Goal: Transaction & Acquisition: Purchase product/service

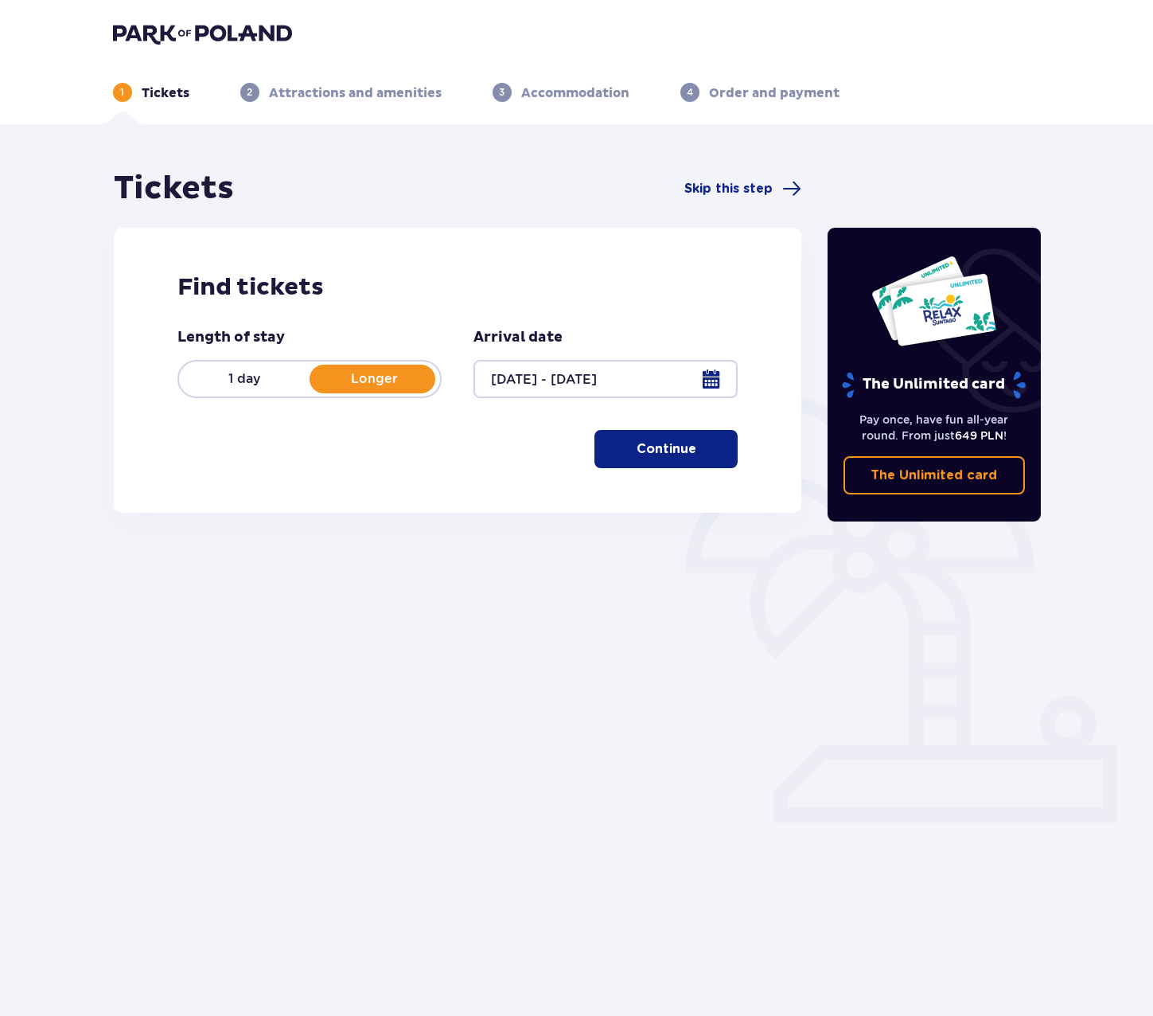
click at [669, 456] on p "Continue" at bounding box center [667, 449] width 60 height 18
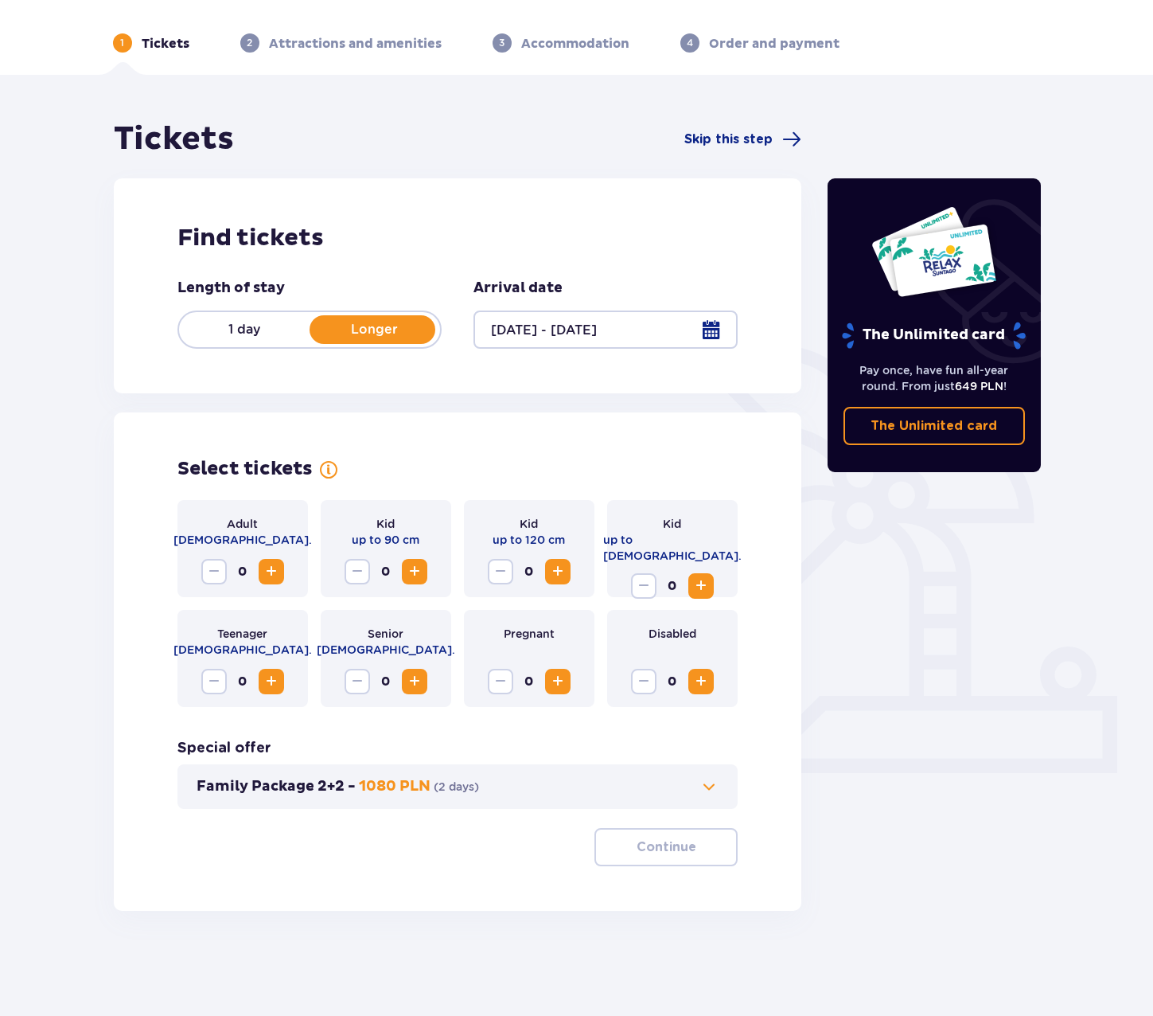
scroll to position [57, 0]
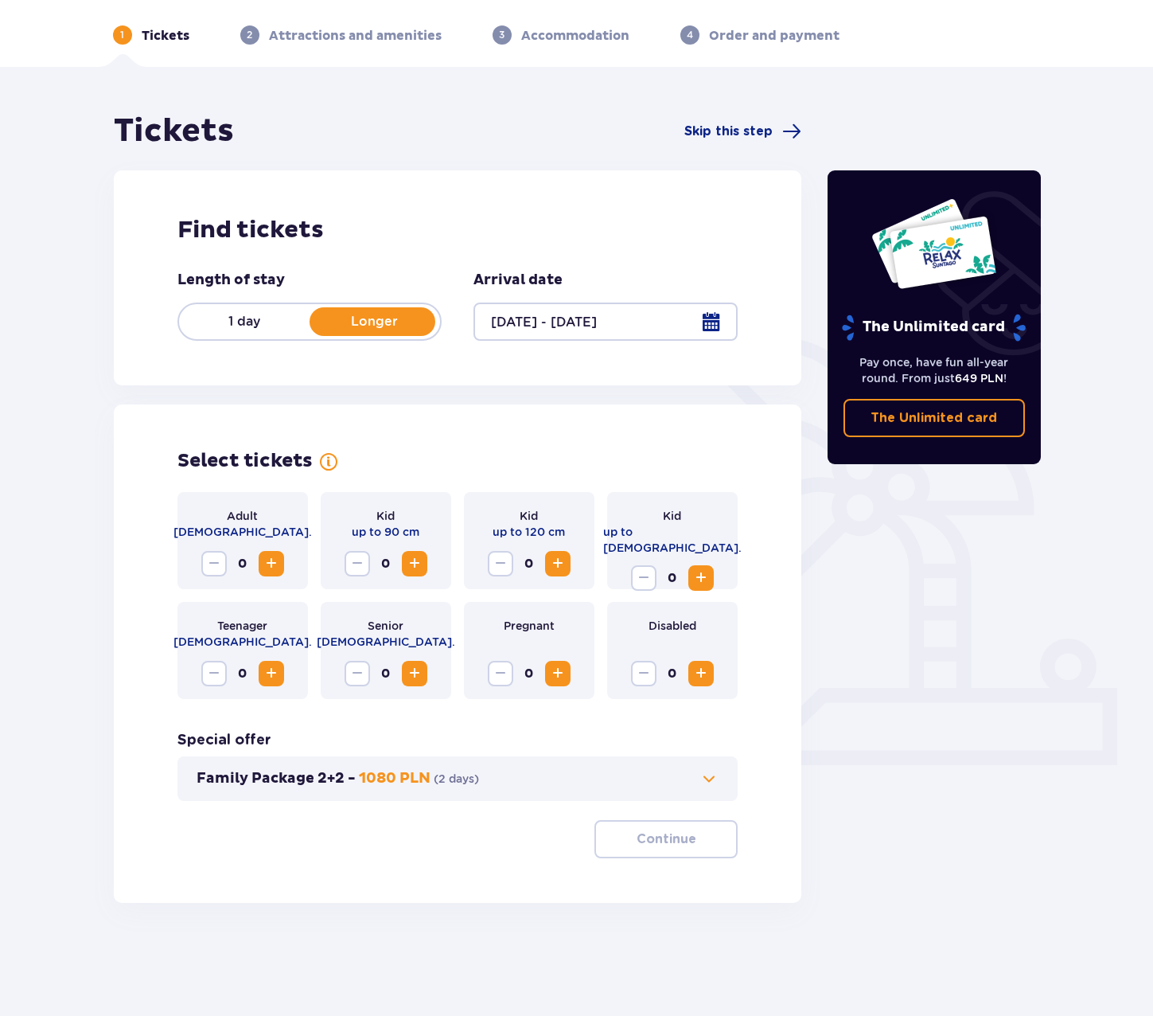
click at [276, 568] on span "Increase" at bounding box center [271, 563] width 19 height 19
click at [653, 853] on button "Continue" at bounding box center [666, 839] width 143 height 38
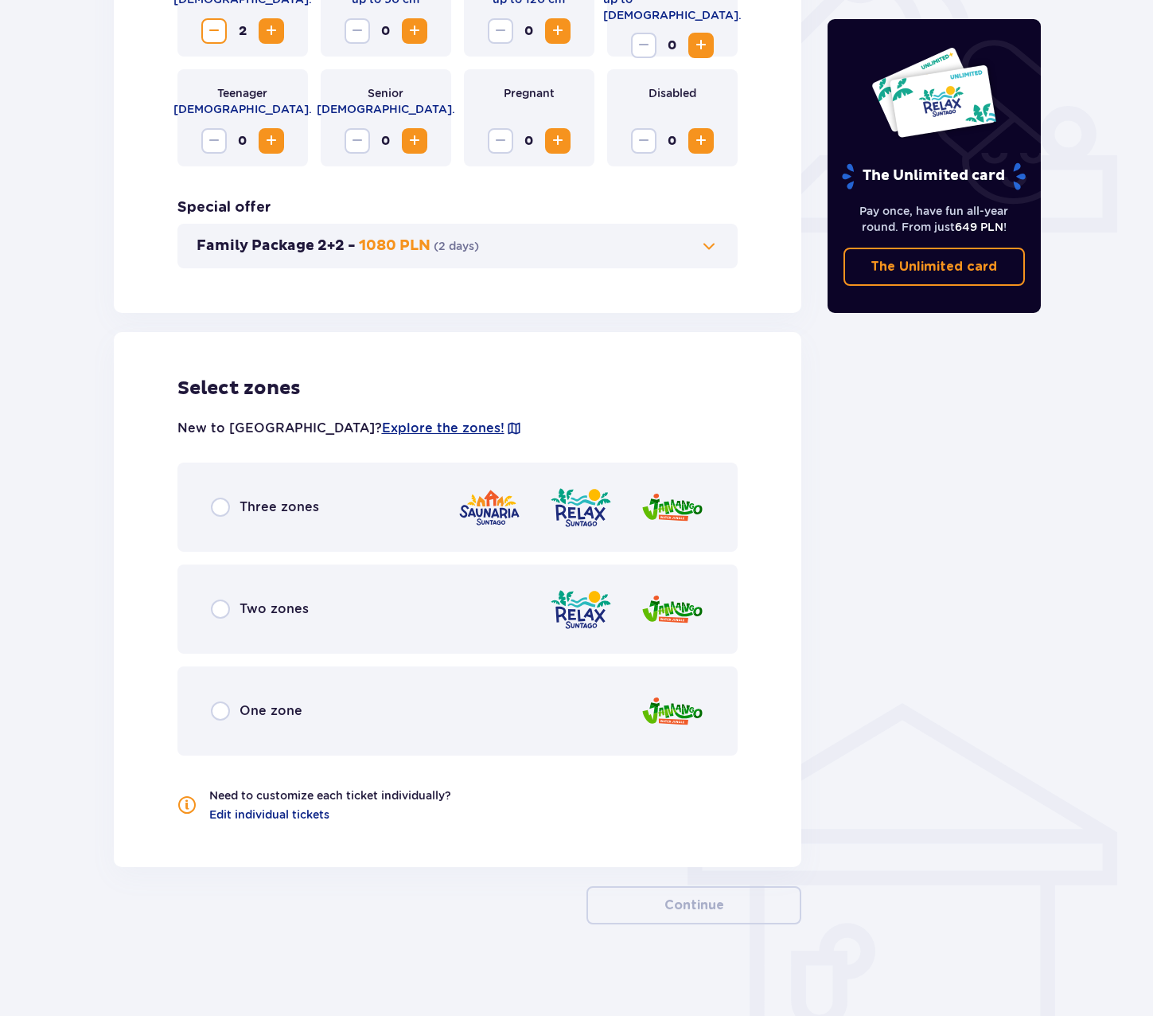
scroll to position [594, 0]
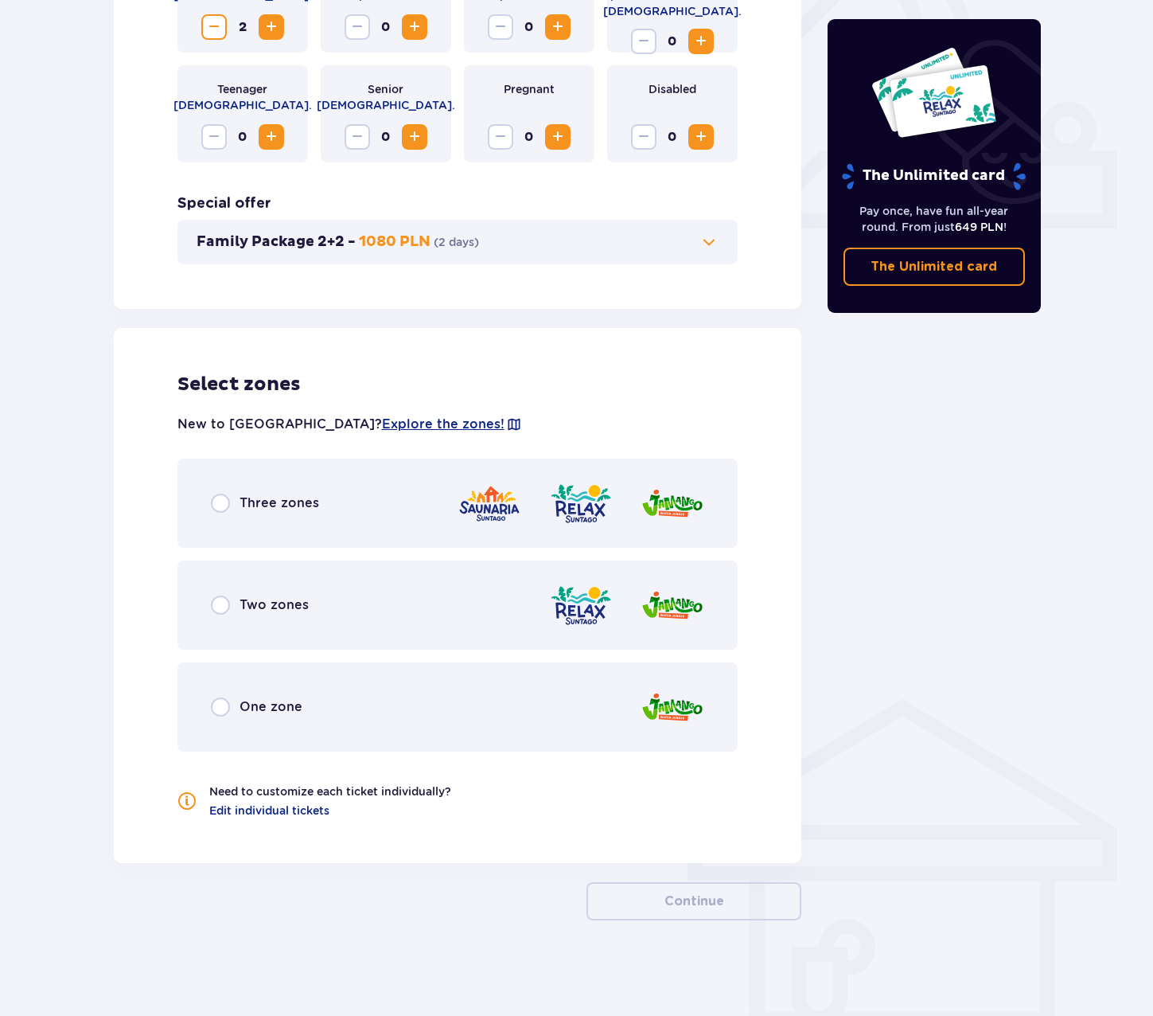
click at [224, 509] on input "radio" at bounding box center [220, 502] width 19 height 19
radio input "true"
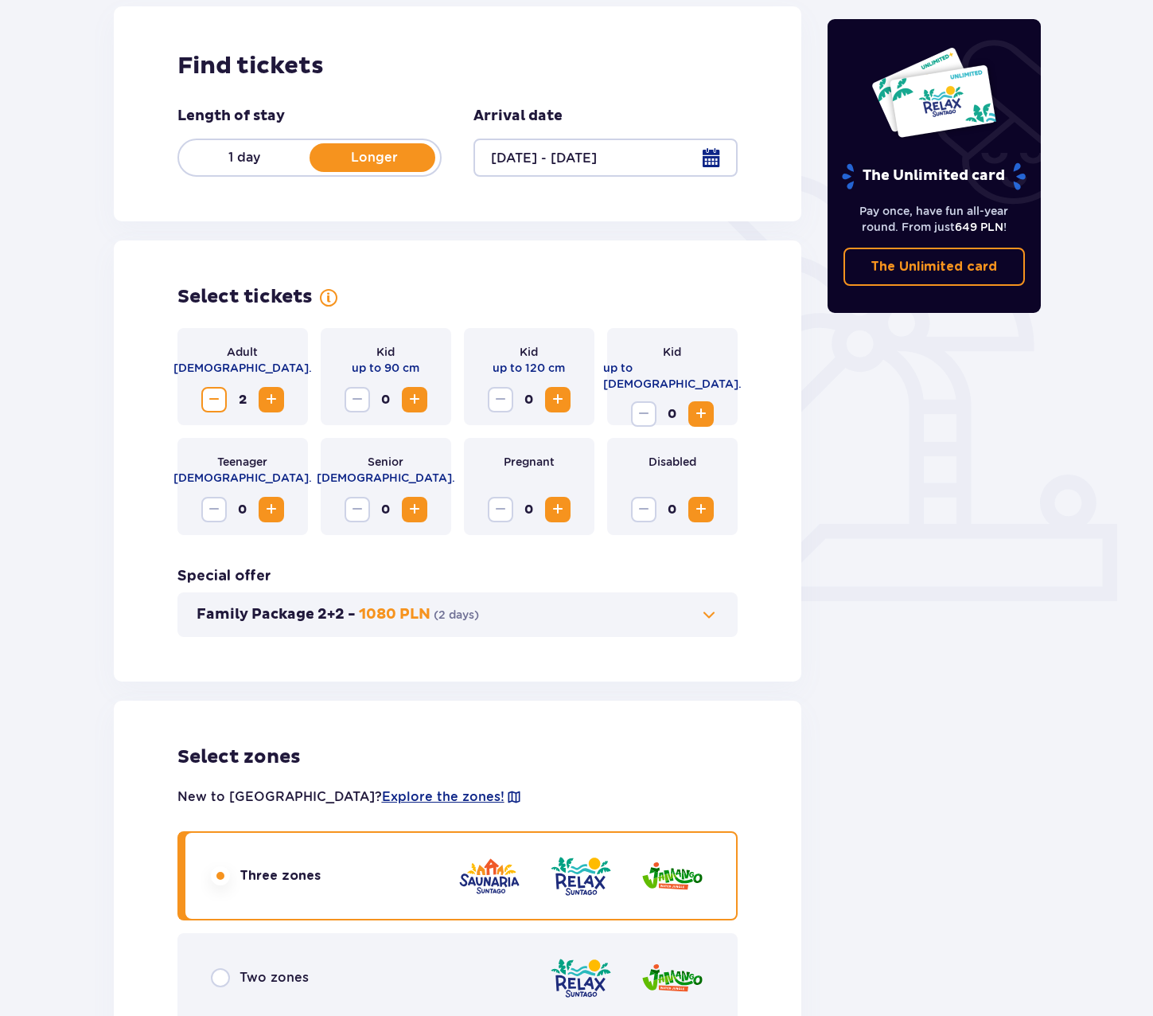
scroll to position [220, 0]
click at [713, 163] on div at bounding box center [606, 158] width 264 height 38
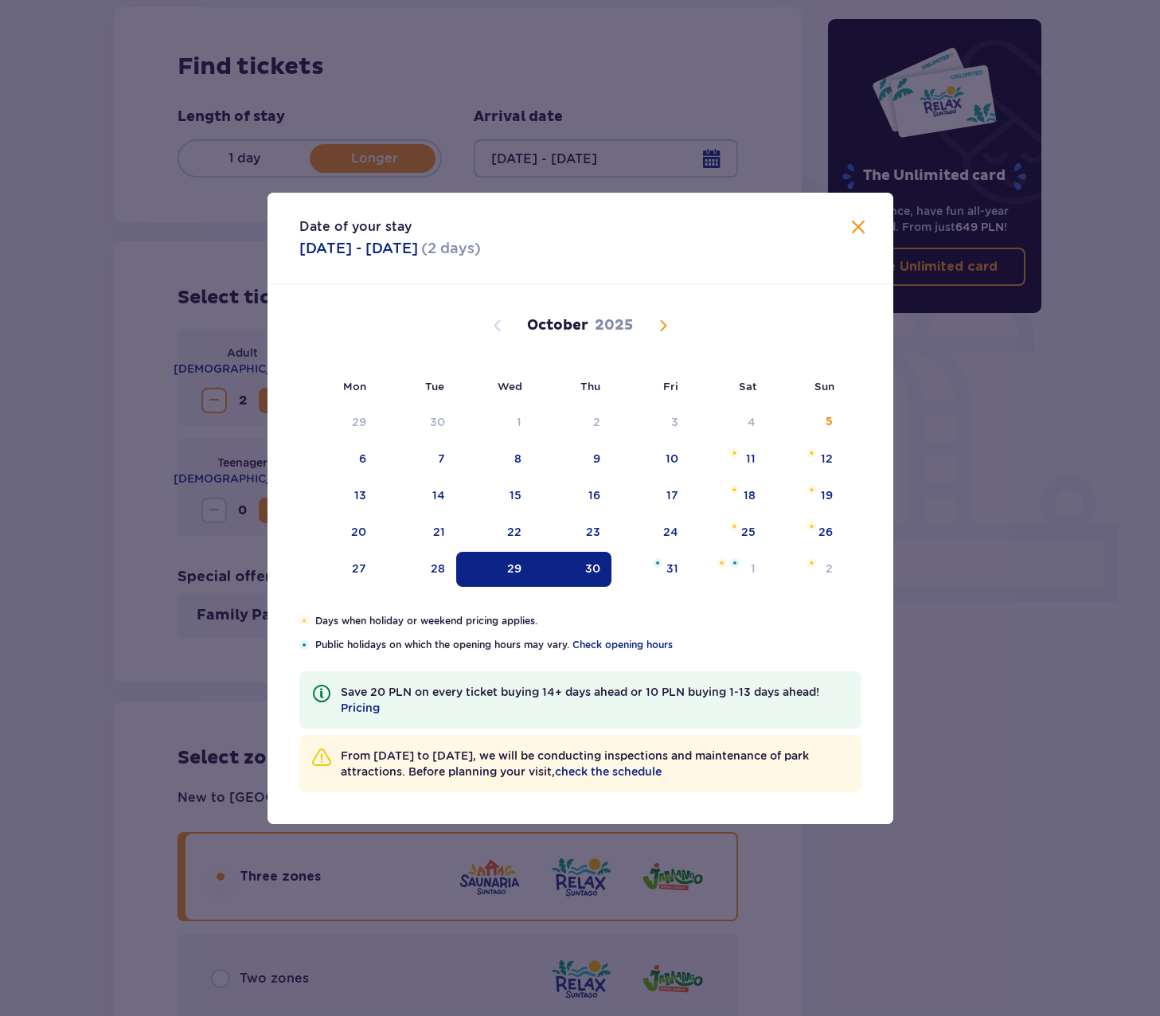
click at [860, 225] on span "Close" at bounding box center [857, 227] width 19 height 19
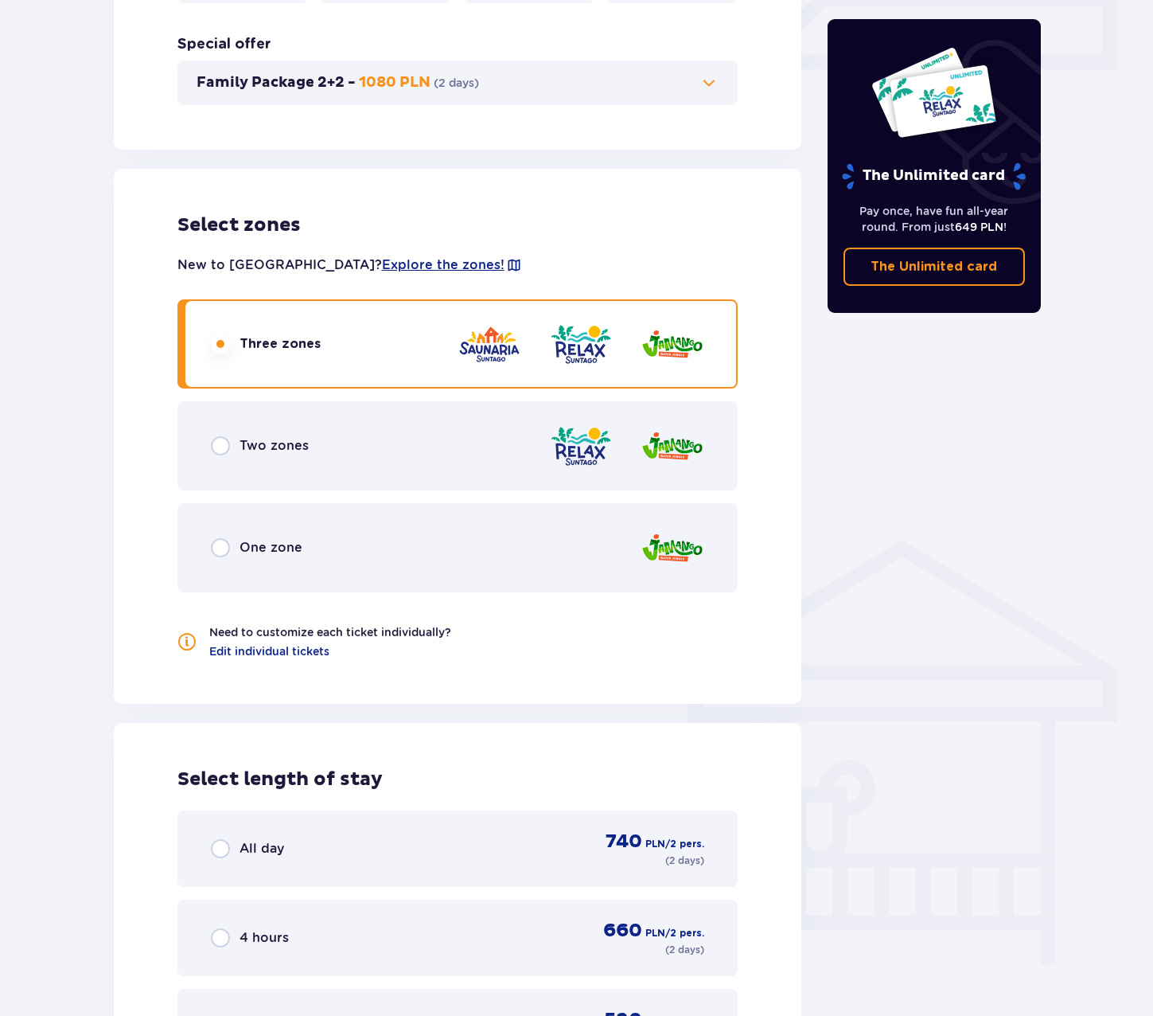
scroll to position [857, 0]
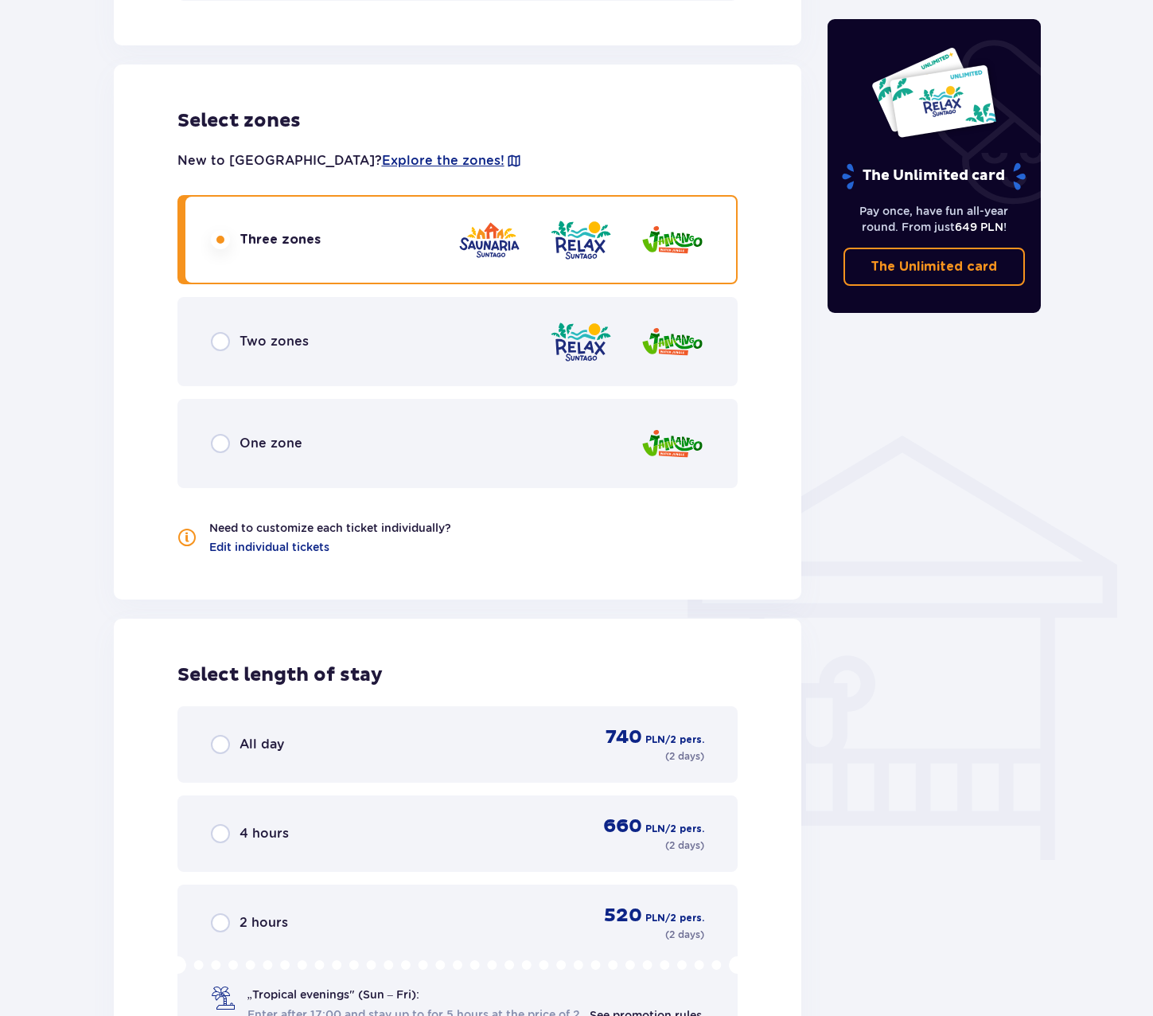
click at [213, 750] on input "radio" at bounding box center [220, 744] width 19 height 19
radio input "true"
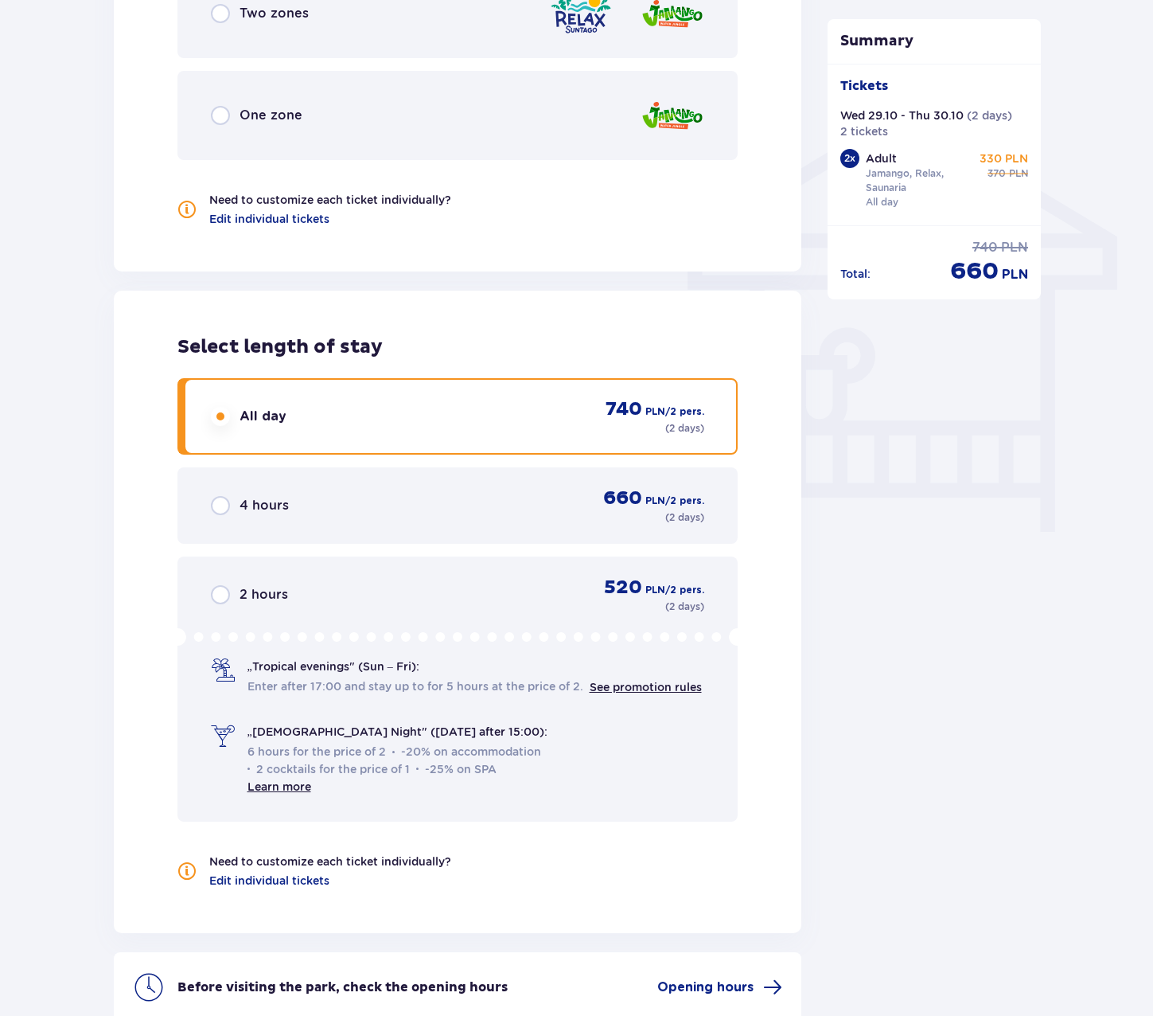
scroll to position [1344, 0]
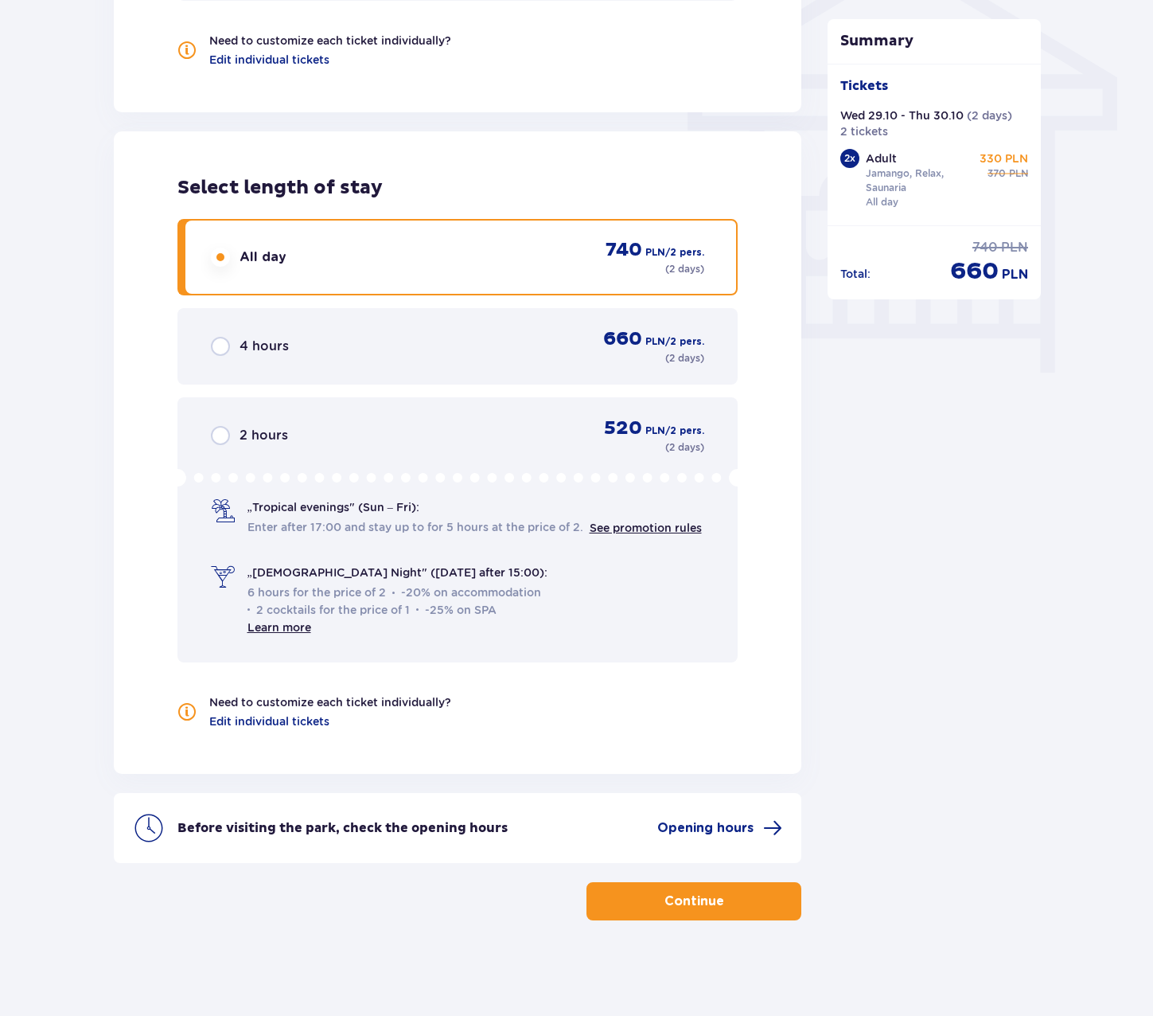
click at [710, 893] on p "Continue" at bounding box center [695, 901] width 60 height 18
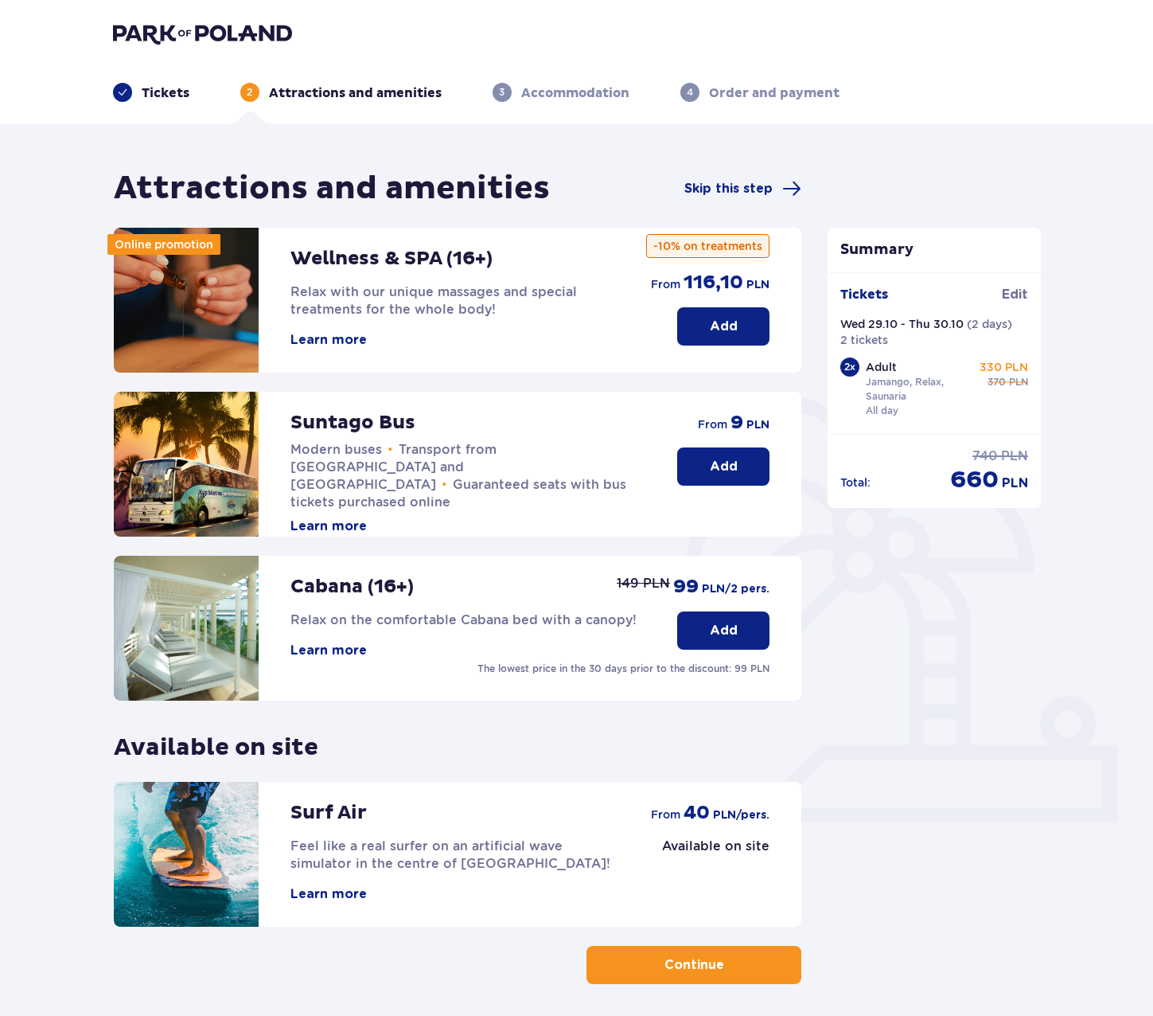
click at [703, 969] on p "Continue" at bounding box center [695, 965] width 60 height 18
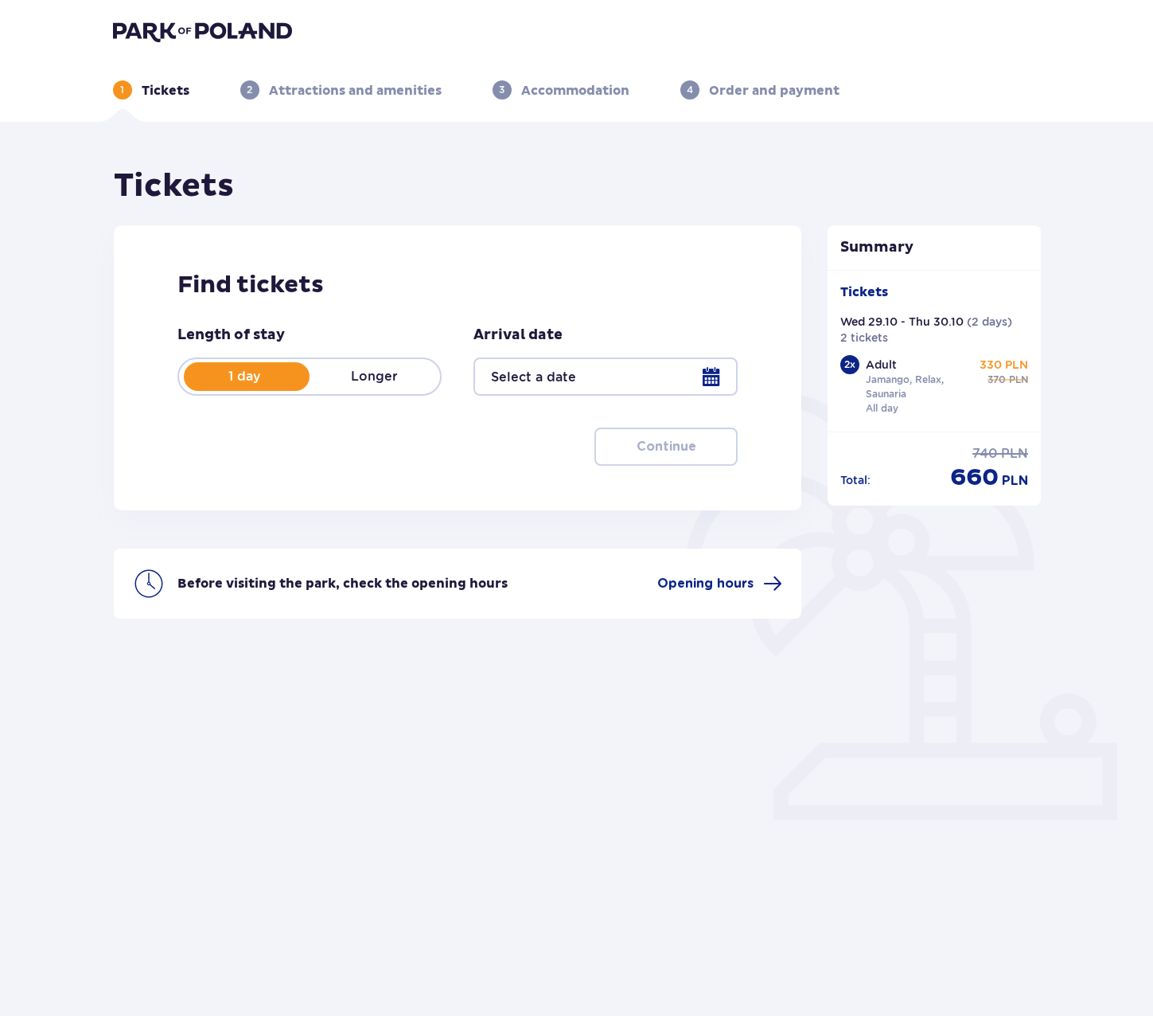
type input "29.10.25 - 30.10.25"
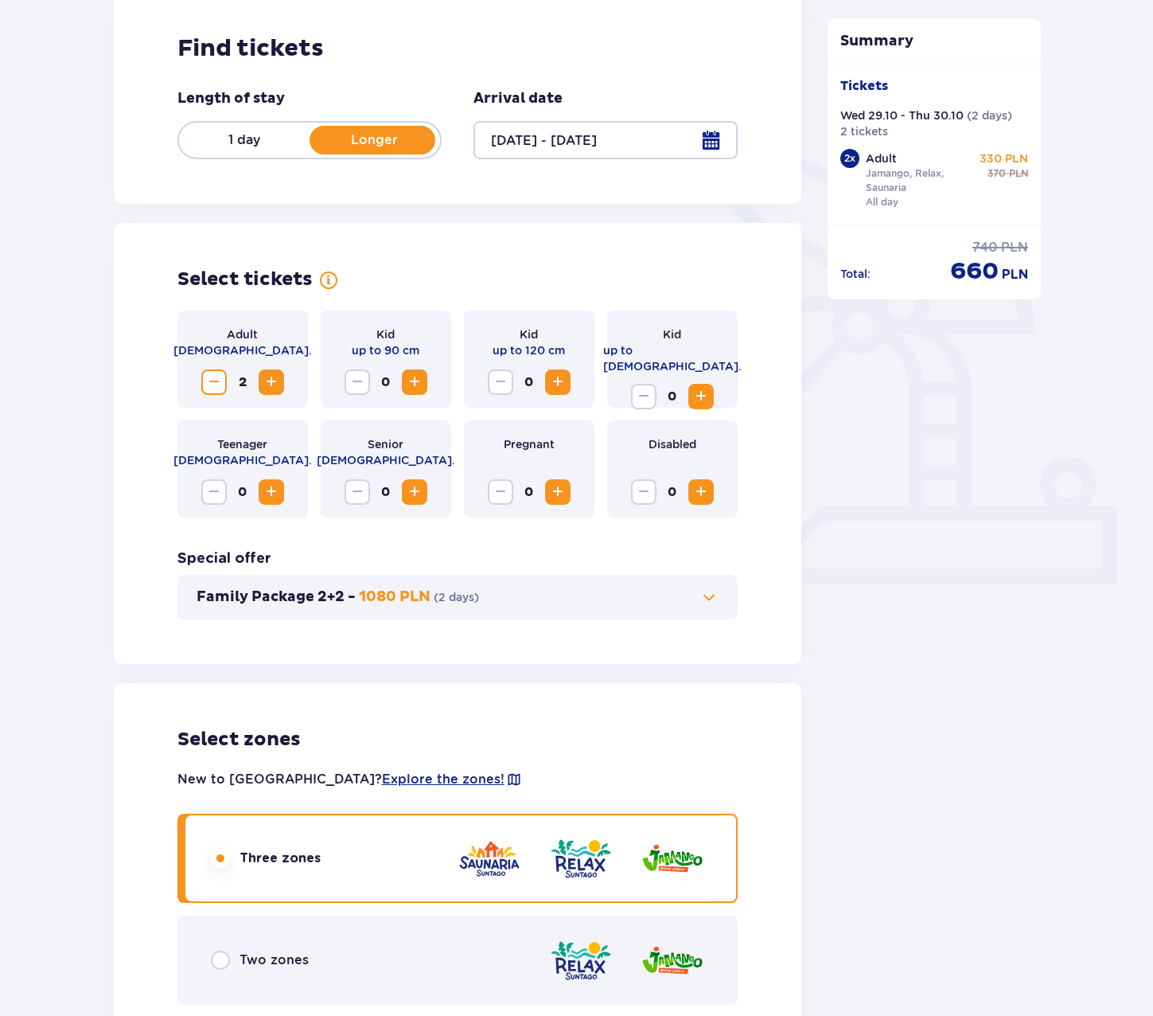
scroll to position [398, 0]
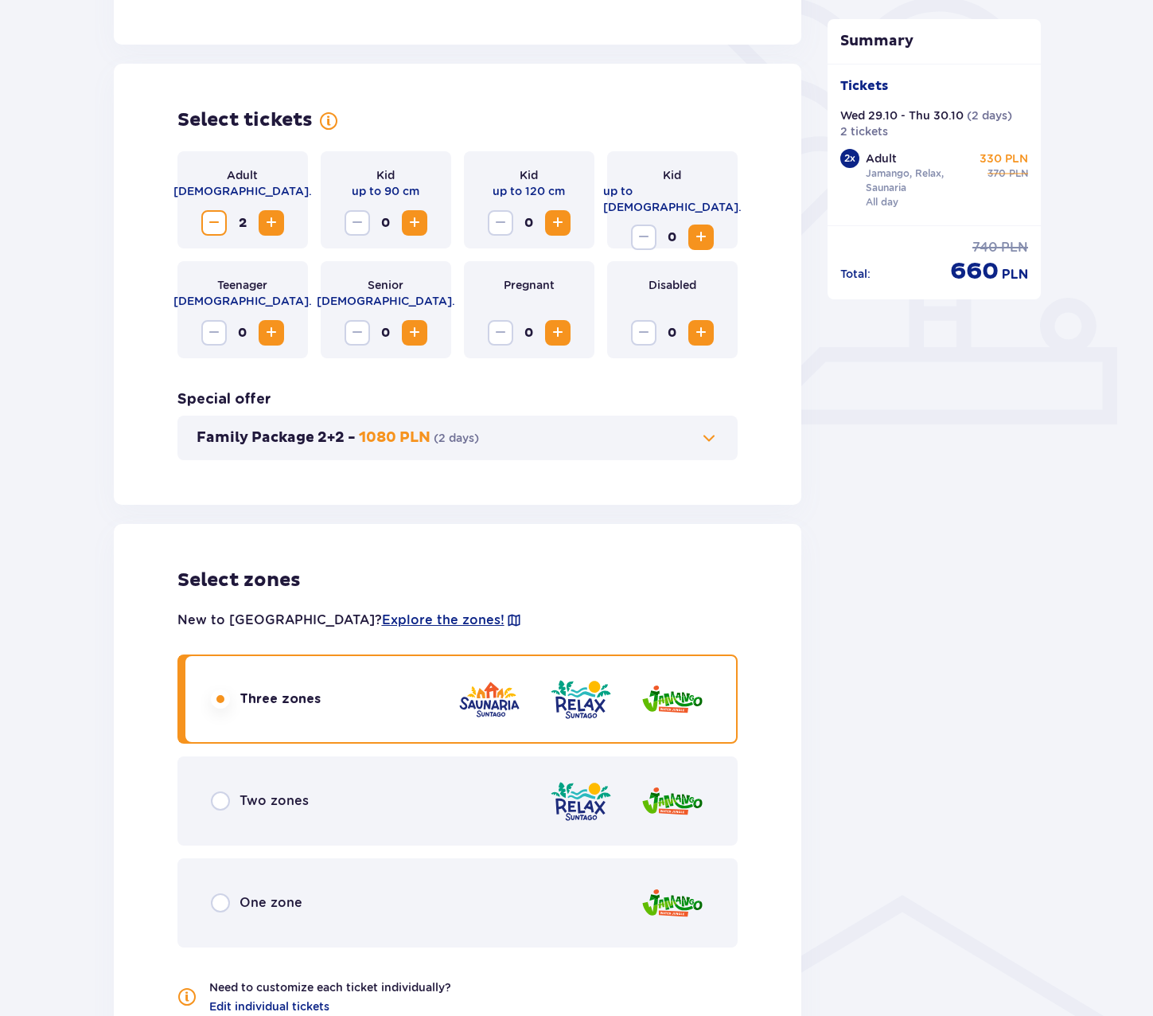
click at [237, 895] on div "One zone" at bounding box center [257, 902] width 92 height 19
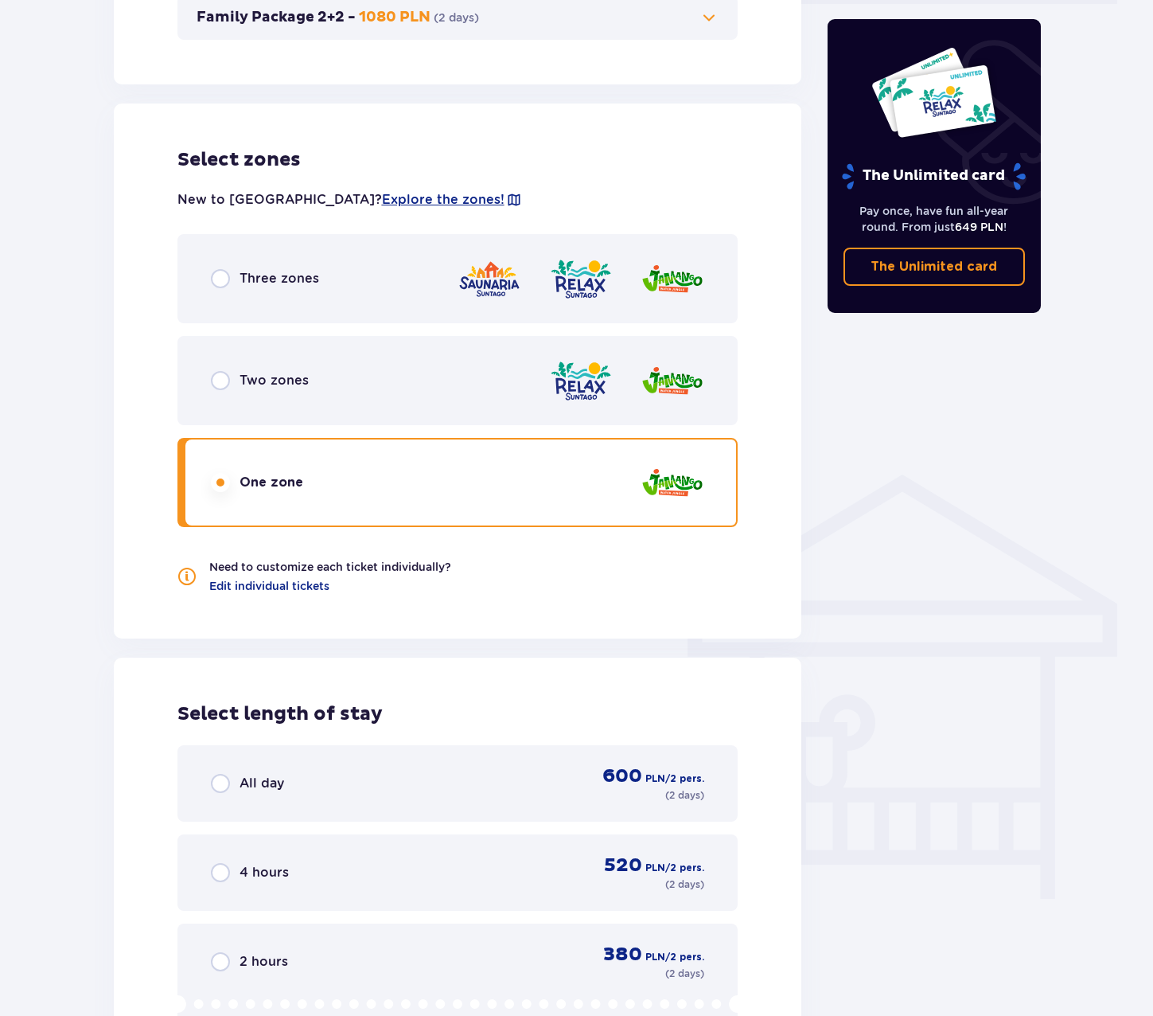
scroll to position [857, 0]
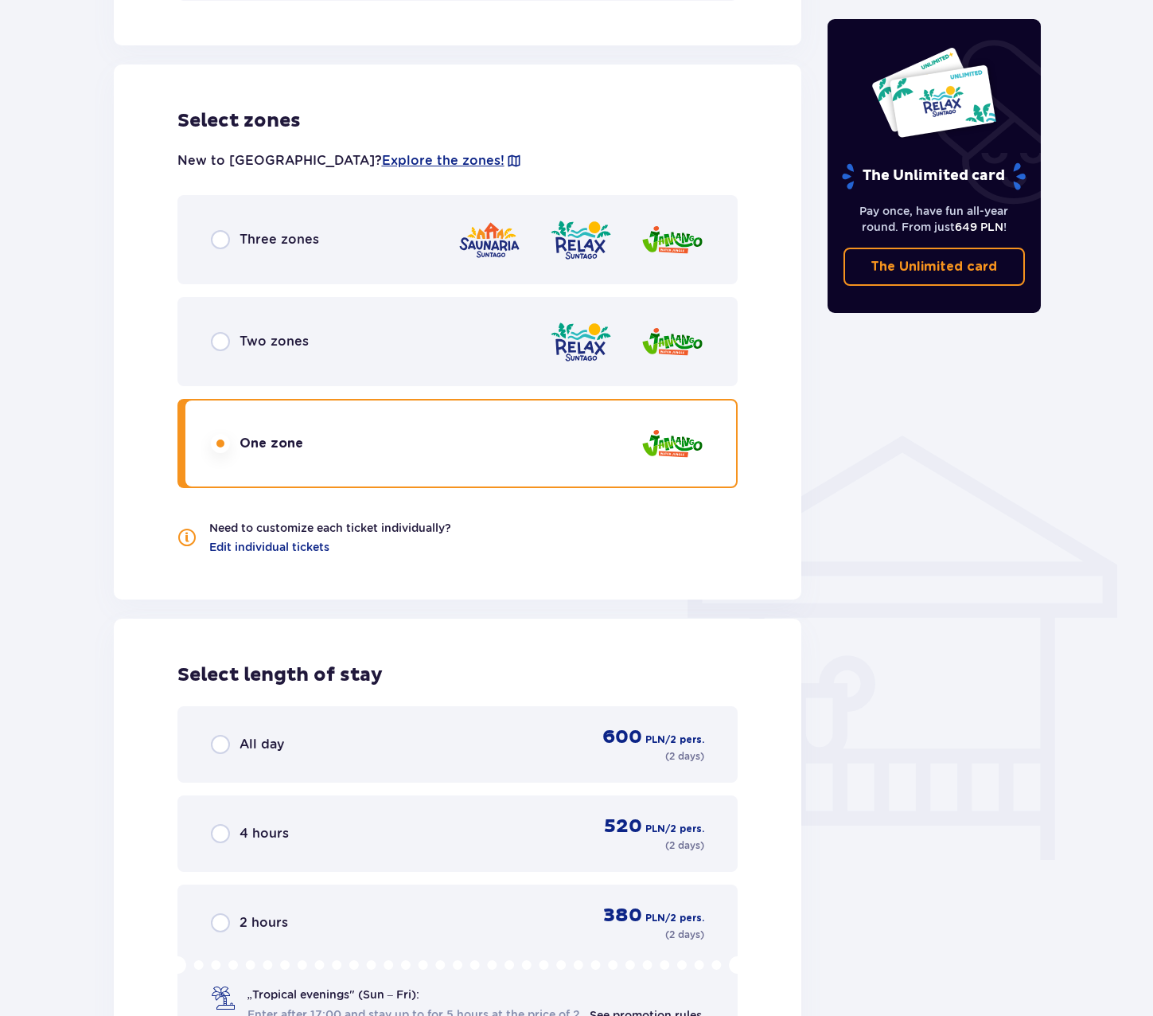
click at [216, 241] on input "radio" at bounding box center [220, 239] width 19 height 19
radio input "true"
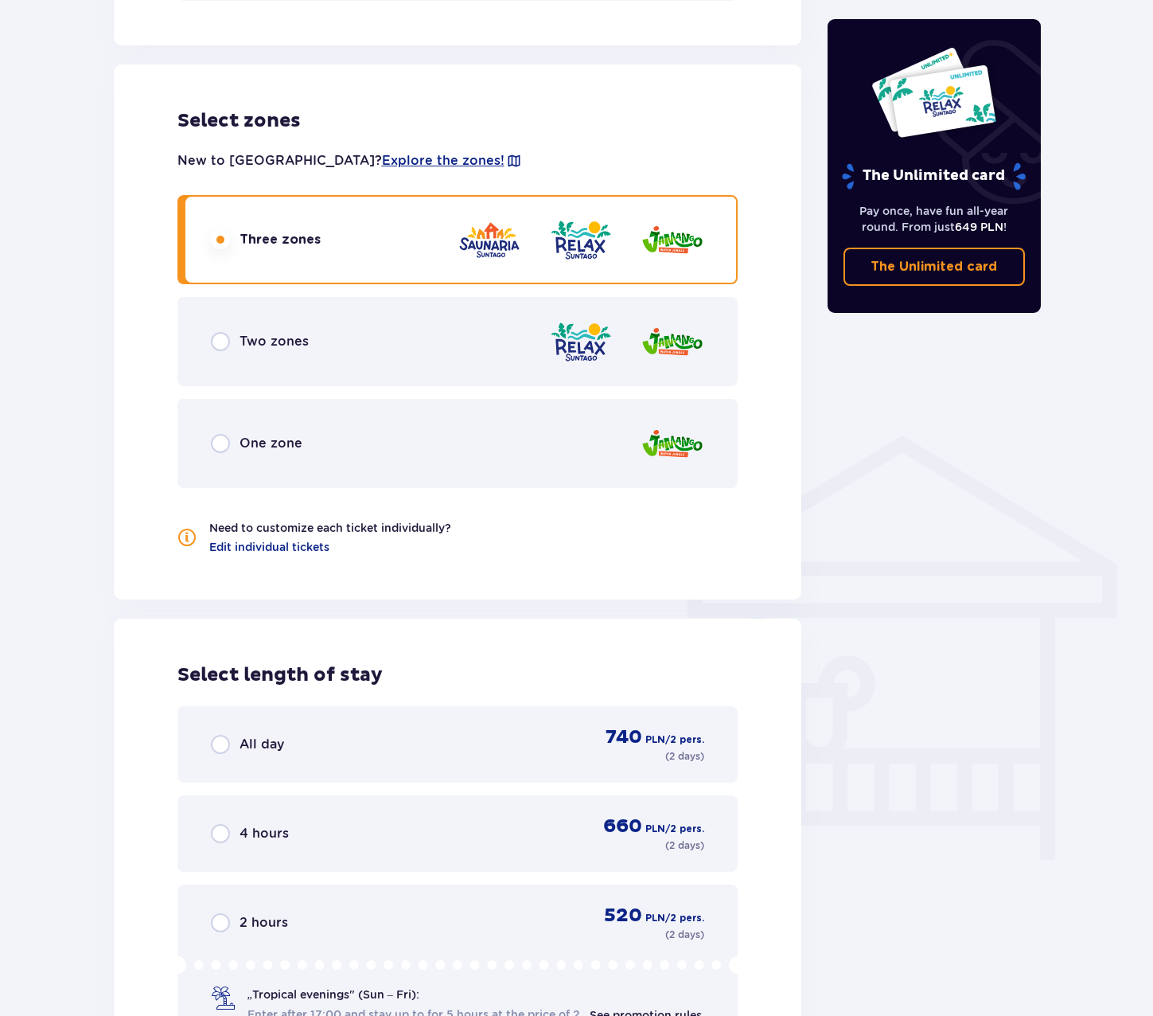
click at [218, 461] on div "One zone" at bounding box center [457, 443] width 561 height 89
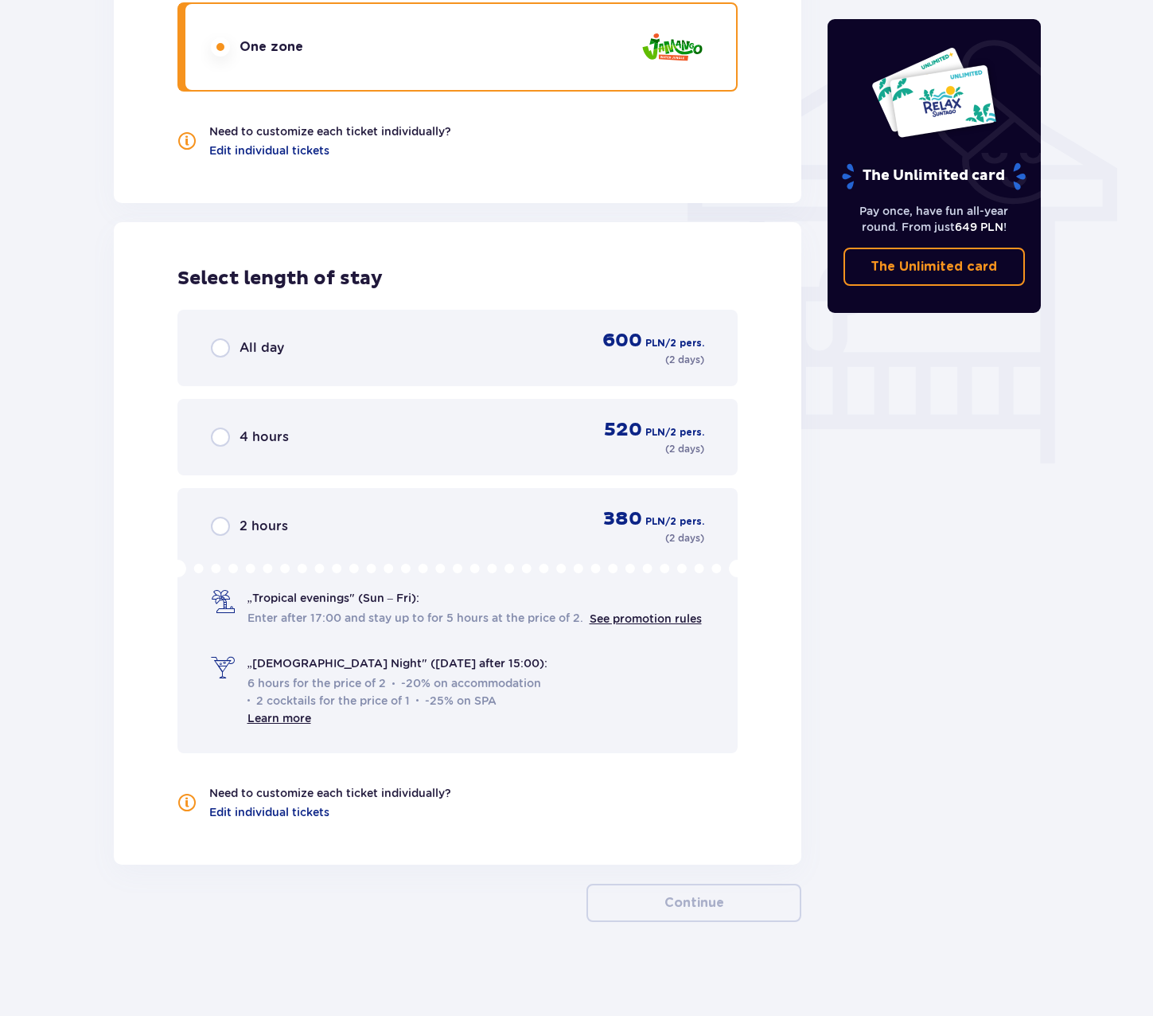
scroll to position [1255, 0]
click at [228, 346] on input "radio" at bounding box center [220, 346] width 19 height 19
radio input "true"
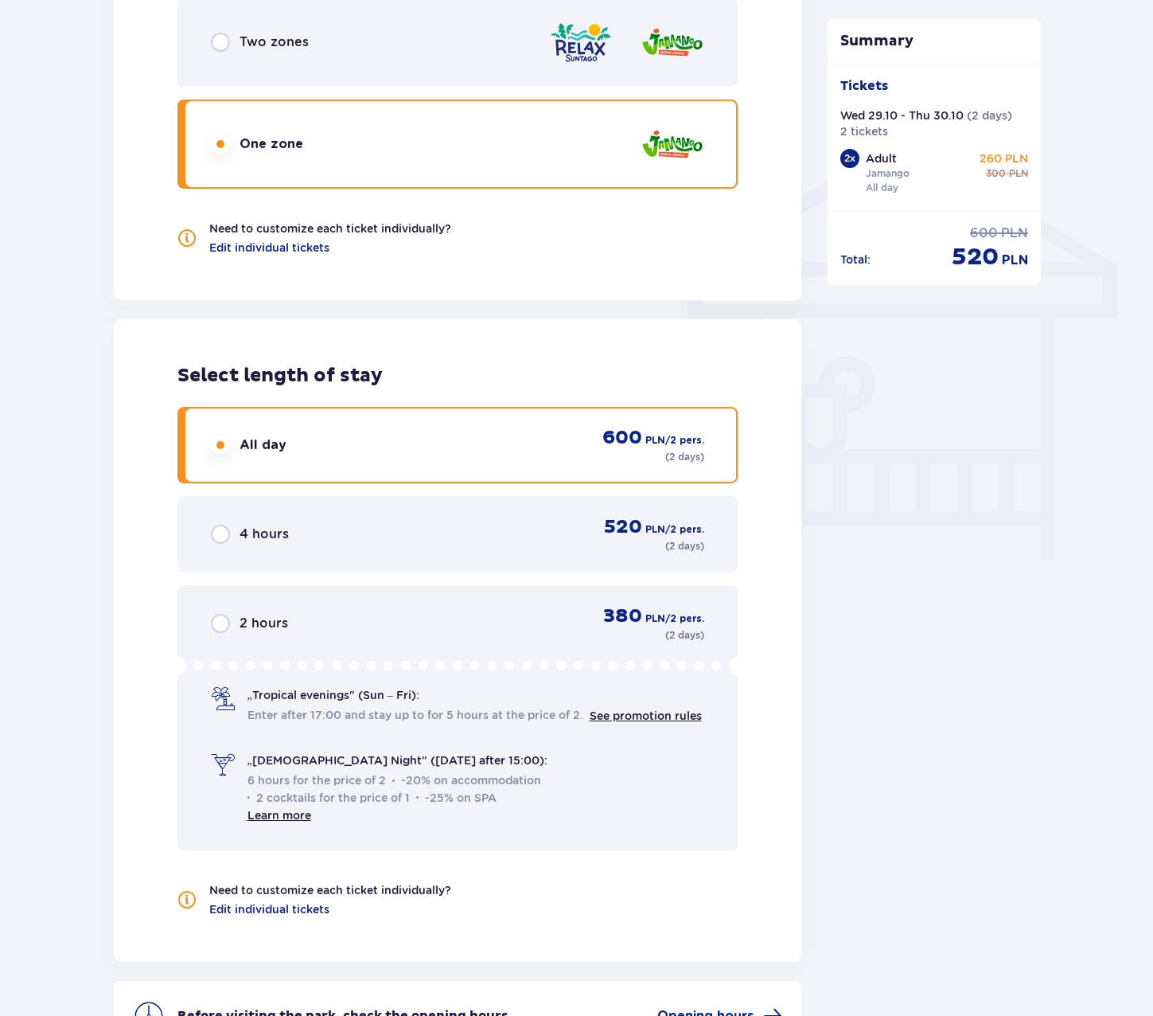
scroll to position [946, 0]
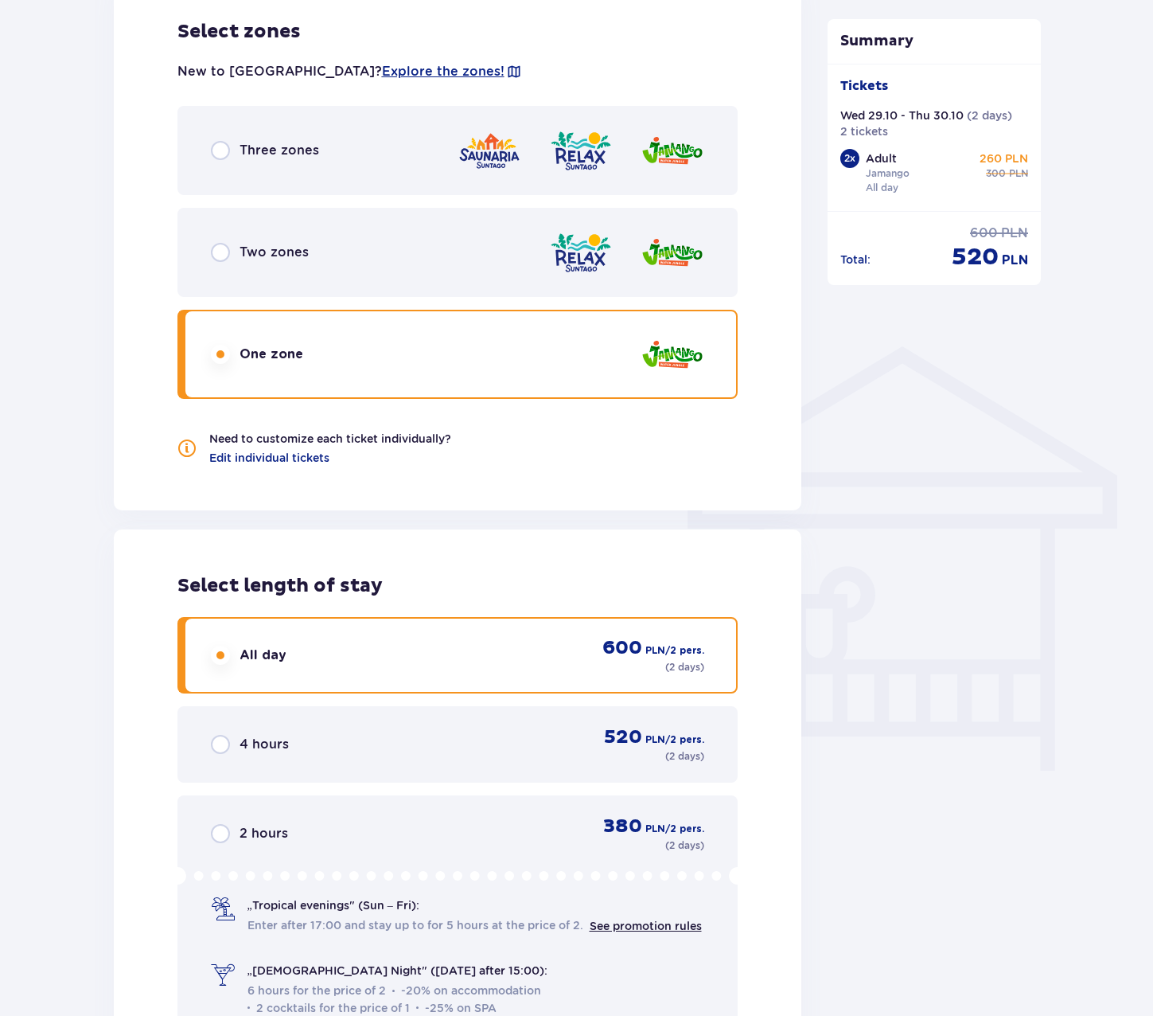
click at [224, 145] on input "radio" at bounding box center [220, 150] width 19 height 19
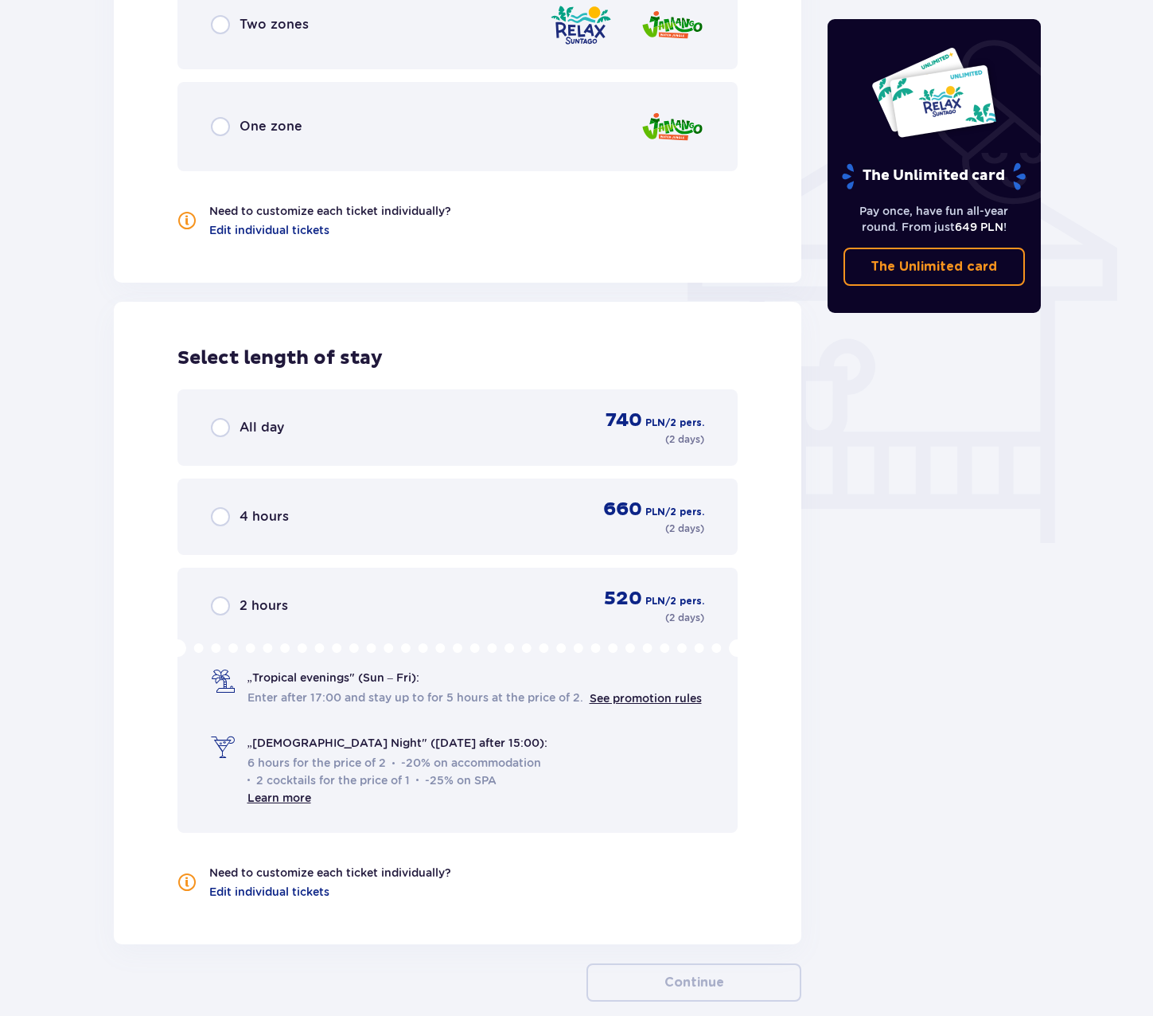
scroll to position [1255, 0]
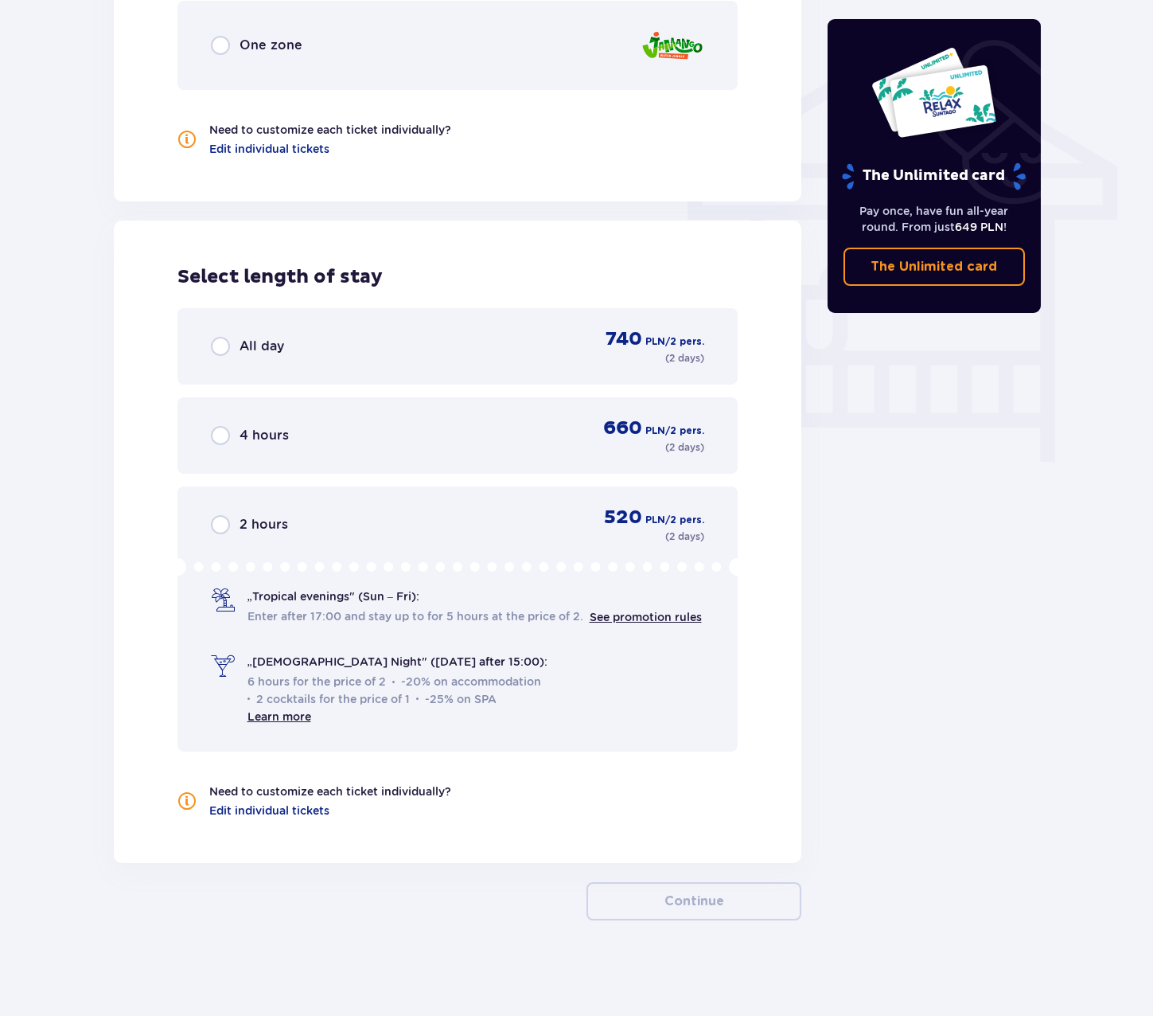
click at [232, 345] on div "All day" at bounding box center [247, 346] width 73 height 19
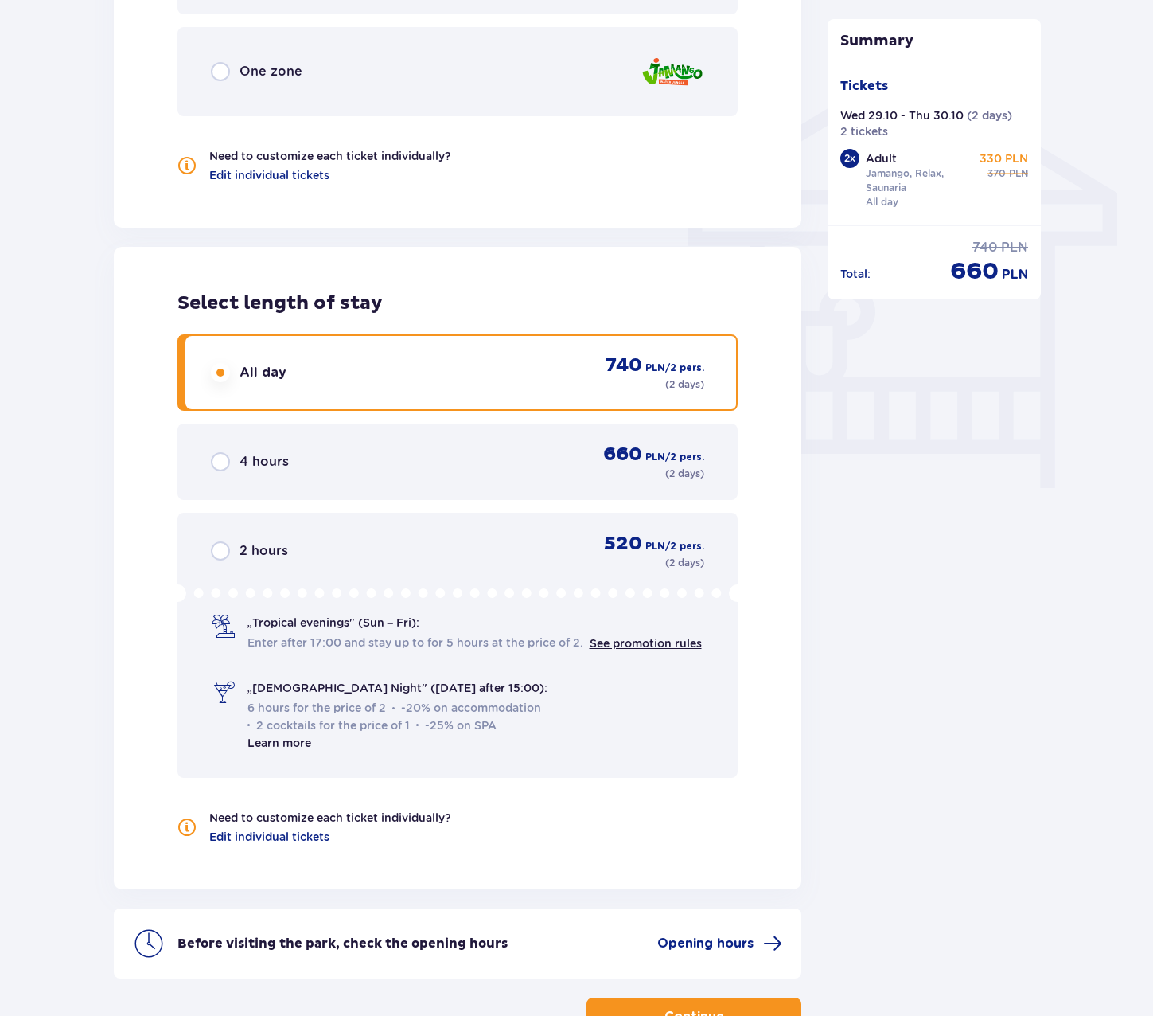
scroll to position [1344, 0]
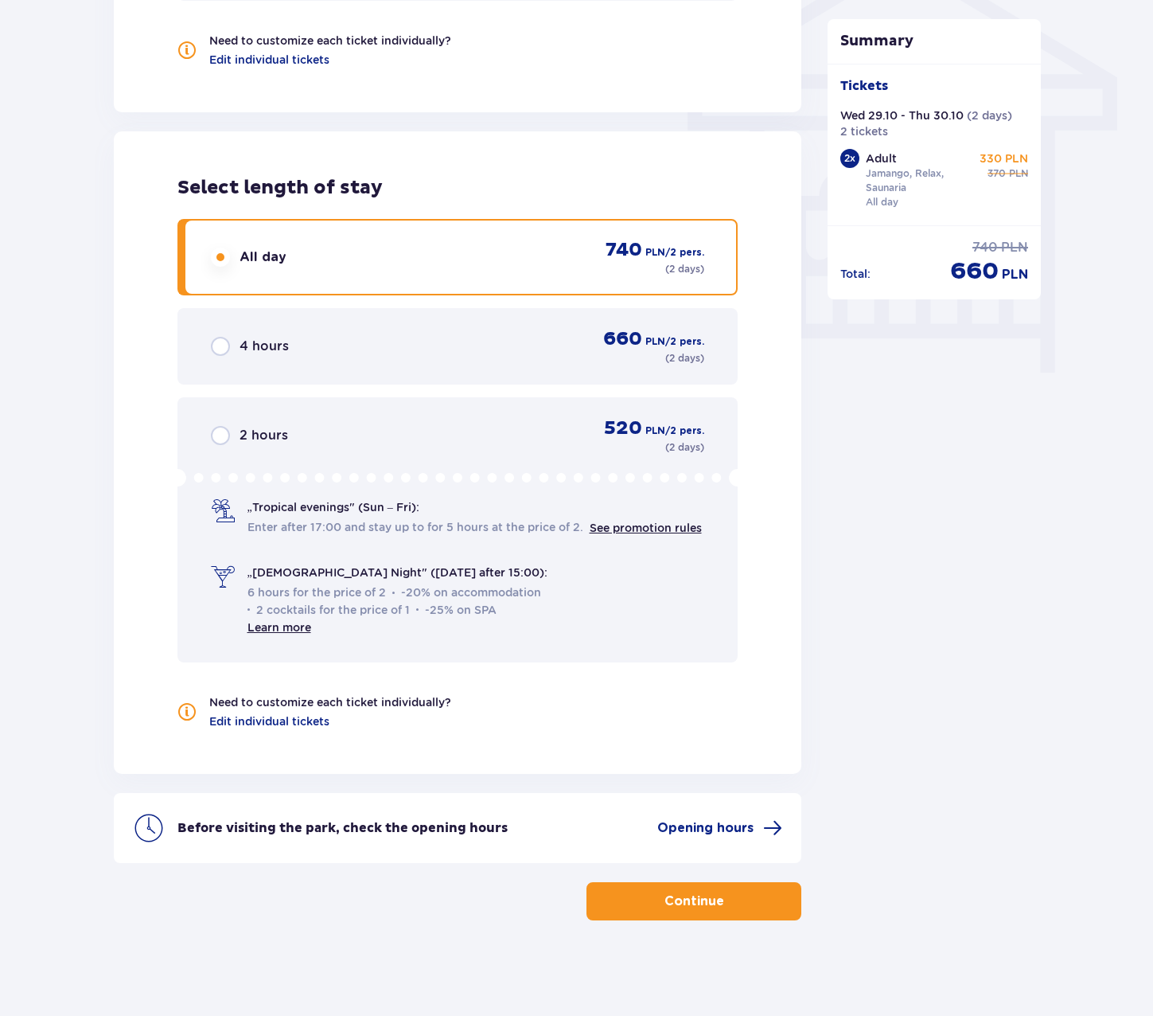
click at [684, 915] on button "Continue" at bounding box center [694, 901] width 215 height 38
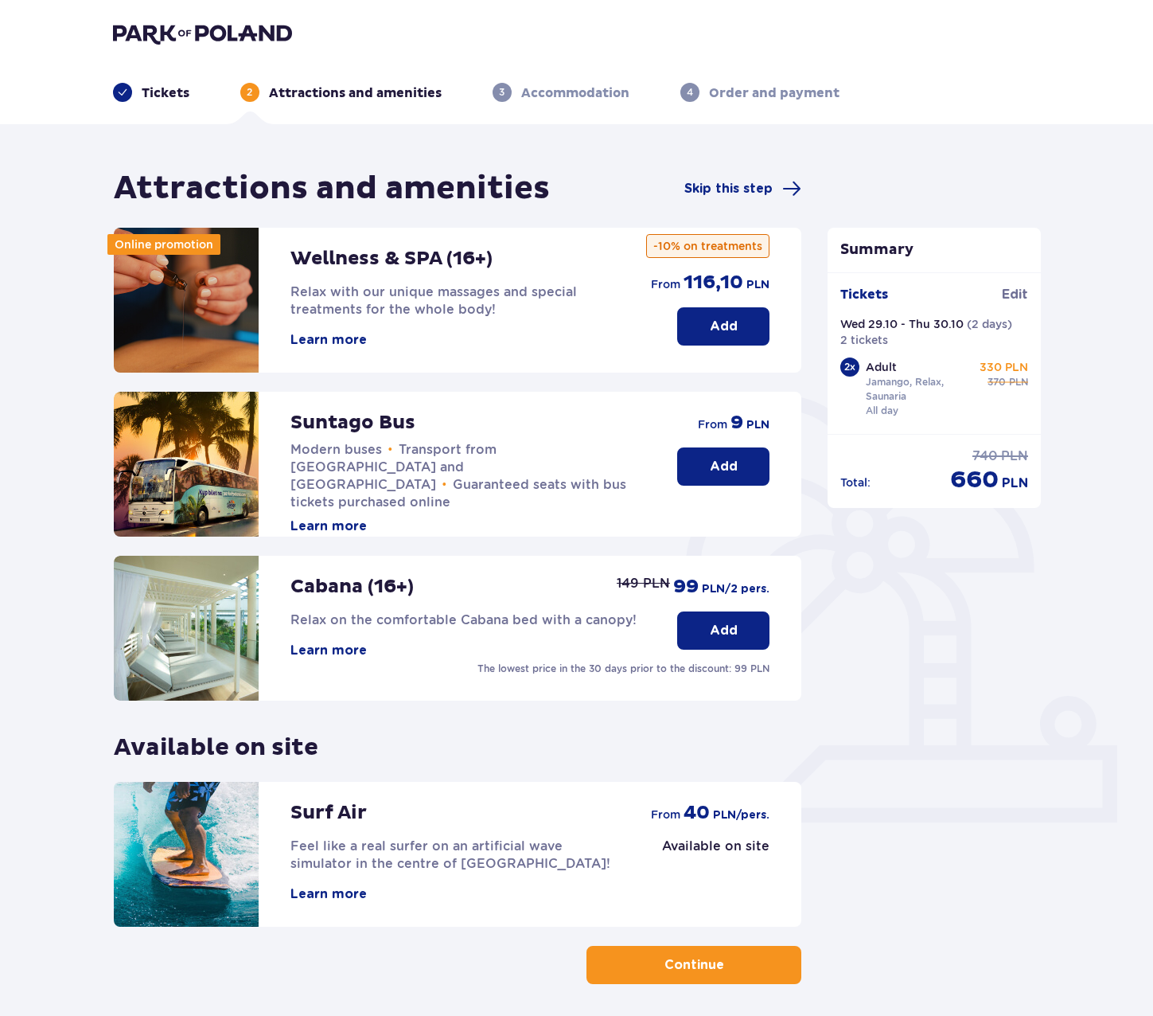
click at [735, 962] on span "button" at bounding box center [727, 964] width 19 height 19
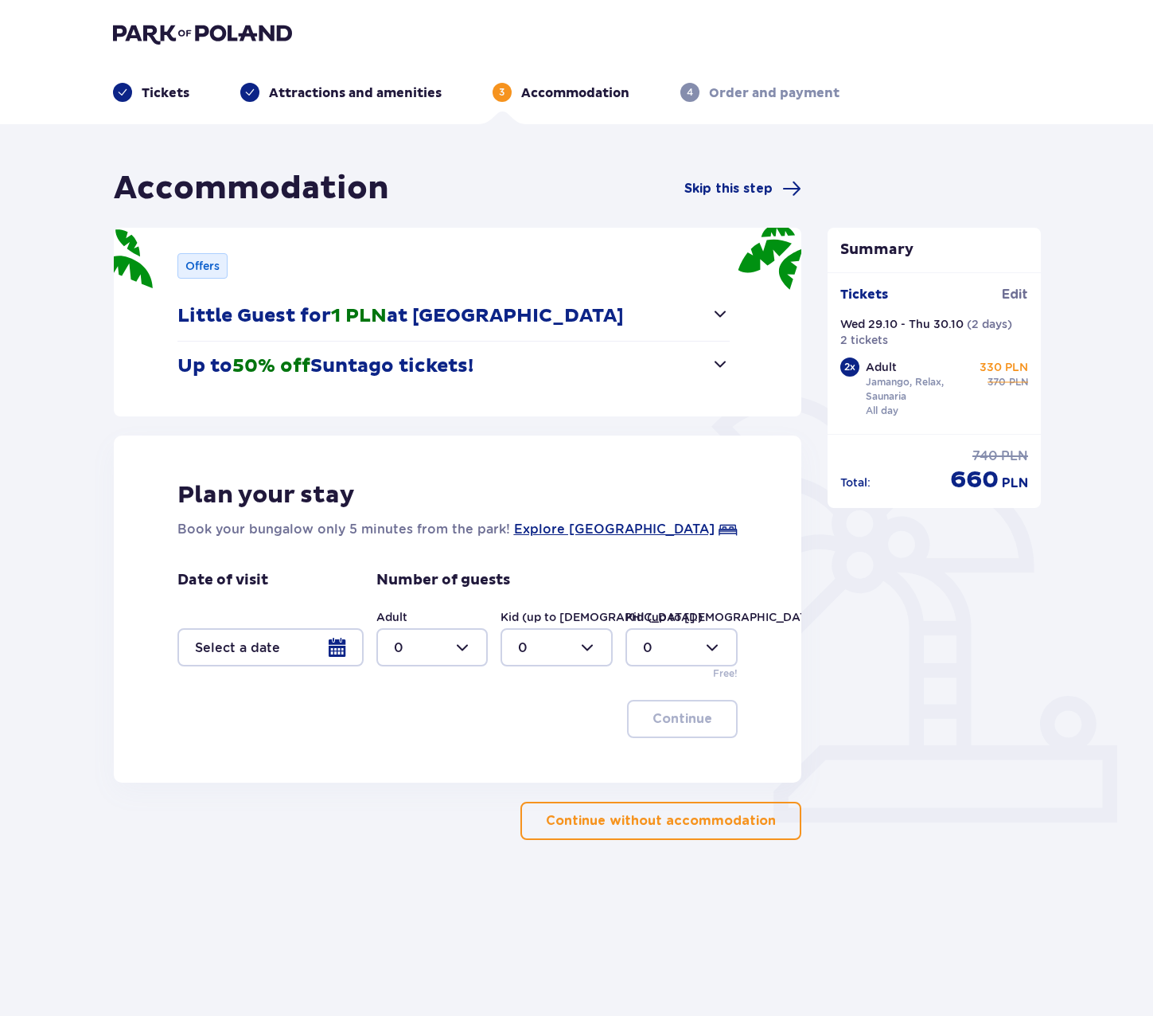
click at [638, 822] on p "Continue without accommodation" at bounding box center [661, 821] width 230 height 18
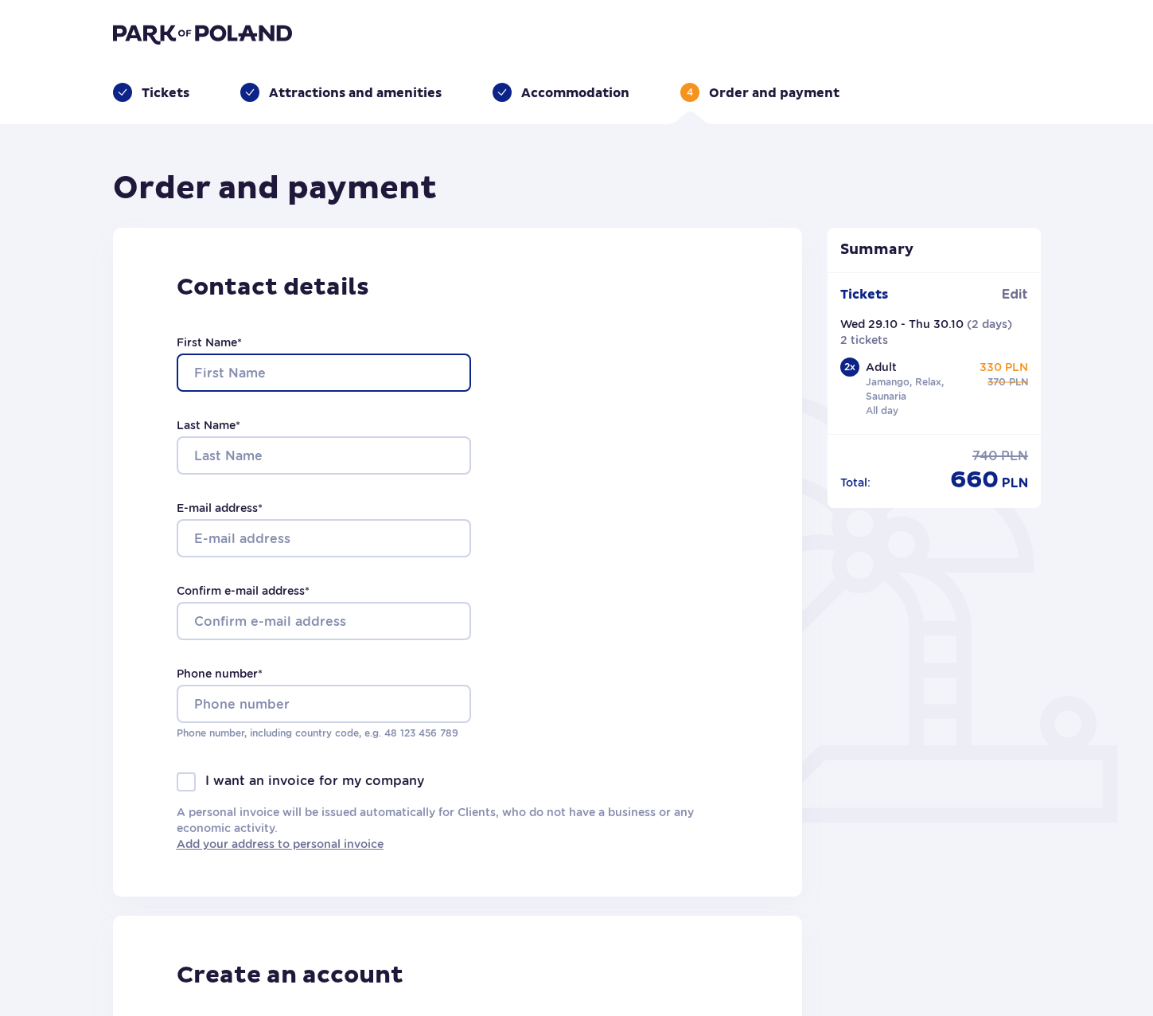
click at [280, 371] on input "First Name *" at bounding box center [324, 372] width 294 height 38
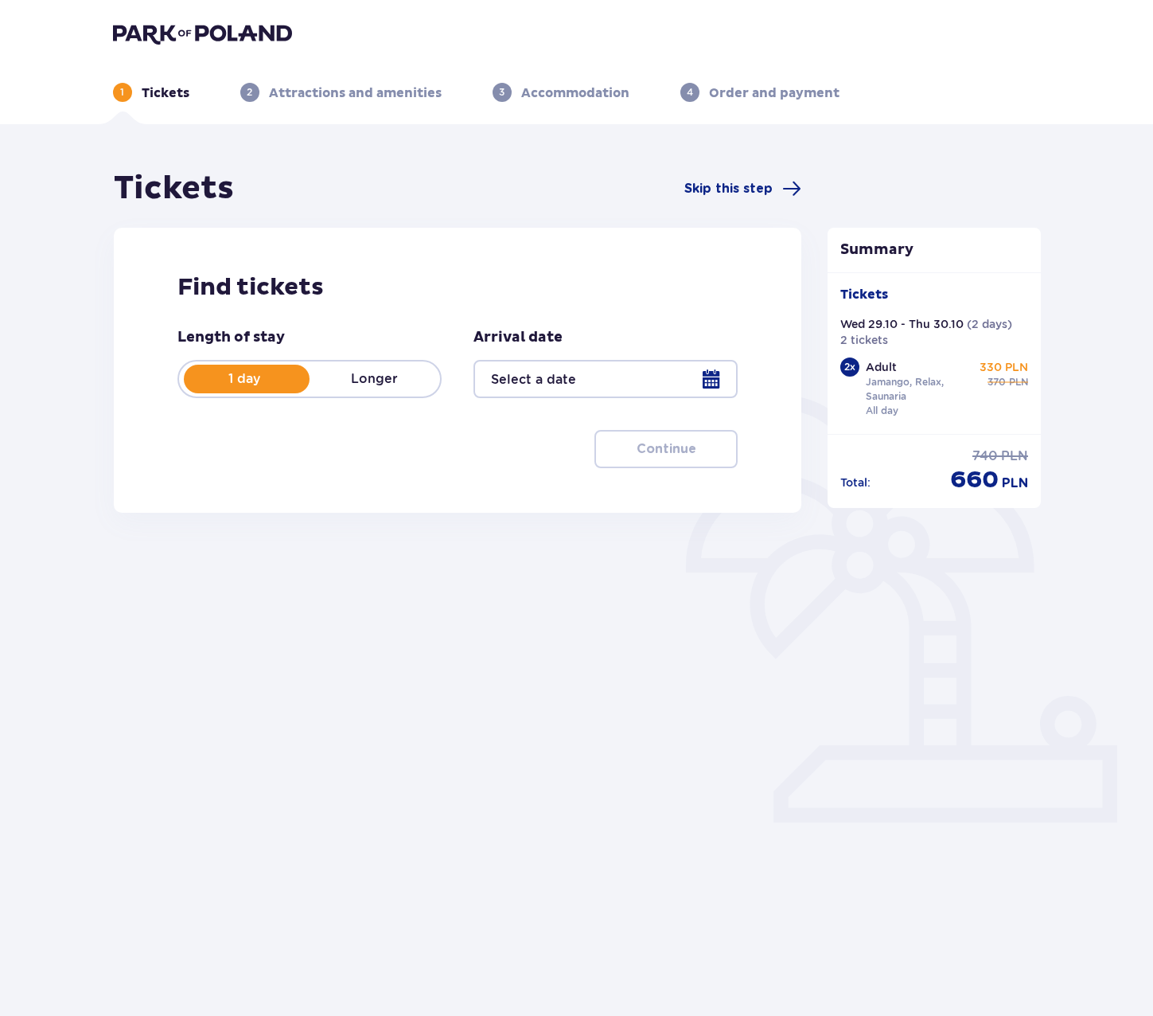
scroll to position [57, 0]
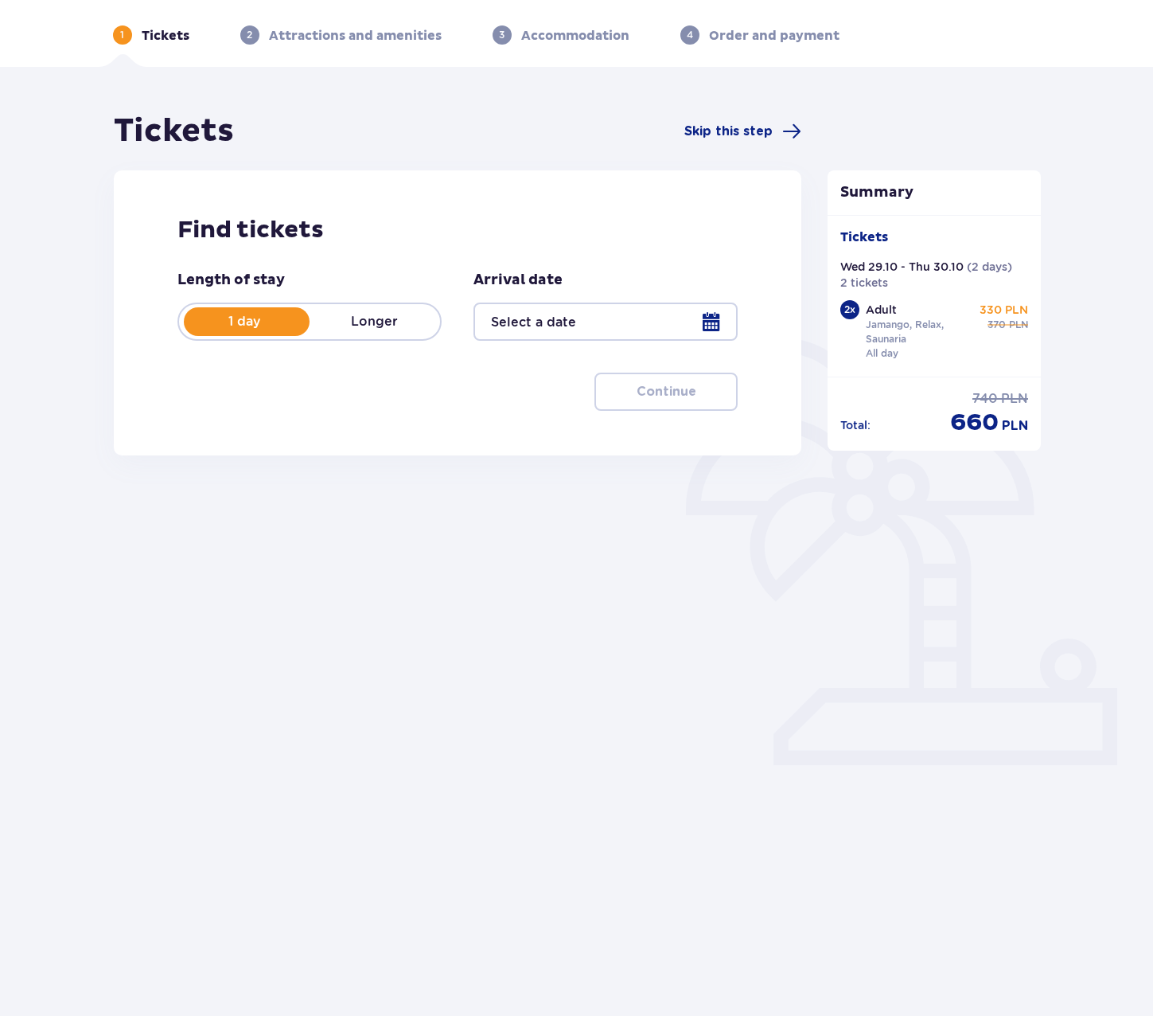
type input "29.10.25 - 30.10.25"
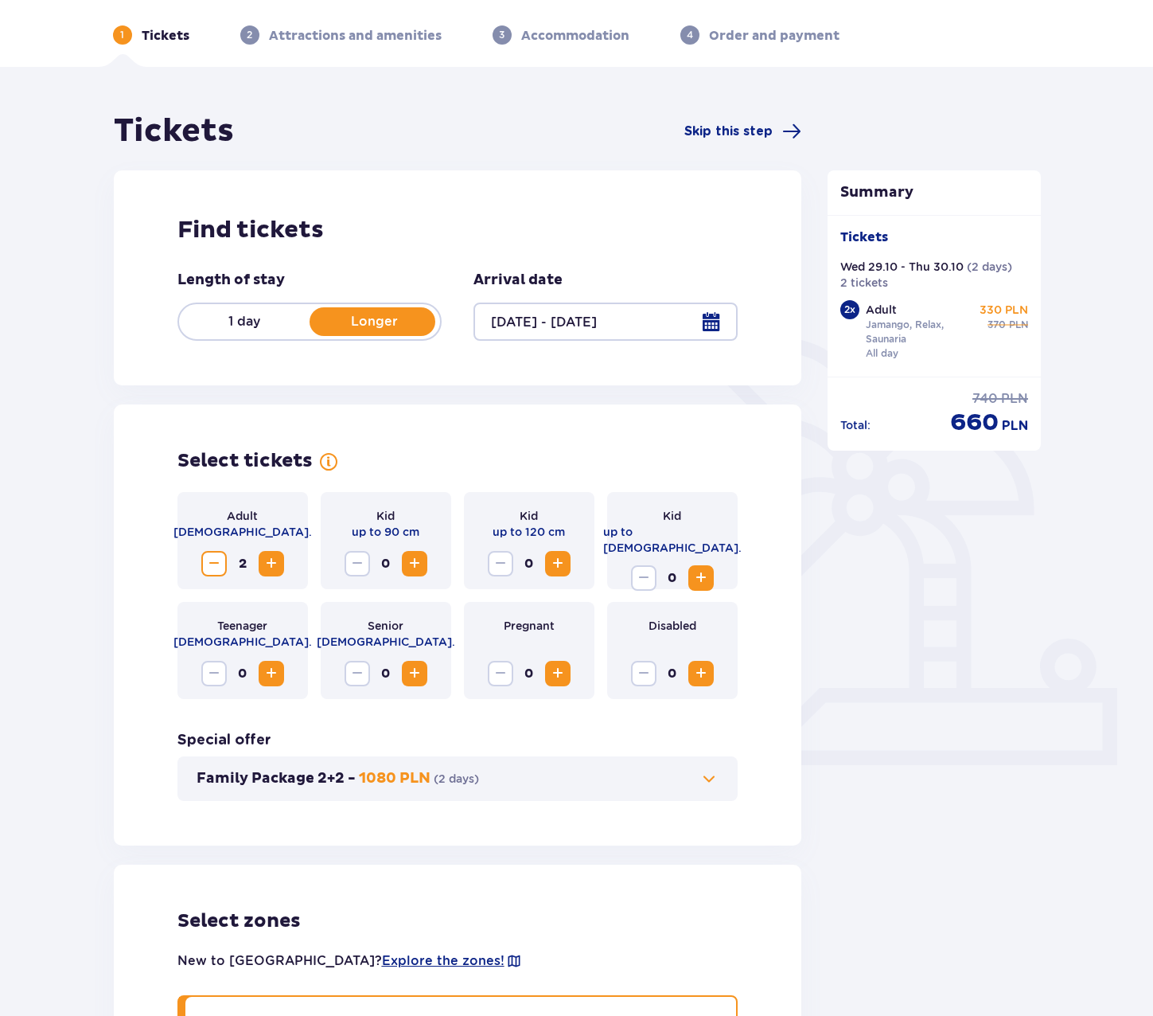
click at [215, 570] on span "Decrease" at bounding box center [214, 563] width 19 height 19
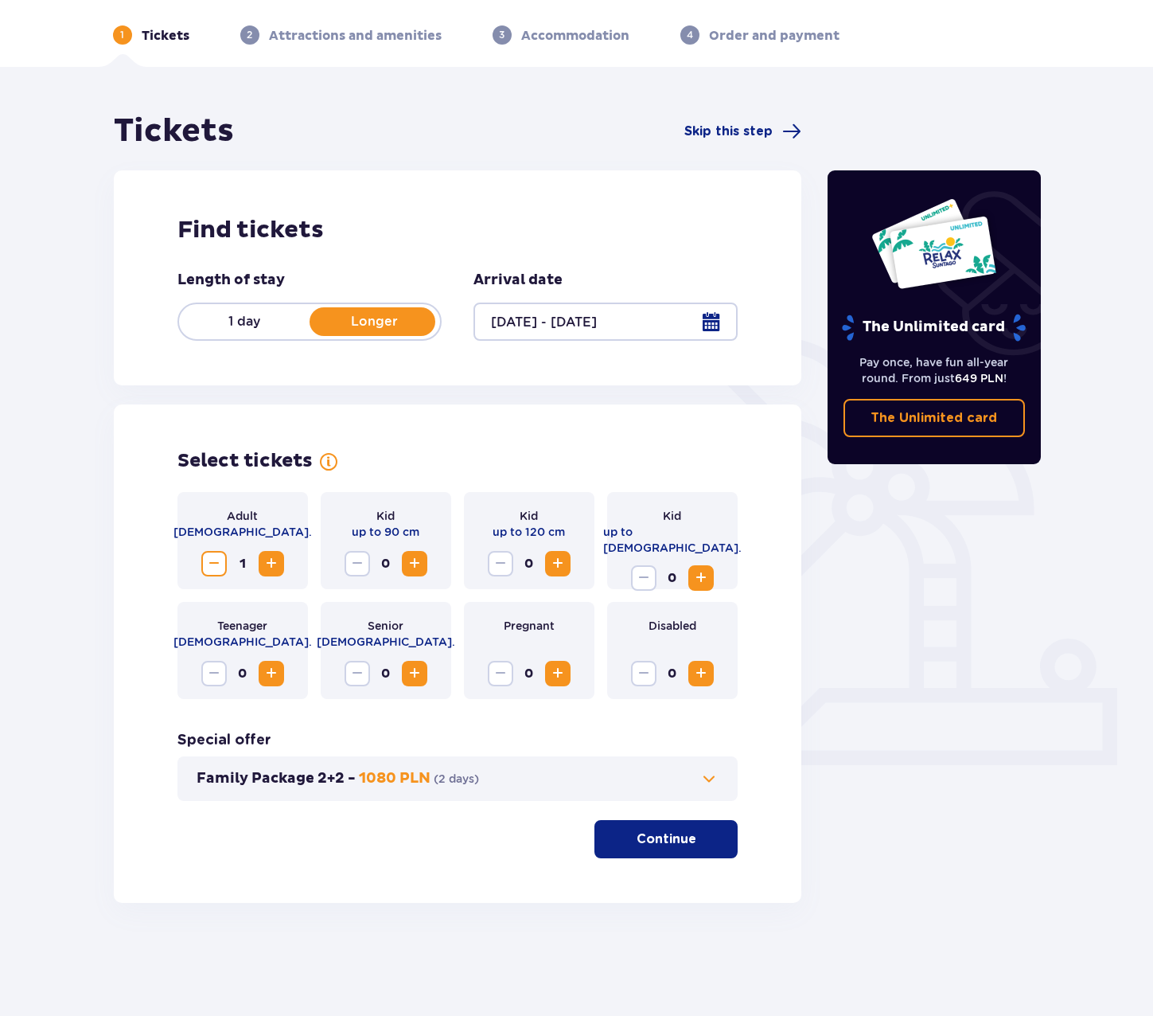
click at [273, 568] on span "Increase" at bounding box center [271, 563] width 19 height 19
click at [725, 320] on div at bounding box center [606, 321] width 264 height 38
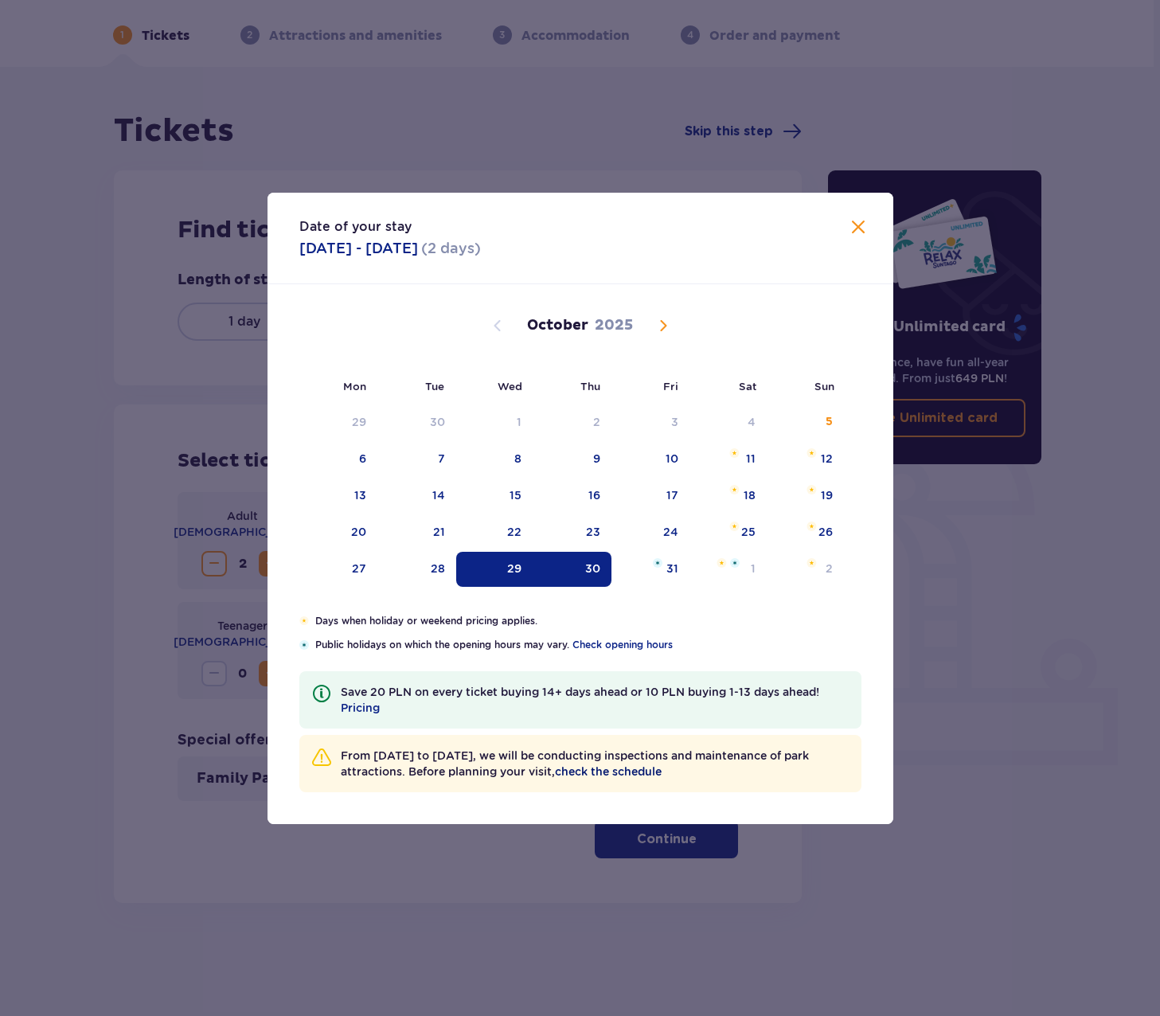
click at [610, 770] on span "check the schedule" at bounding box center [608, 771] width 107 height 16
drag, startPoint x: 509, startPoint y: 578, endPoint x: 603, endPoint y: 575, distance: 93.2
click at [509, 578] on div "29" at bounding box center [494, 569] width 77 height 35
click at [602, 575] on div "30" at bounding box center [571, 569] width 79 height 35
click at [497, 576] on div "29" at bounding box center [494, 569] width 77 height 35
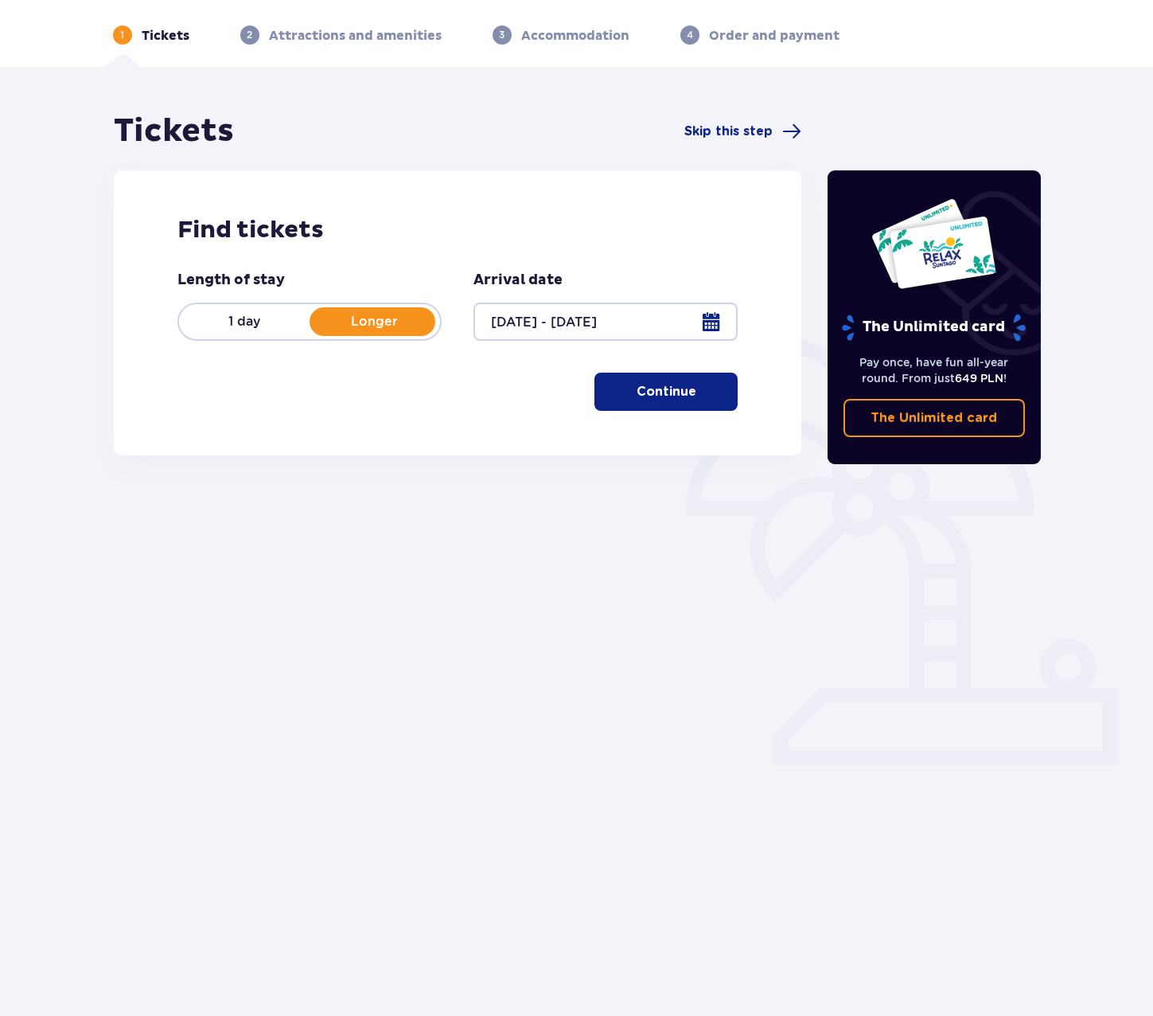
click at [655, 392] on p "Continue" at bounding box center [667, 392] width 60 height 18
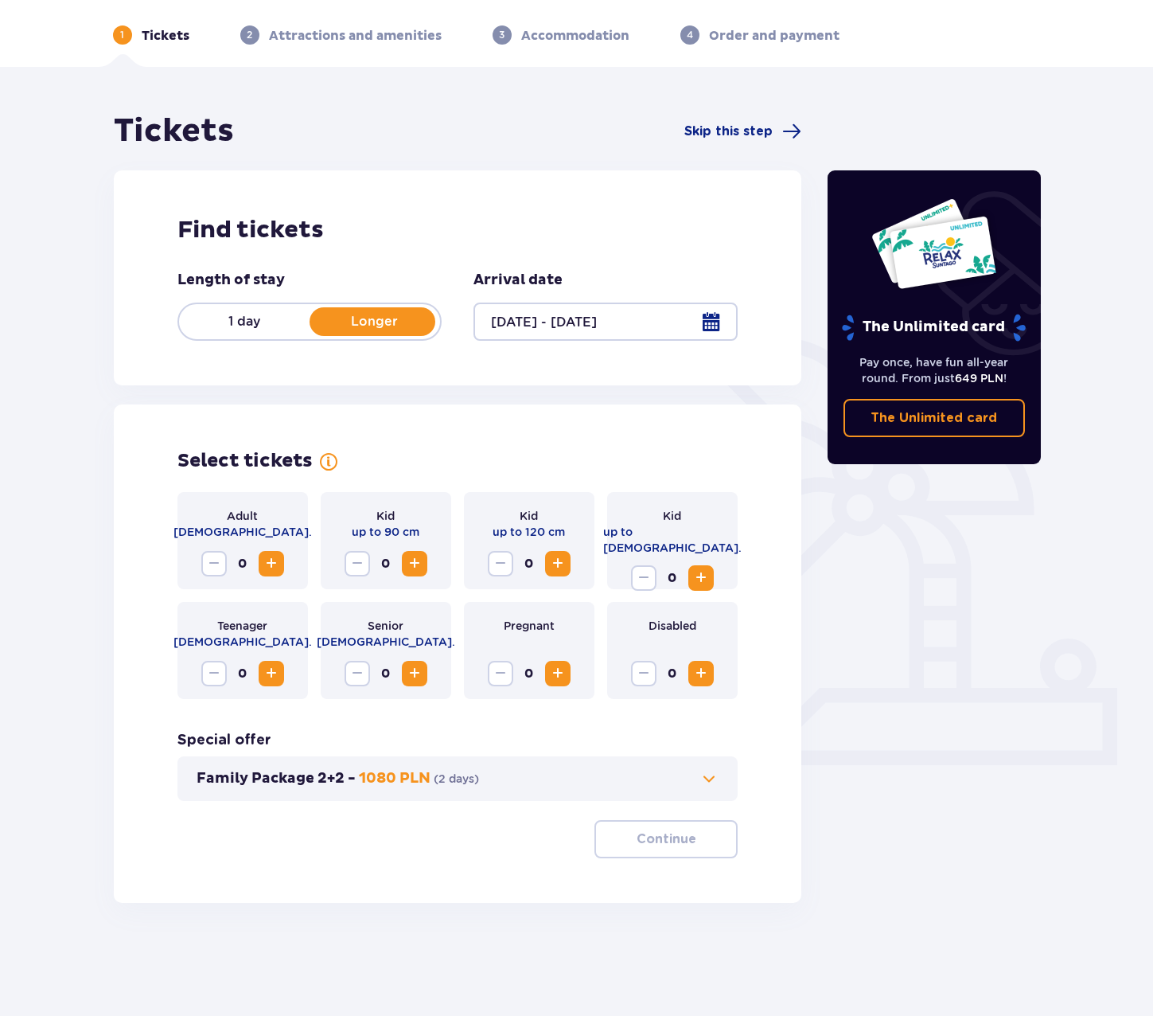
click at [270, 562] on span "Increase" at bounding box center [271, 563] width 19 height 19
click at [692, 568] on span "Increase" at bounding box center [701, 577] width 19 height 19
click at [642, 852] on button "Continue" at bounding box center [666, 839] width 143 height 38
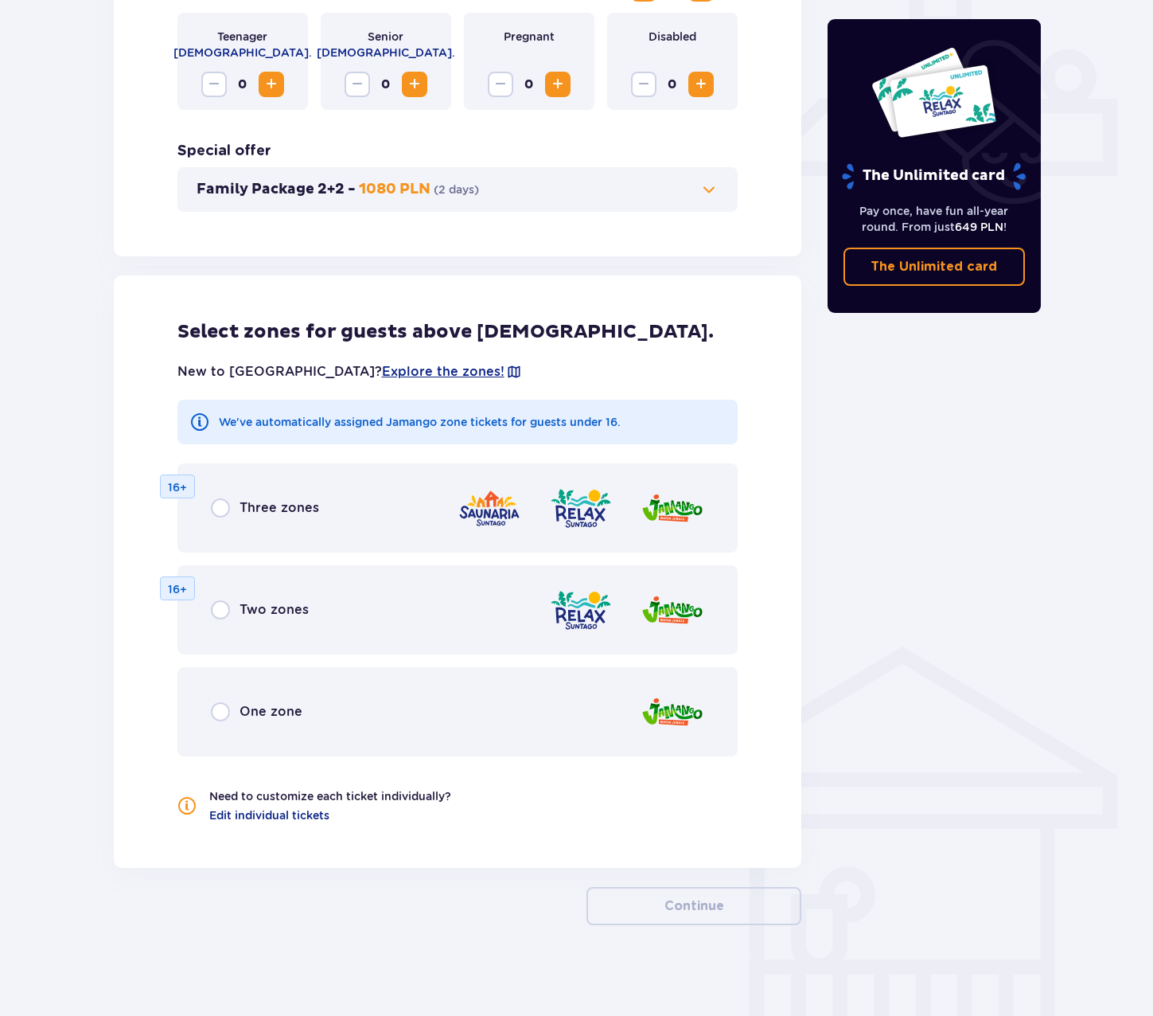
scroll to position [651, 0]
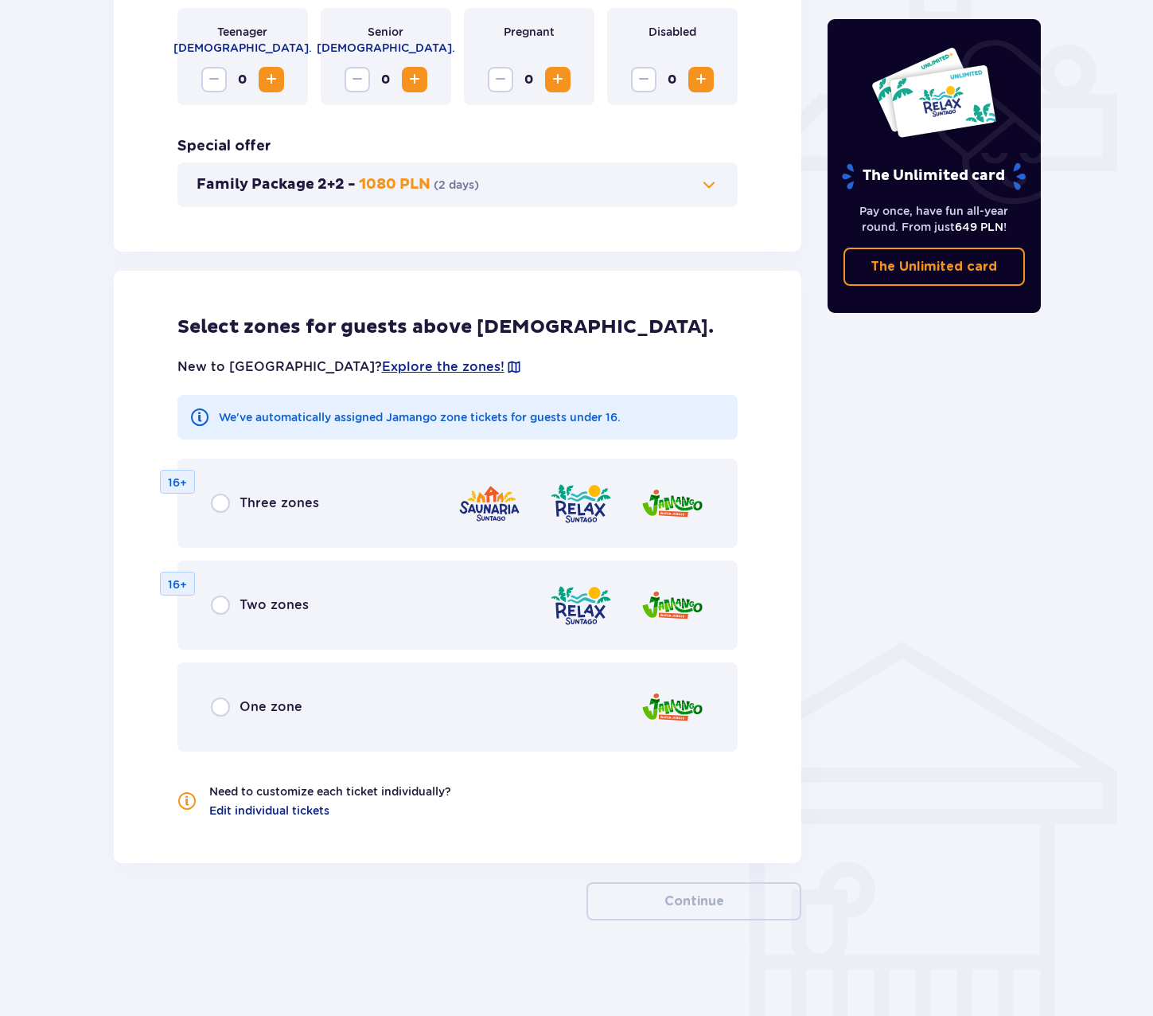
click at [235, 505] on div "Three zones" at bounding box center [265, 502] width 108 height 19
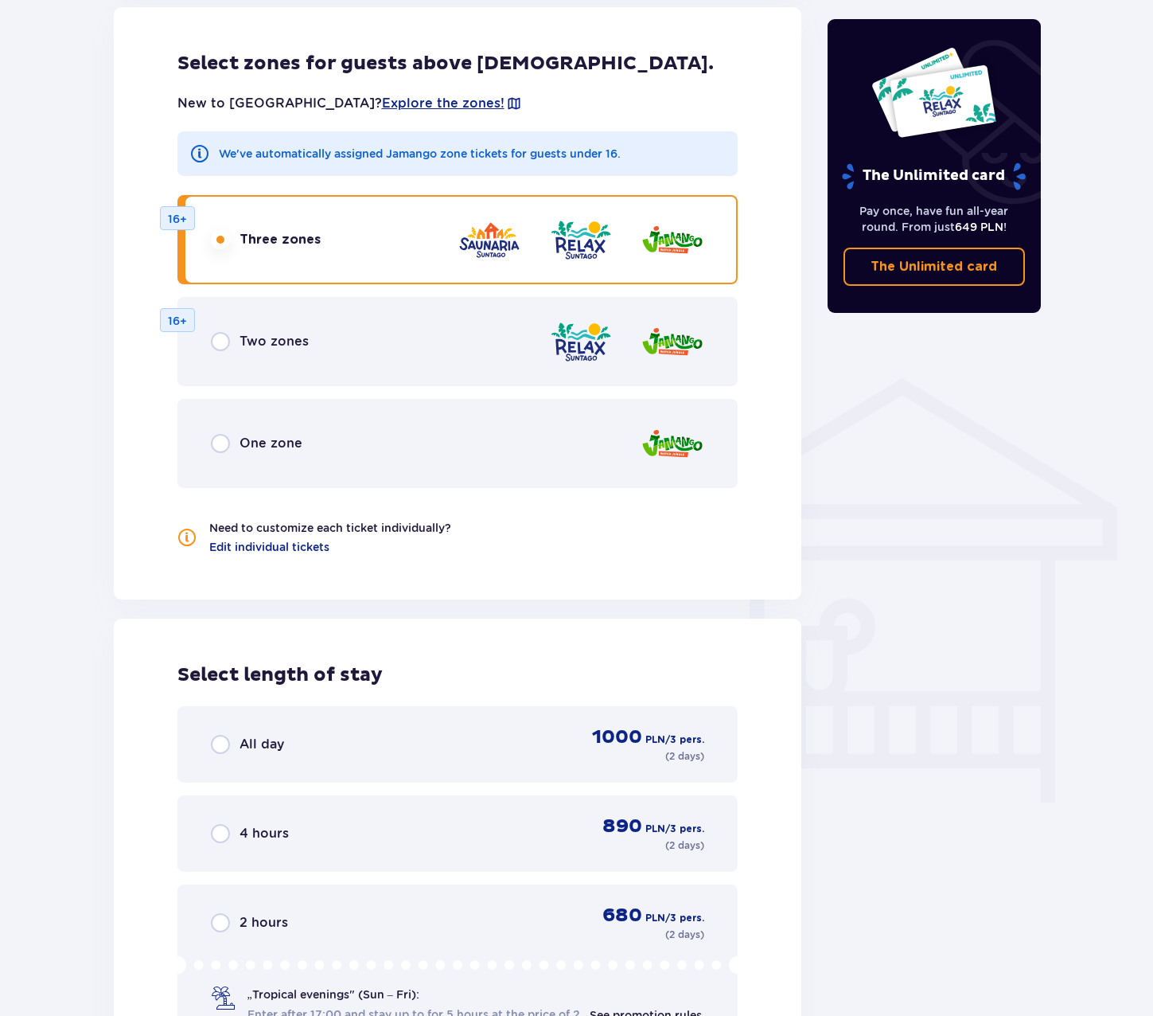
scroll to position [1153, 0]
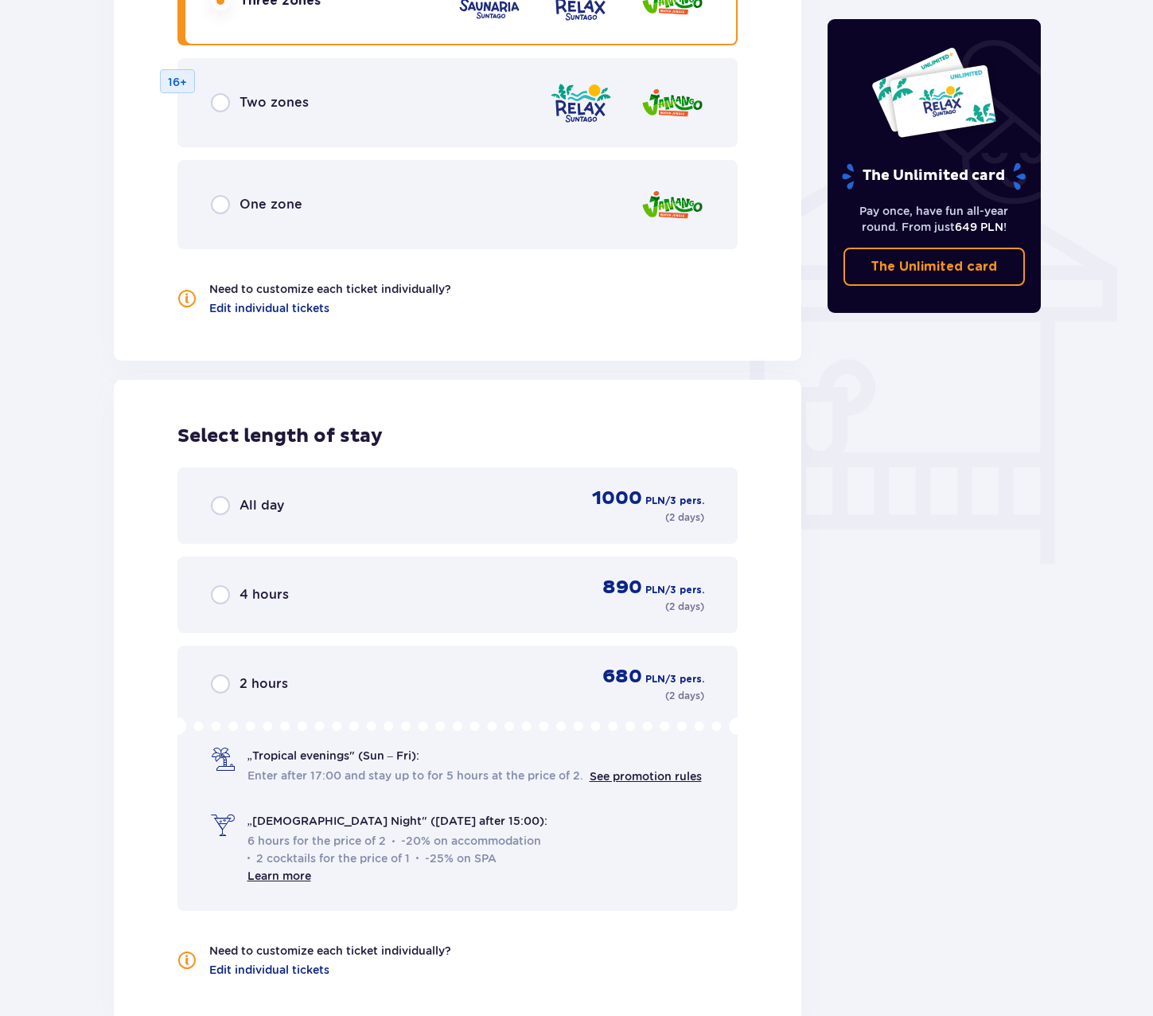
click at [240, 501] on span "All day" at bounding box center [262, 506] width 45 height 18
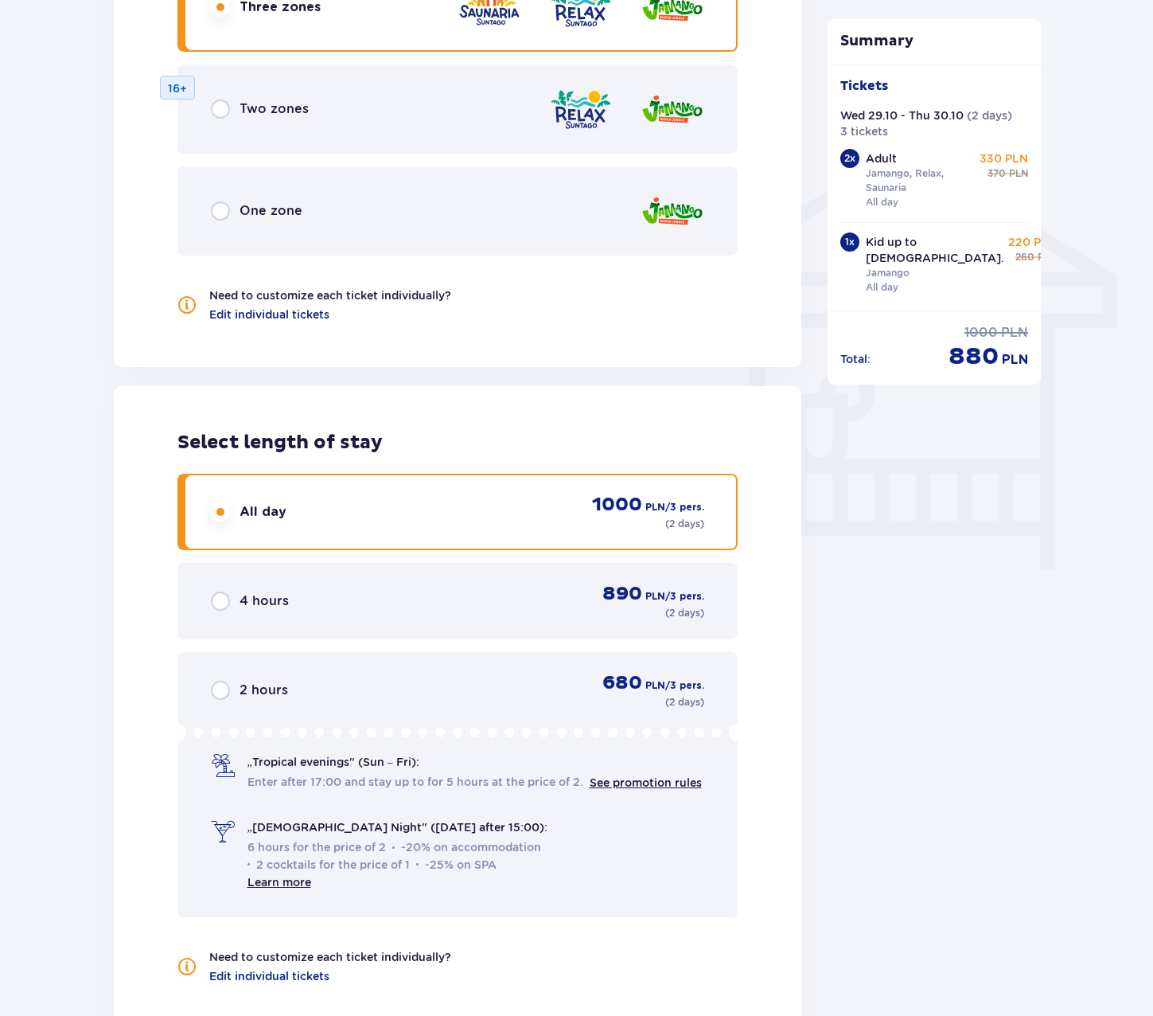
scroll to position [844, 0]
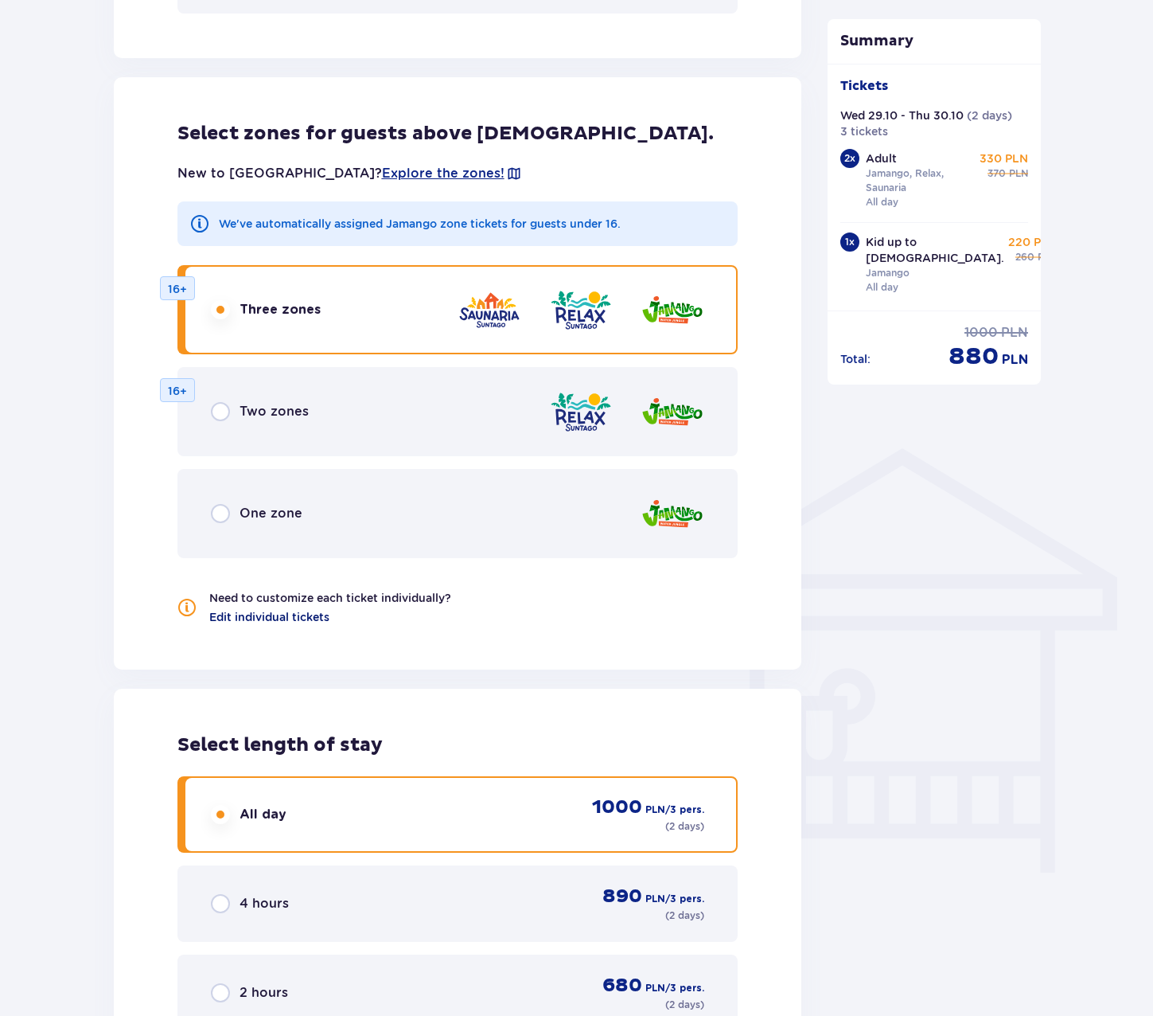
click at [293, 617] on span "Edit individual tickets" at bounding box center [269, 617] width 120 height 16
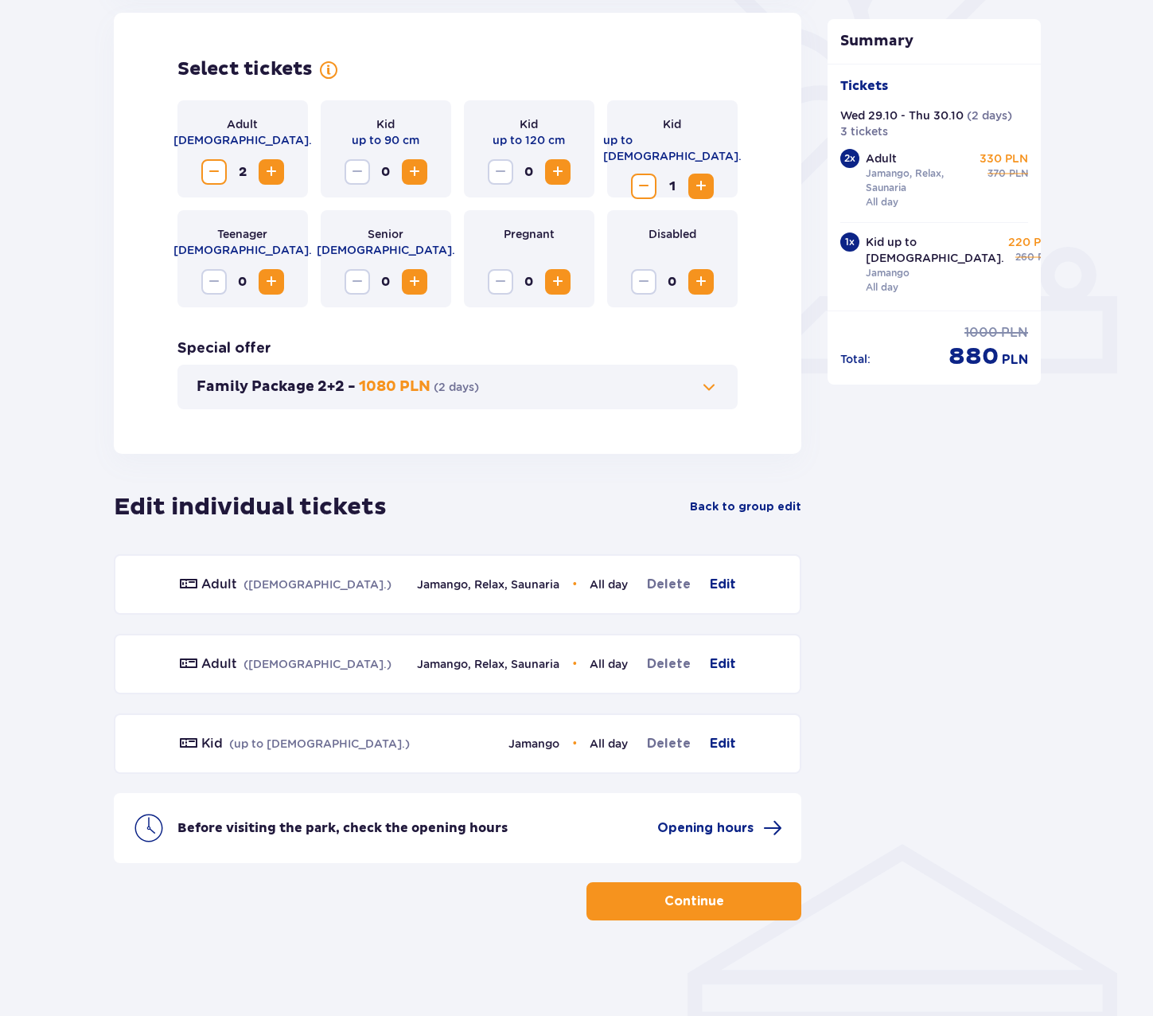
scroll to position [449, 0]
click at [716, 660] on span "Edit" at bounding box center [723, 663] width 26 height 19
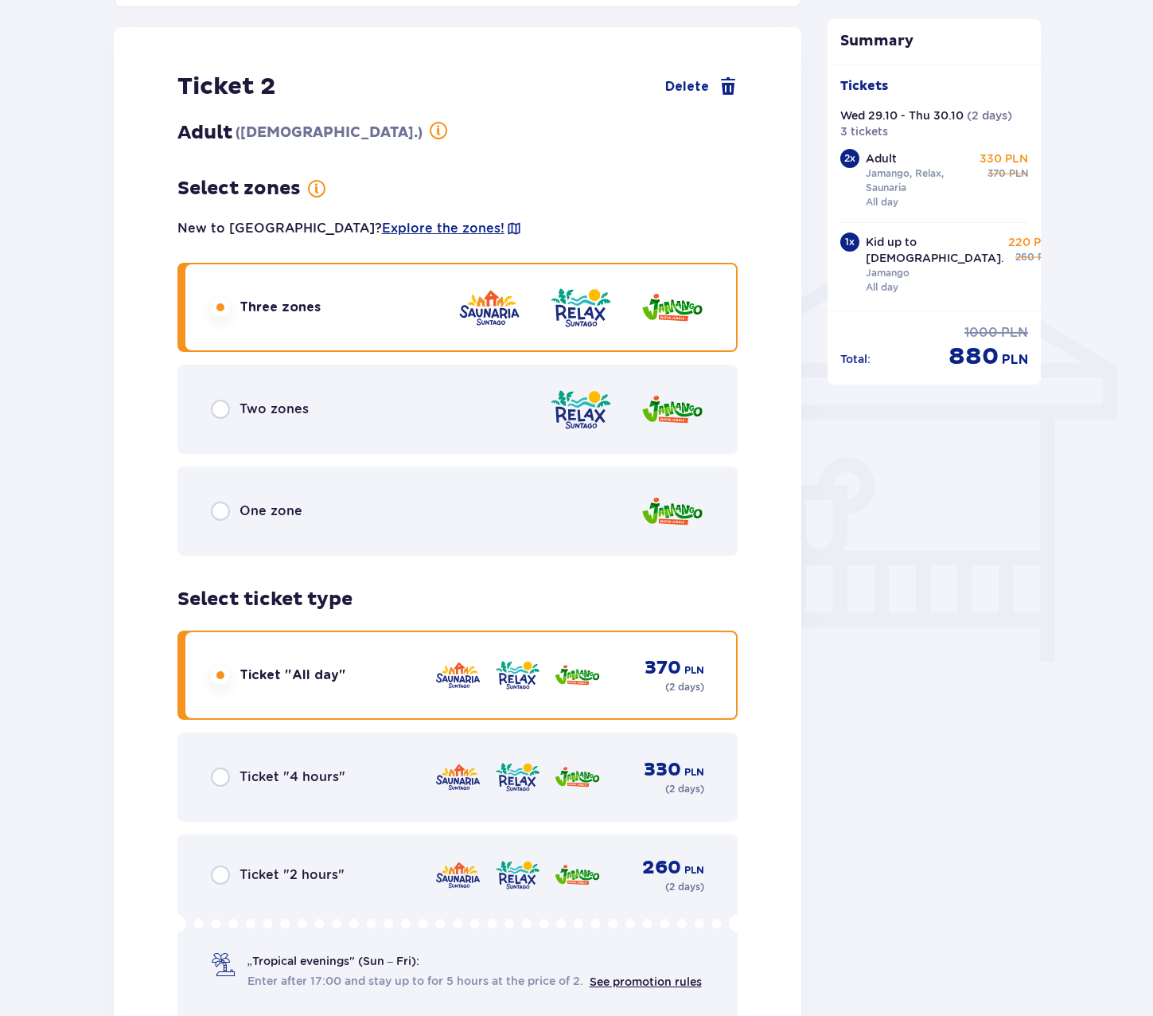
scroll to position [1063, 0]
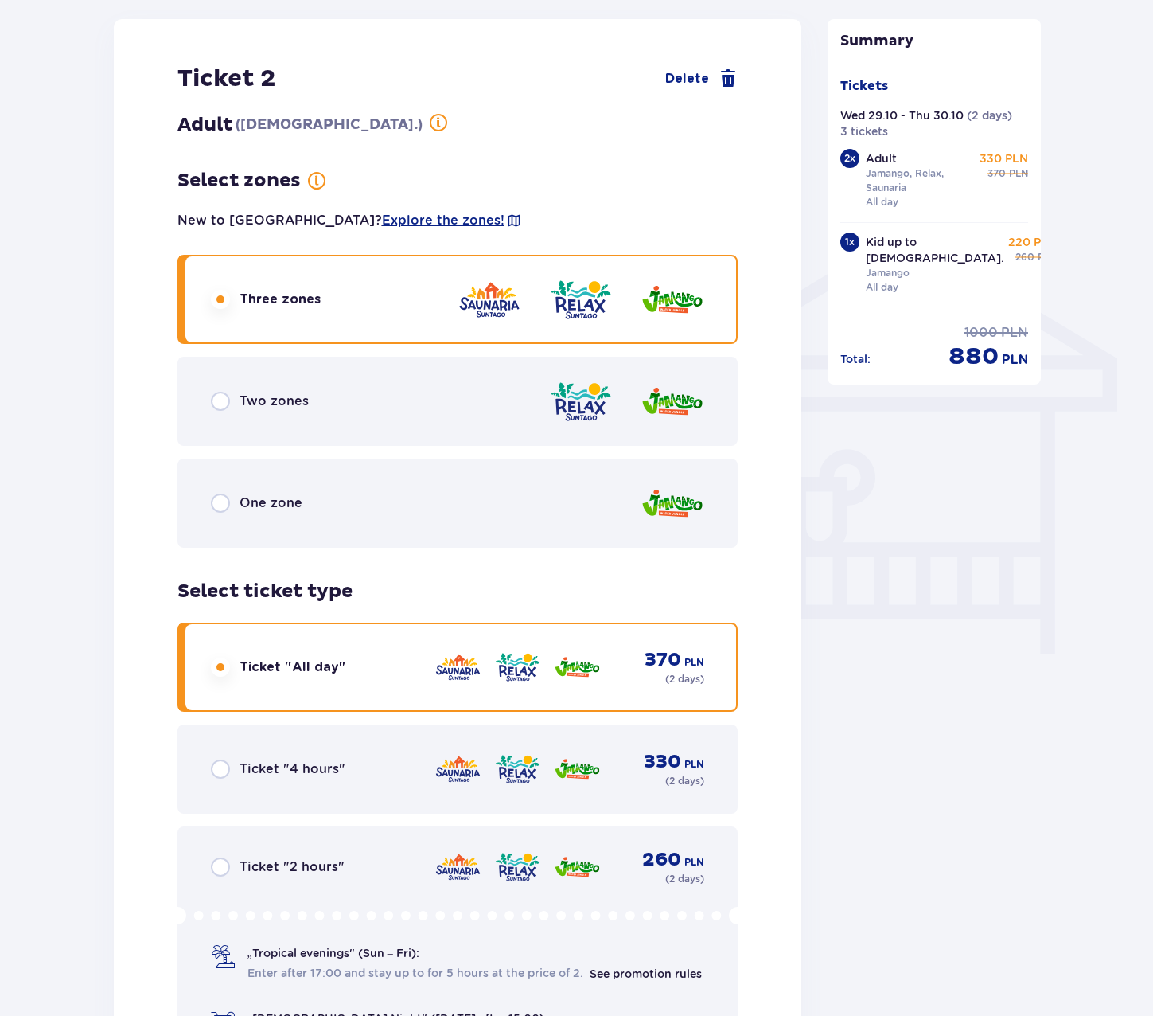
click at [230, 507] on div "One zone" at bounding box center [257, 502] width 92 height 19
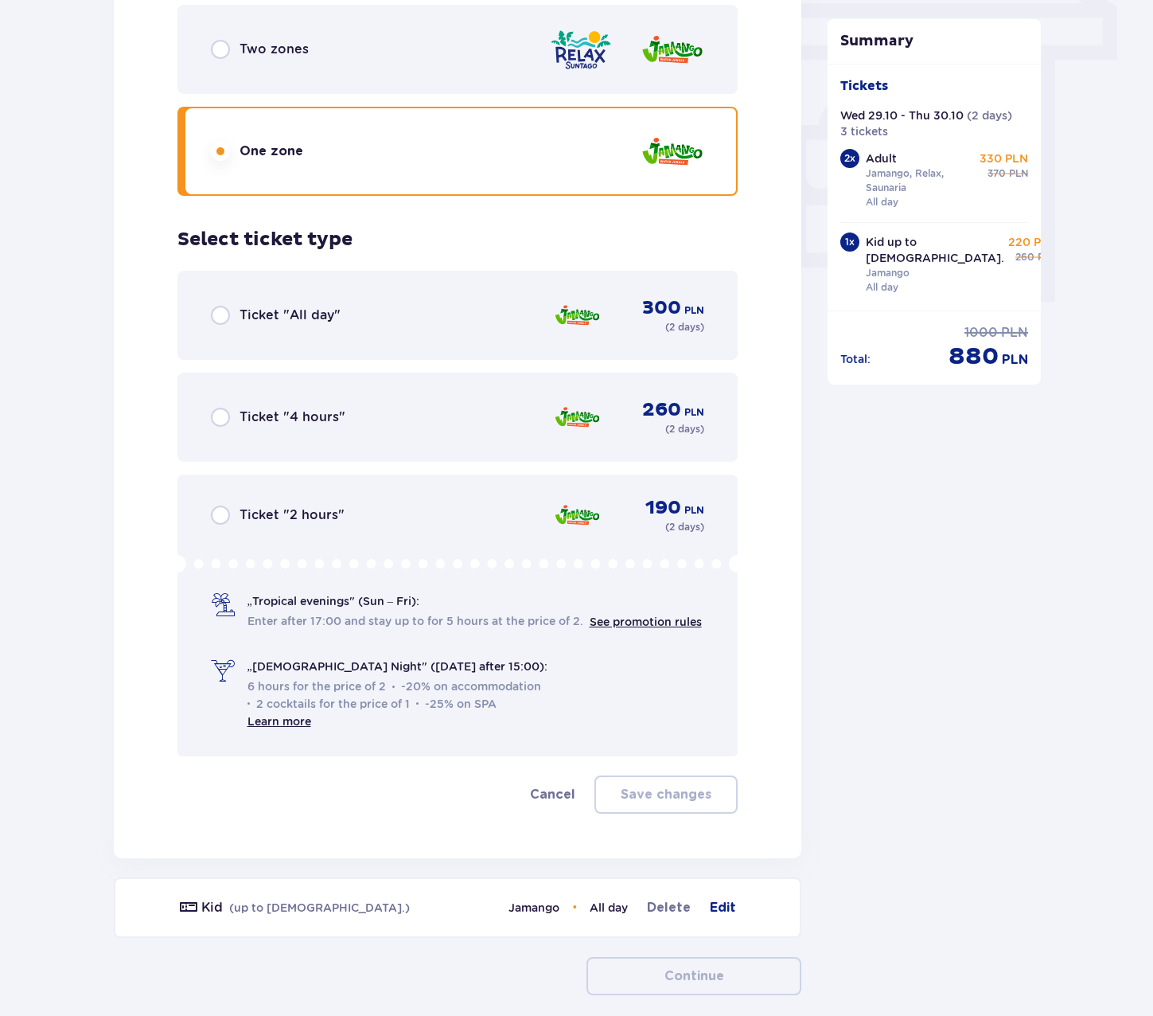
scroll to position [1490, 0]
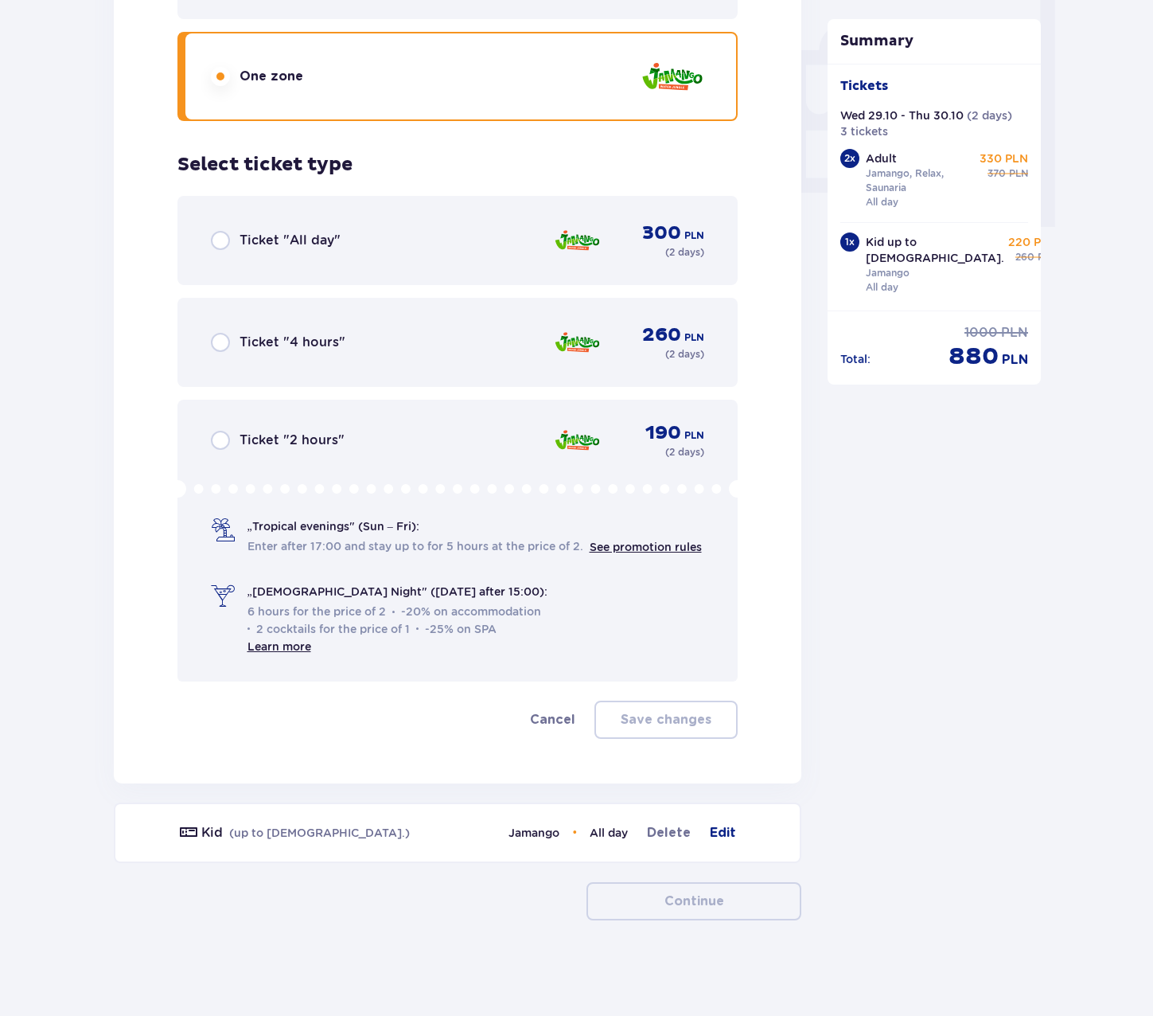
click at [220, 243] on input "radio" at bounding box center [220, 240] width 19 height 19
radio input "true"
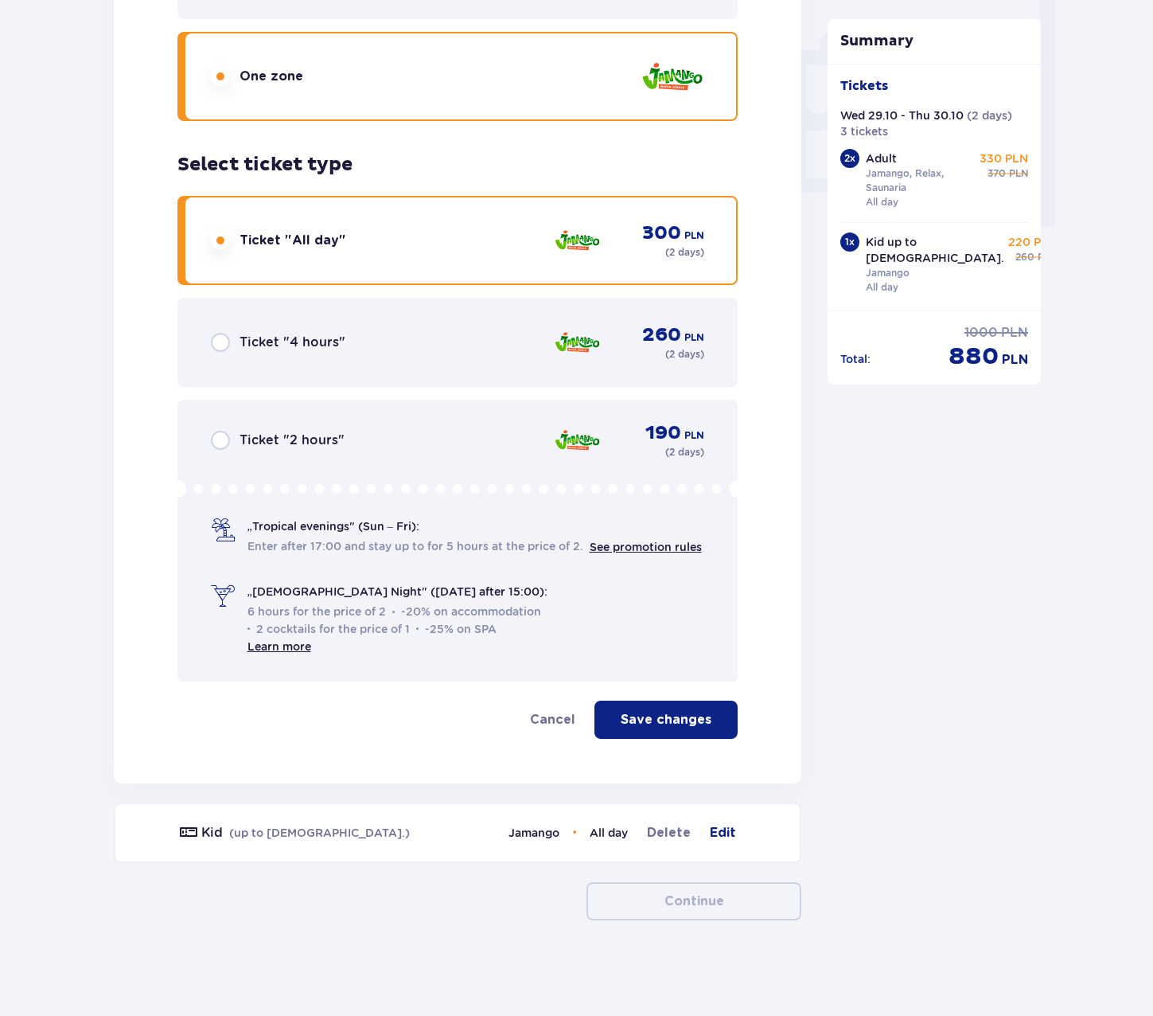
click at [653, 720] on p "Save changes" at bounding box center [666, 720] width 91 height 18
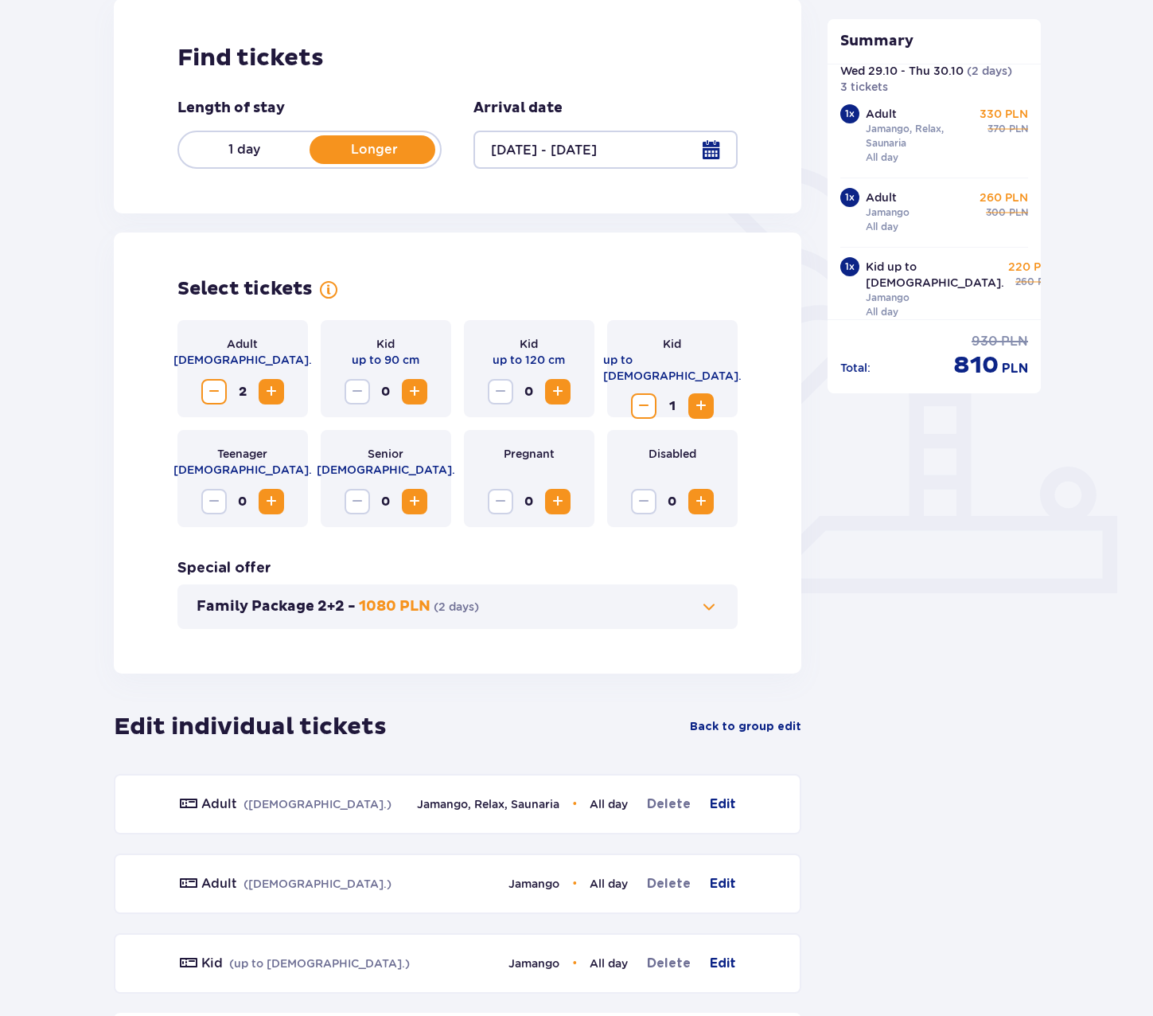
scroll to position [369, 0]
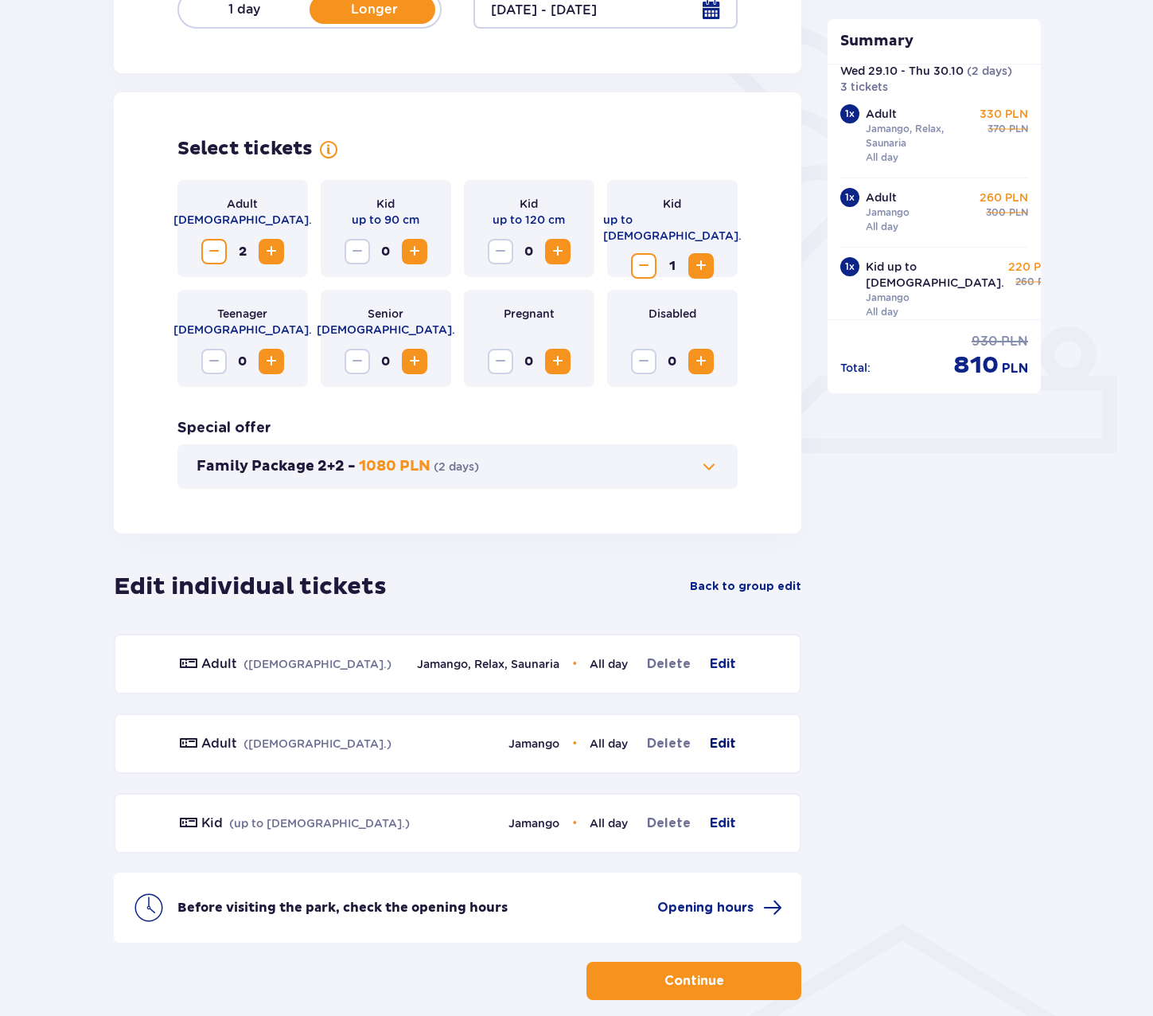
click at [720, 745] on span "Edit" at bounding box center [723, 743] width 26 height 19
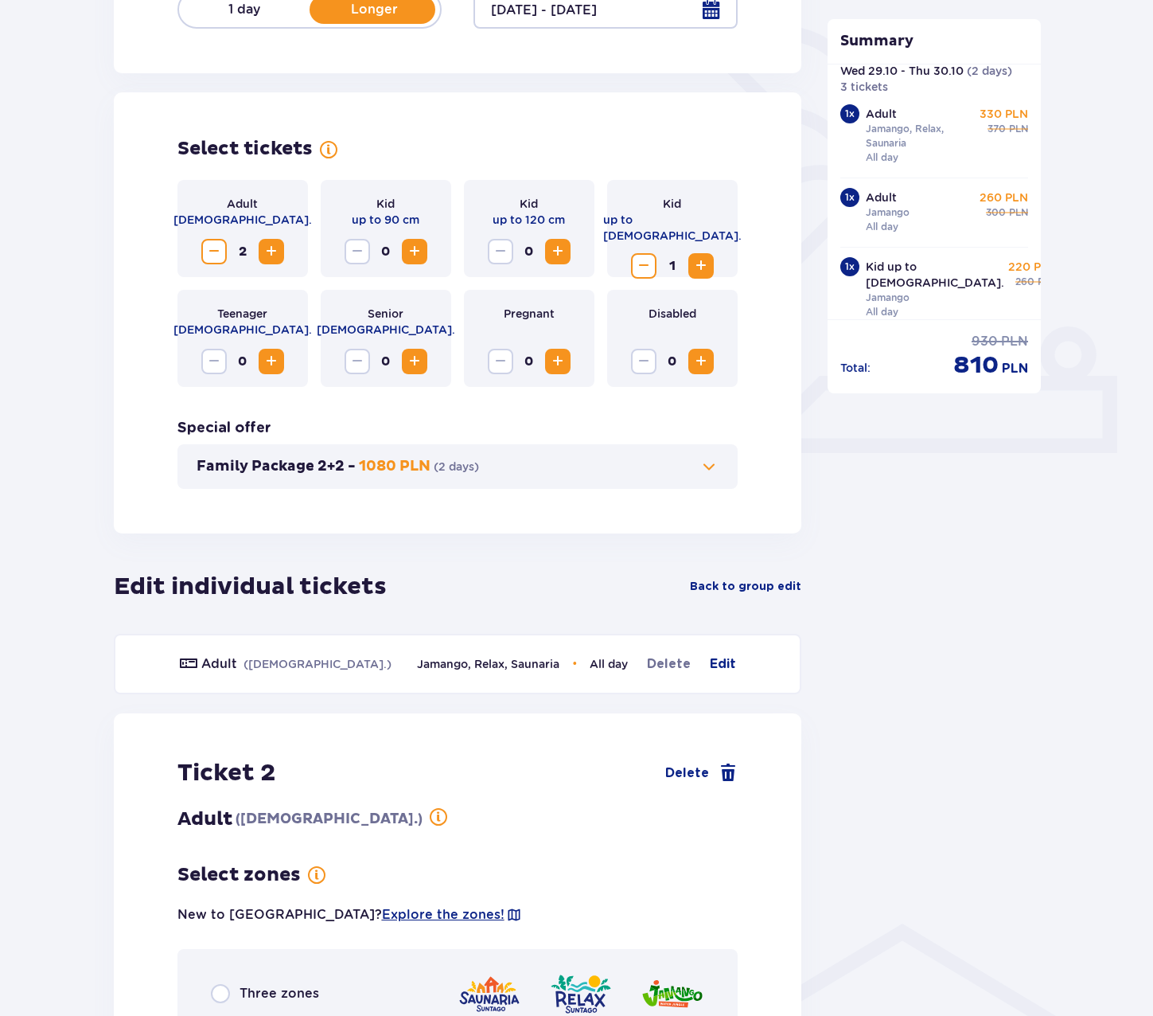
scroll to position [688, 0]
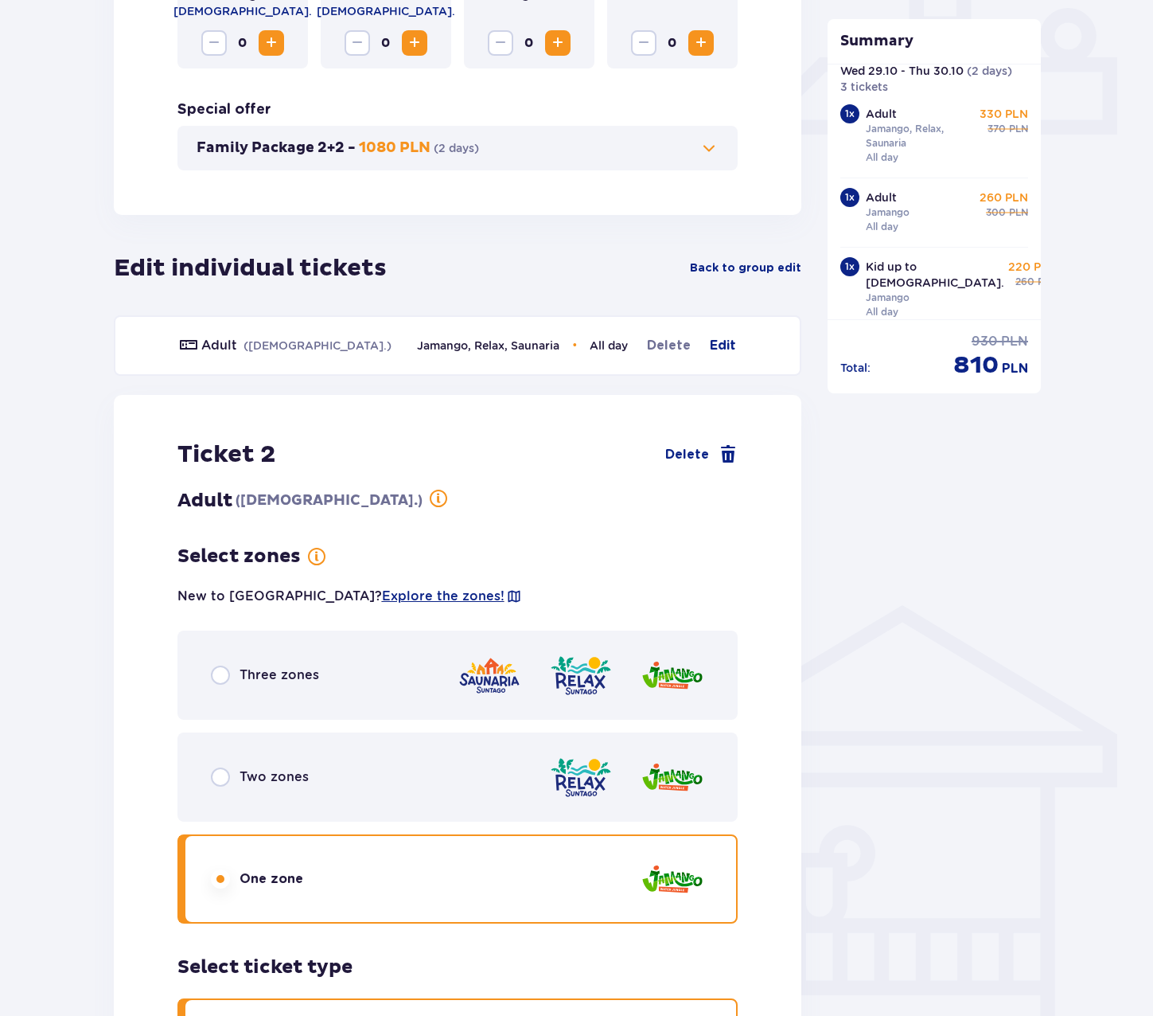
click at [220, 666] on input "radio" at bounding box center [220, 674] width 19 height 19
radio input "true"
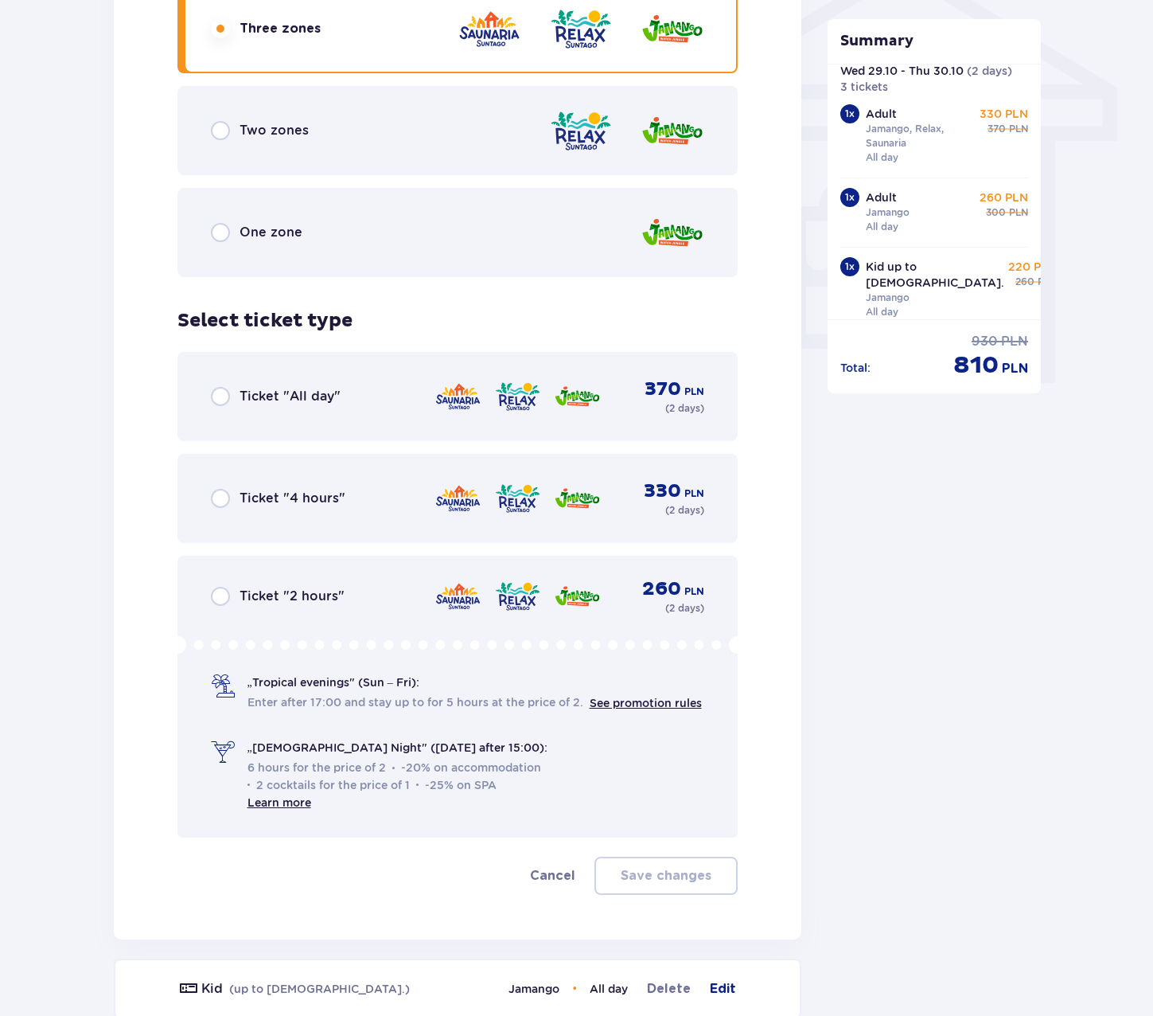
scroll to position [1331, 0]
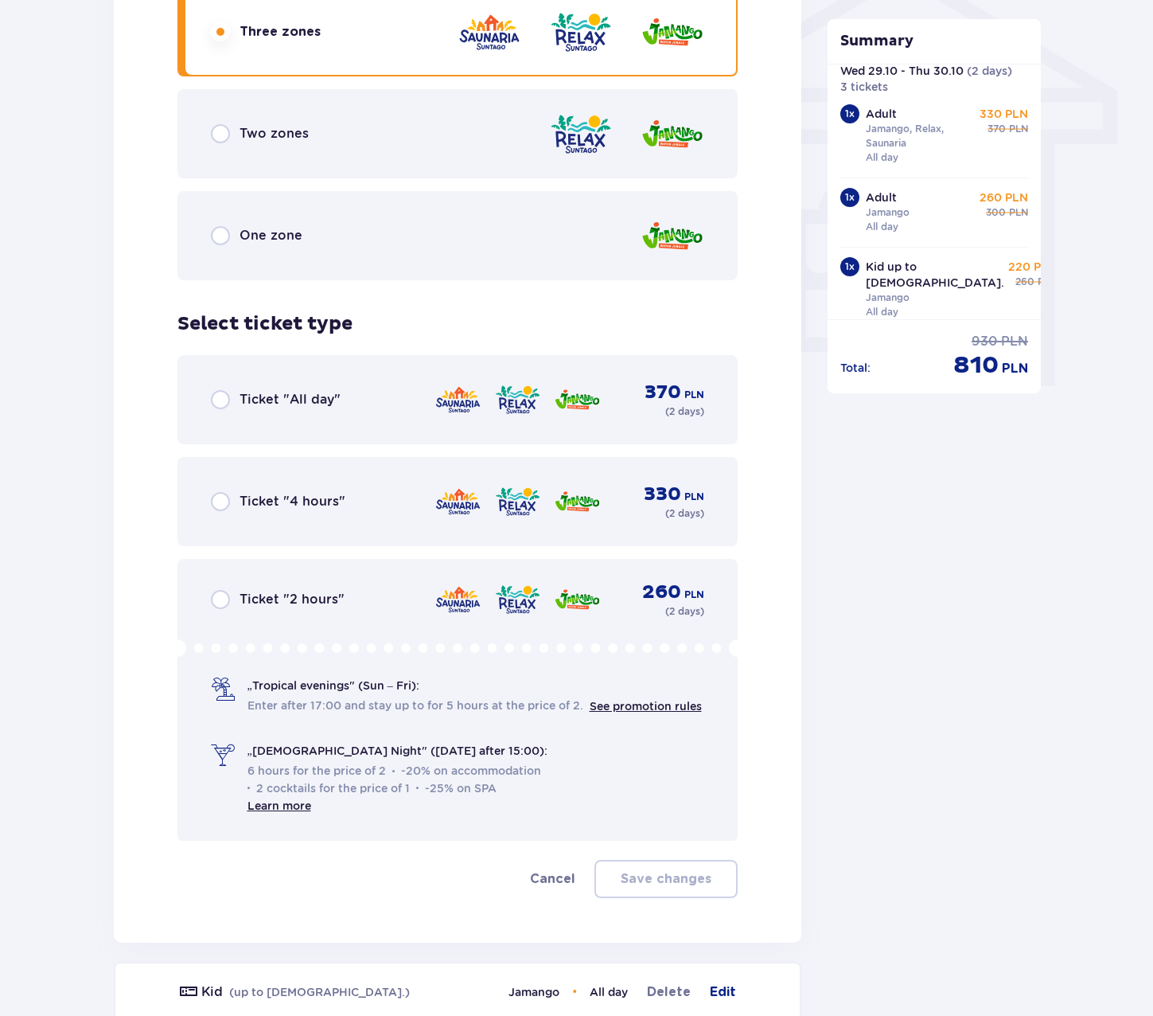
click at [236, 400] on div "Ticket "All day"" at bounding box center [276, 399] width 130 height 19
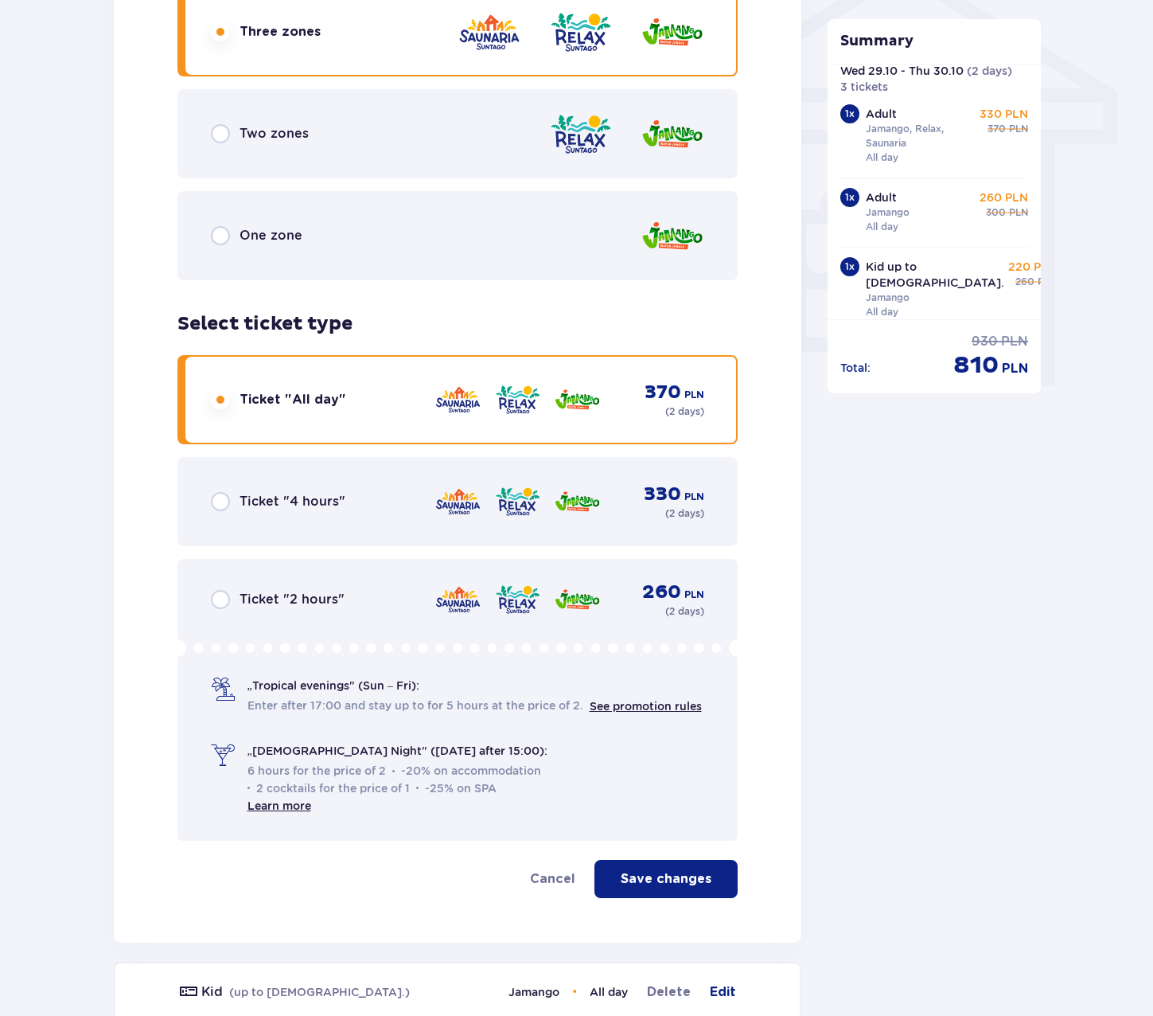
click at [667, 871] on p "Save changes" at bounding box center [666, 879] width 91 height 18
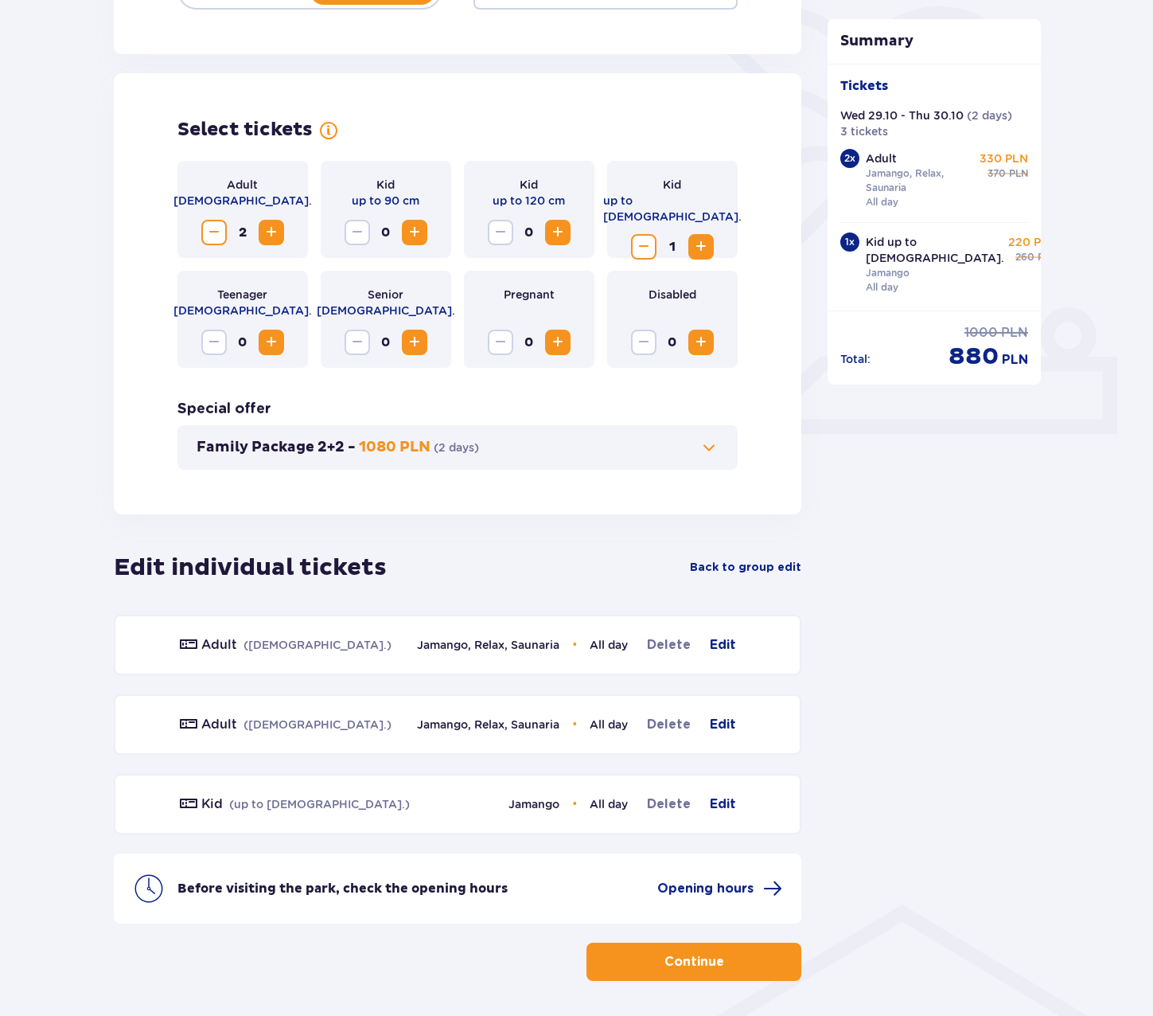
scroll to position [449, 0]
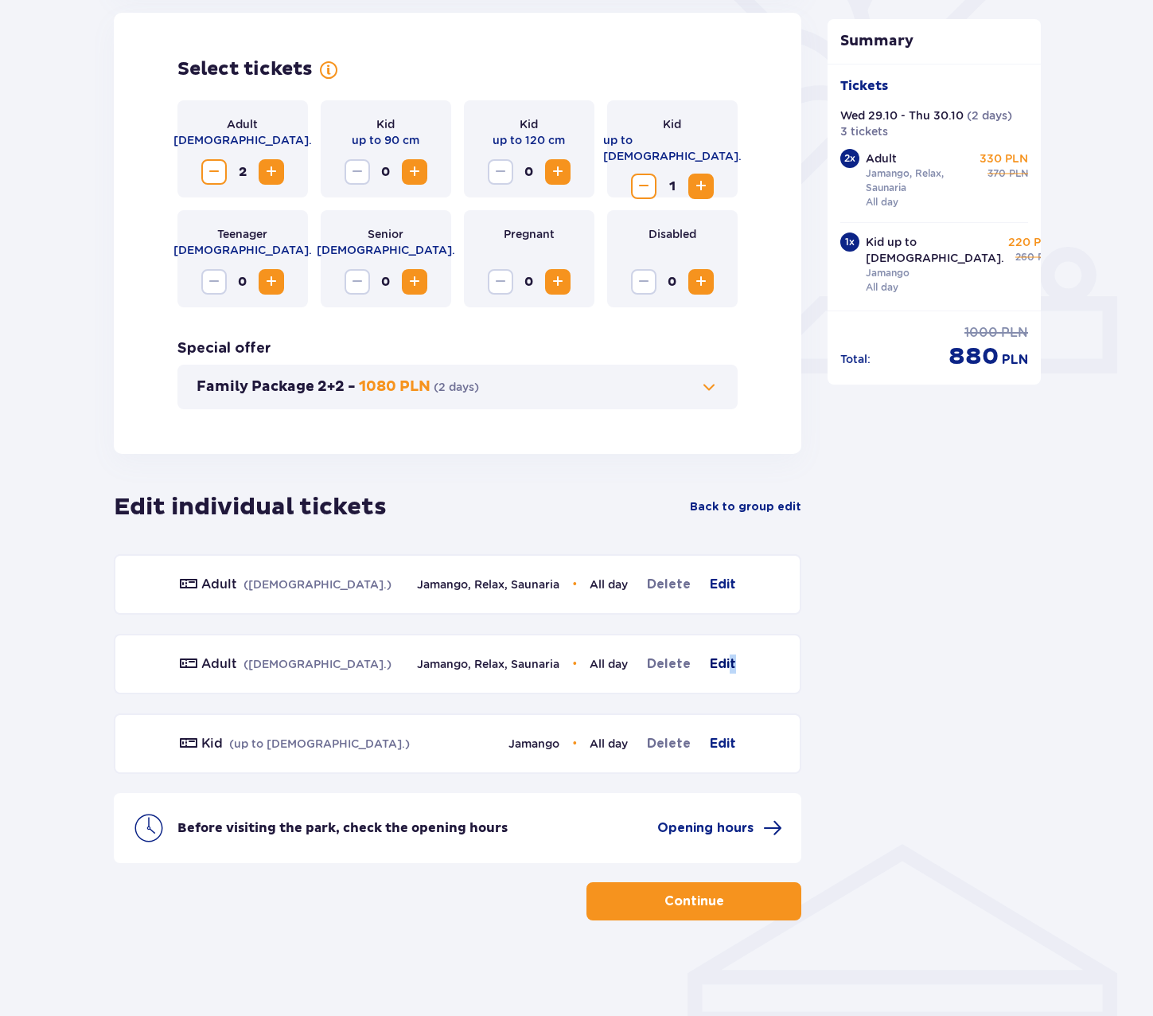
click at [733, 662] on span "Edit" at bounding box center [723, 663] width 26 height 19
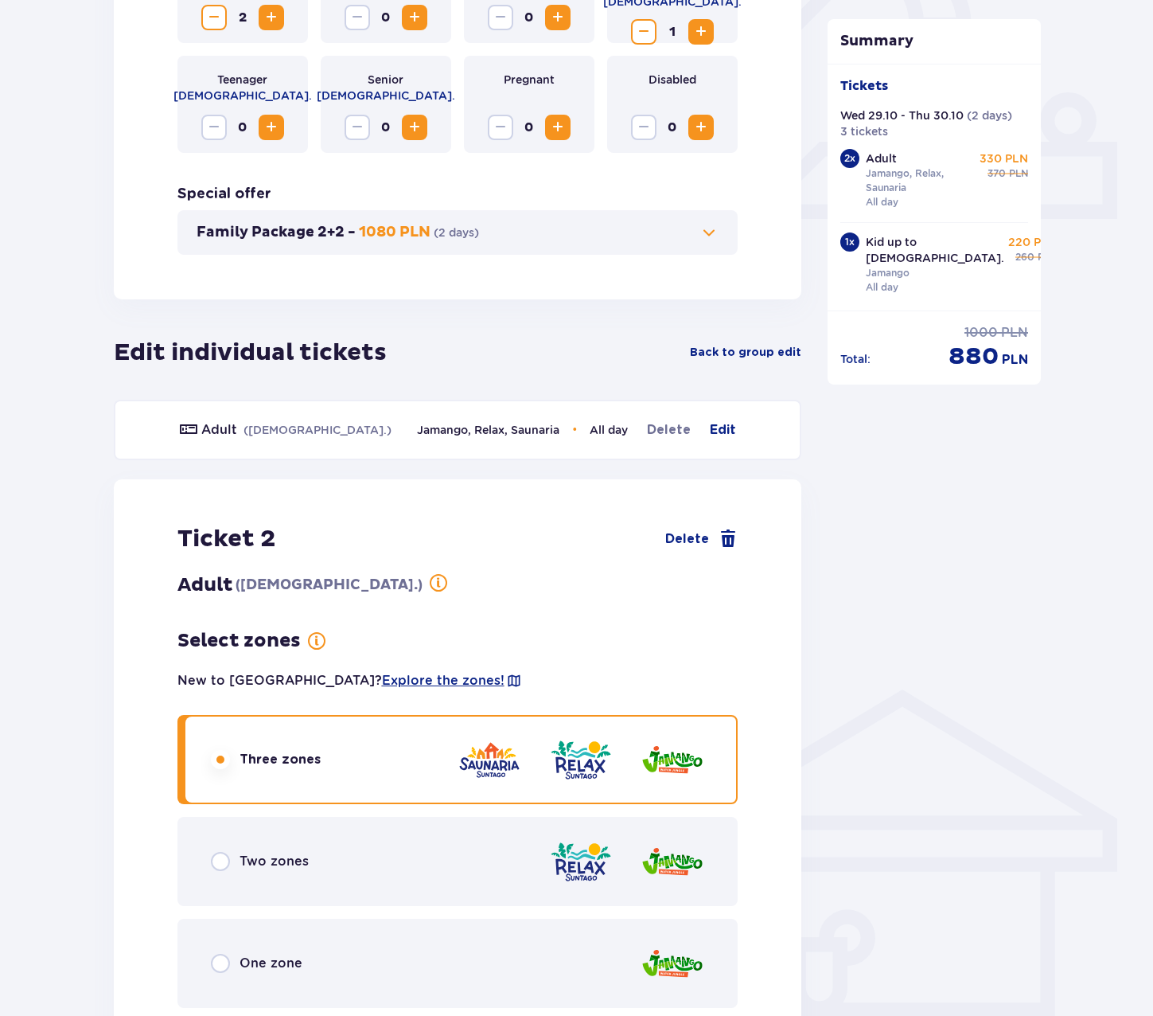
scroll to position [767, 0]
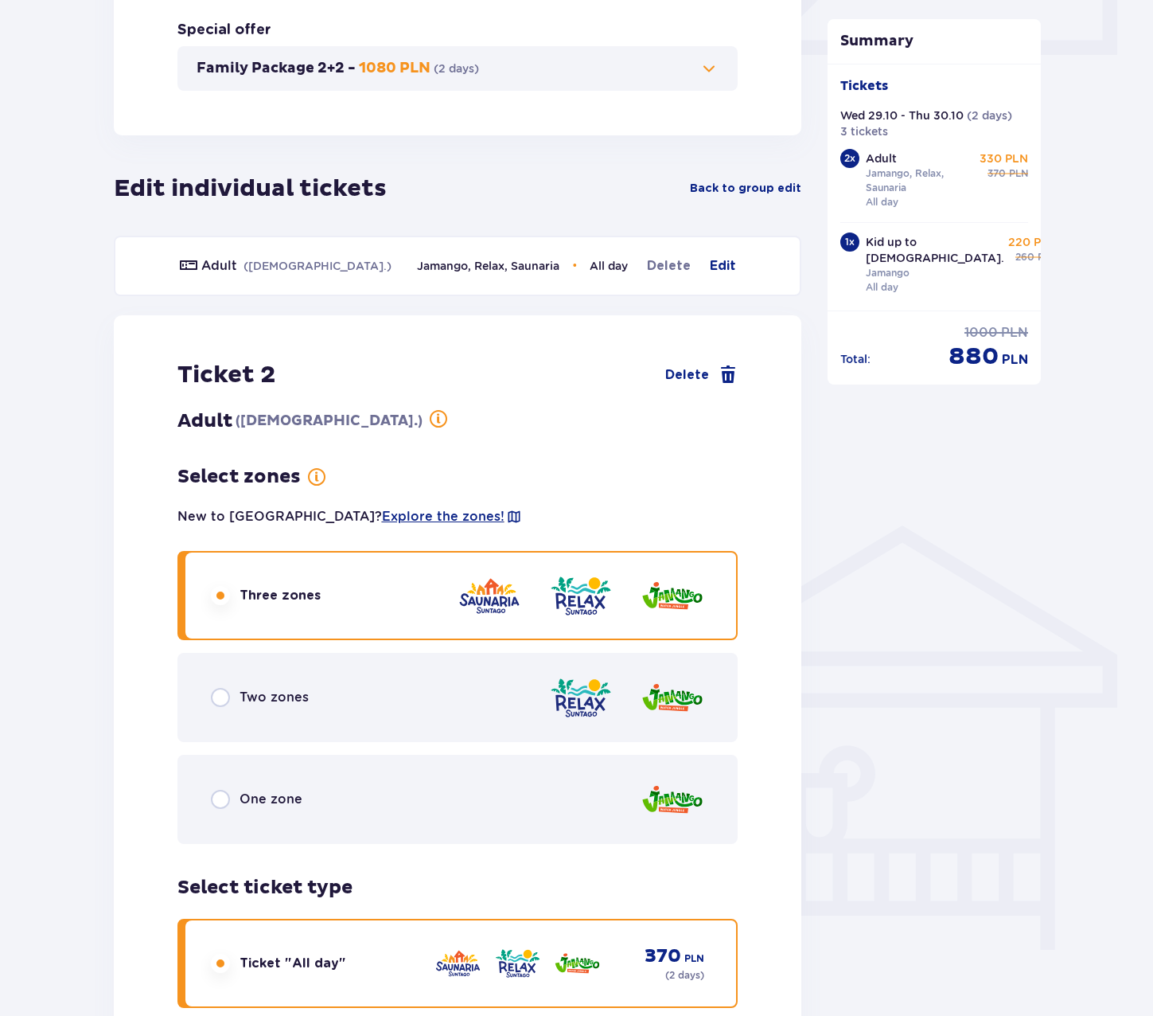
click at [232, 795] on div "One zone" at bounding box center [257, 799] width 92 height 19
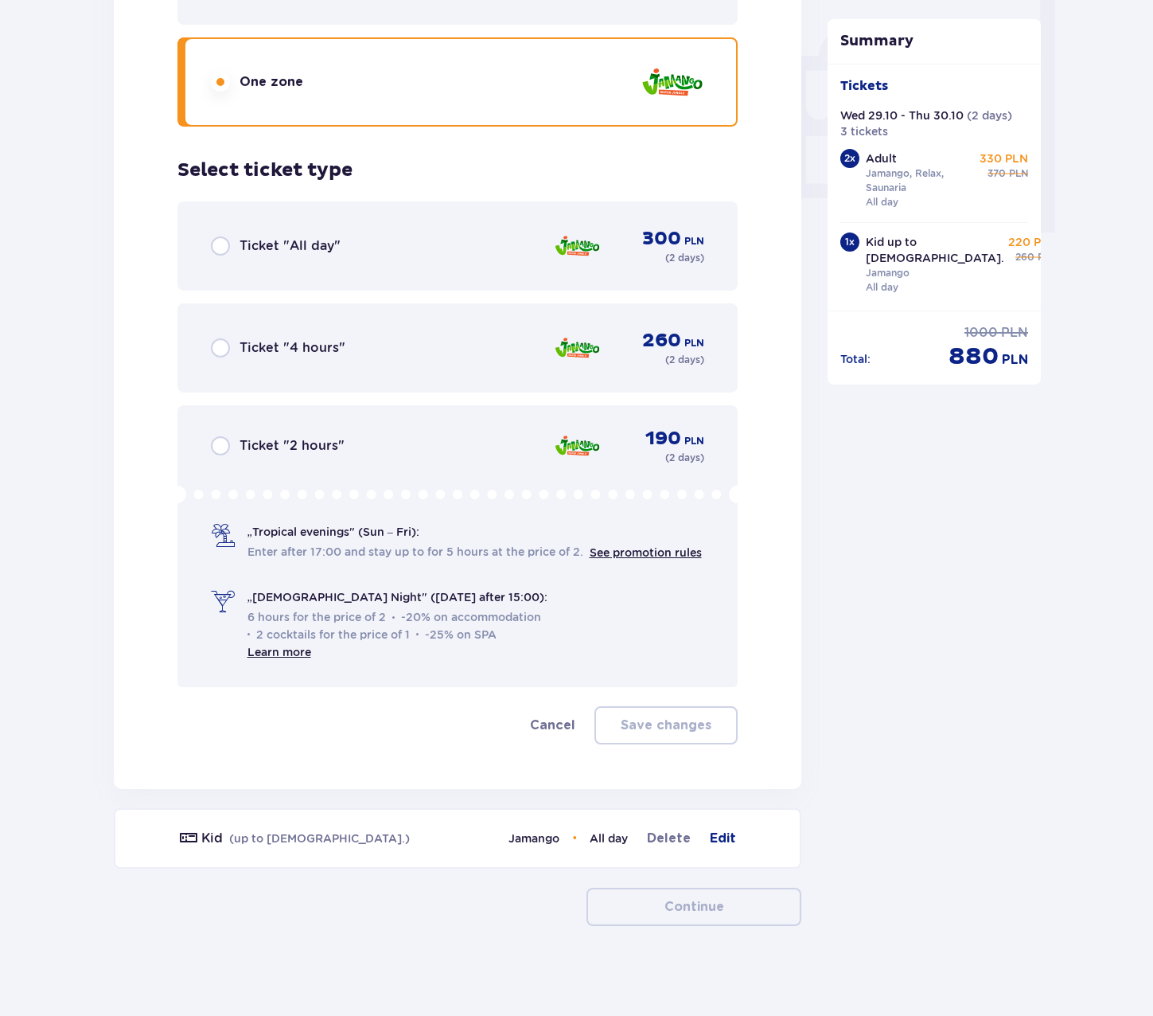
scroll to position [1490, 0]
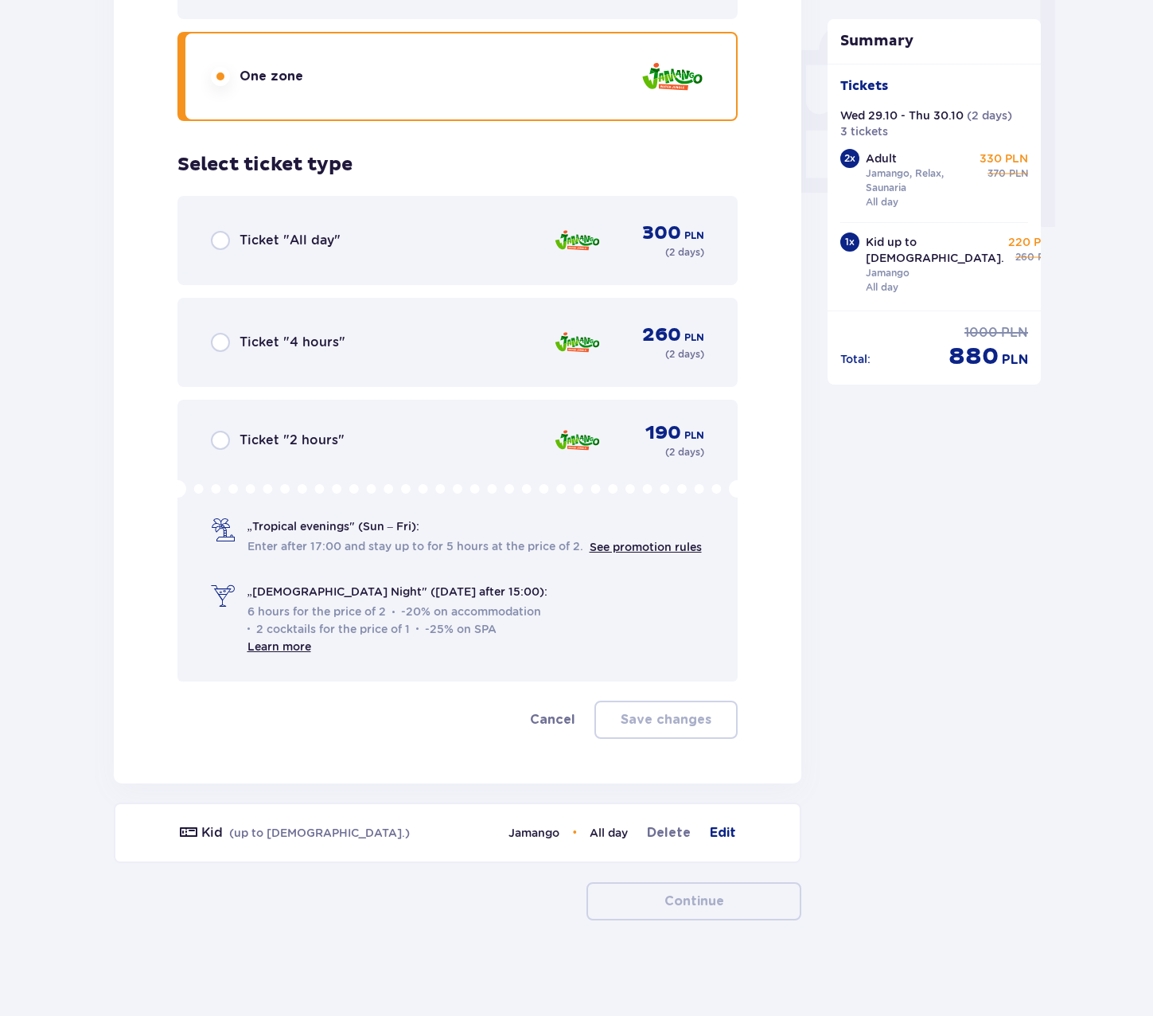
click at [213, 249] on input "radio" at bounding box center [220, 240] width 19 height 19
radio input "true"
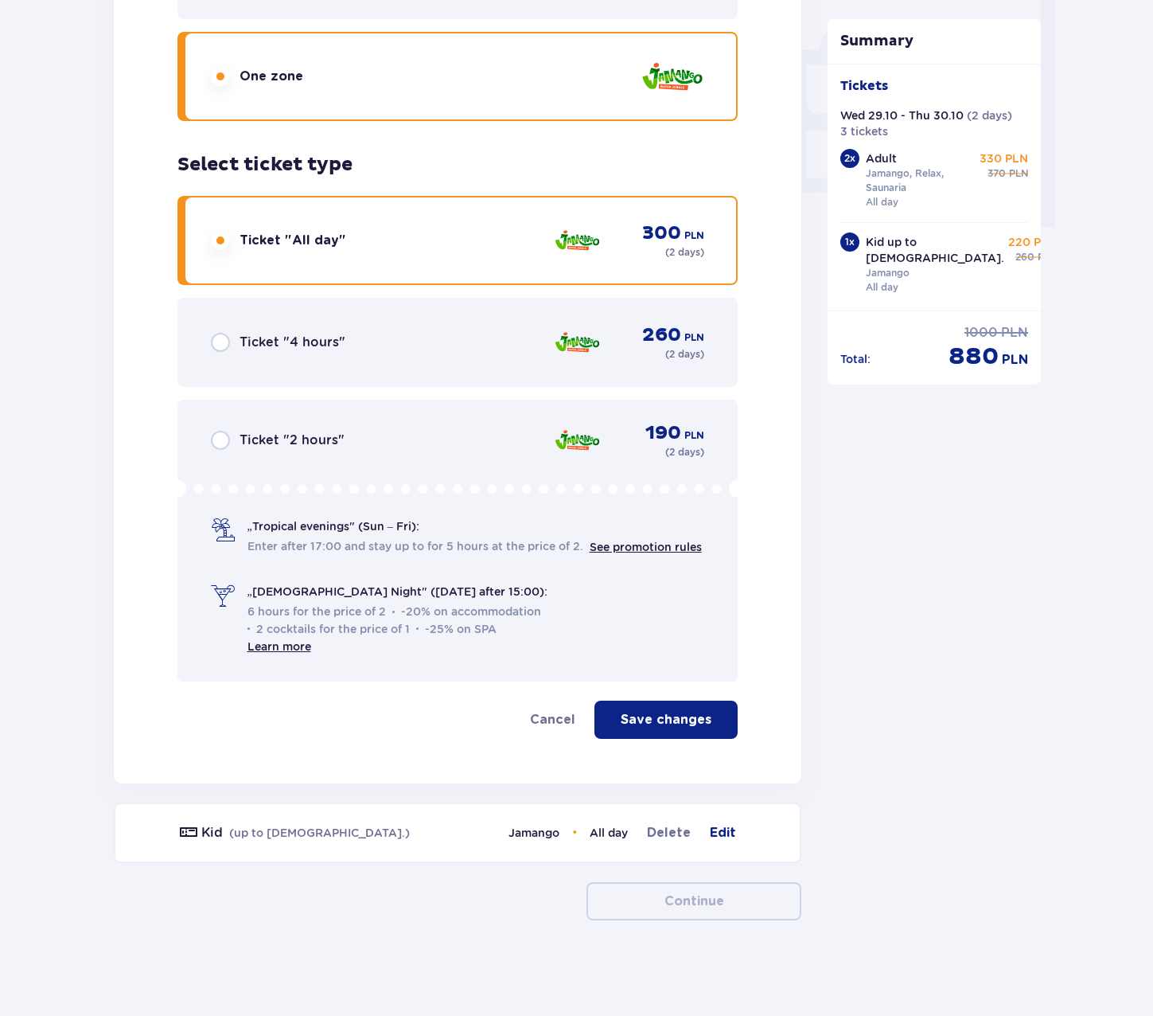
click at [662, 717] on p "Save changes" at bounding box center [666, 720] width 91 height 18
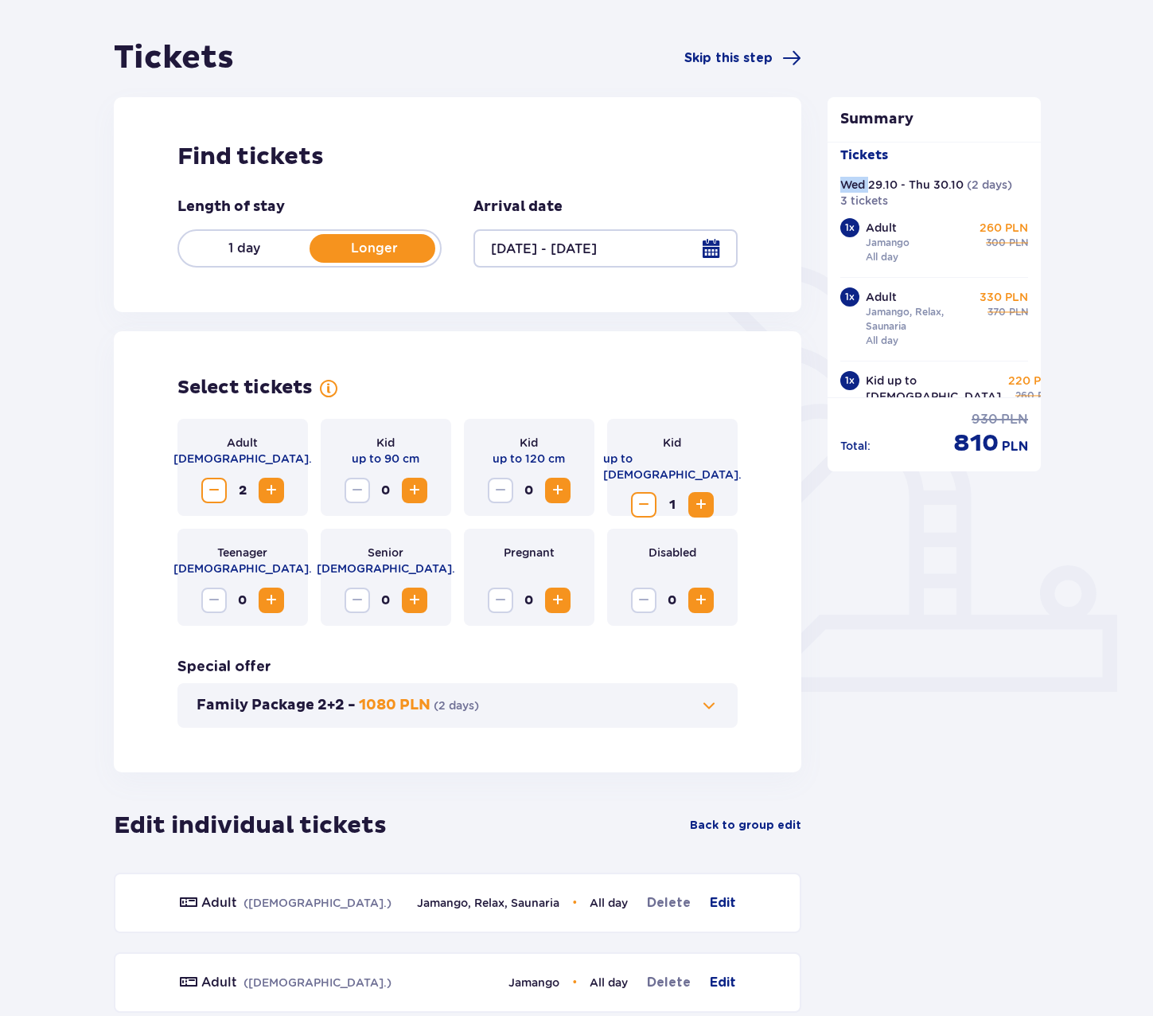
scroll to position [0, 0]
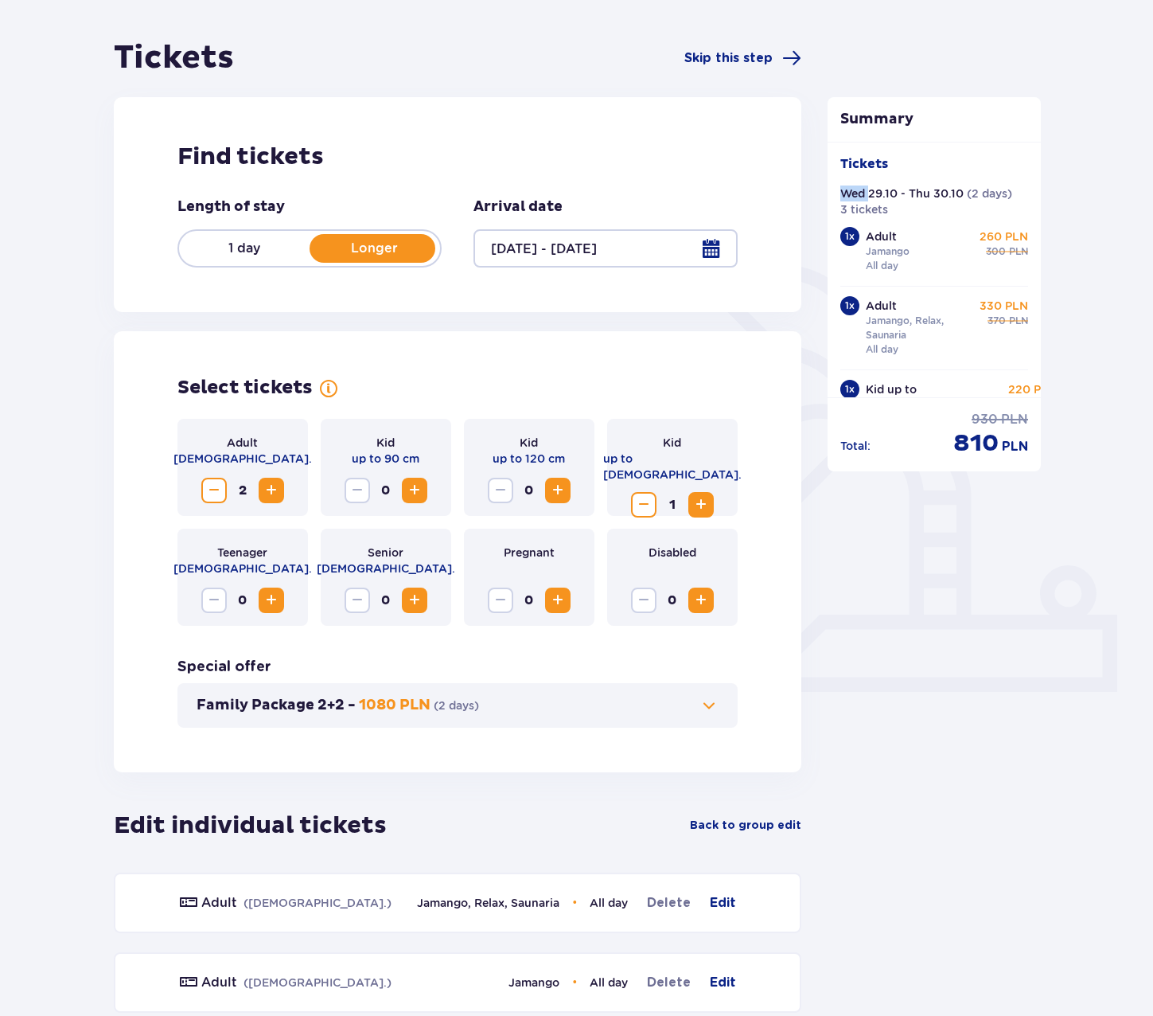
drag, startPoint x: 872, startPoint y: 152, endPoint x: 924, endPoint y: 147, distance: 52.7
click at [924, 147] on div "Tickets Wed 29.10 - Thu 30.10 ( 2 days ) 3 tickets 1 x Adult Jamango All day 26…" at bounding box center [934, 269] width 213 height 255
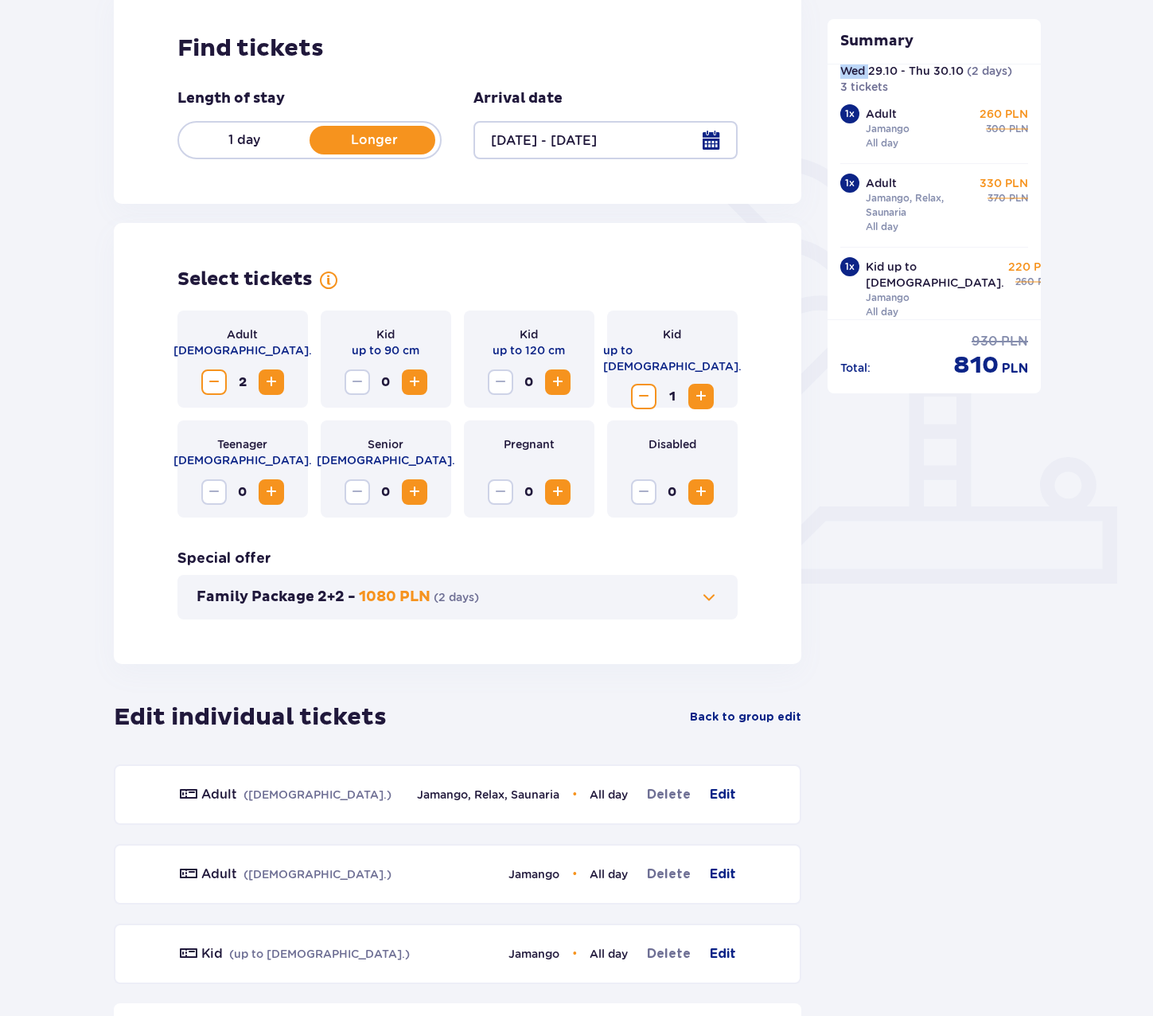
scroll to position [449, 0]
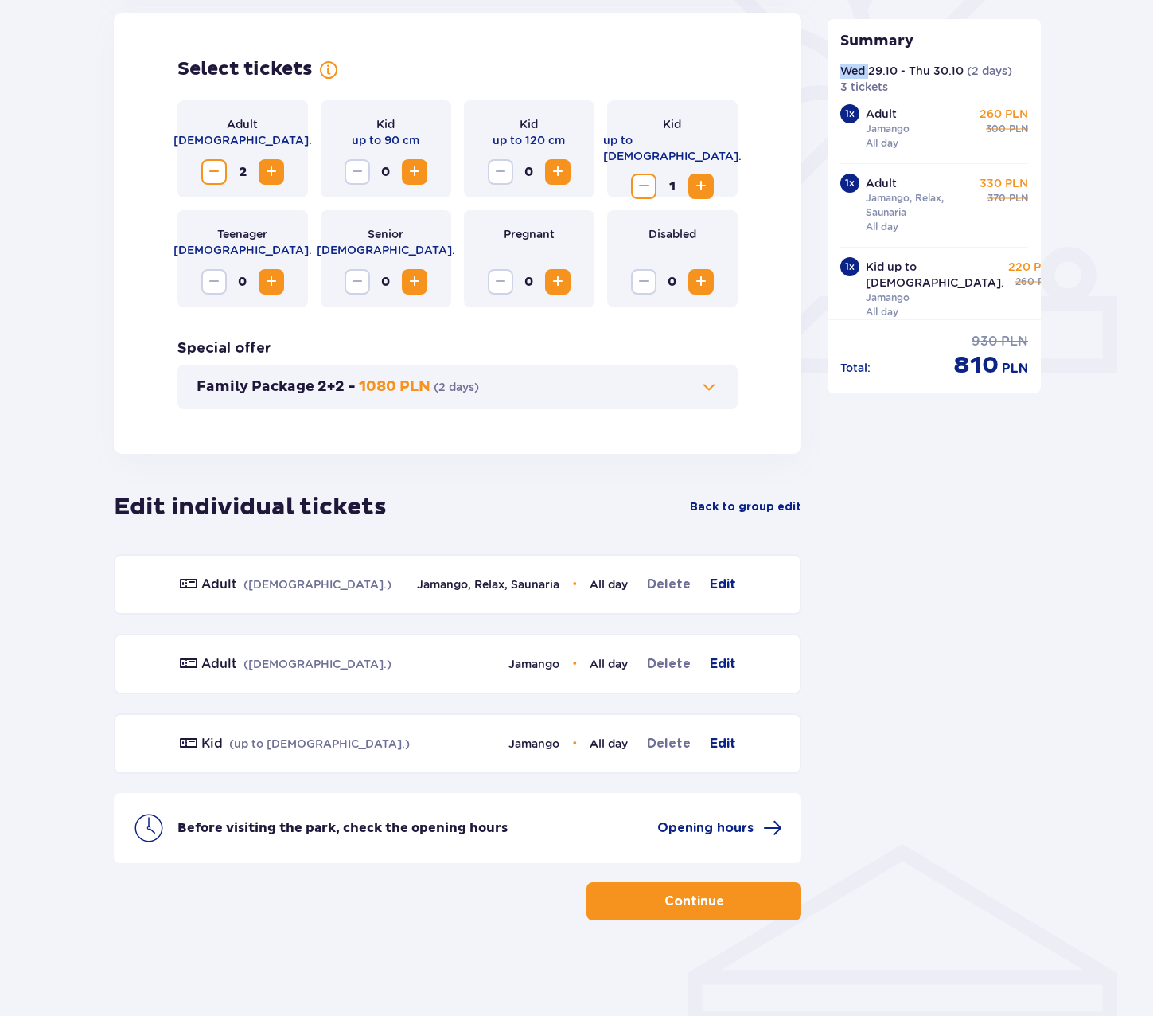
click at [703, 902] on p "Continue" at bounding box center [695, 901] width 60 height 18
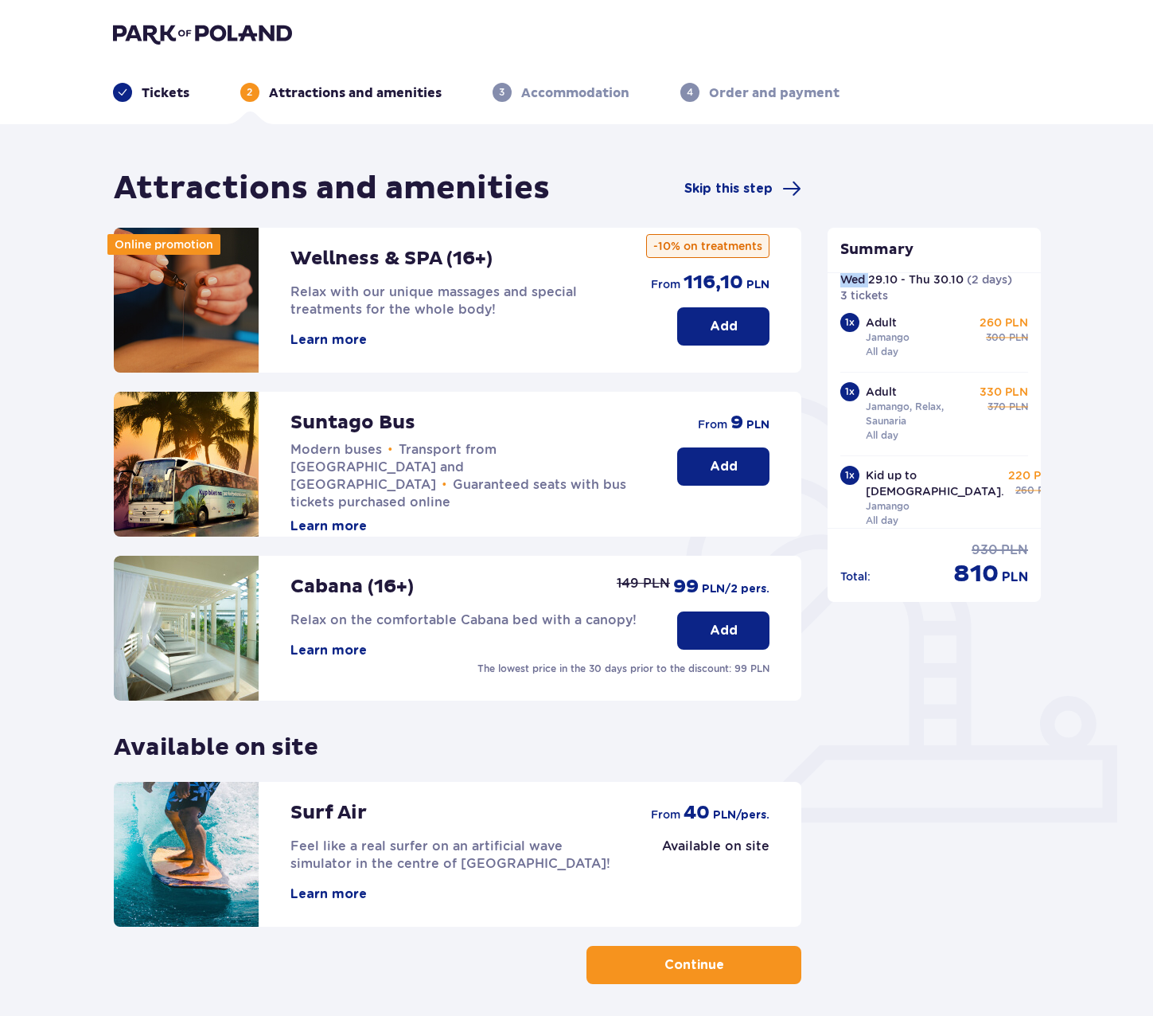
click at [737, 462] on button "Add" at bounding box center [723, 466] width 92 height 38
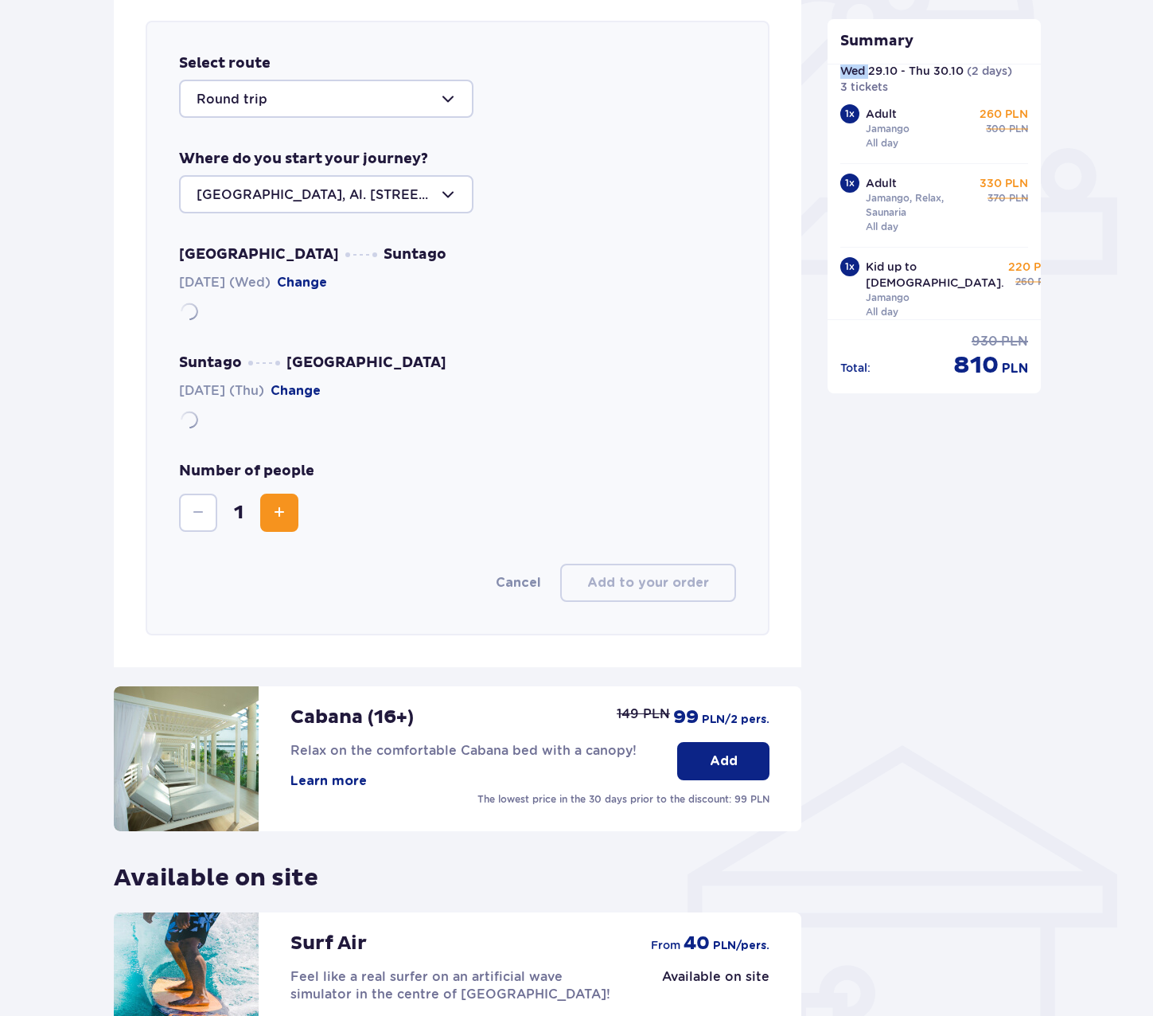
scroll to position [549, 0]
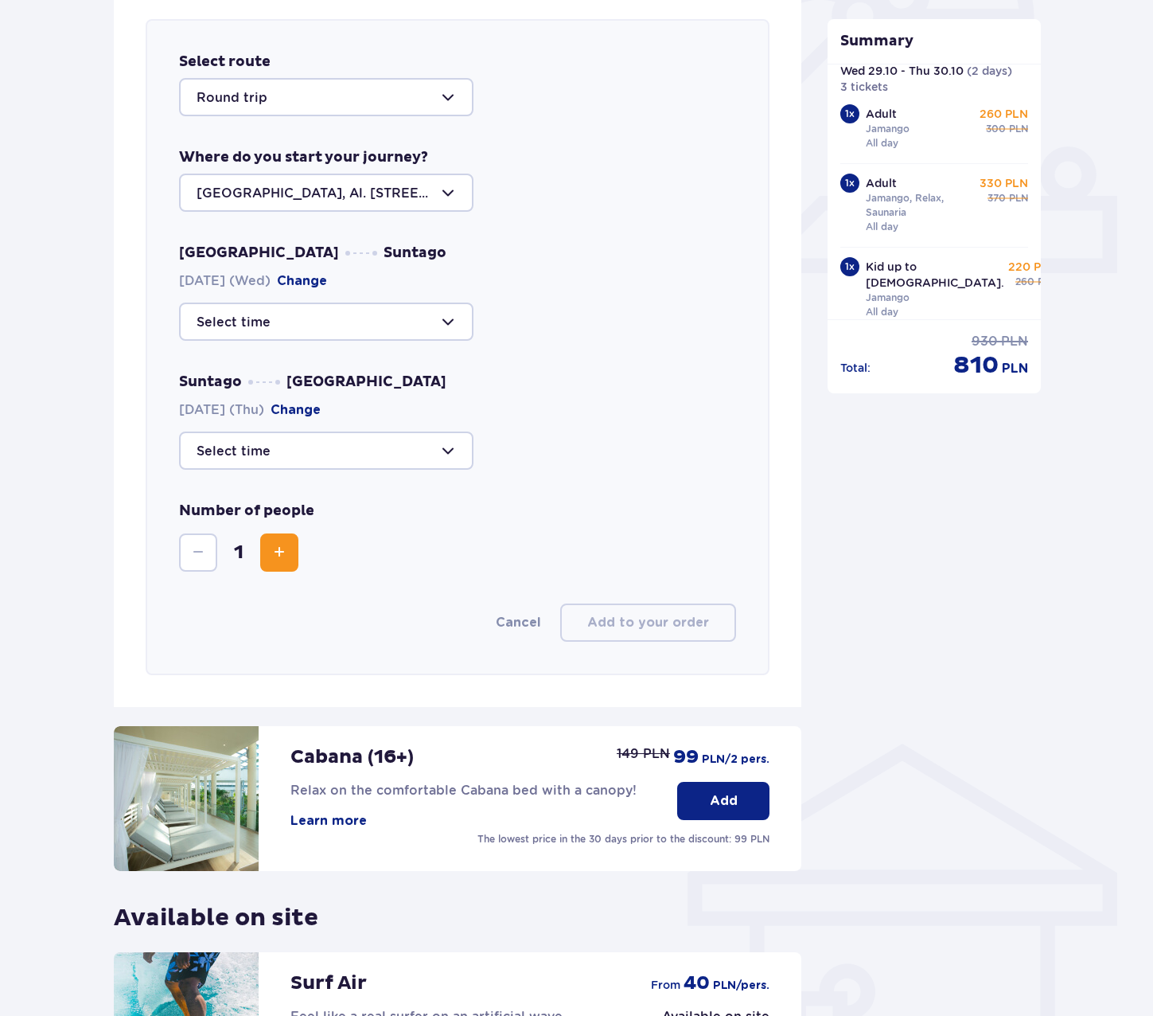
click at [299, 100] on div at bounding box center [326, 97] width 294 height 38
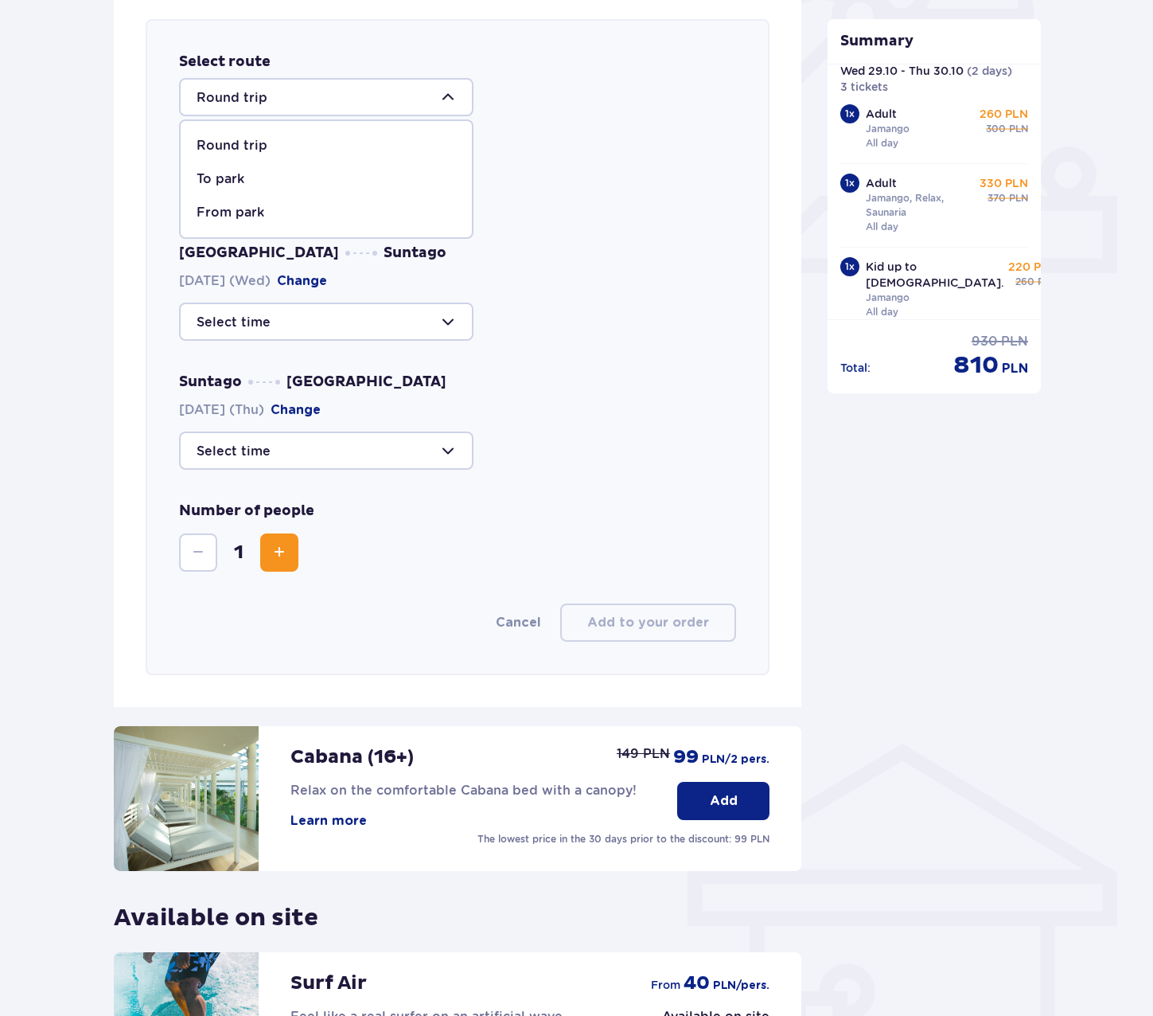
click at [218, 179] on p "To park" at bounding box center [221, 179] width 48 height 18
type input "To Suntago"
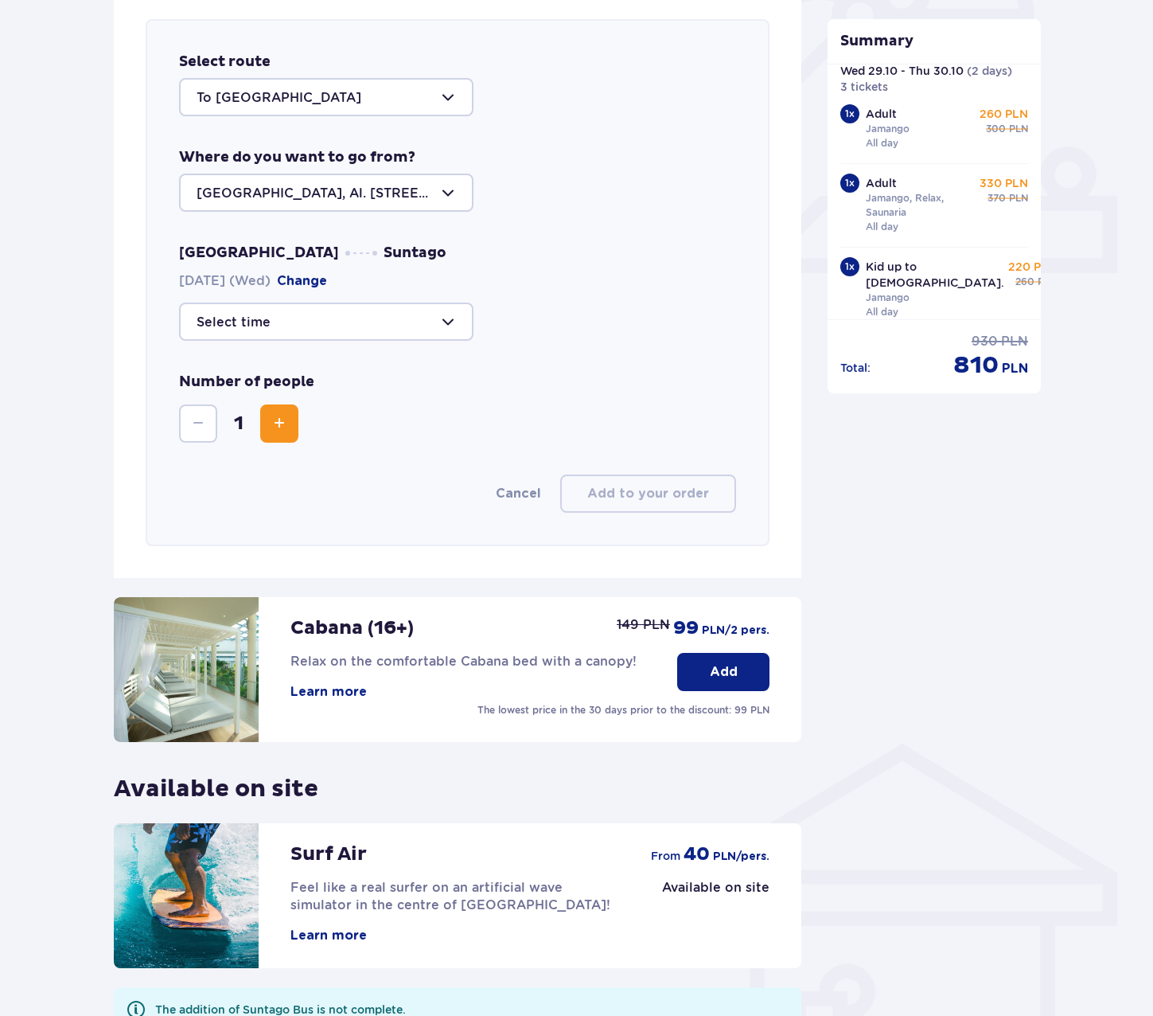
click at [268, 329] on div at bounding box center [326, 321] width 294 height 38
click at [207, 405] on p "09:30" at bounding box center [217, 404] width 41 height 18
type input "09:30"
click at [281, 425] on span "Increase" at bounding box center [279, 423] width 19 height 19
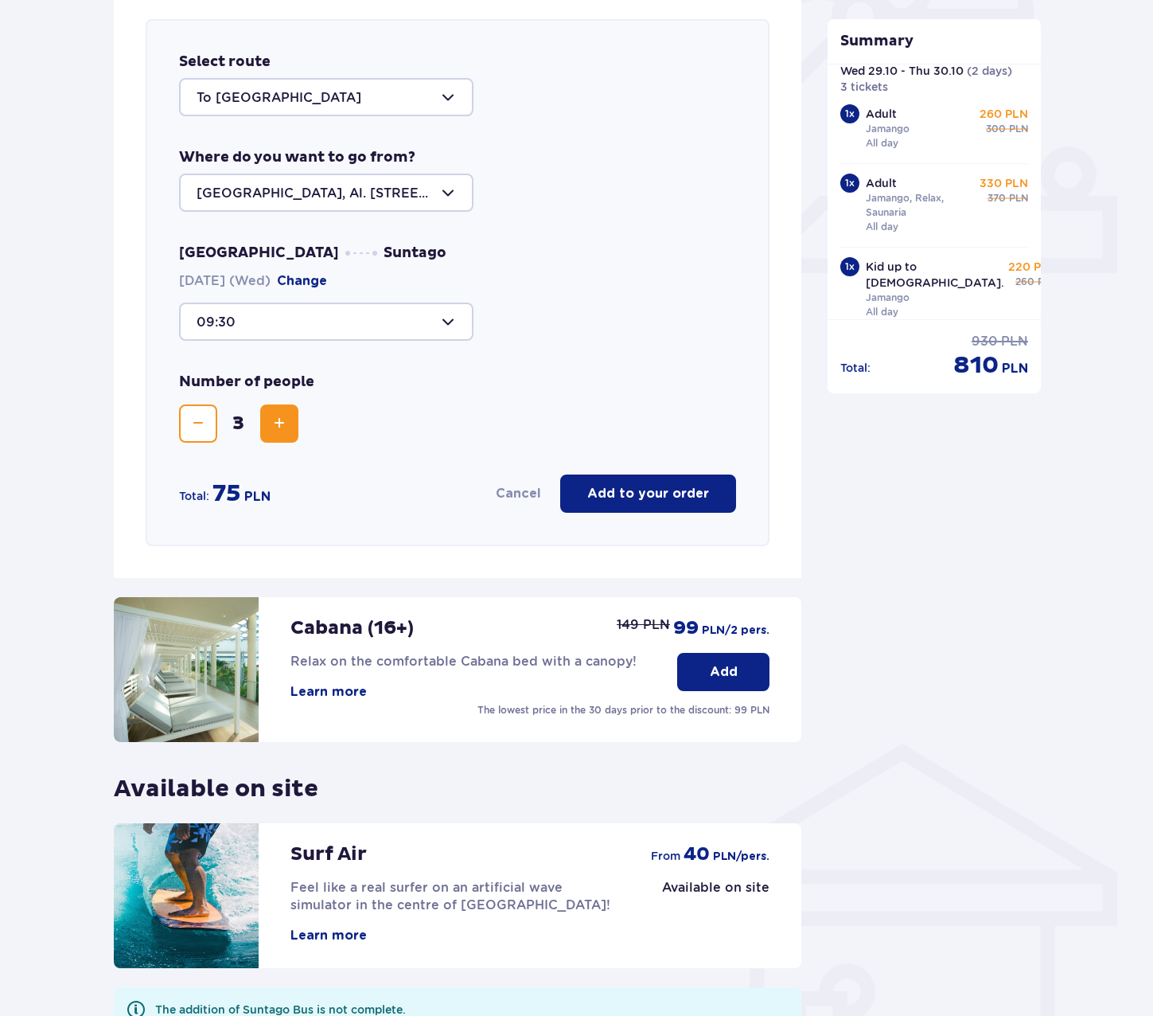
click at [281, 425] on span "Increase" at bounding box center [279, 423] width 19 height 19
click at [198, 426] on span "Decrease" at bounding box center [198, 423] width 19 height 19
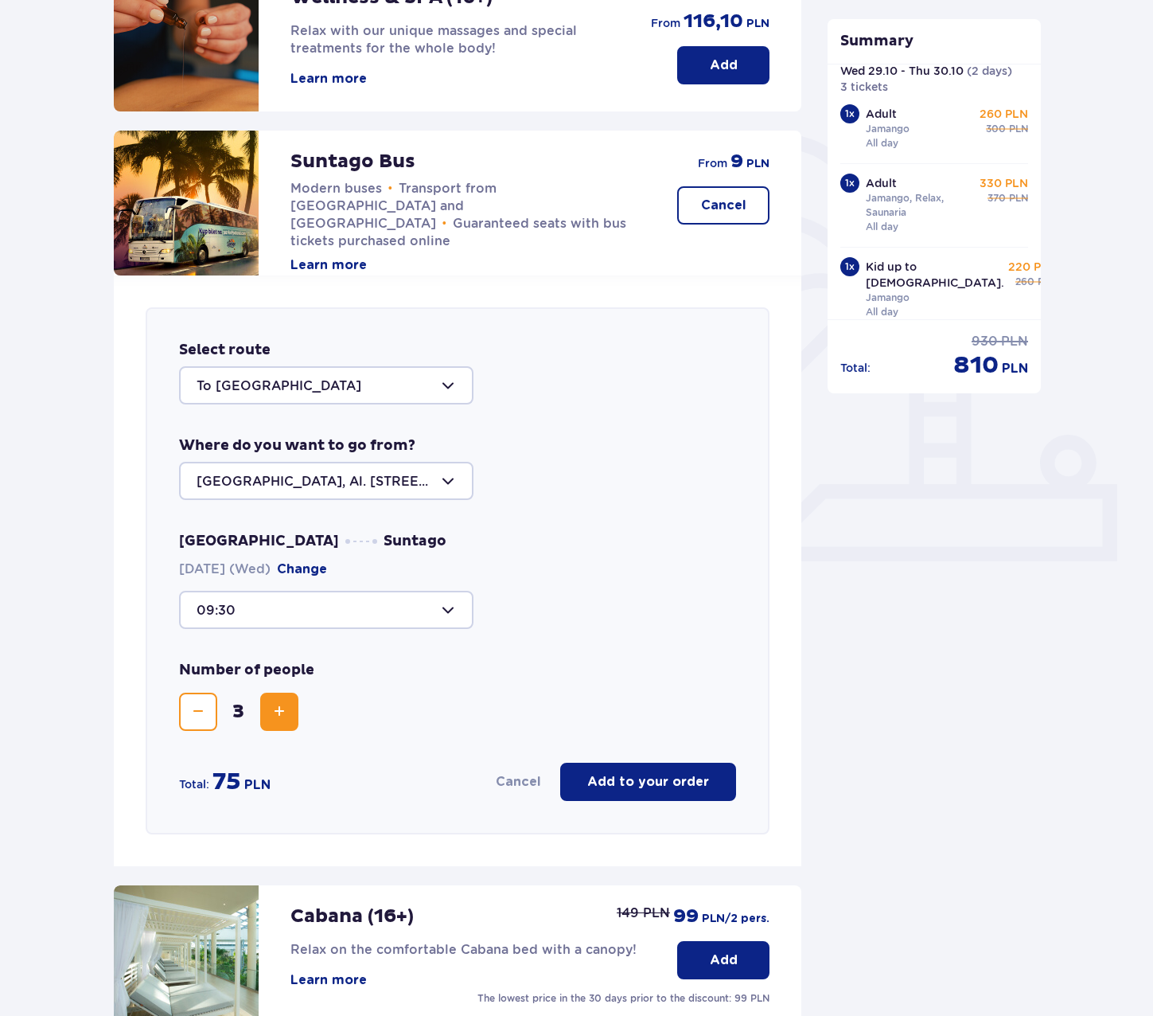
scroll to position [231, 0]
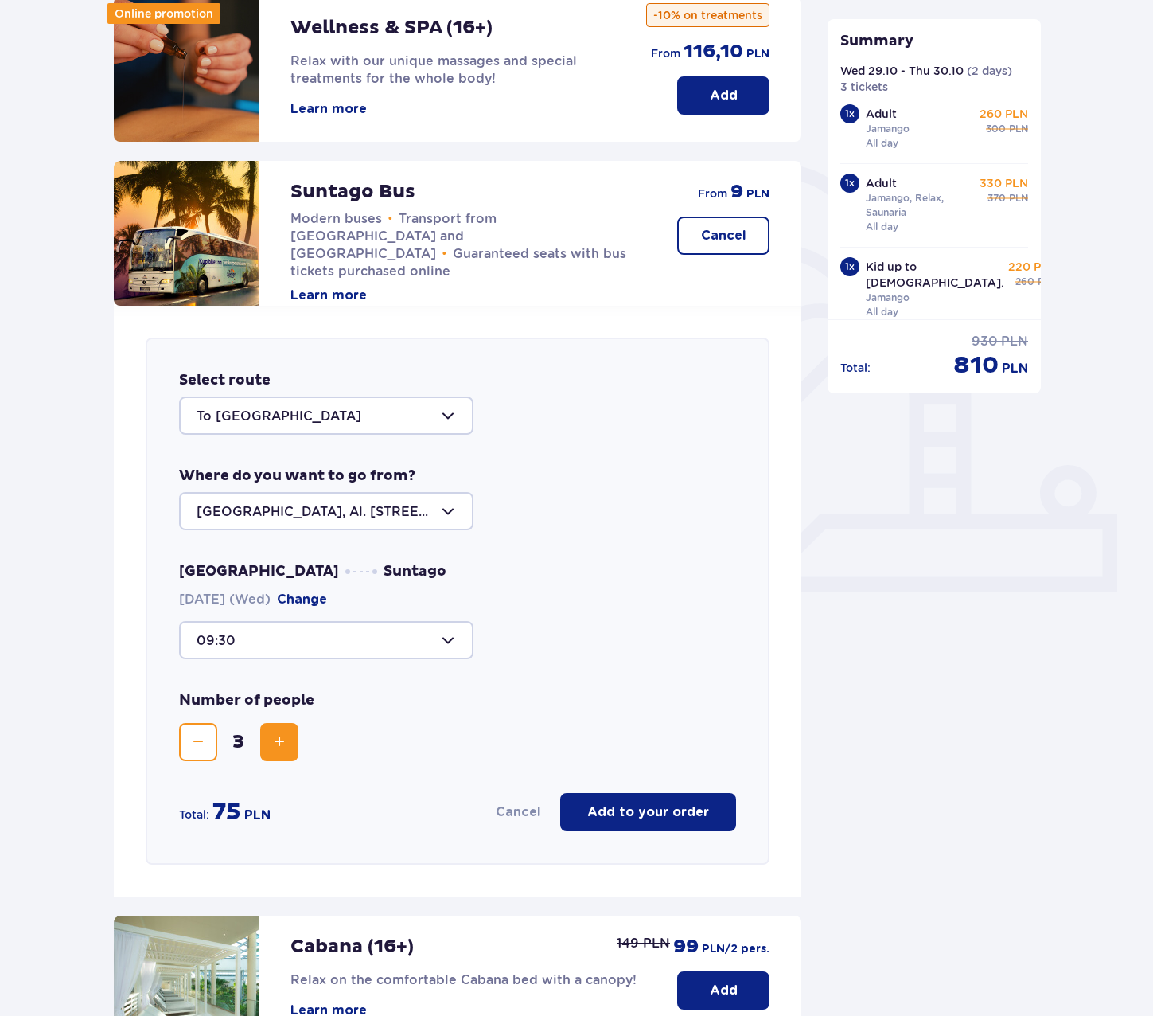
click at [669, 814] on p "Add to your order" at bounding box center [648, 812] width 122 height 18
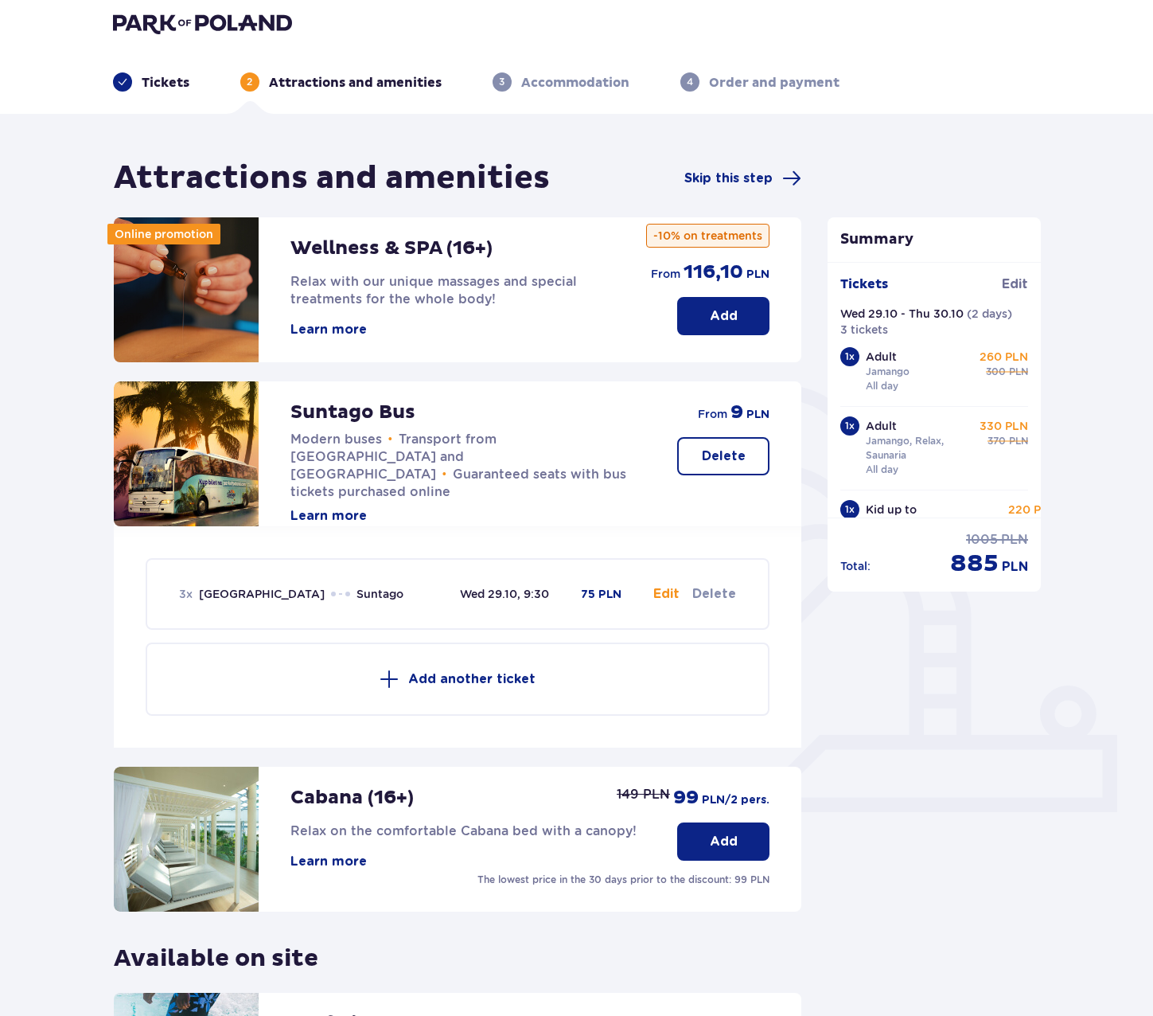
scroll to position [0, 0]
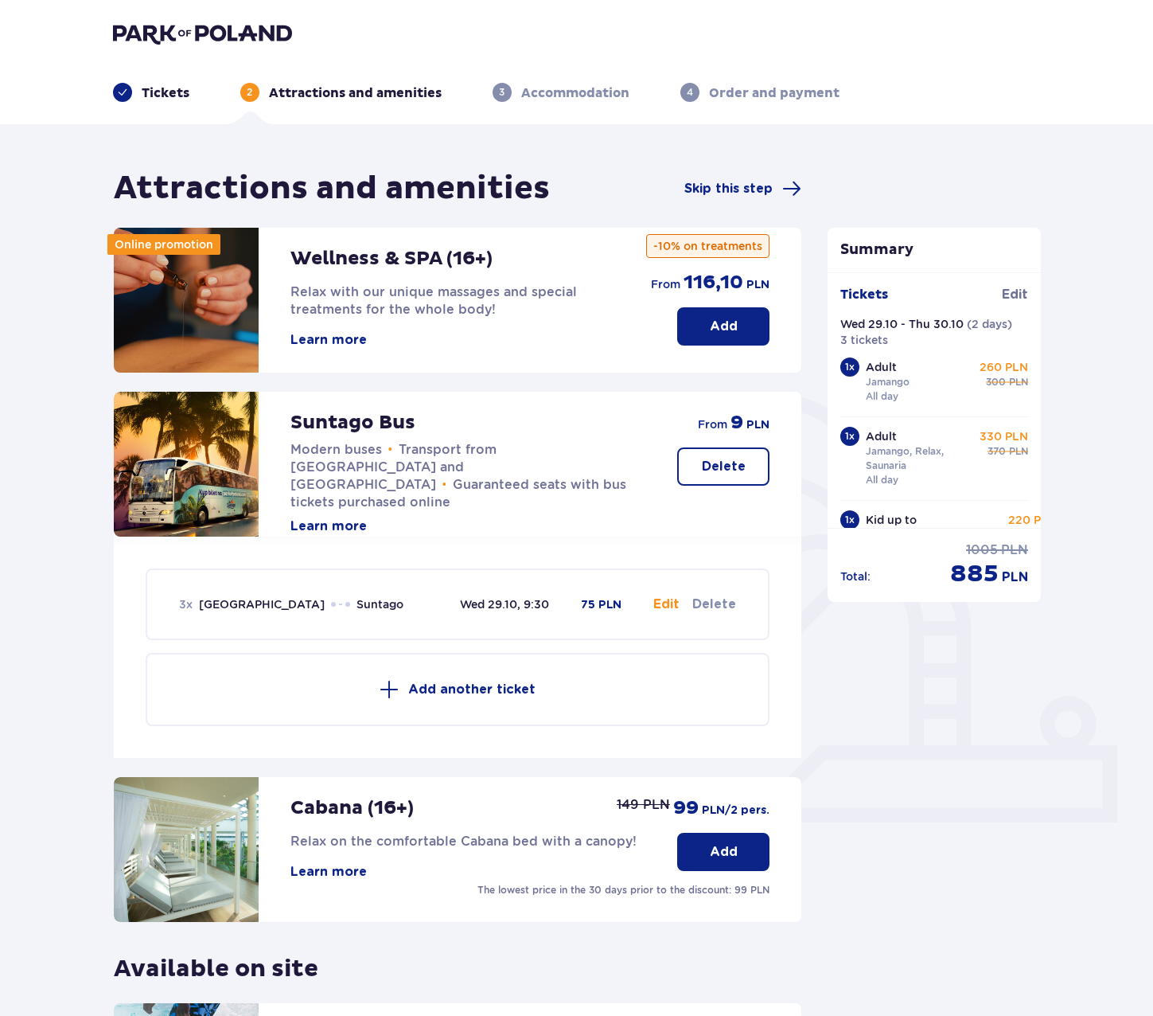
click at [664, 599] on button "Edit" at bounding box center [666, 604] width 26 height 18
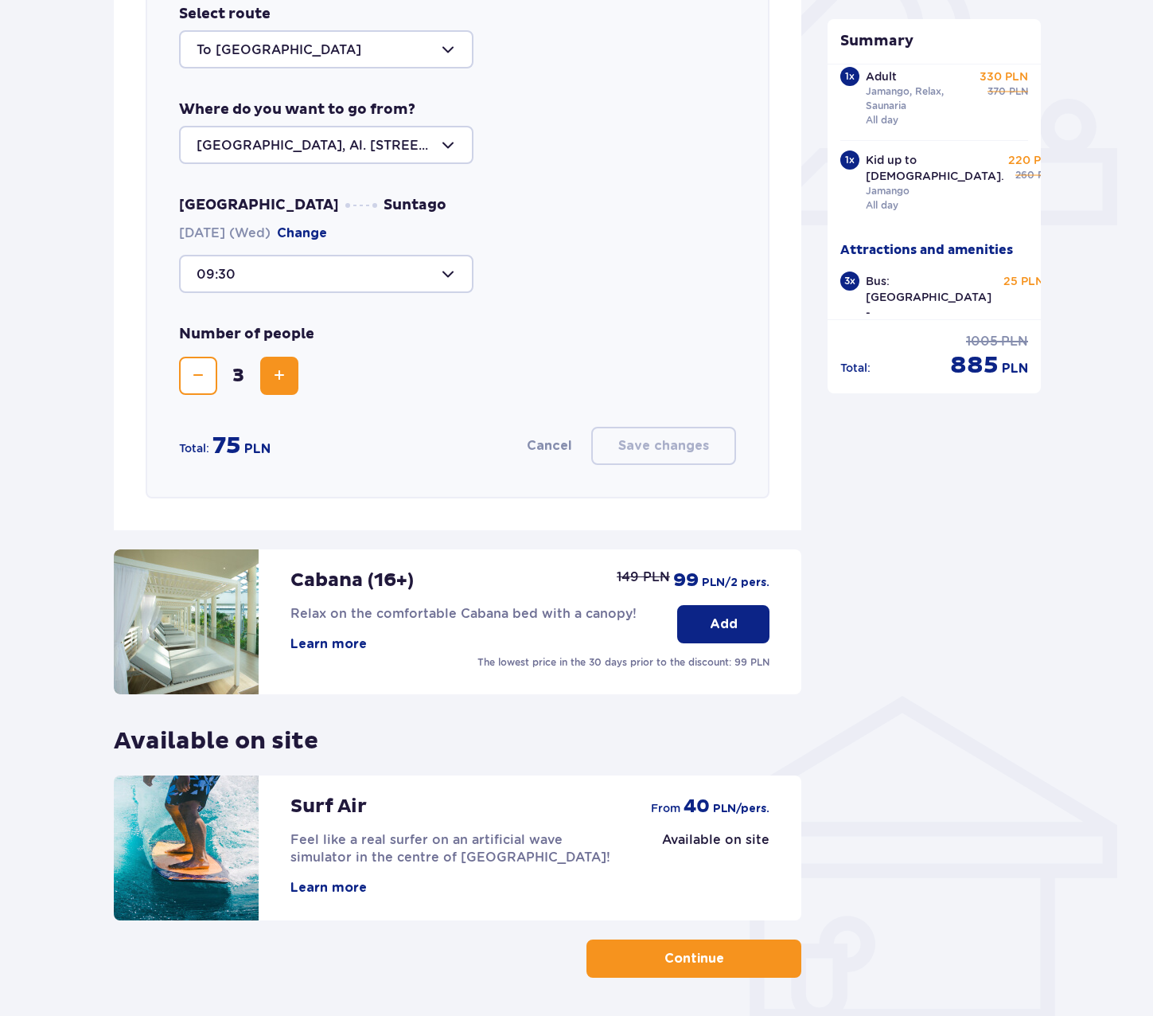
scroll to position [654, 0]
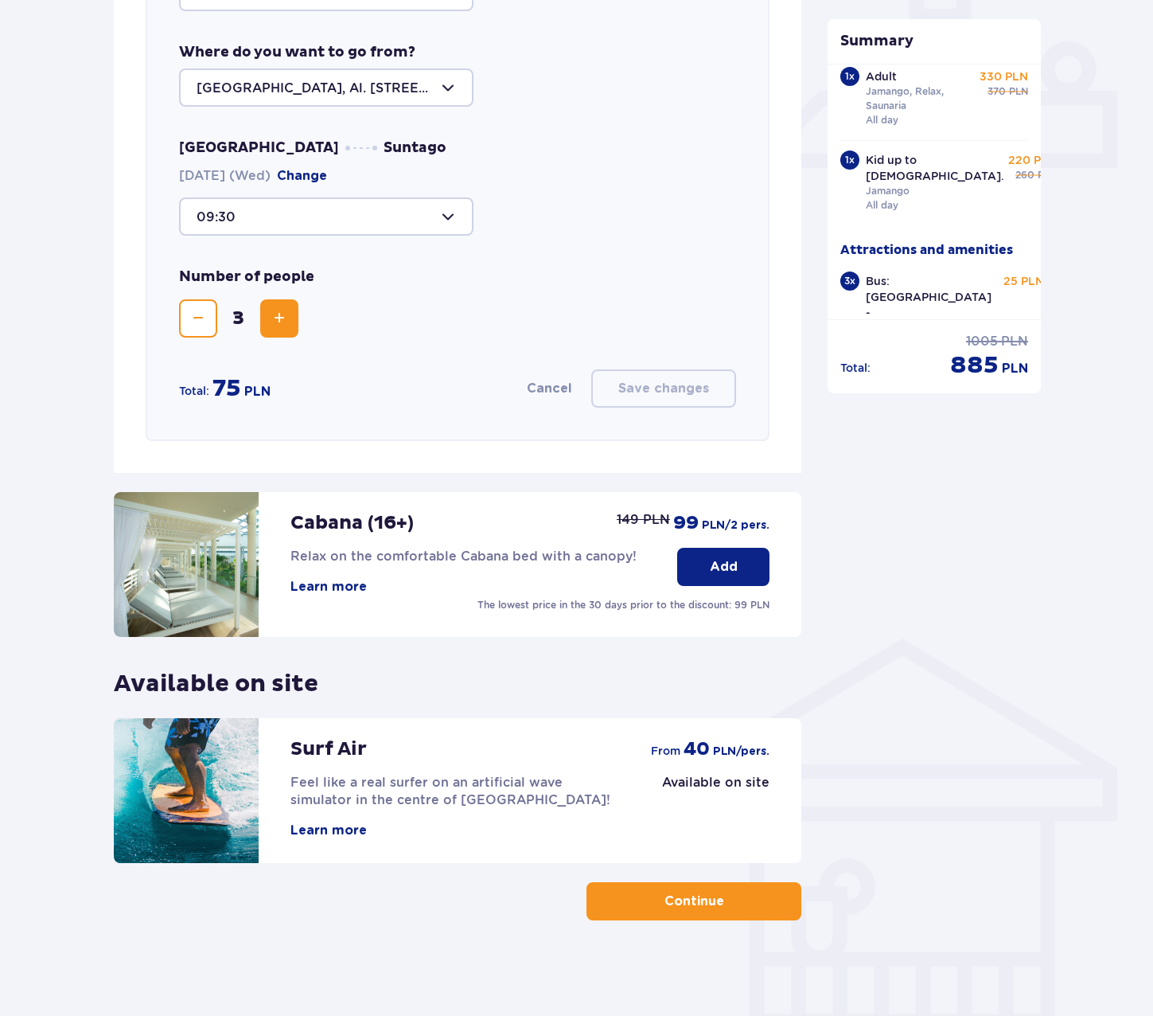
click at [714, 909] on button "Continue" at bounding box center [694, 901] width 215 height 38
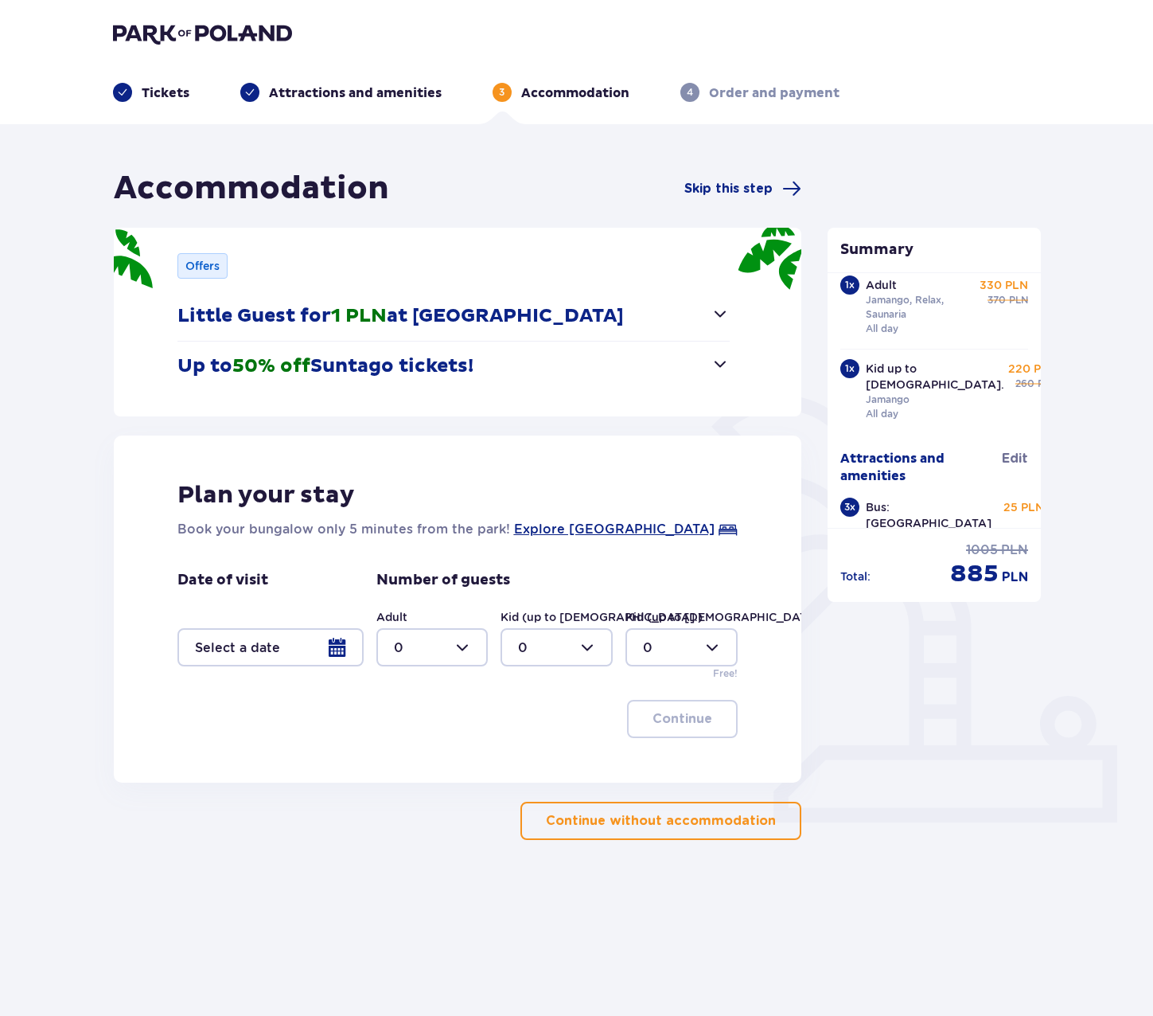
click at [745, 818] on p "Continue without accommodation" at bounding box center [661, 821] width 230 height 18
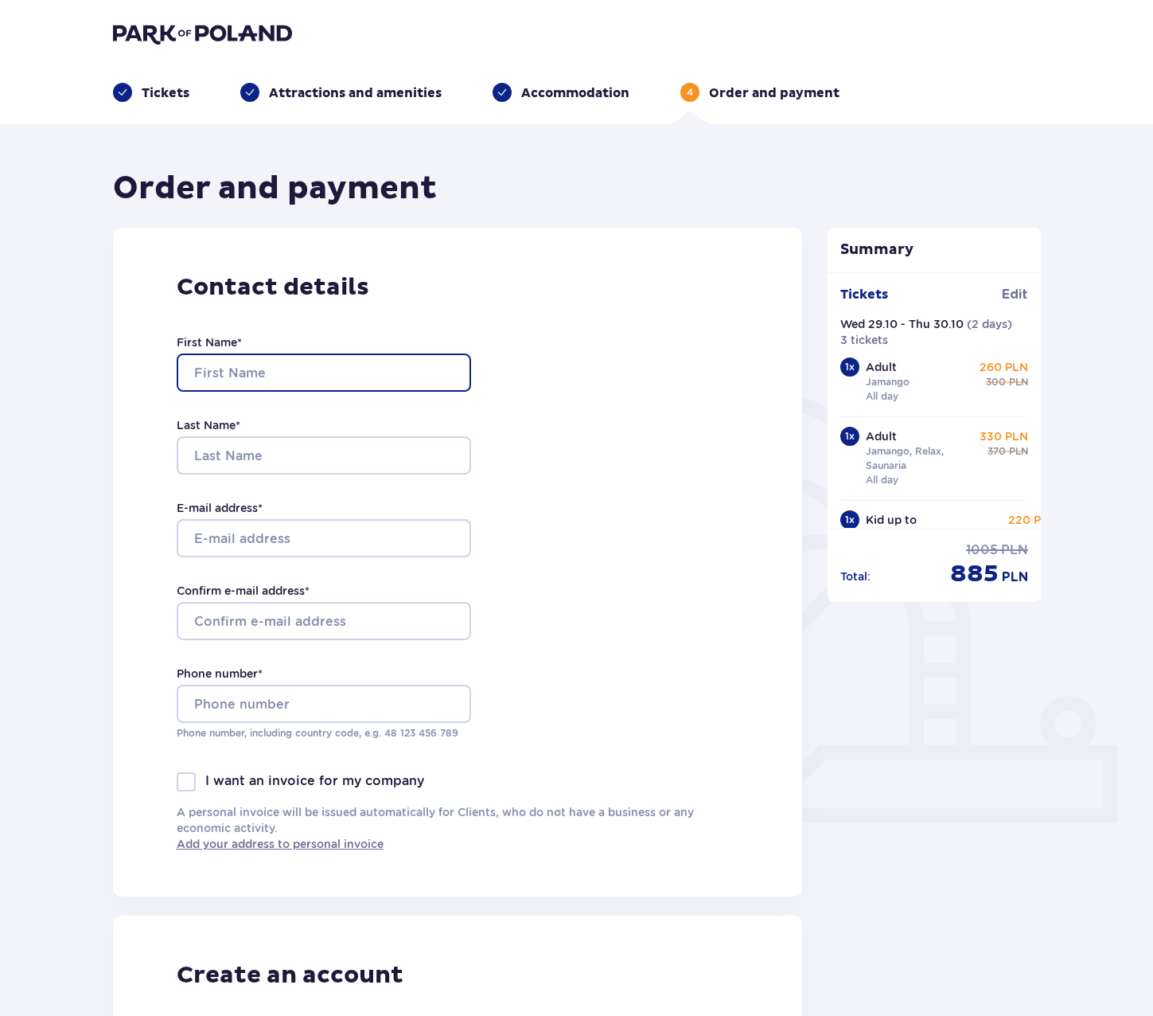
click at [314, 384] on input "First Name *" at bounding box center [324, 372] width 294 height 38
click at [320, 345] on div "First Name *" at bounding box center [324, 362] width 294 height 57
click at [334, 361] on input "First Name *" at bounding box center [324, 372] width 294 height 38
type input "Ewelina"
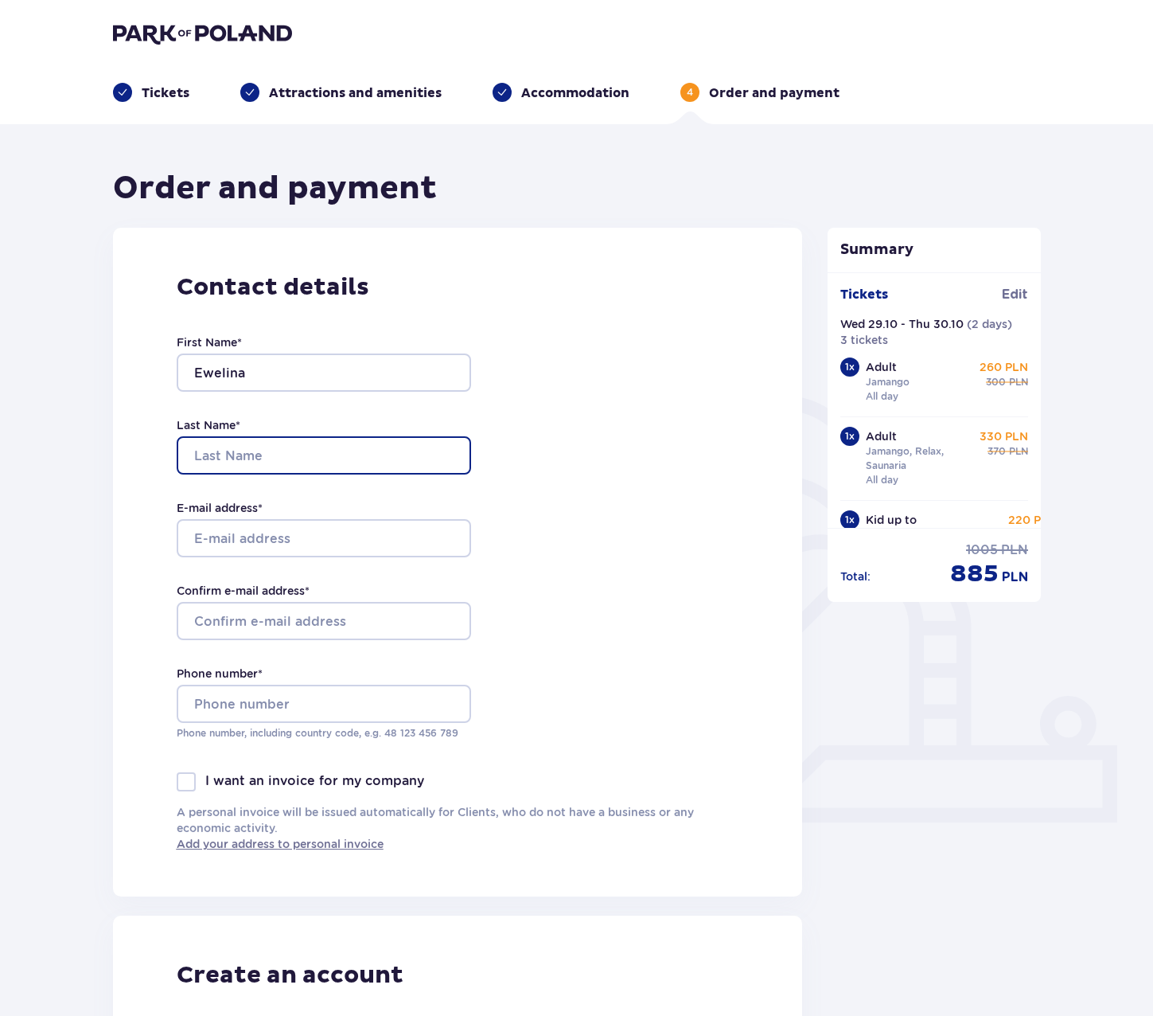
type input "Maziarczuk"
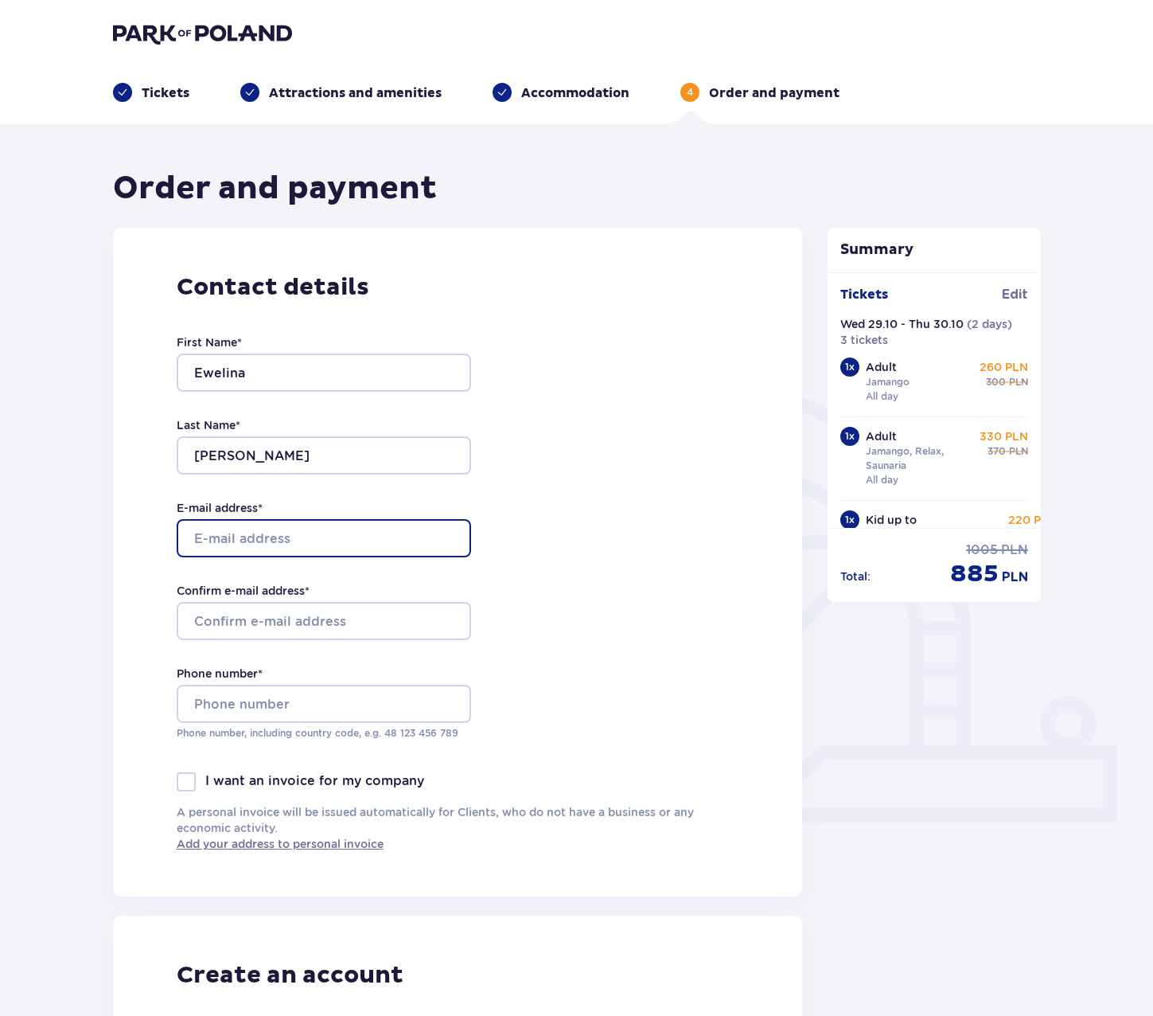
type input "ewelina.maziarczuk@gmail.com"
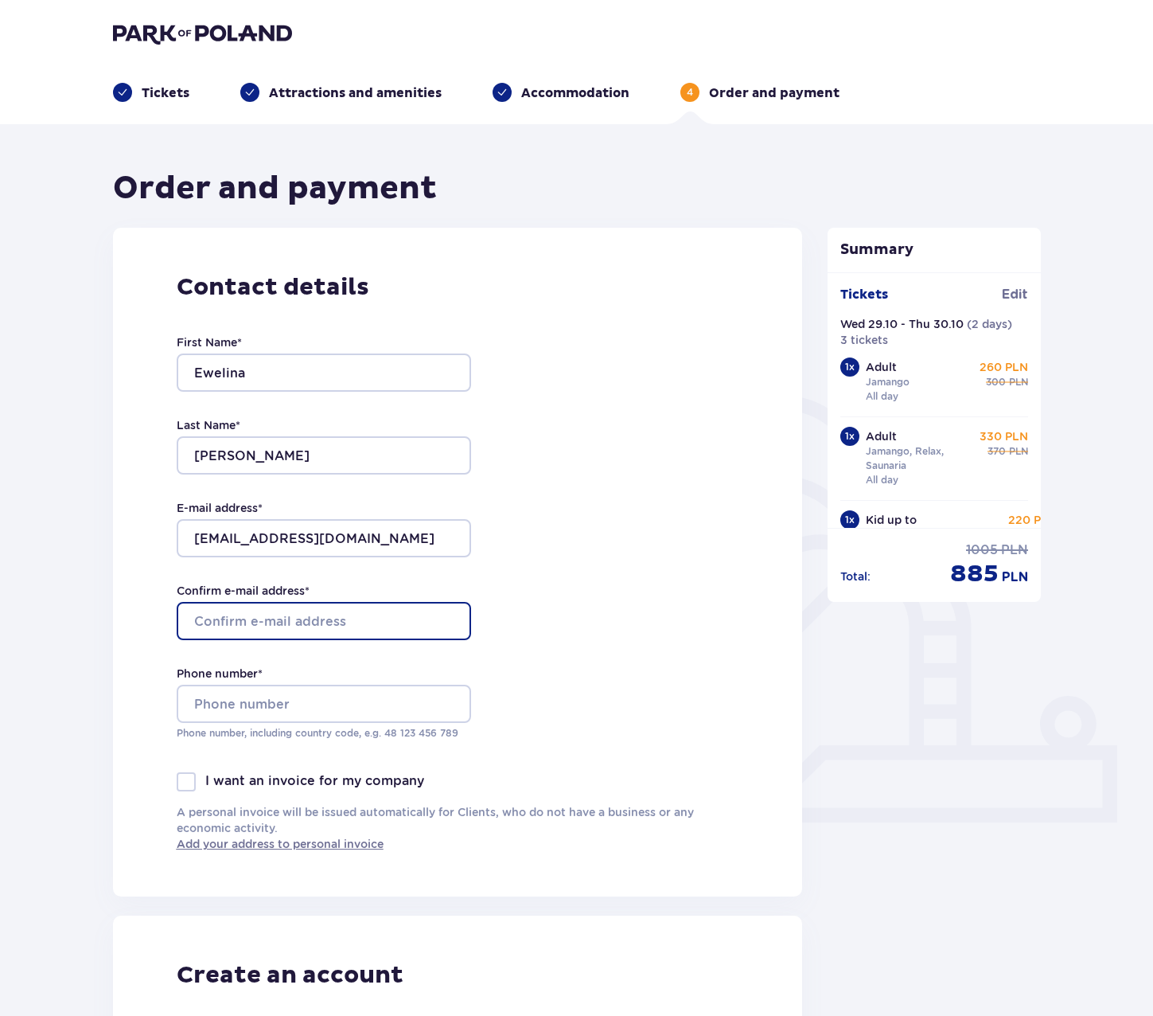
type input "ewelina.maziarczuk@gmail.com"
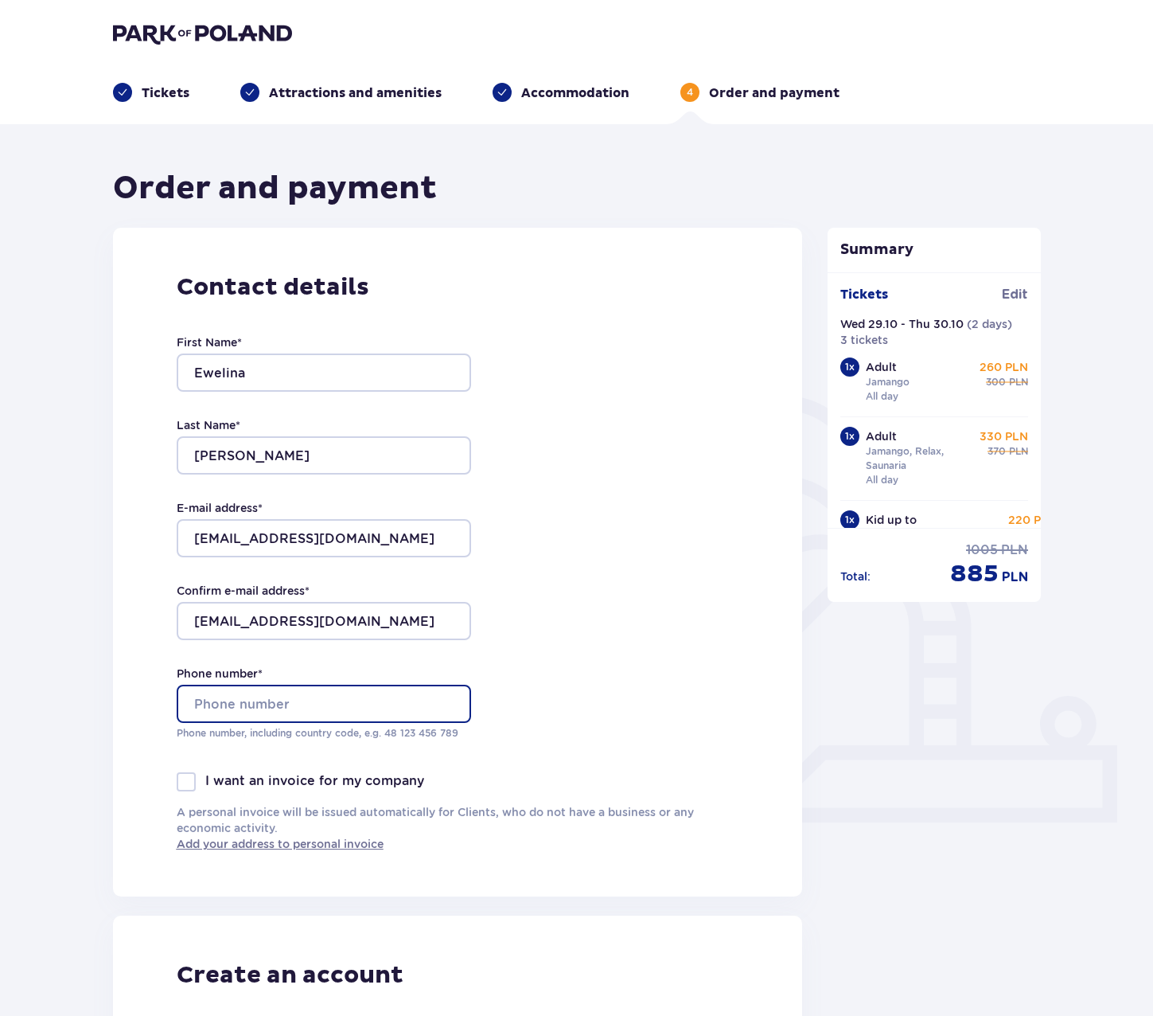
type input "+447540345807"
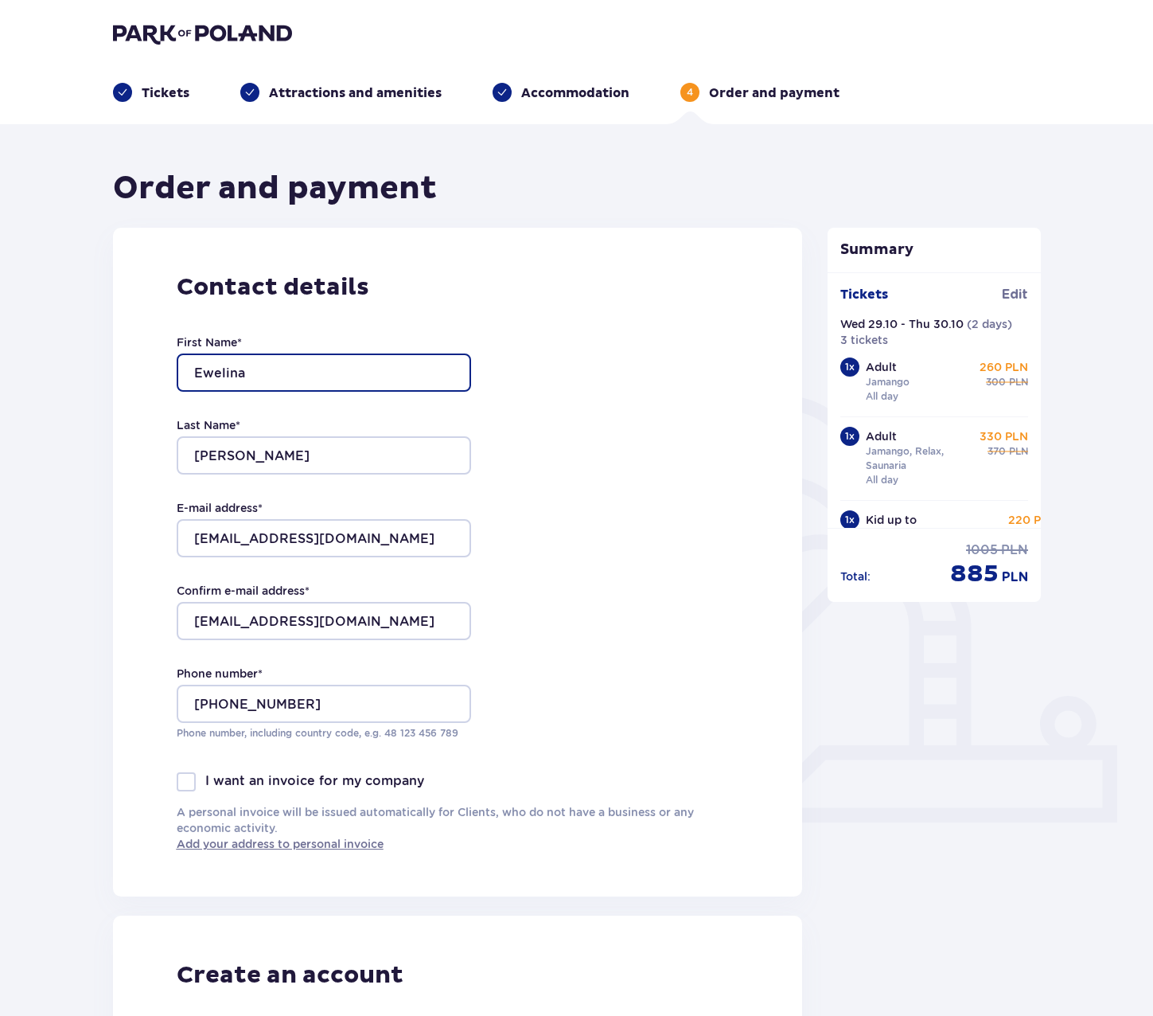
drag, startPoint x: 317, startPoint y: 367, endPoint x: 177, endPoint y: 366, distance: 140.1
click at [177, 366] on input "Ewelina" at bounding box center [324, 372] width 294 height 38
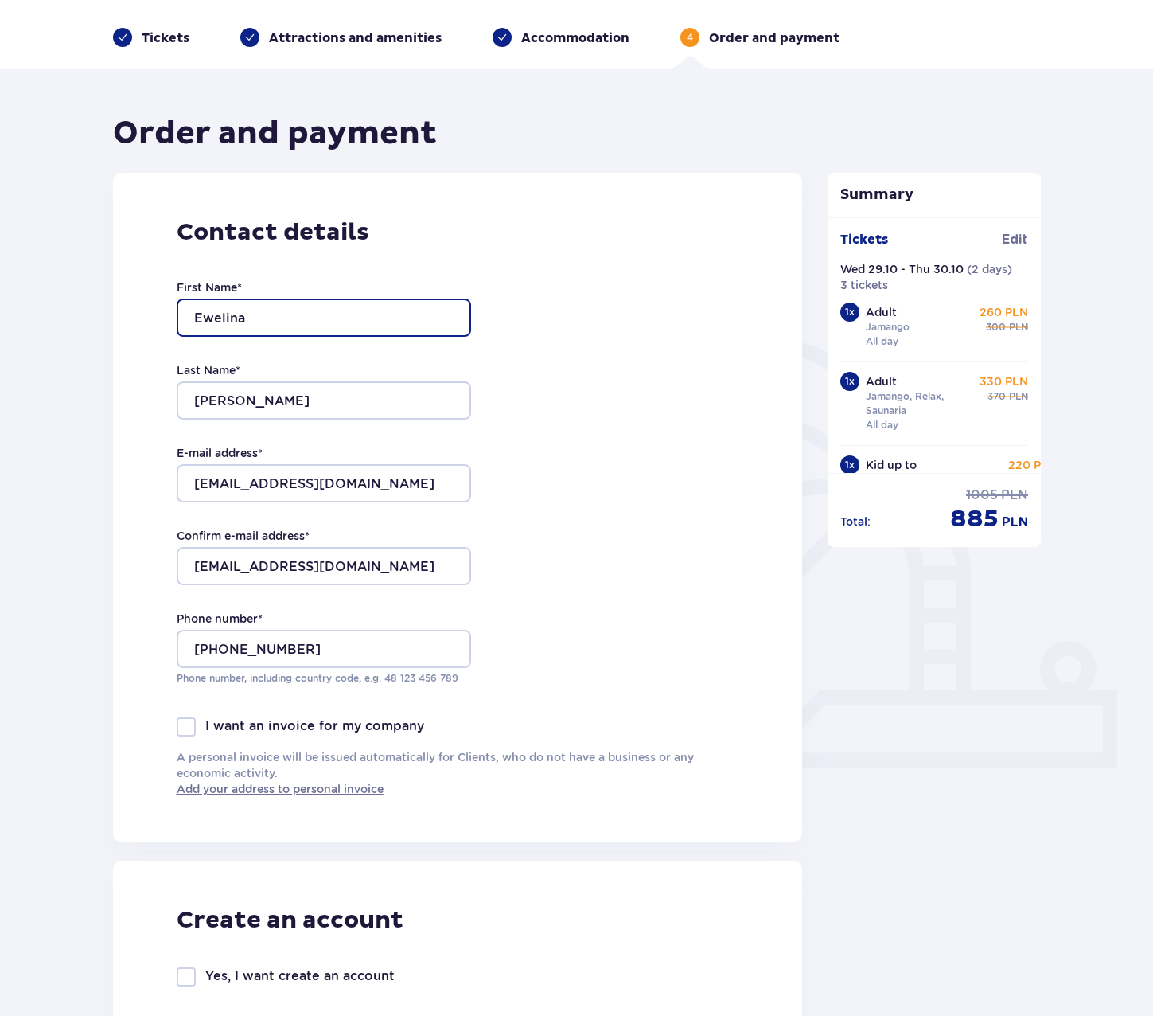
scroll to position [80, 0]
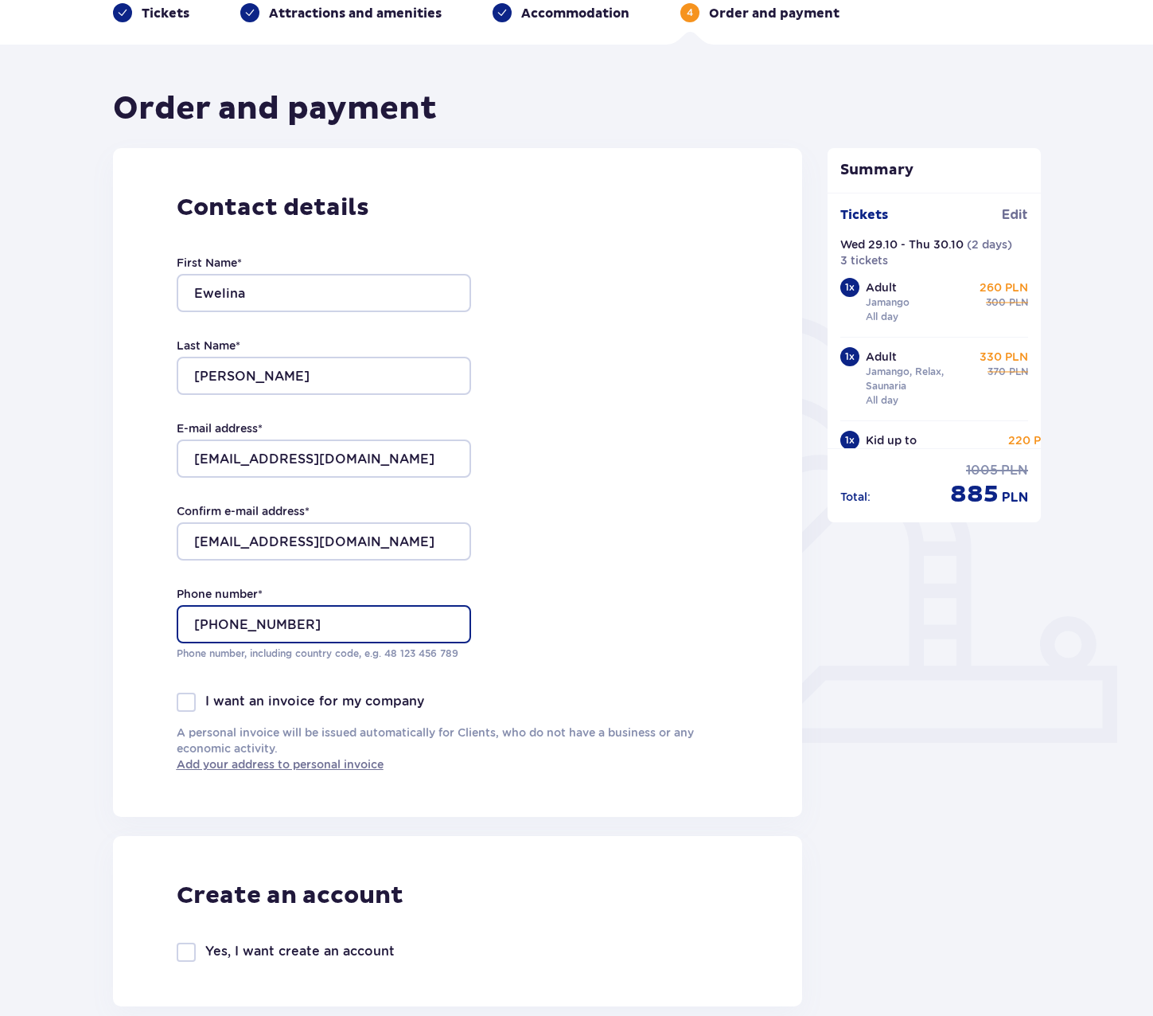
click at [368, 621] on input "+447540345807" at bounding box center [324, 624] width 294 height 38
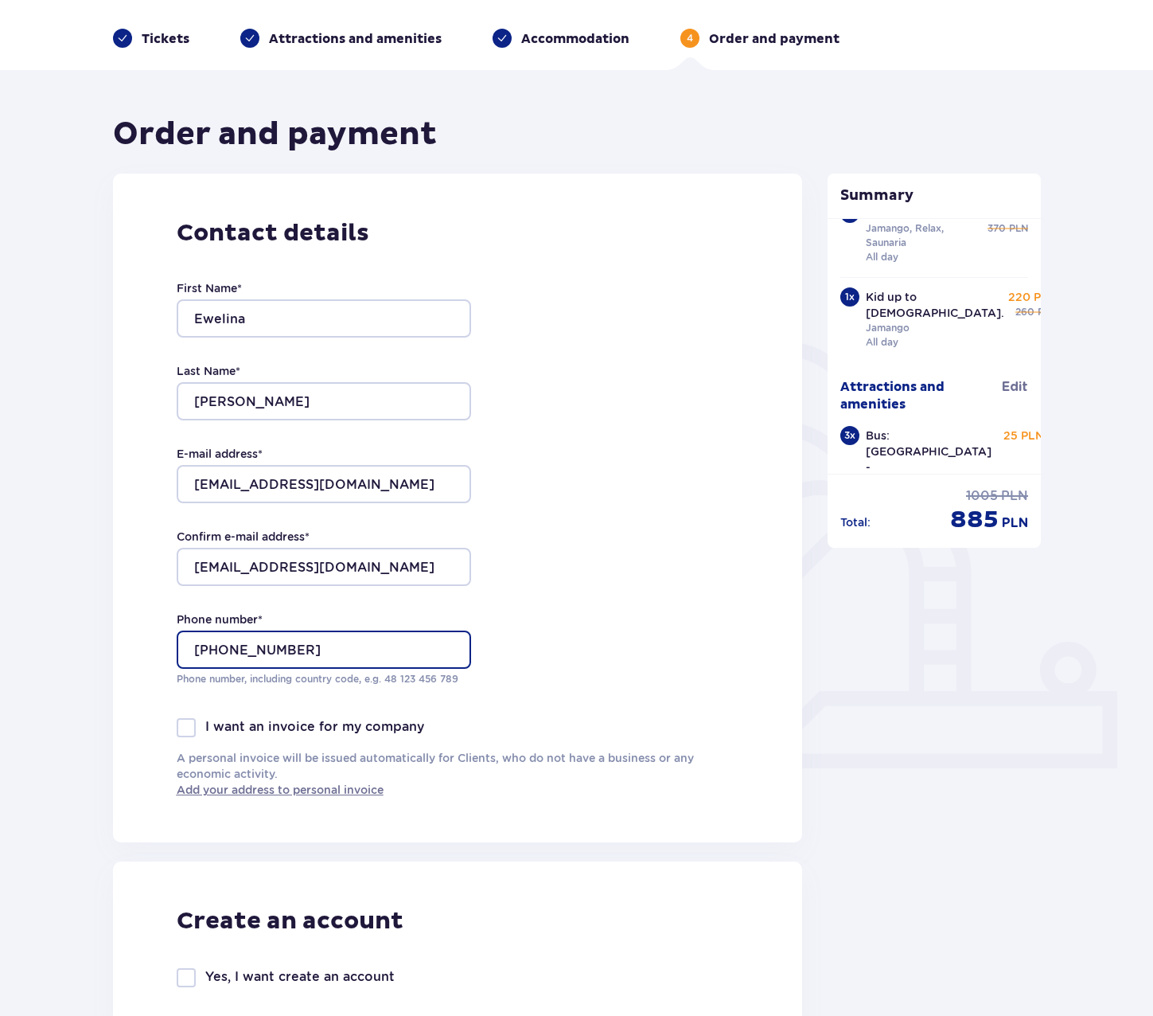
scroll to position [0, 0]
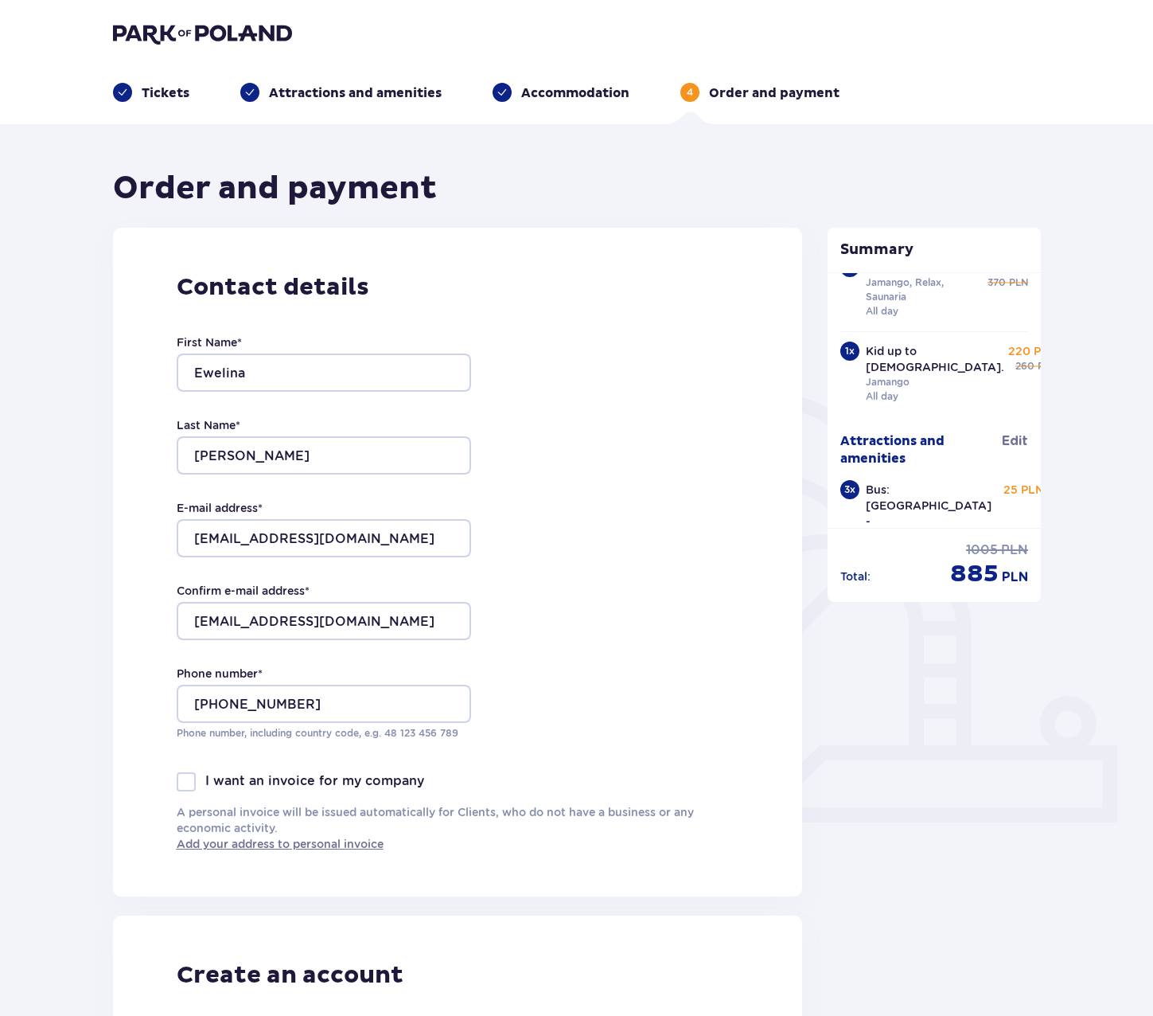
click at [163, 90] on p "Tickets" at bounding box center [166, 93] width 48 height 18
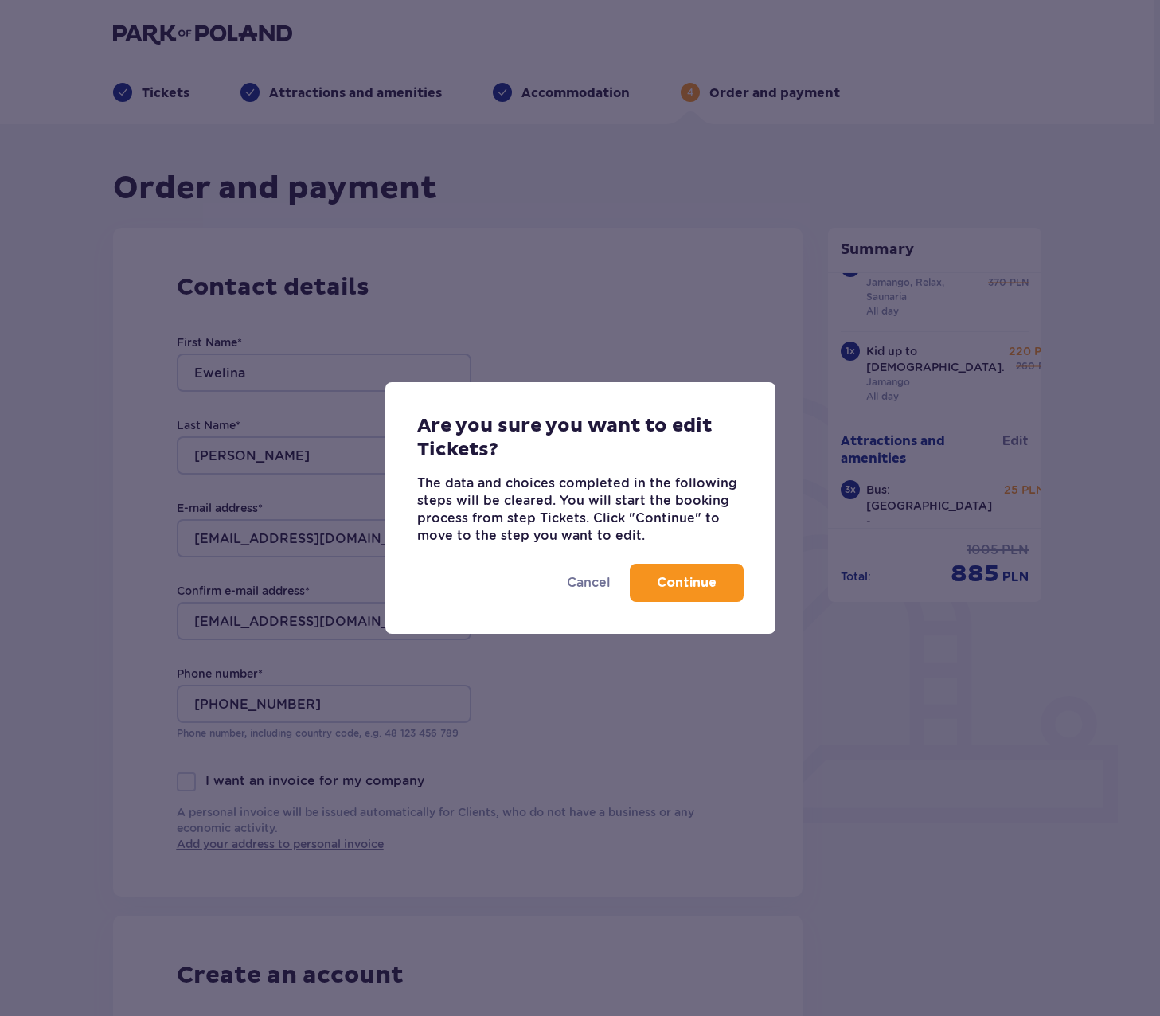
click at [591, 582] on p "Cancel" at bounding box center [589, 583] width 44 height 18
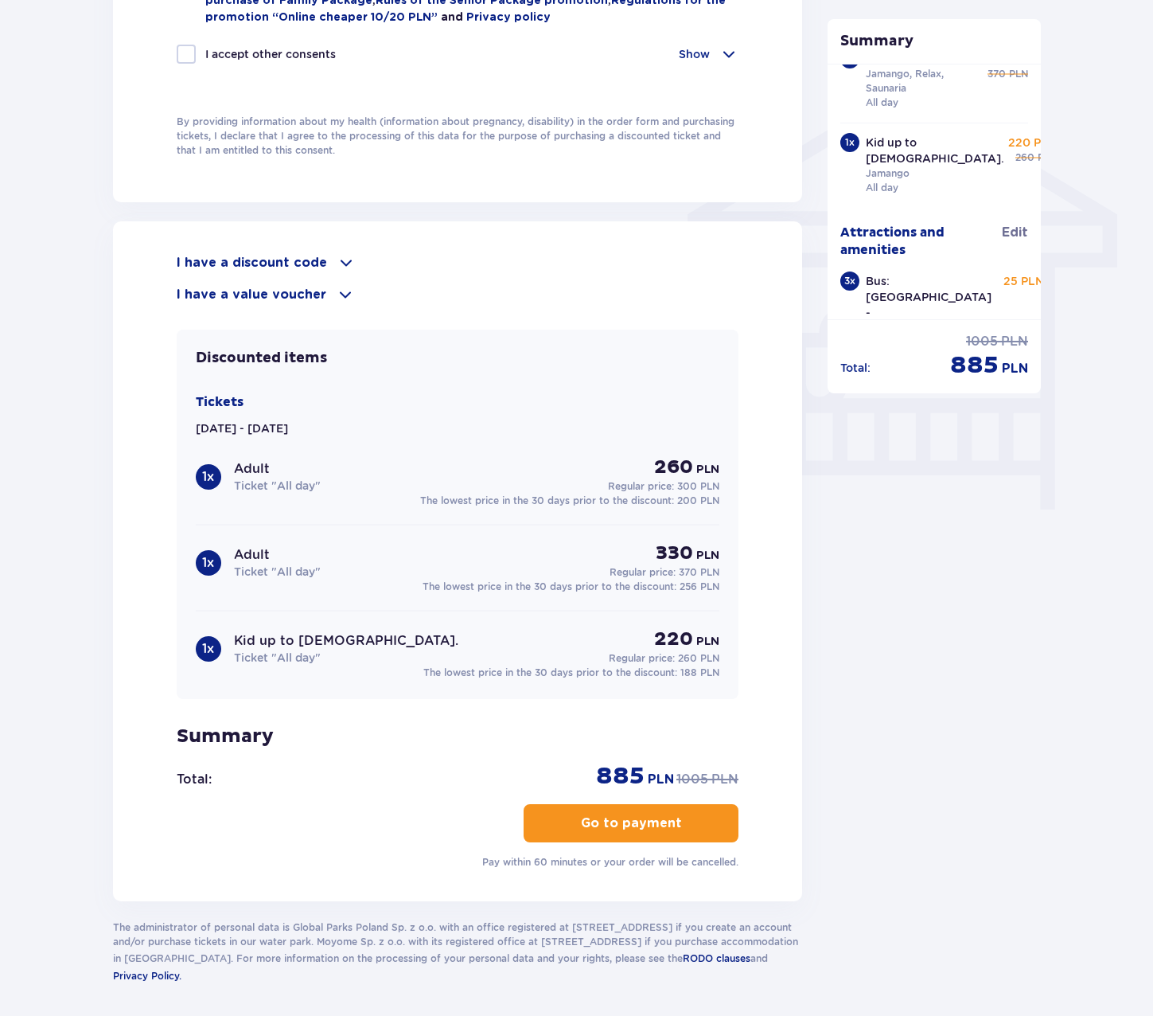
scroll to position [1264, 0]
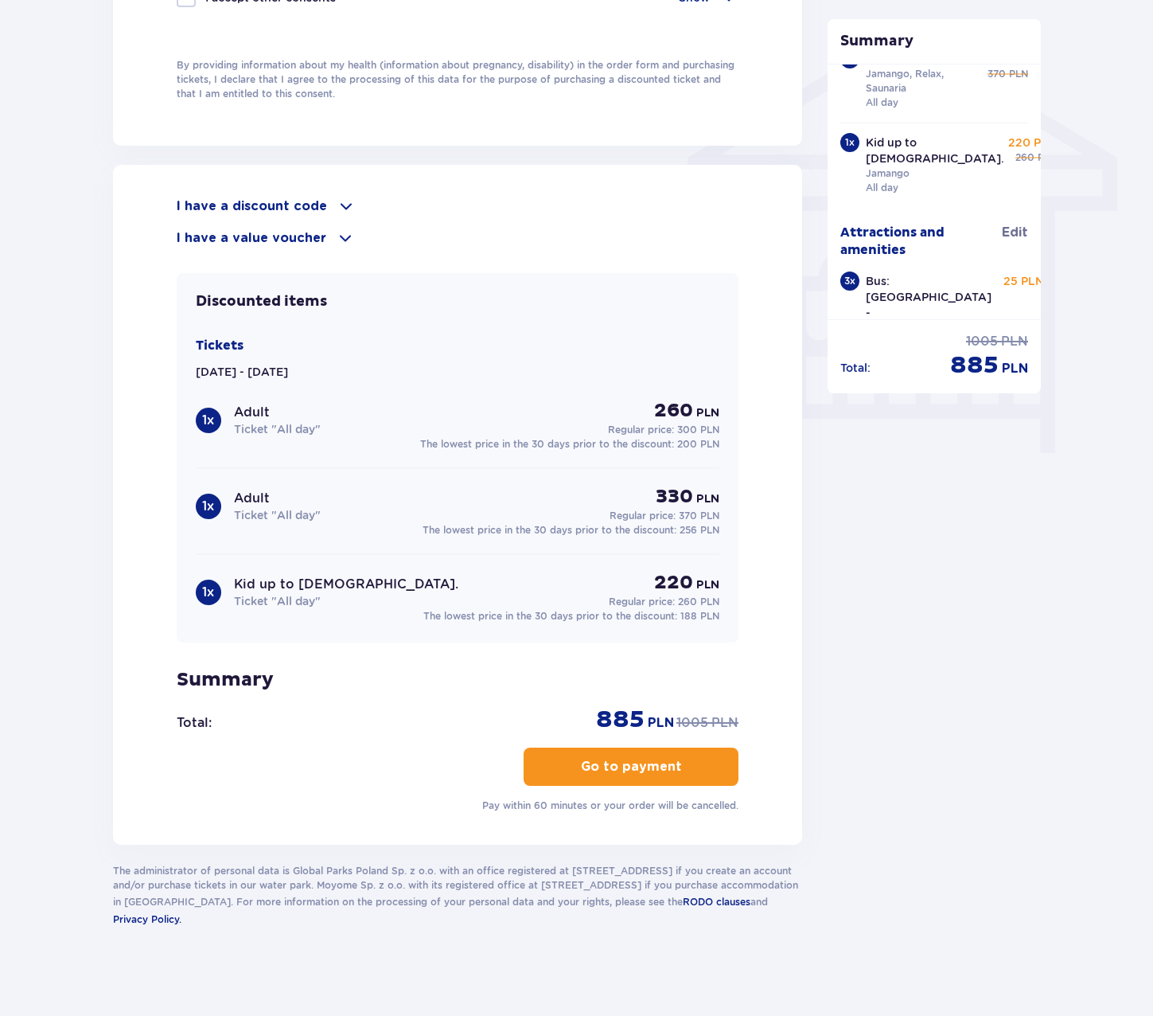
click at [328, 740] on div "I have a discount code Apply I have a value voucher Apply Discounted items Tick…" at bounding box center [458, 505] width 563 height 616
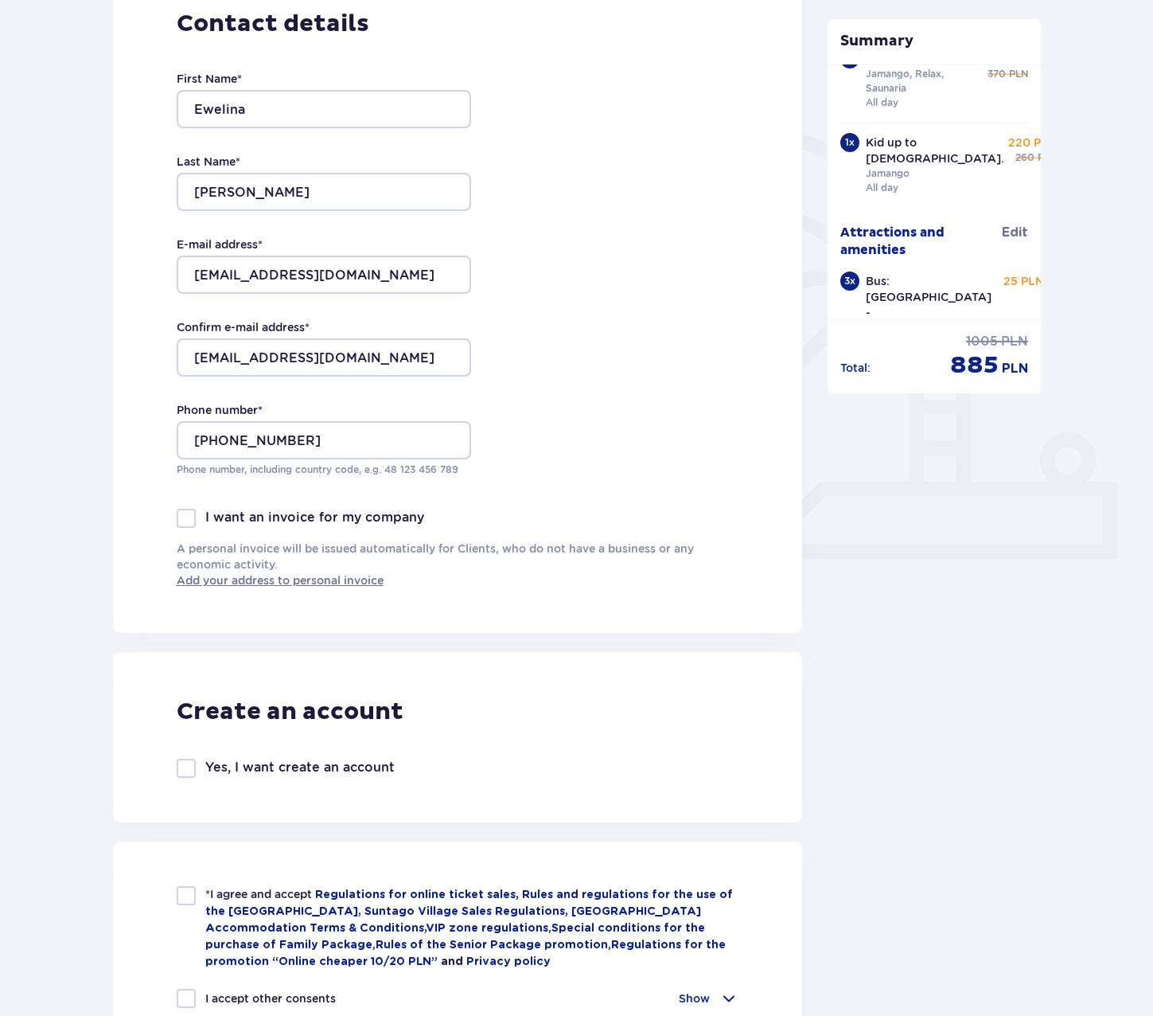
scroll to position [70, 0]
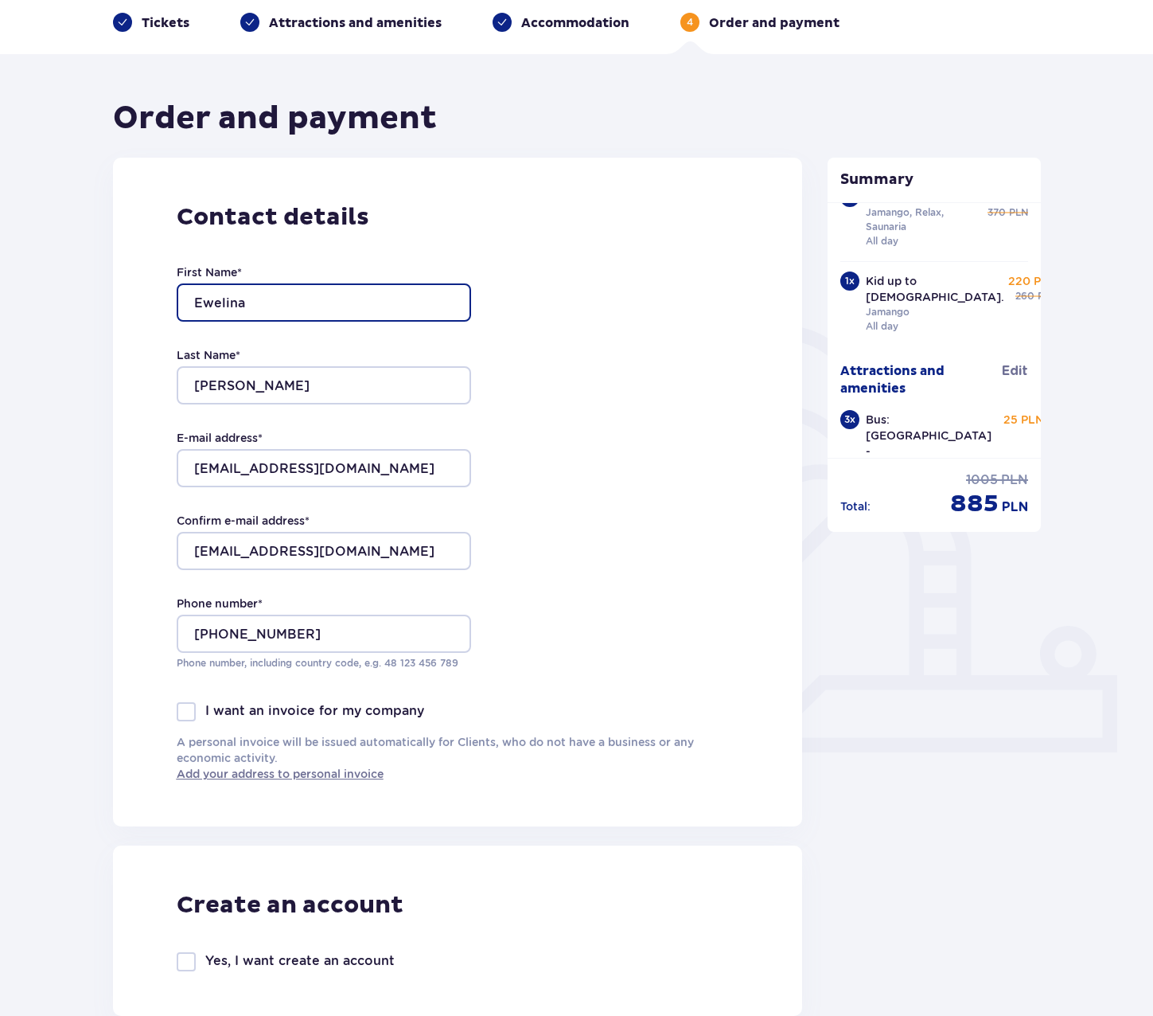
drag, startPoint x: 310, startPoint y: 318, endPoint x: 190, endPoint y: 310, distance: 119.6
click at [190, 307] on input "Ewelina" at bounding box center [324, 302] width 294 height 38
type input "Nick"
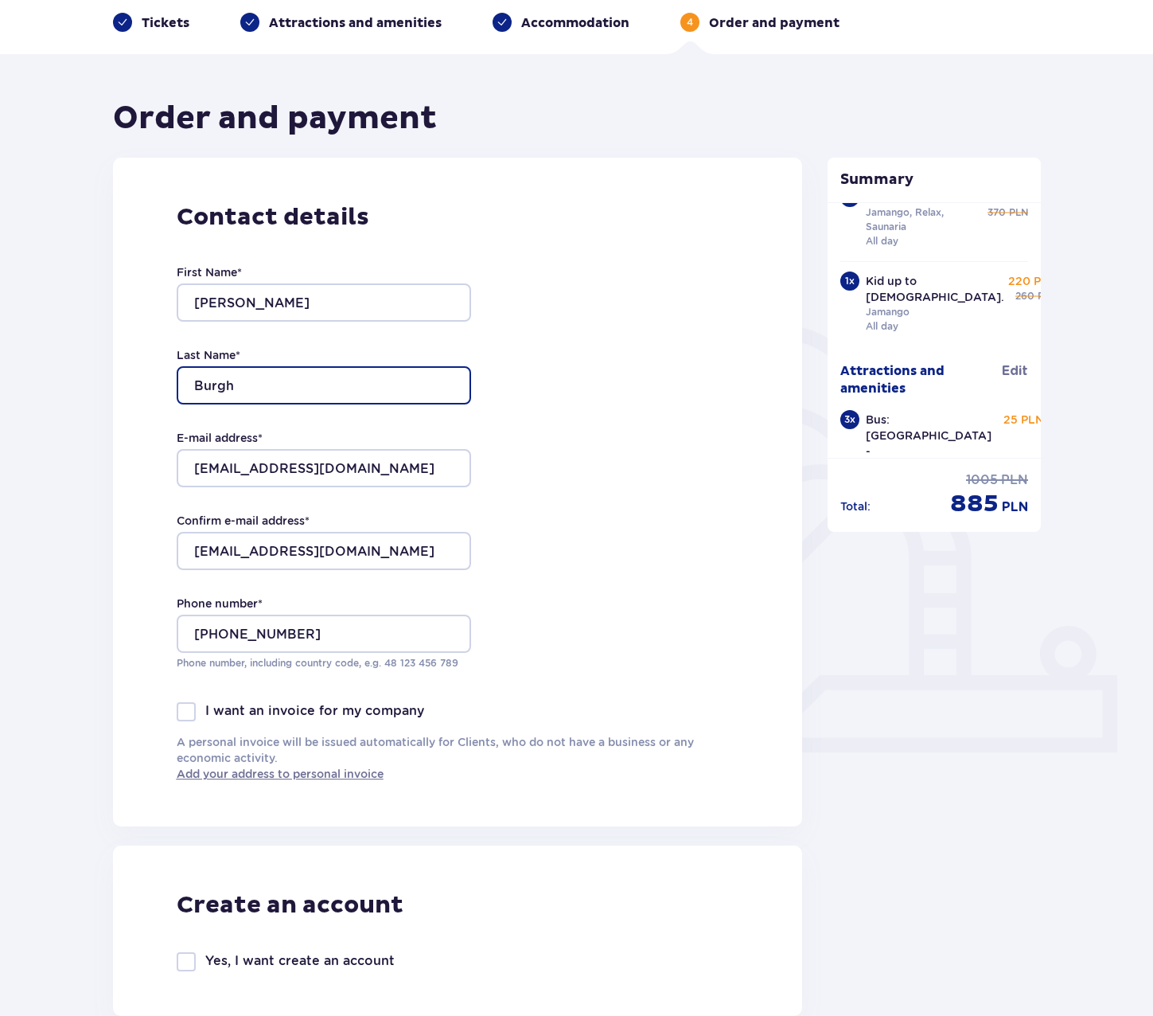
type input "Burgh"
drag, startPoint x: 425, startPoint y: 466, endPoint x: 215, endPoint y: 443, distance: 211.4
click at [215, 443] on div "E-mail address * ewelina.maziarczuk@gmail.com" at bounding box center [324, 458] width 294 height 57
click at [431, 461] on input "ewelina.maziarczuk@gmail.com" at bounding box center [324, 468] width 294 height 38
click at [435, 462] on input "ewelina.maziarczuk@gmail.com" at bounding box center [324, 468] width 294 height 38
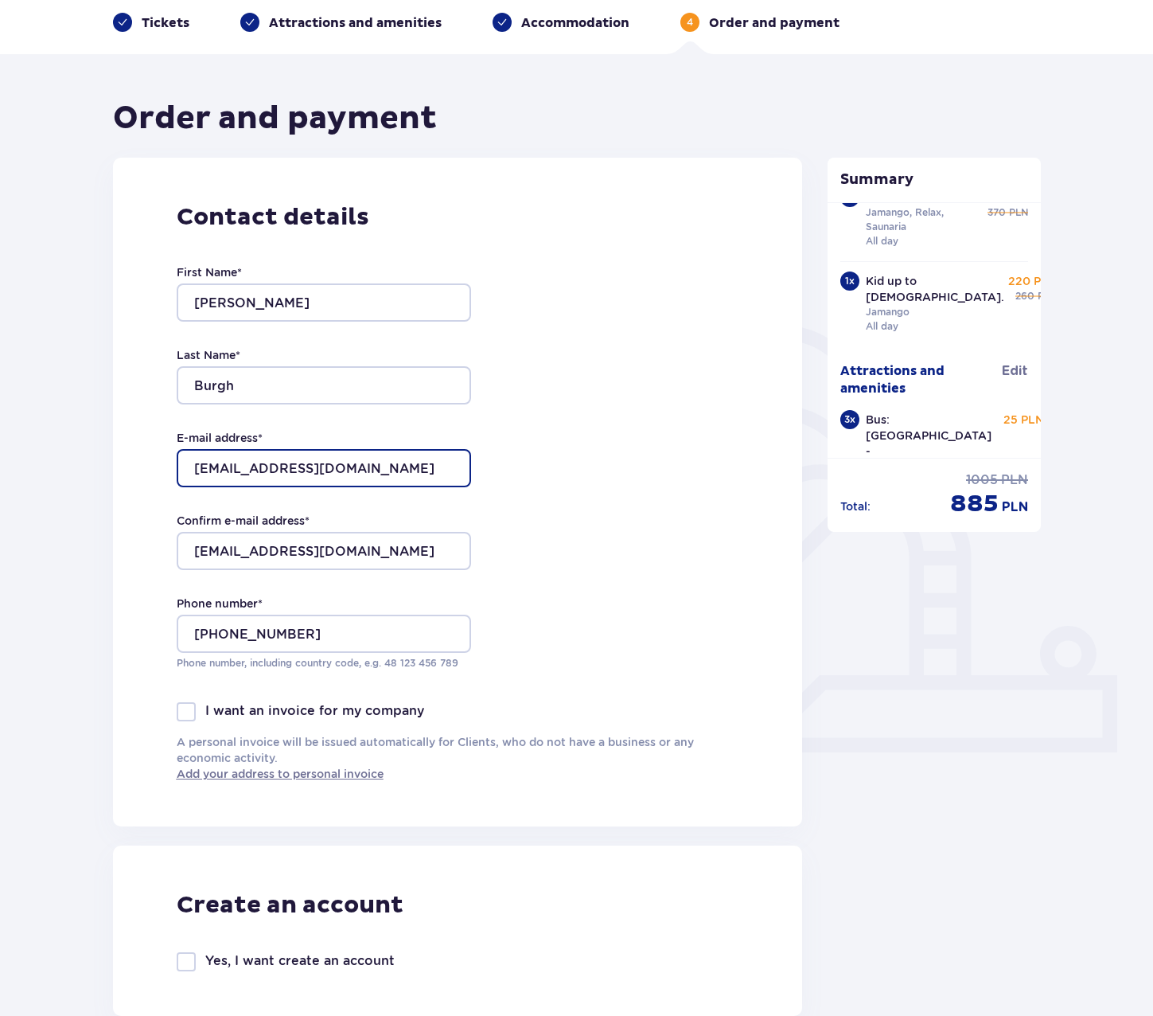
click at [419, 476] on input "ewelina.maziarczuk@gmail.com" at bounding box center [324, 468] width 294 height 38
drag, startPoint x: 431, startPoint y: 466, endPoint x: 154, endPoint y: 455, distance: 277.2
click at [154, 455] on div "Contact details First Name * Nick Last Name * Burgh E-mail address * ewelina.ma…" at bounding box center [458, 492] width 690 height 669
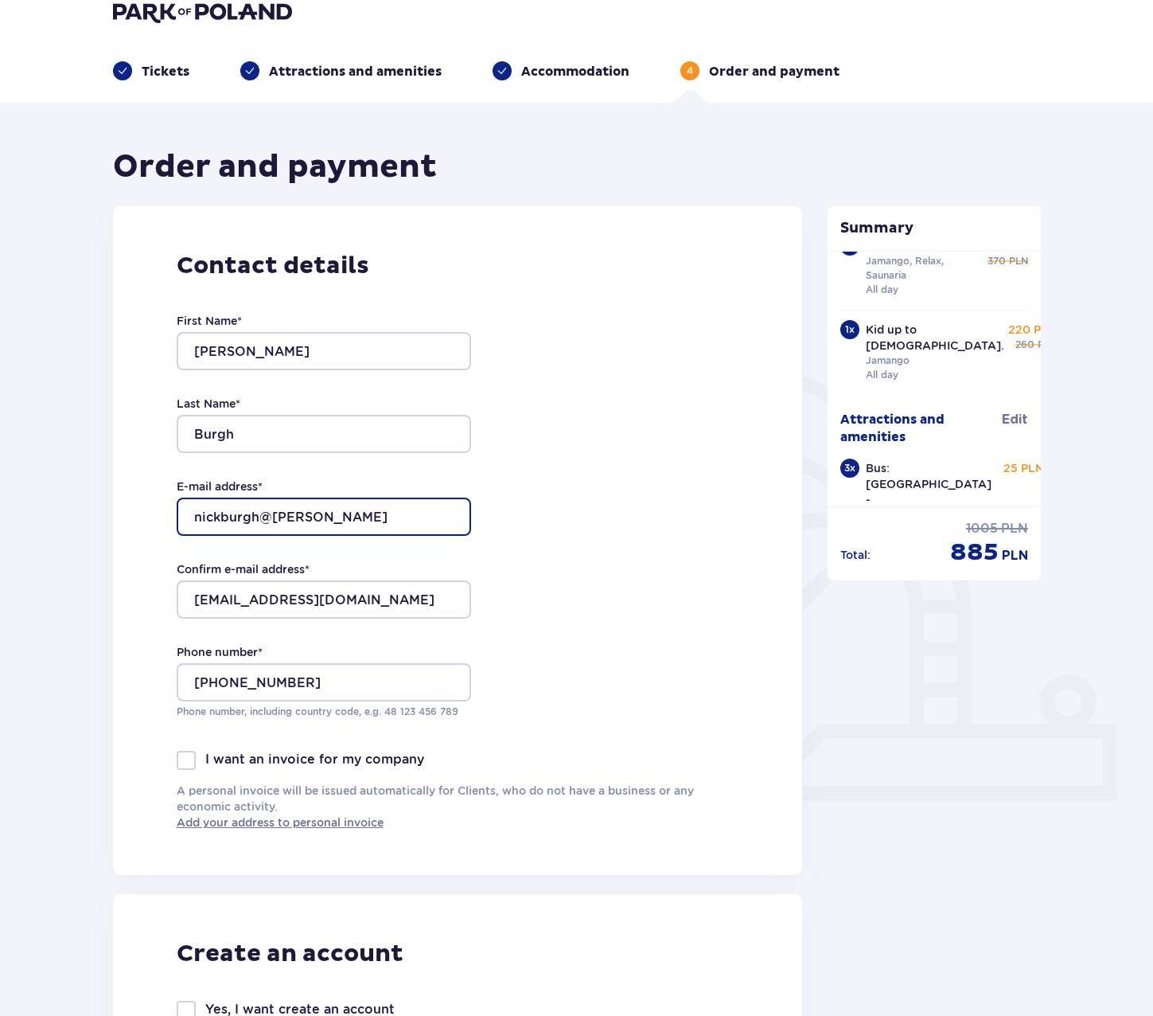
scroll to position [0, 0]
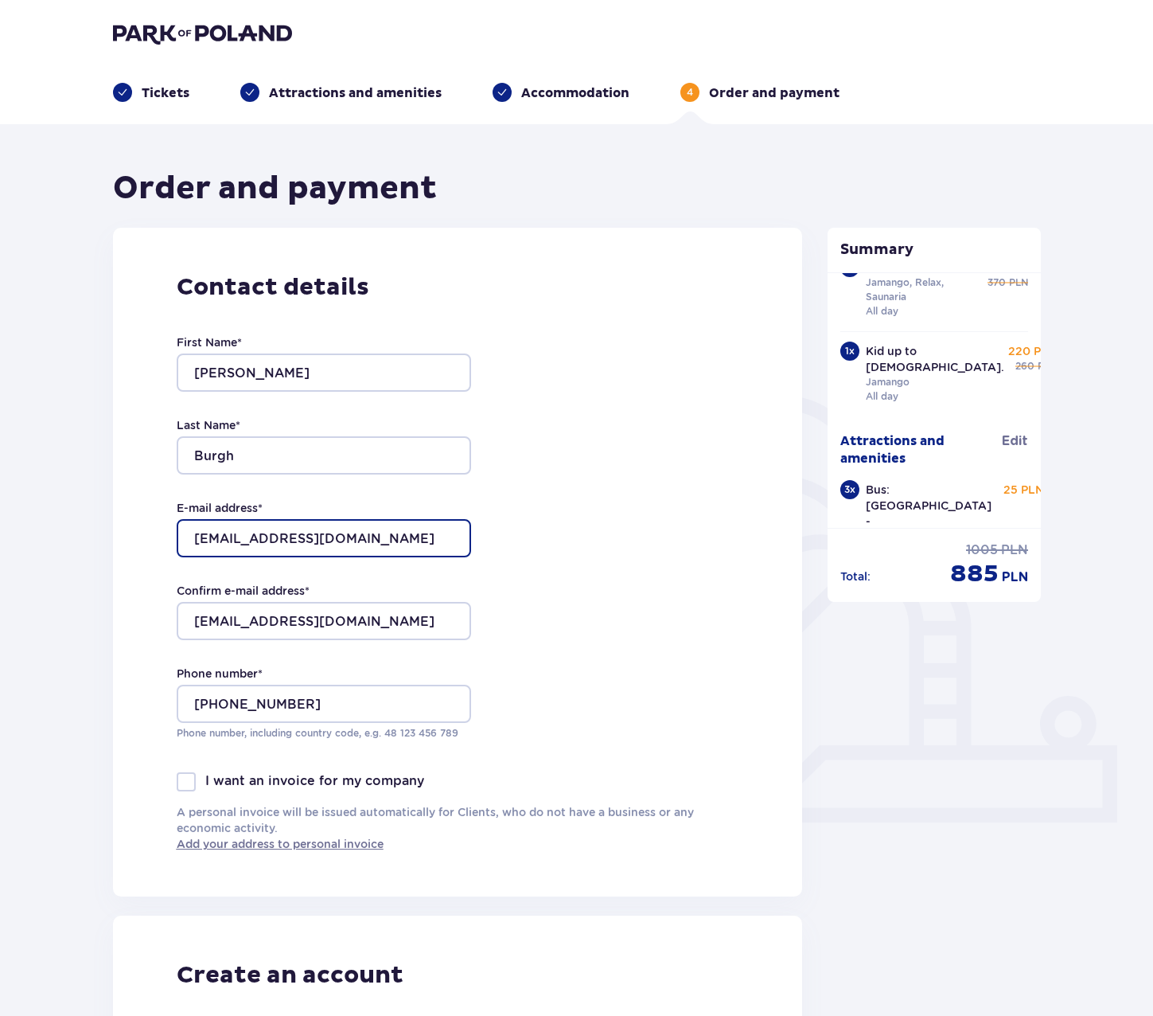
type input "nickburgh@gmail.com"
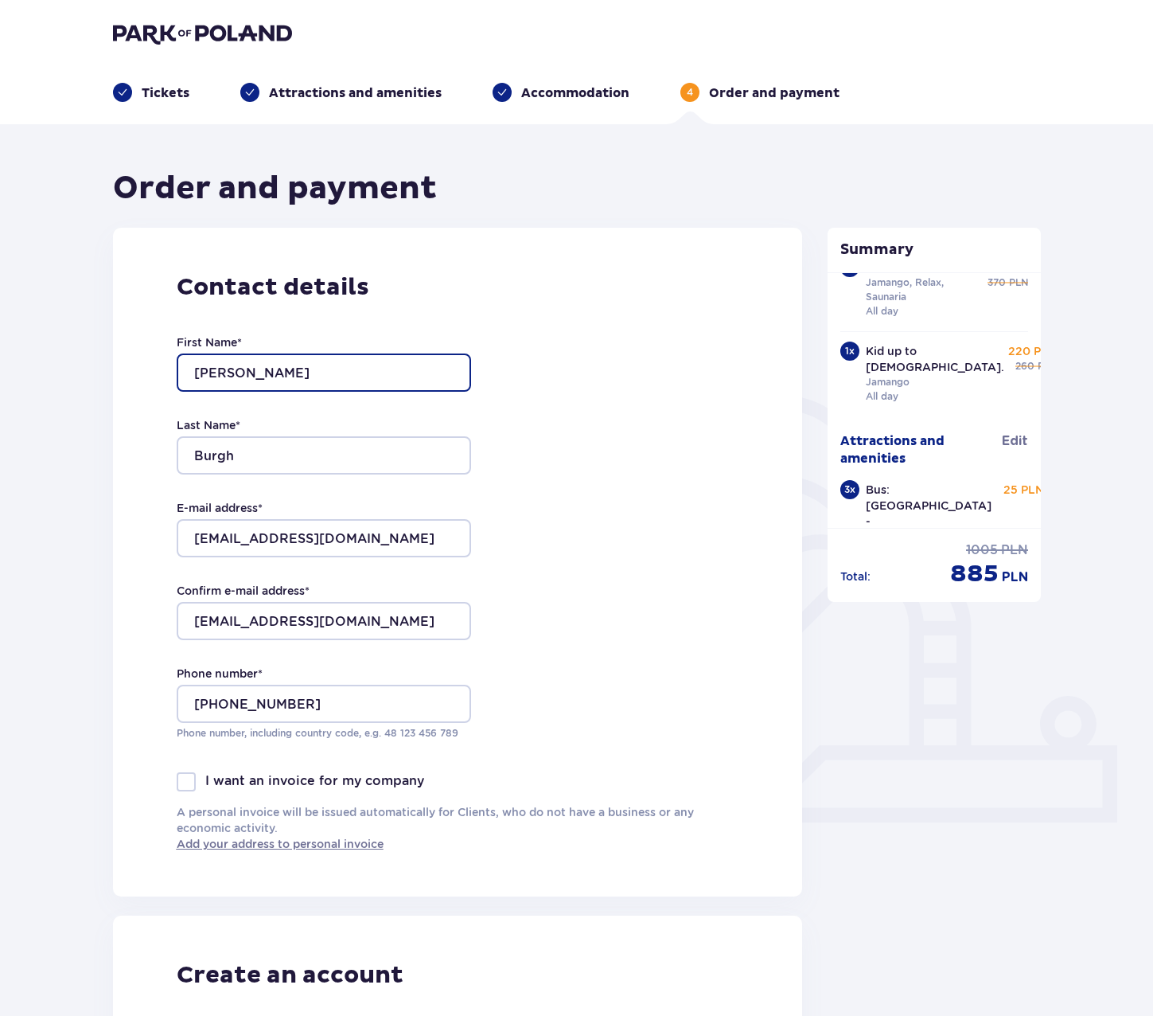
click at [342, 368] on input "Nick" at bounding box center [324, 372] width 294 height 38
type input "Nicholas"
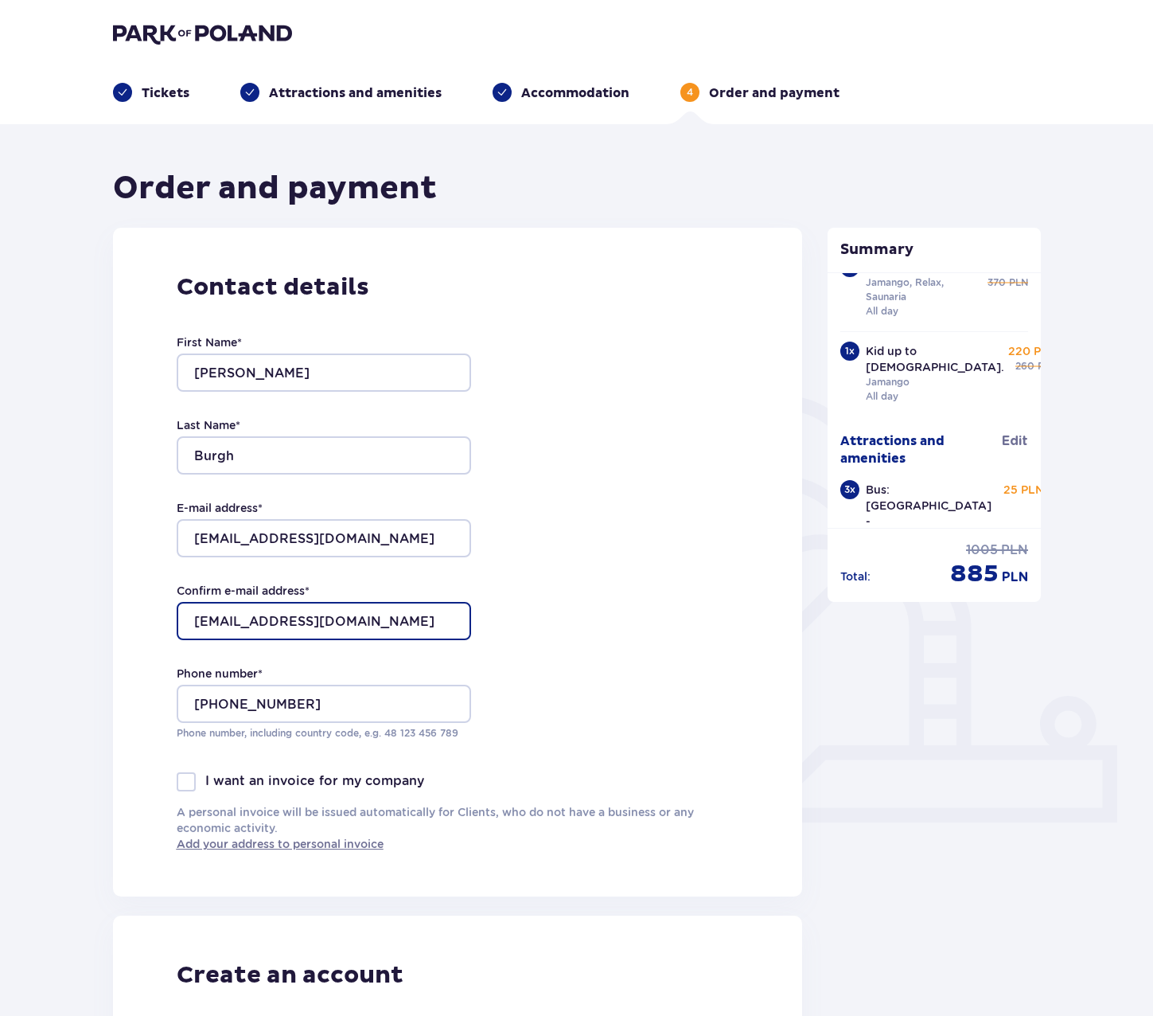
drag, startPoint x: 421, startPoint y: 615, endPoint x: 142, endPoint y: 622, distance: 279.4
click at [142, 622] on div "Contact details First Name * Nicholas Last Name * Burgh E-mail address * nickbu…" at bounding box center [458, 562] width 690 height 669
type input "nickburgh@gmail.com"
click at [233, 706] on input "+447525780012" at bounding box center [324, 704] width 294 height 38
click at [248, 708] on input "+447525780012" at bounding box center [324, 704] width 294 height 38
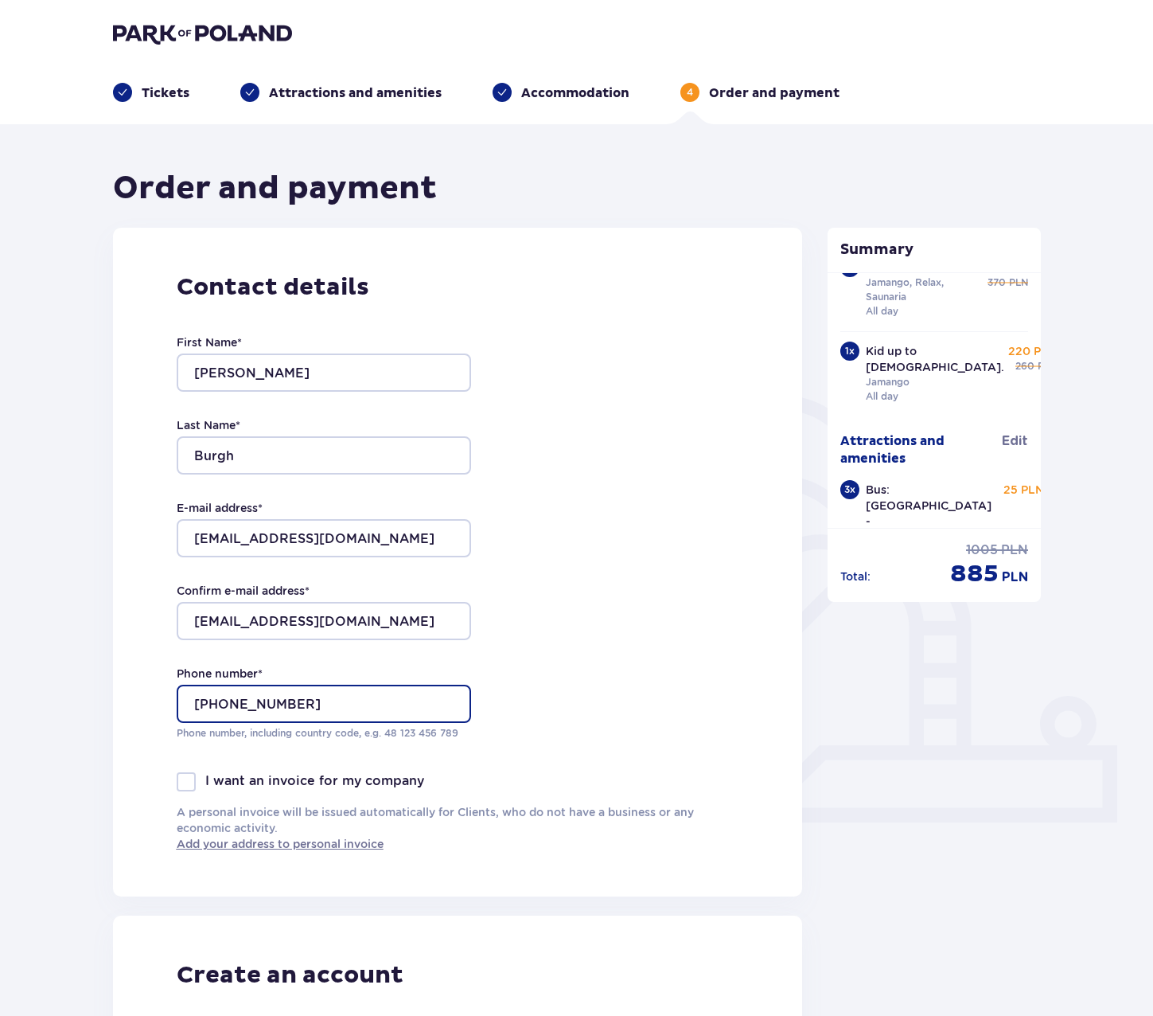
click at [261, 706] on input "+447525780012" at bounding box center [324, 704] width 294 height 38
click at [265, 707] on input "+447525780012" at bounding box center [324, 704] width 294 height 38
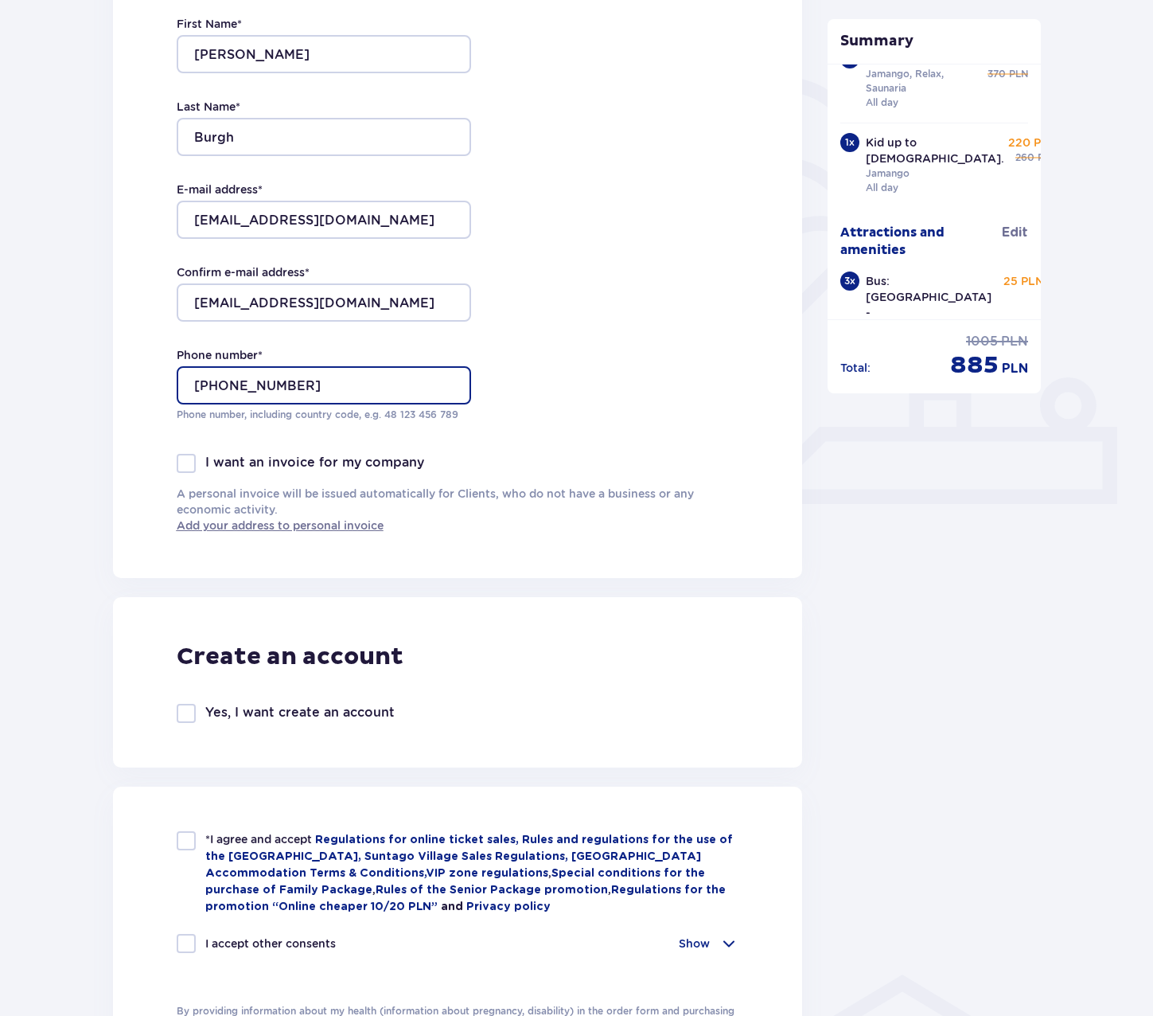
scroll to position [557, 0]
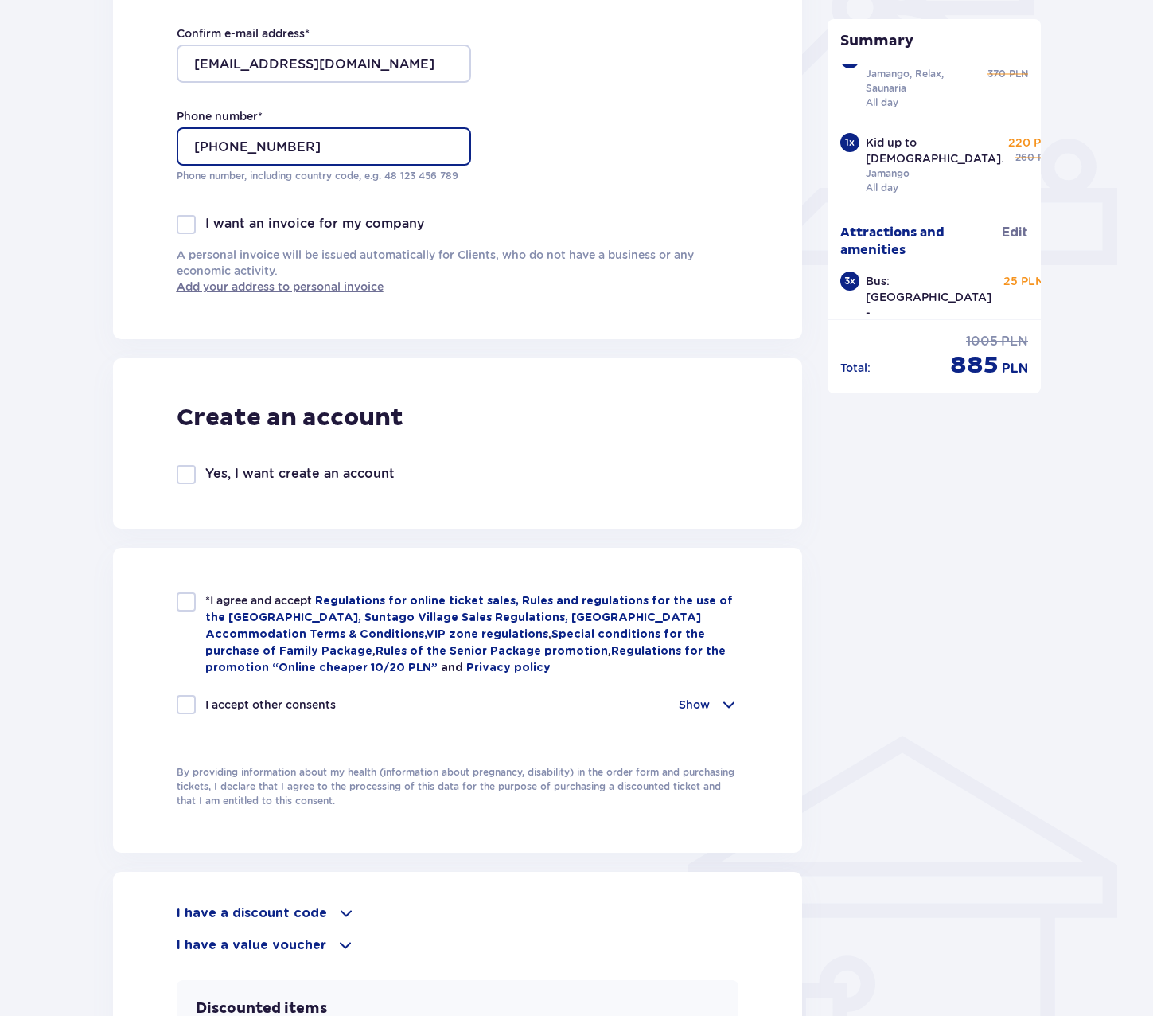
type input "+447525780012"
click at [191, 600] on div at bounding box center [186, 601] width 19 height 19
checkbox input "true"
click at [205, 704] on p "I accept other consents" at bounding box center [270, 704] width 131 height 16
checkbox input "true"
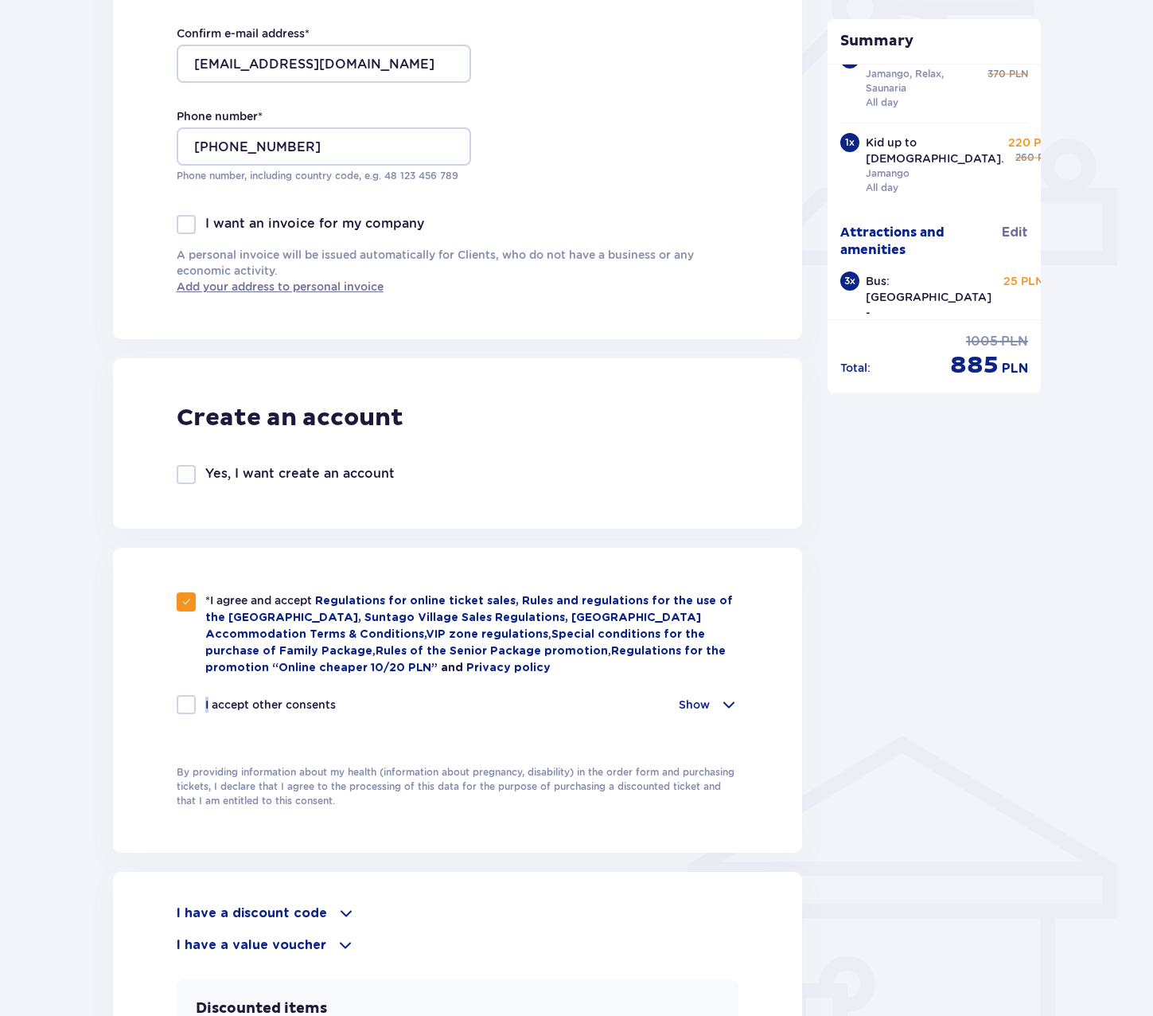
checkbox input "true"
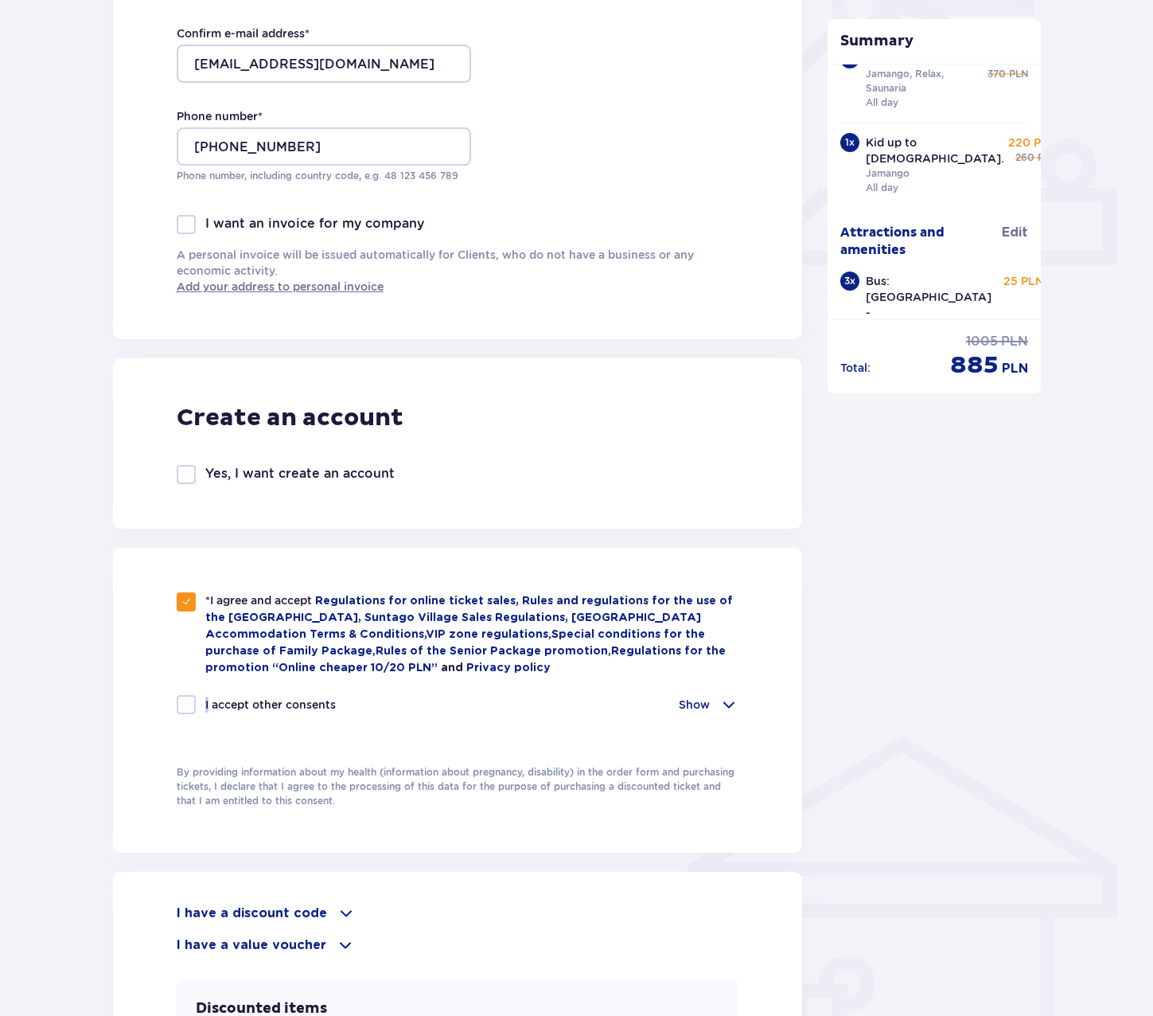
checkbox input "true"
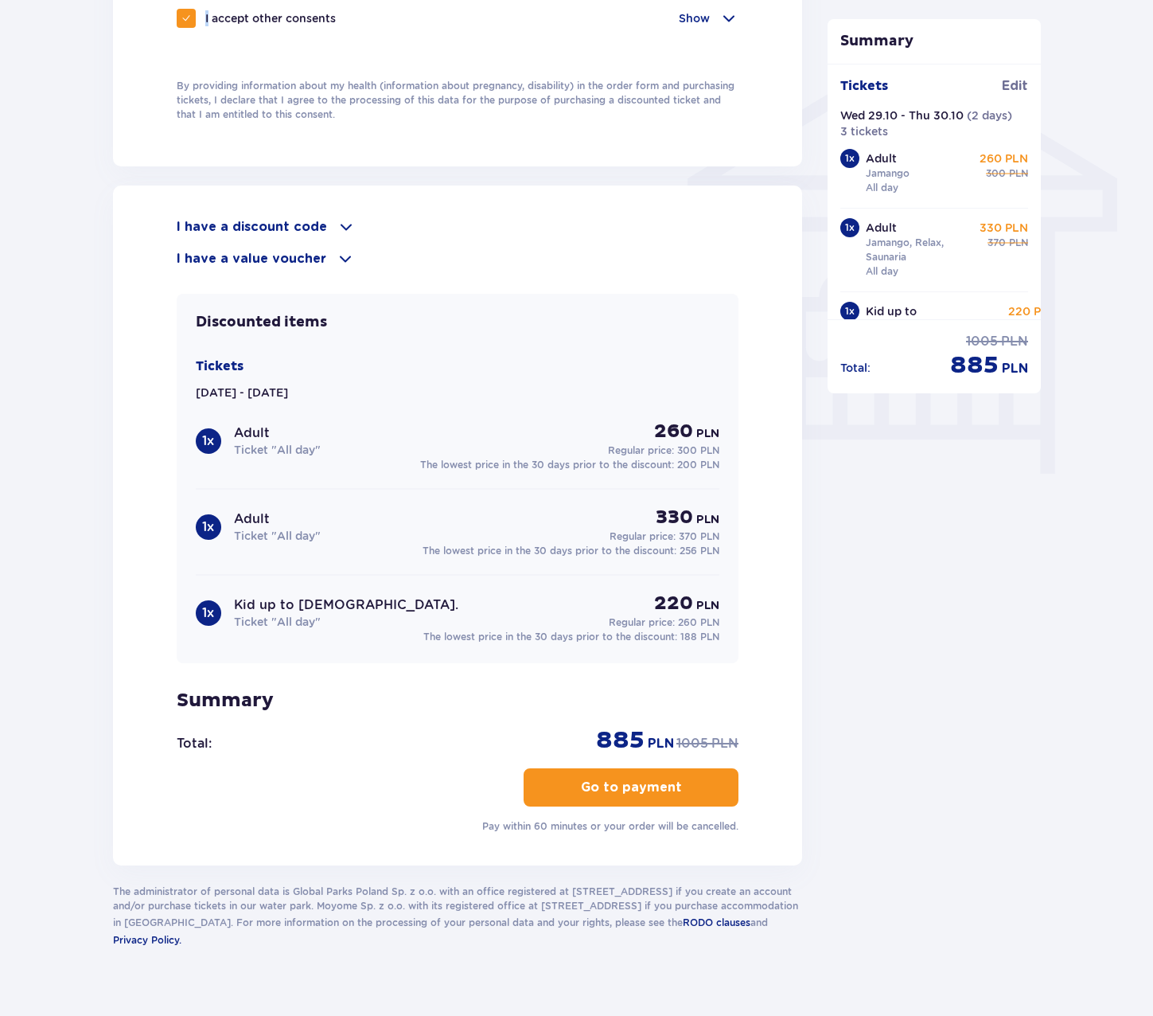
scroll to position [1264, 0]
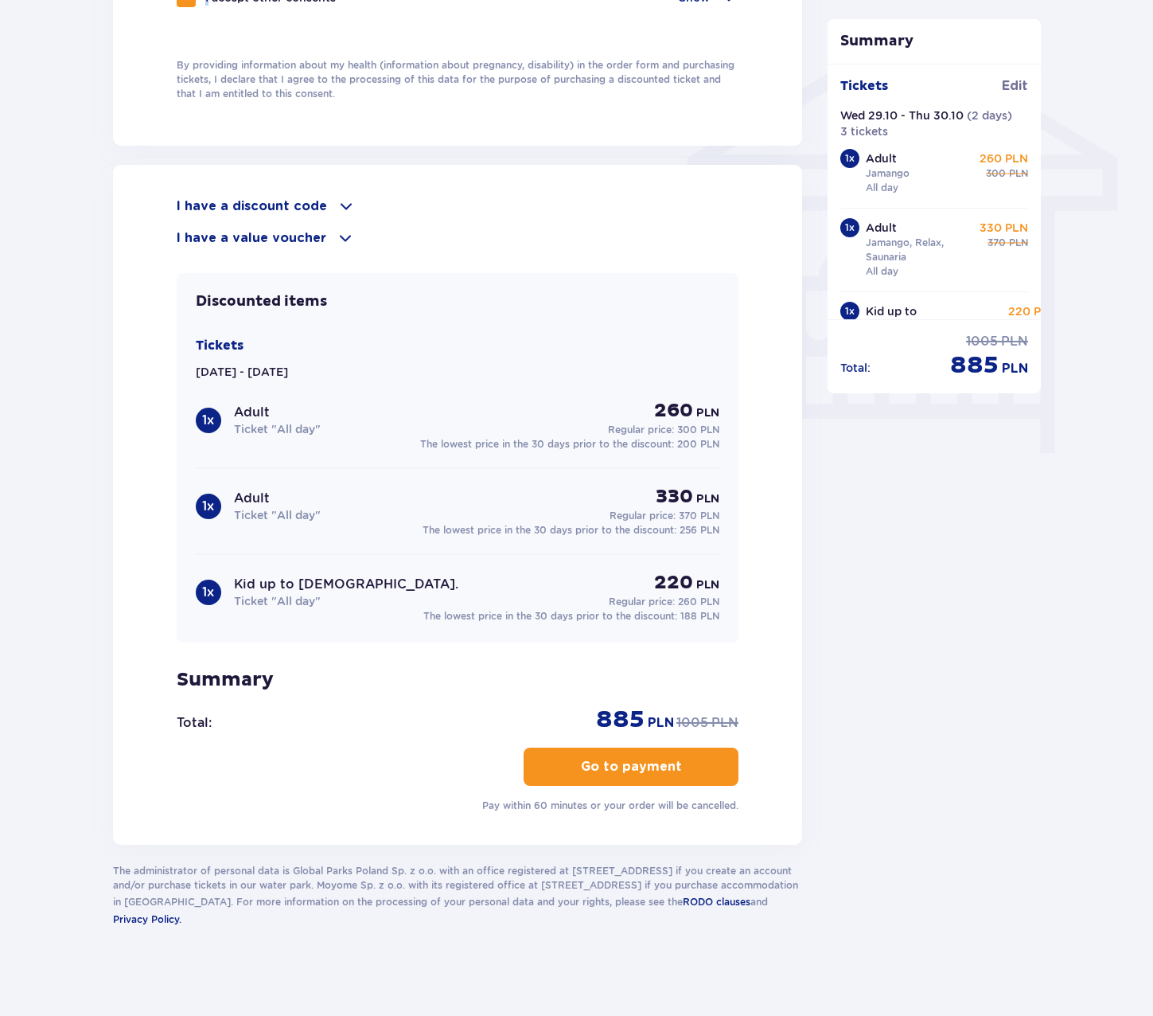
click at [587, 768] on p "Go to payment" at bounding box center [631, 767] width 101 height 18
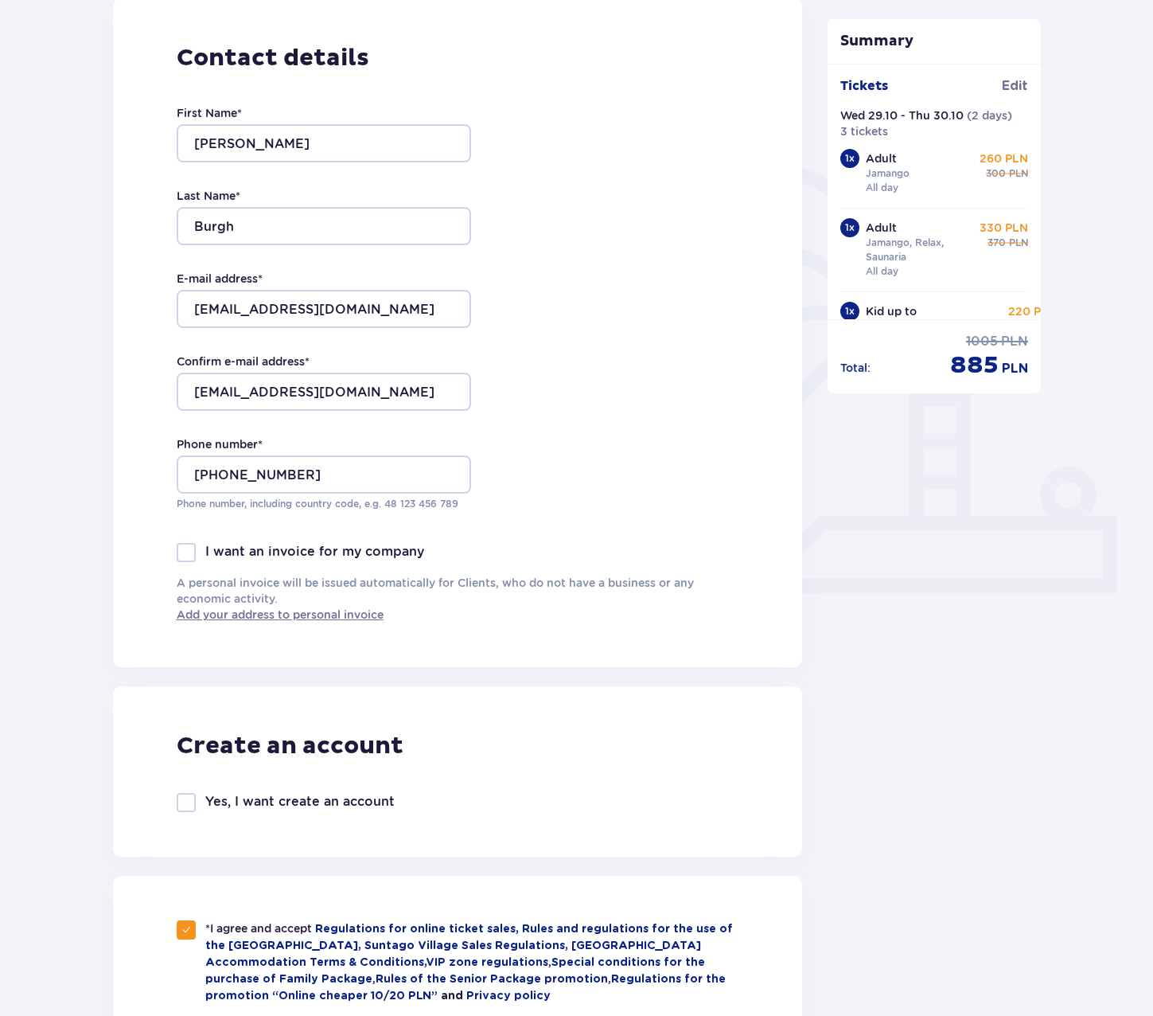
scroll to position [0, 0]
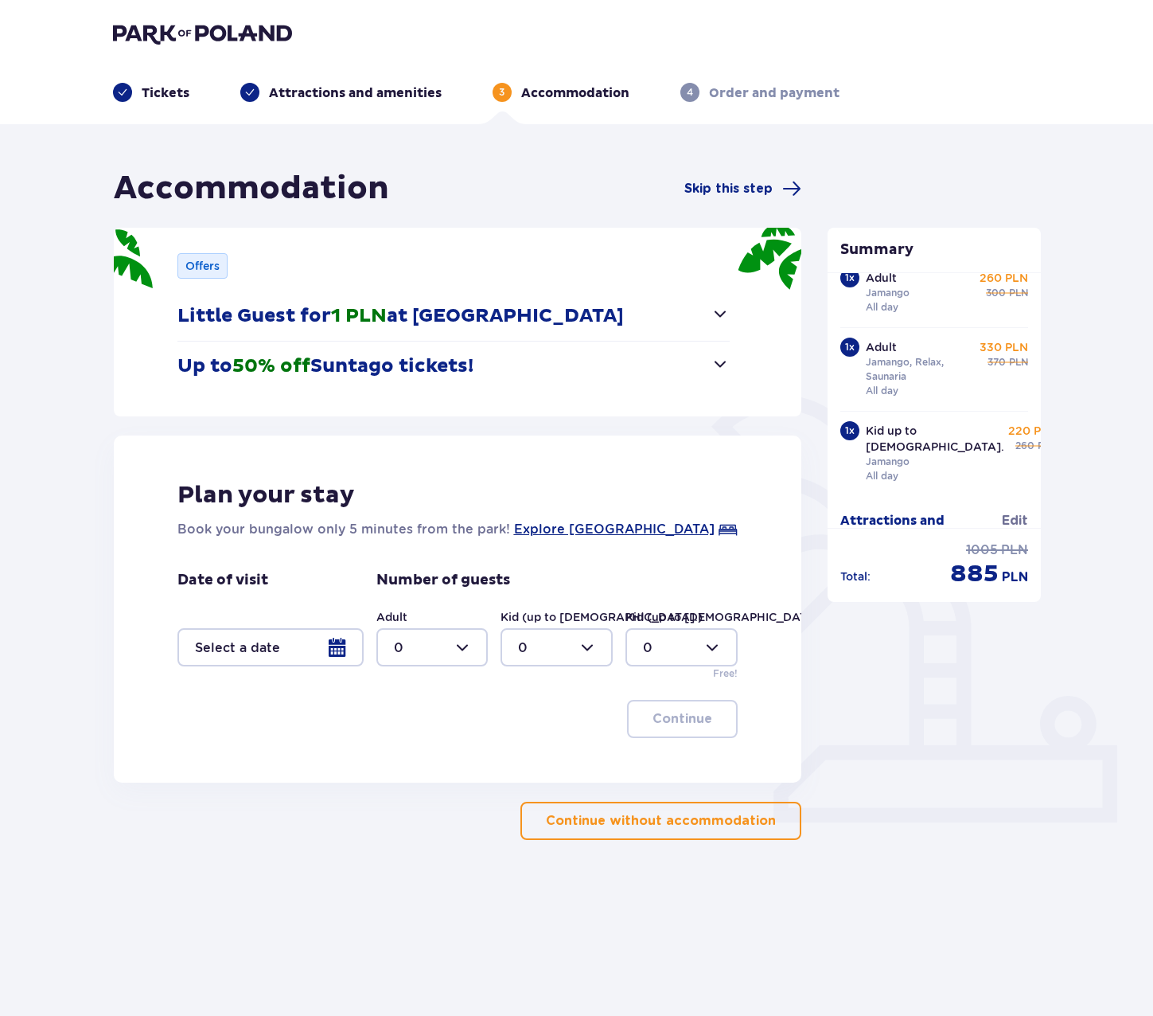
scroll to position [169, 0]
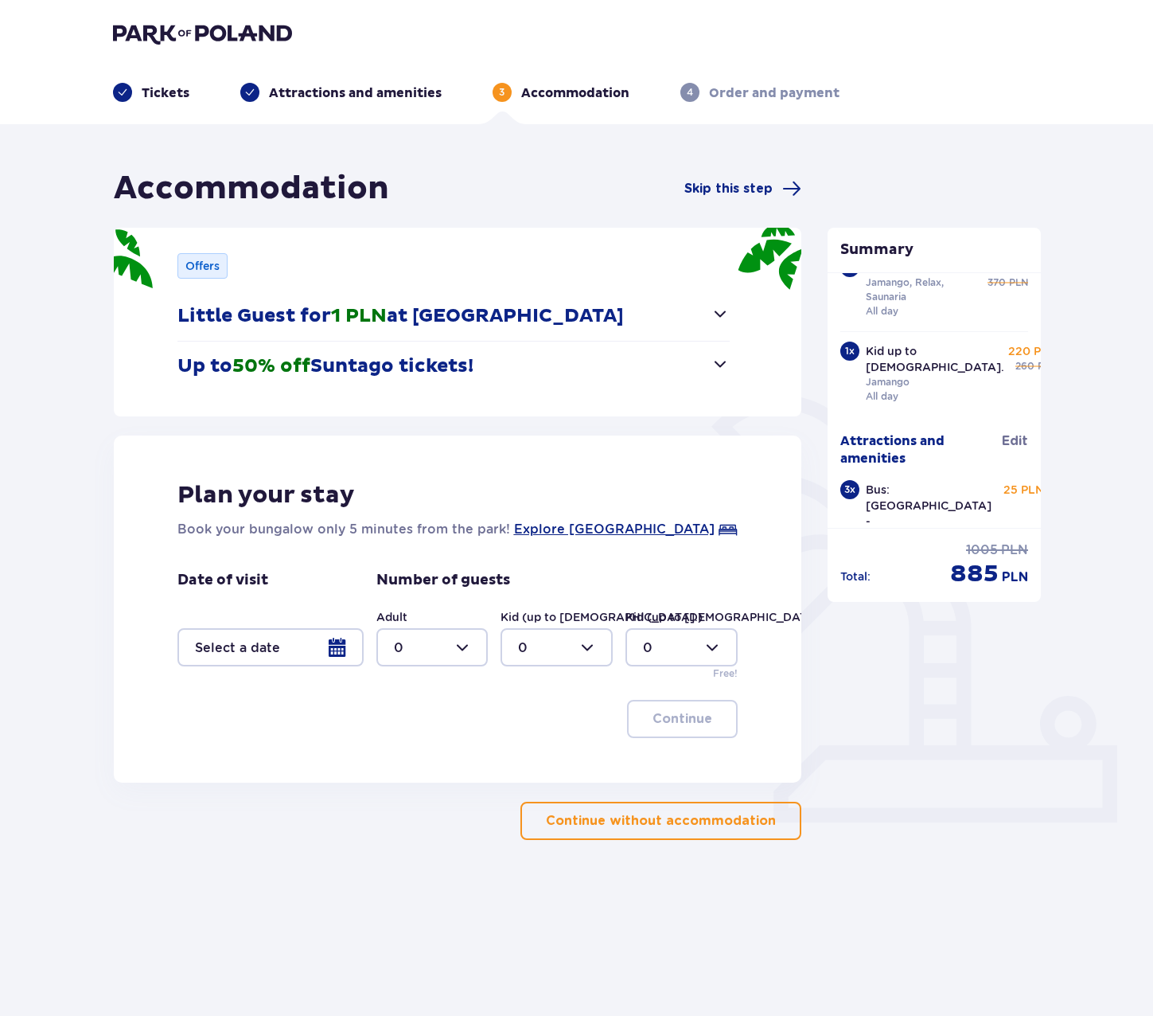
click at [731, 825] on p "Continue without accommodation" at bounding box center [661, 821] width 230 height 18
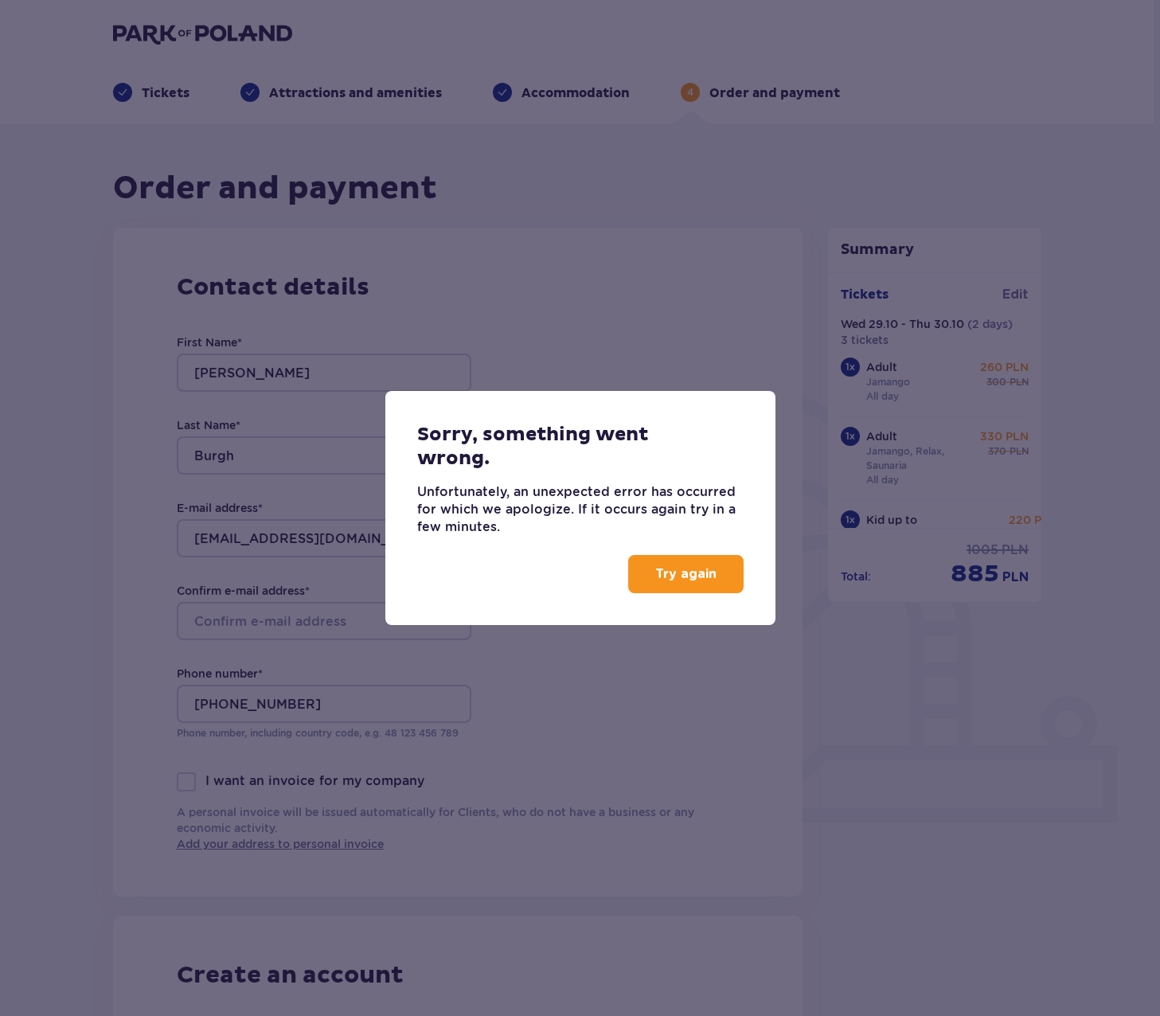
click at [702, 588] on button "Try again" at bounding box center [685, 574] width 115 height 38
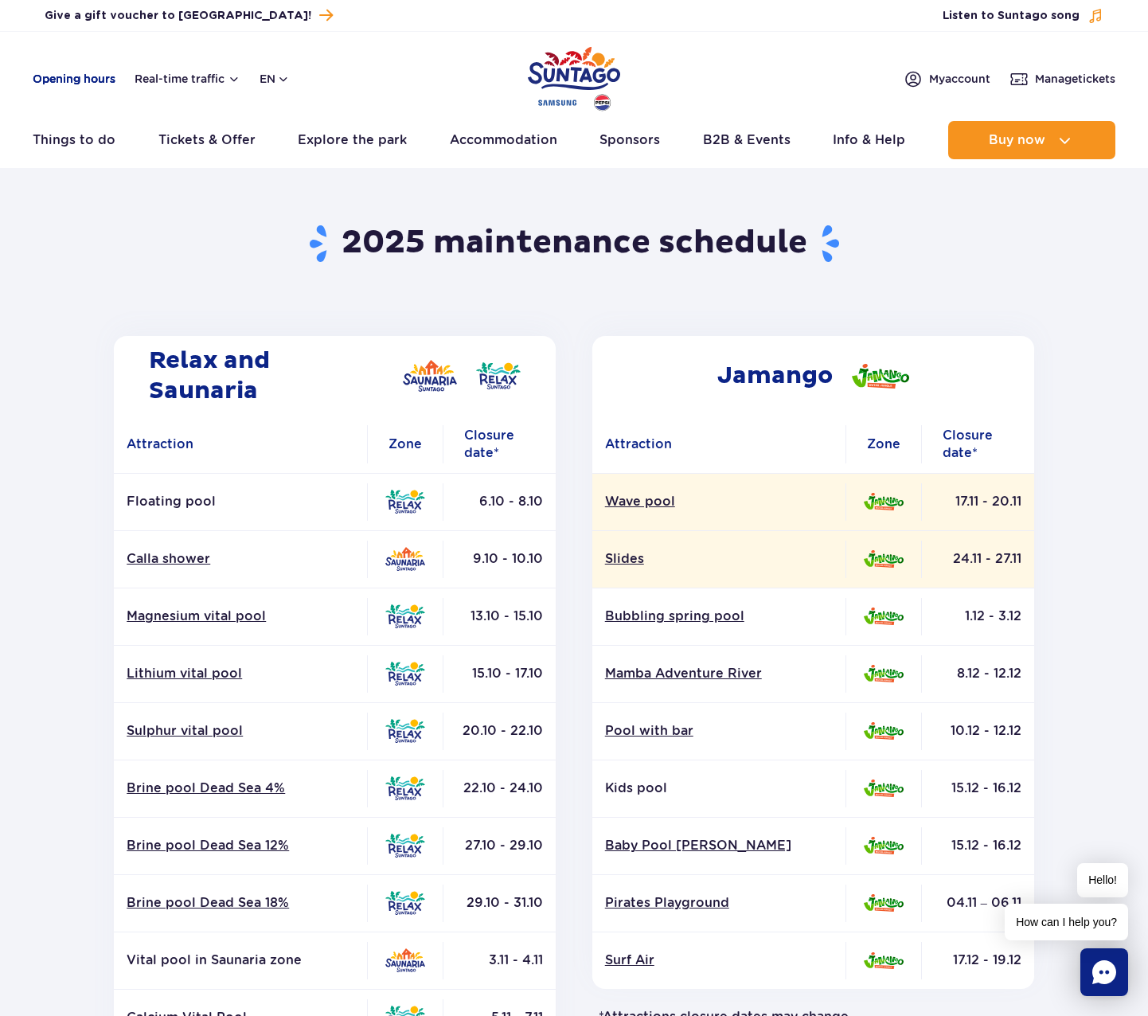
click at [95, 81] on link "Opening hours" at bounding box center [74, 79] width 83 height 16
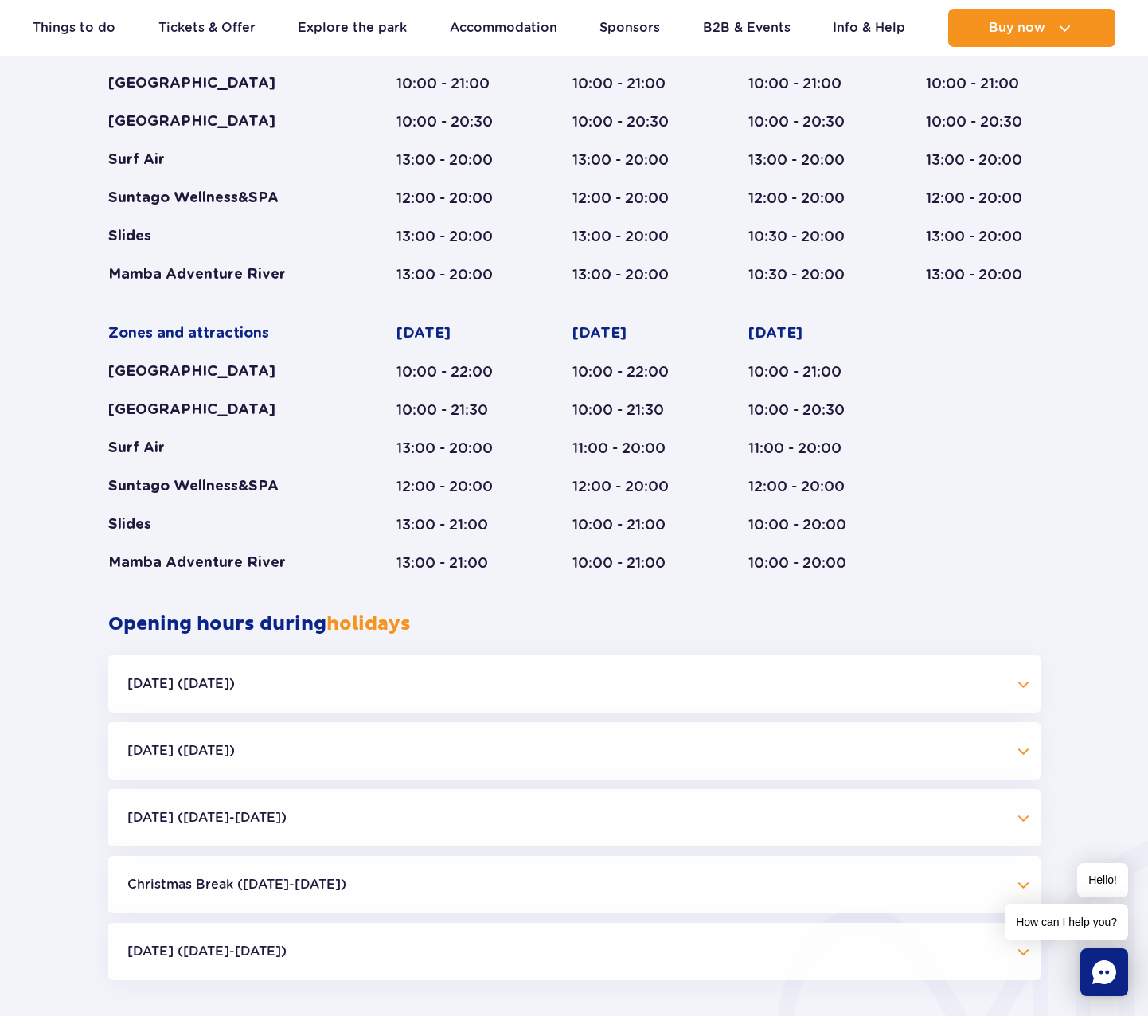
scroll to position [1145, 0]
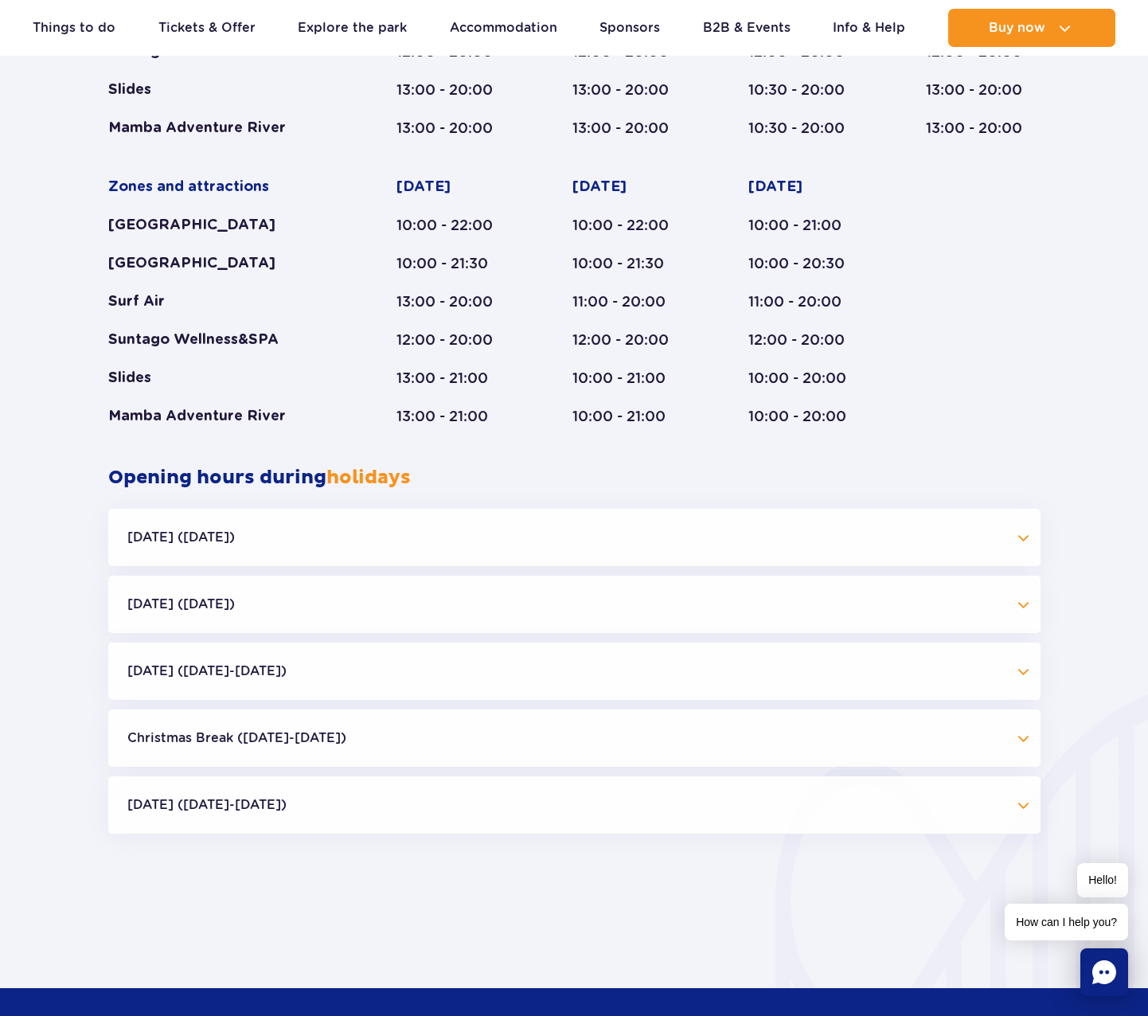
click at [410, 544] on button "Halloween (31.10.25)" at bounding box center [574, 537] width 932 height 57
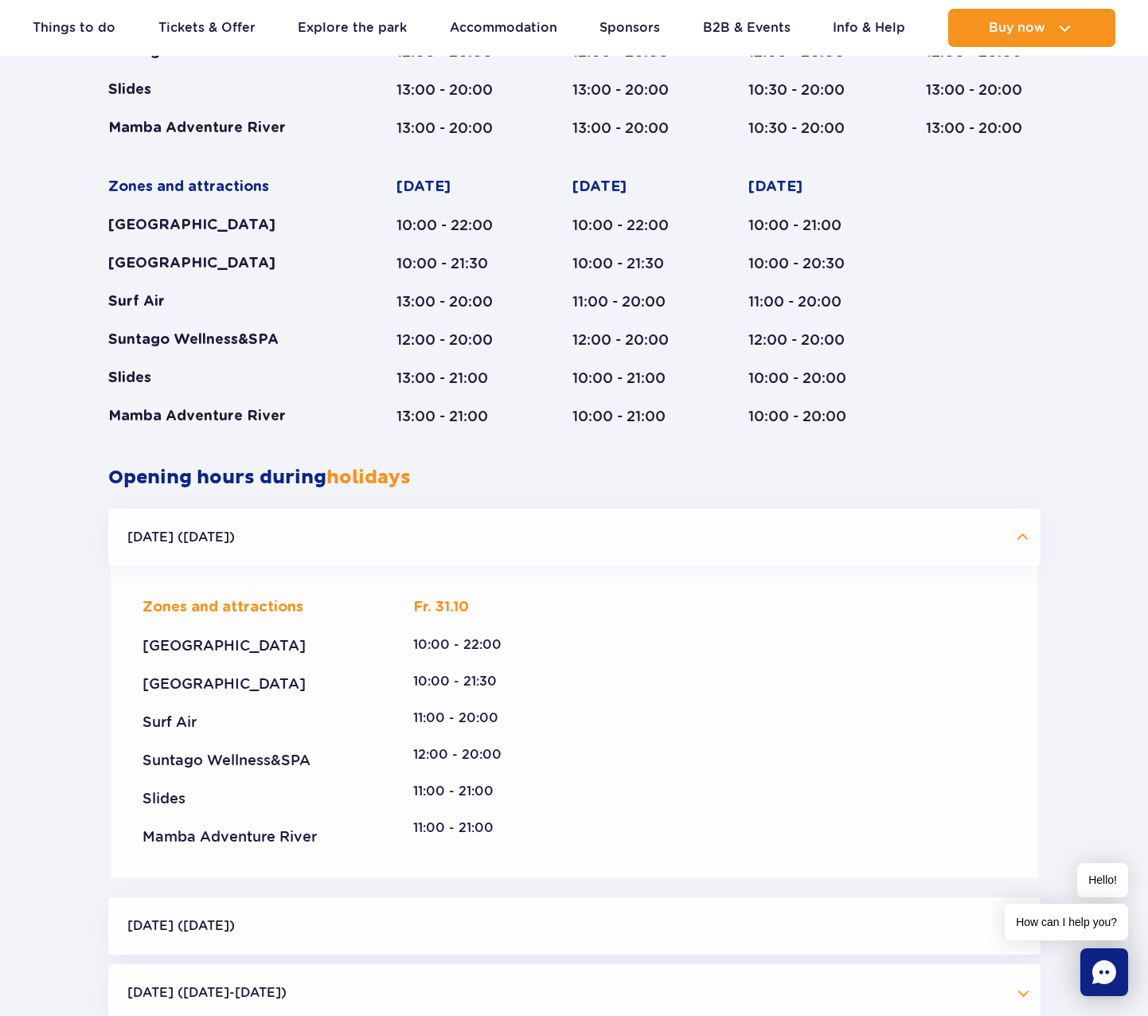
click at [410, 544] on button "Halloween (31.10.25)" at bounding box center [574, 537] width 932 height 57
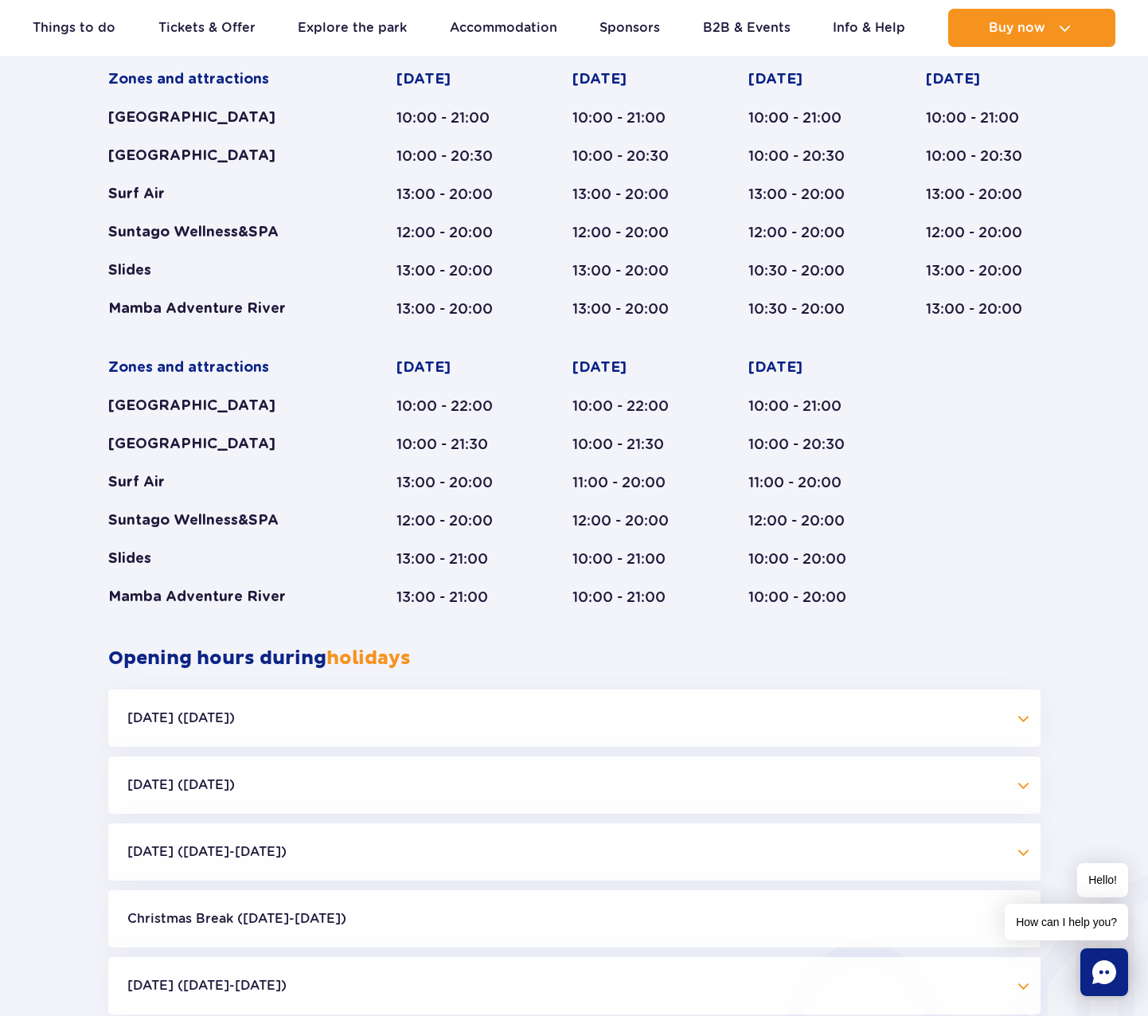
scroll to position [827, 0]
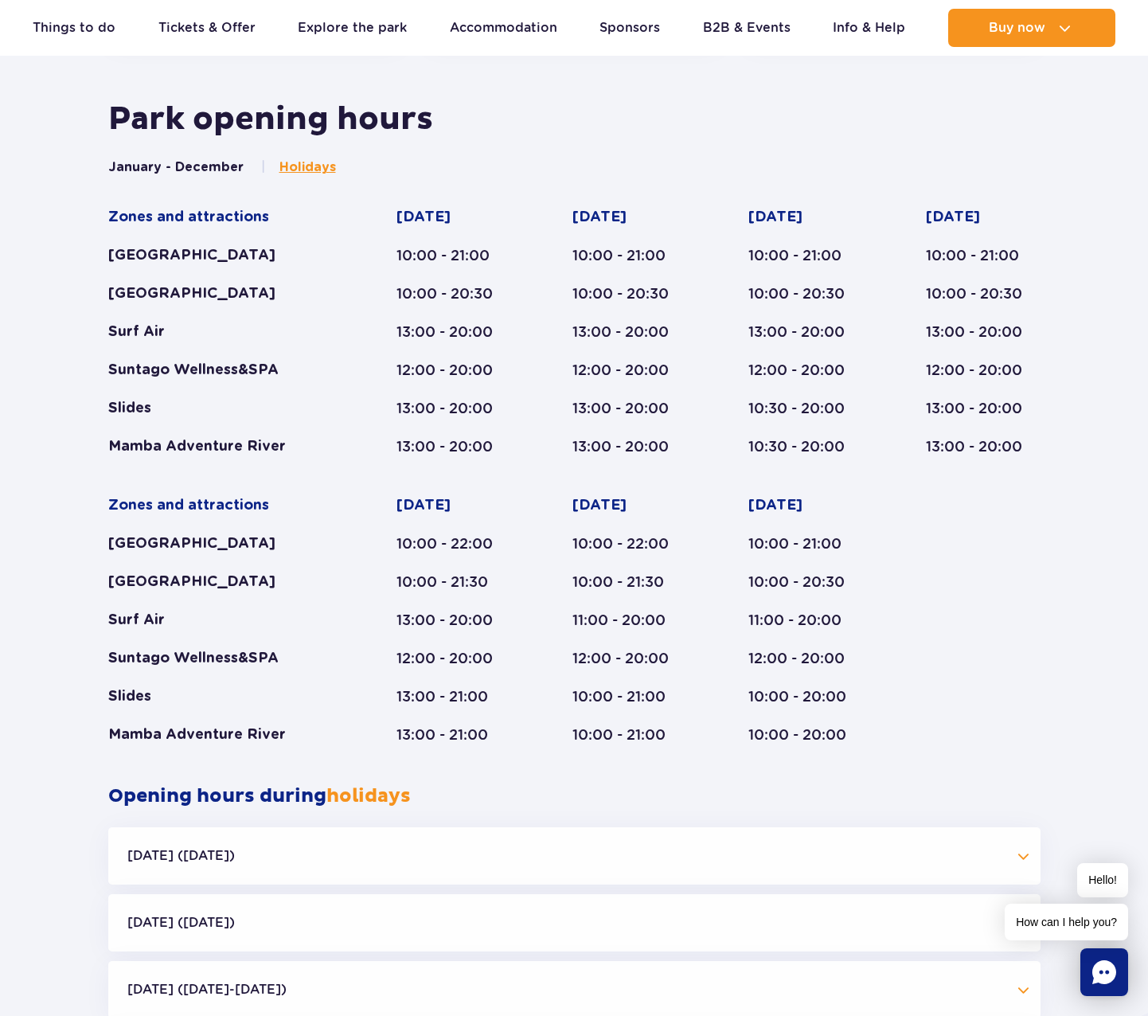
click at [291, 173] on span "Holidays" at bounding box center [307, 167] width 57 height 18
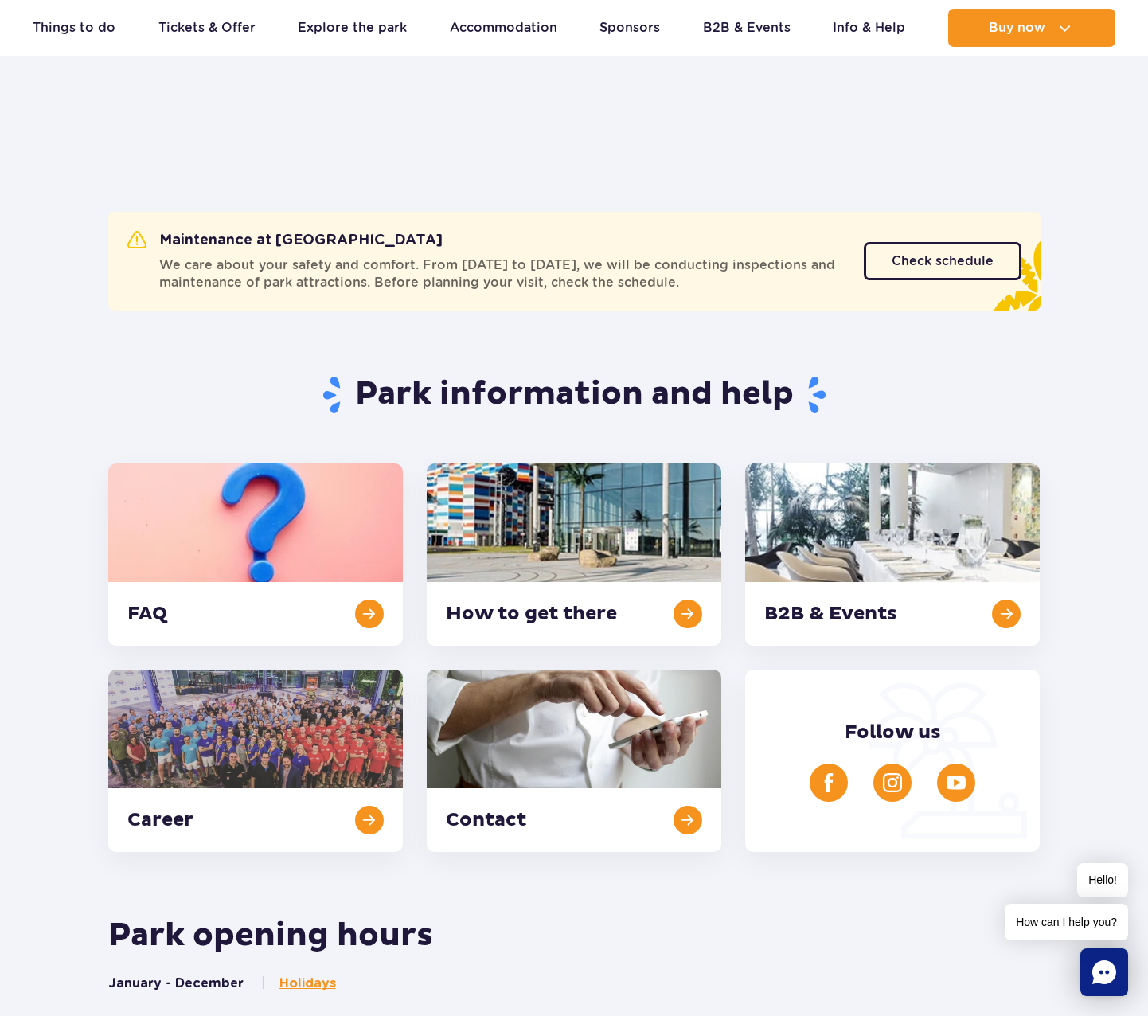
scroll to position [0, 0]
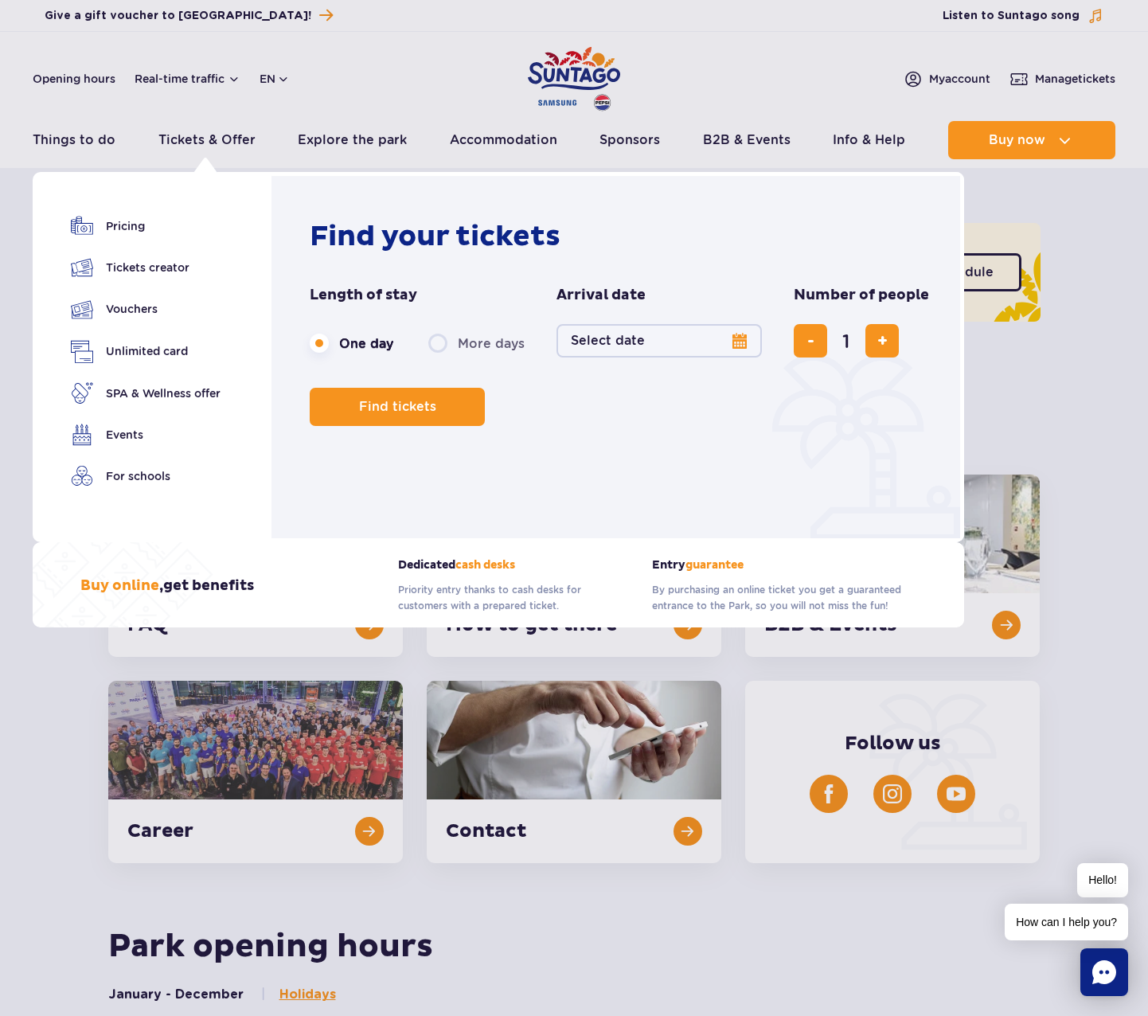
click at [452, 347] on label "More days" at bounding box center [476, 342] width 96 height 33
click at [446, 357] on input "More days" at bounding box center [437, 358] width 18 height 3
radio input "false"
radio input "true"
click at [734, 345] on button "Select date" at bounding box center [658, 340] width 205 height 33
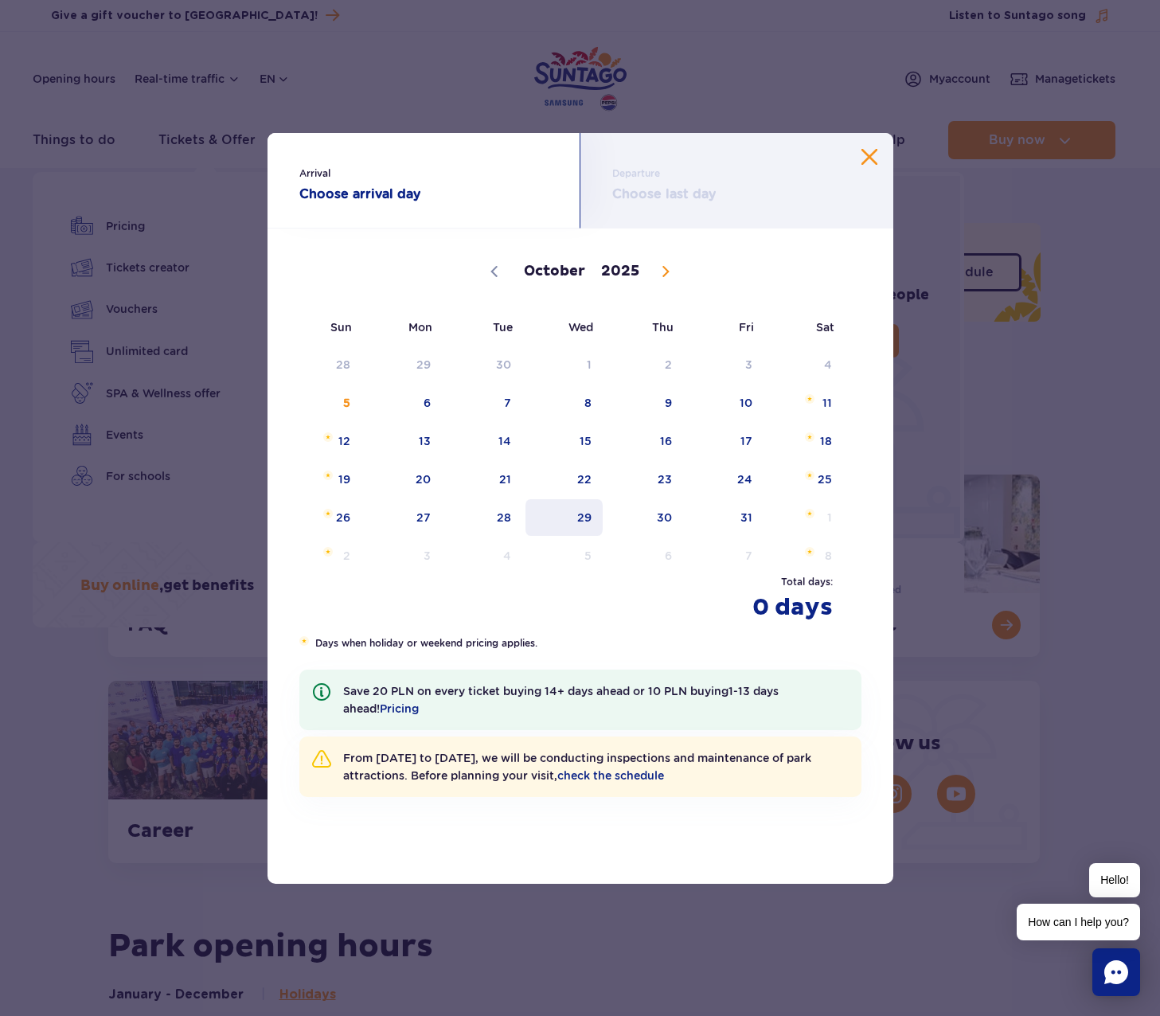
click at [599, 519] on span "29" at bounding box center [564, 517] width 80 height 37
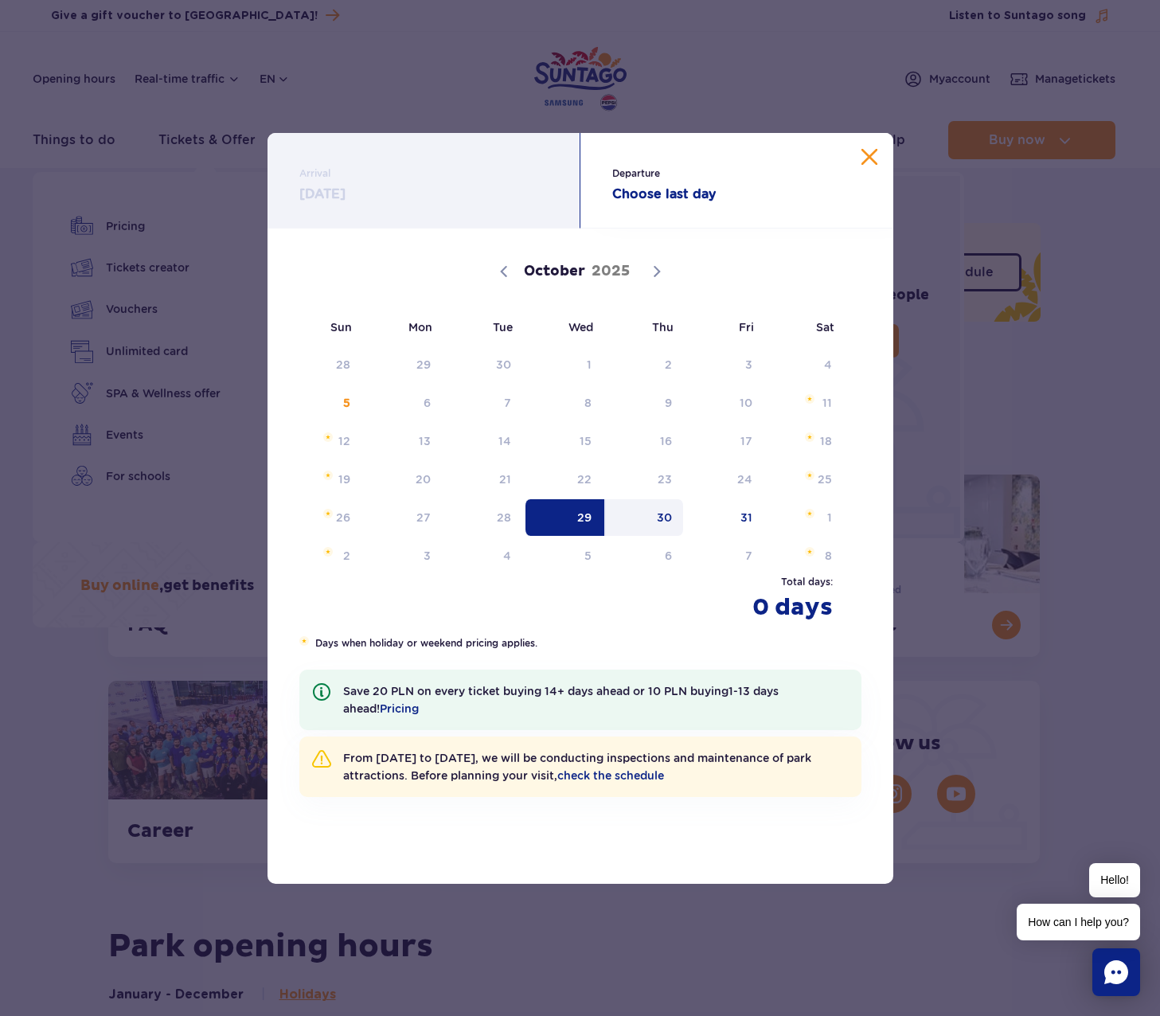
click at [646, 517] on span "30" at bounding box center [644, 517] width 80 height 37
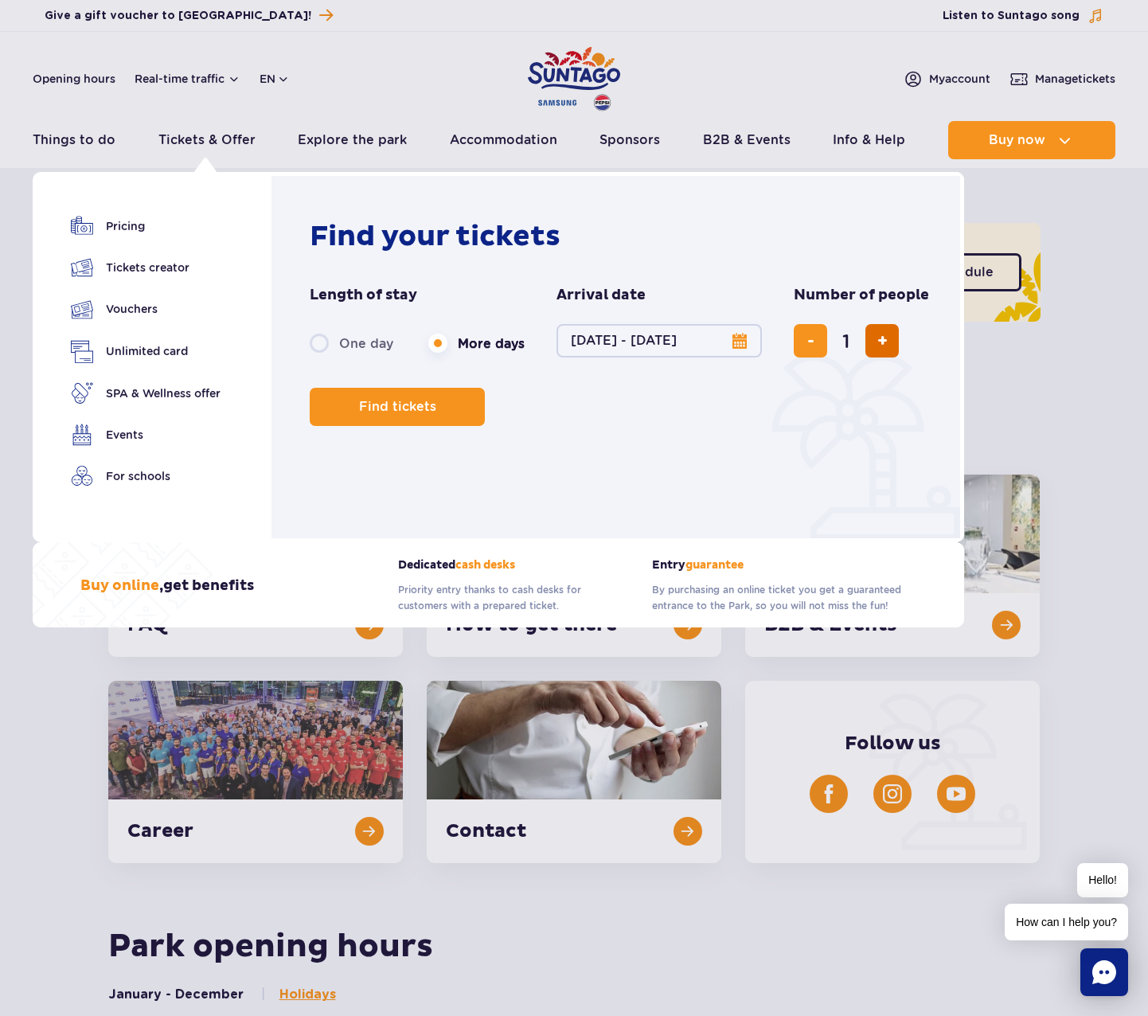
click at [882, 341] on span "add ticket" at bounding box center [882, 341] width 10 height 0
type input "2"
click at [380, 428] on div "Find your tickets Length of stay length of stay in navigation One day More days…" at bounding box center [620, 360] width 620 height 283
click at [382, 417] on button "Find tickets" at bounding box center [397, 407] width 175 height 38
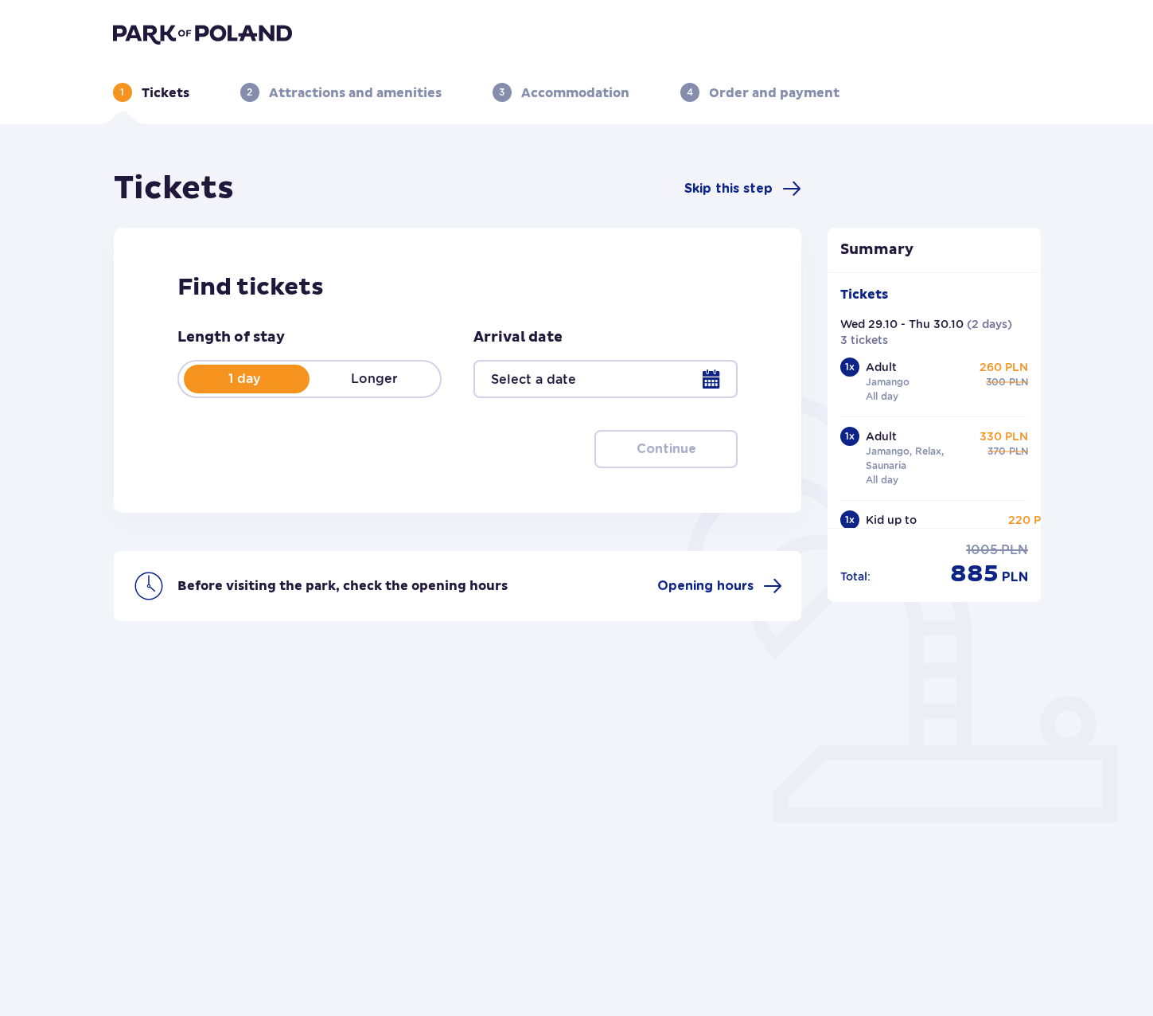
type input "[DATE] - [DATE]"
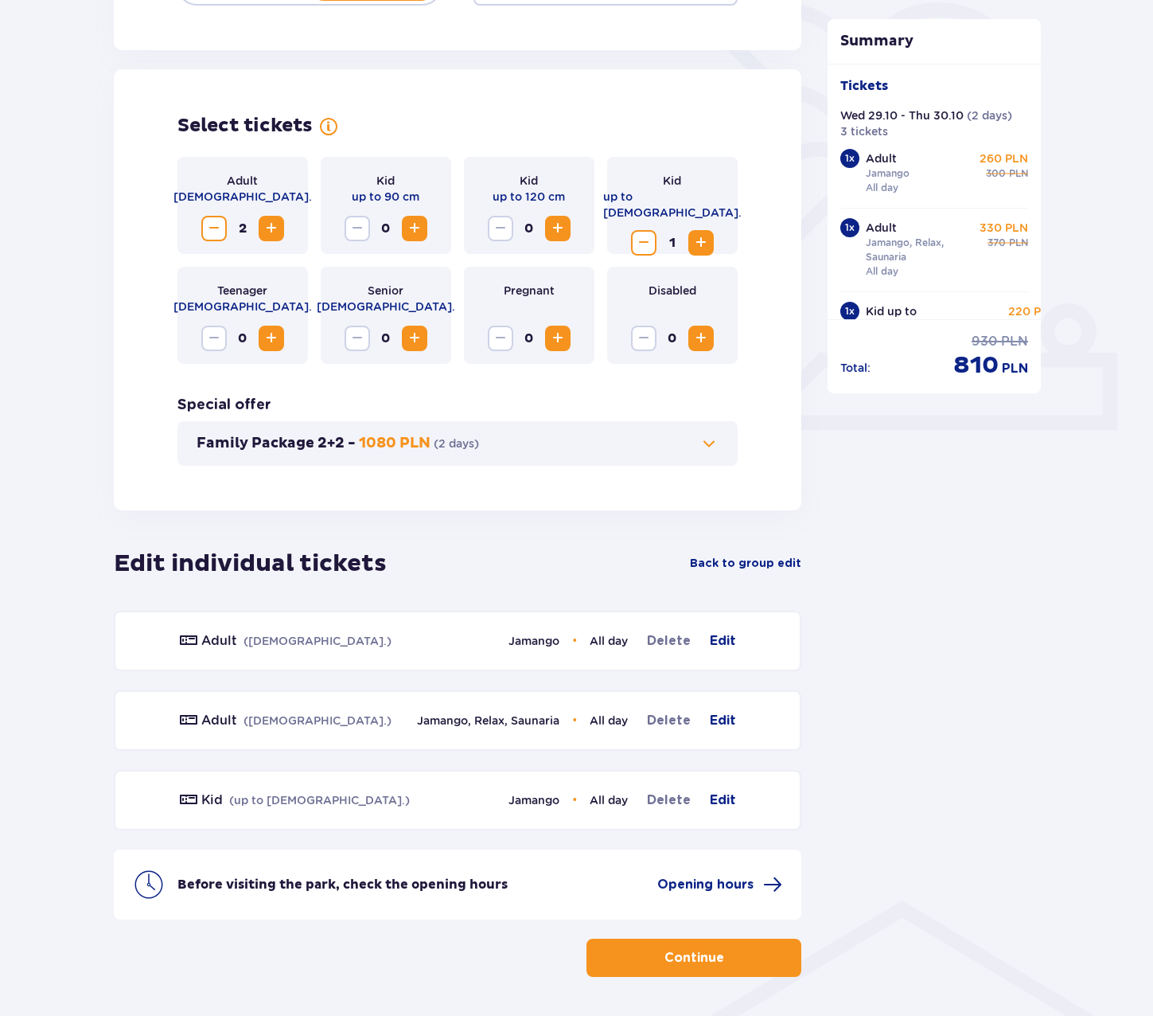
scroll to position [369, 0]
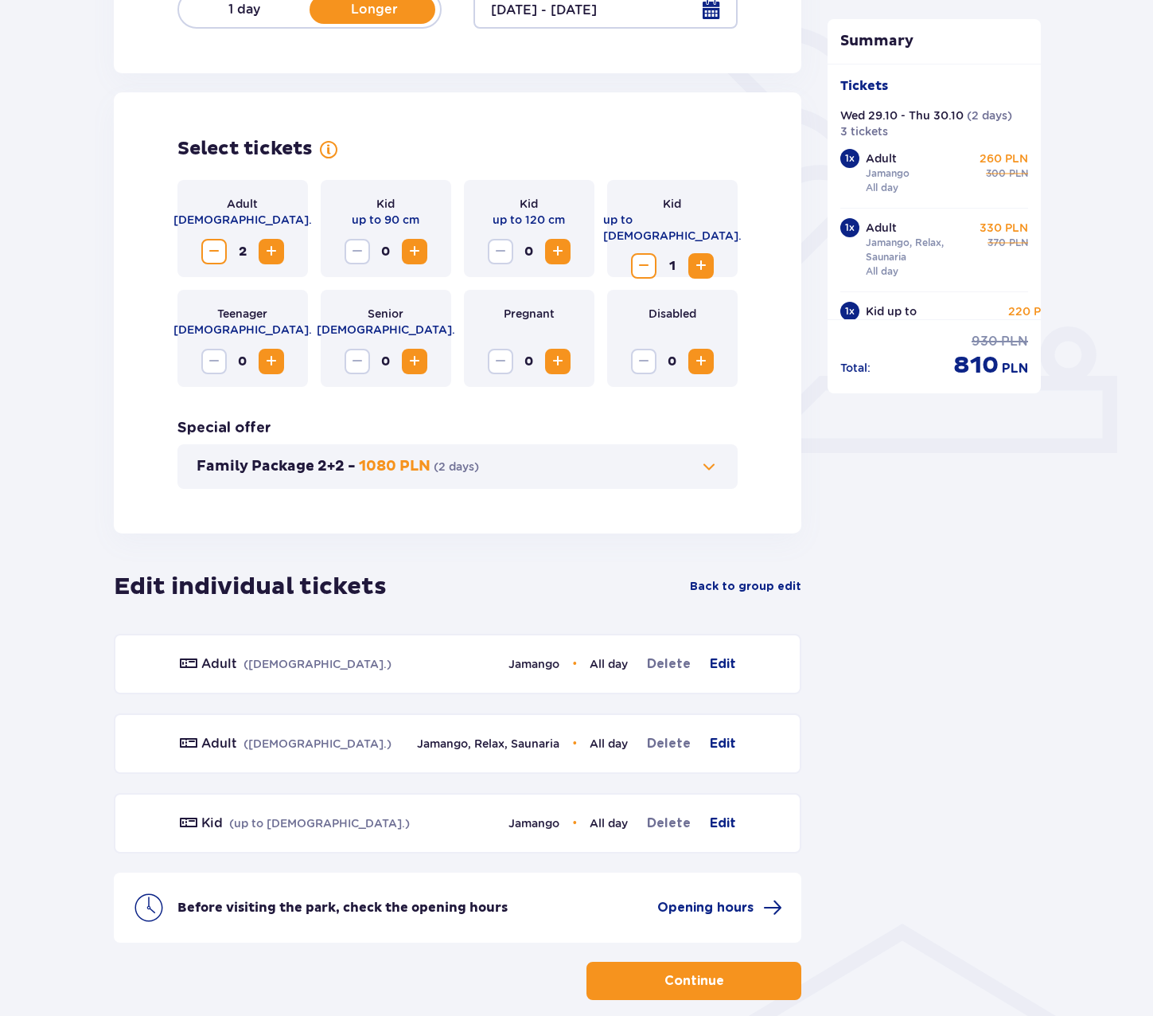
drag, startPoint x: 638, startPoint y: 252, endPoint x: 617, endPoint y: 260, distance: 22.5
click at [637, 256] on span "Decrease" at bounding box center [643, 265] width 19 height 19
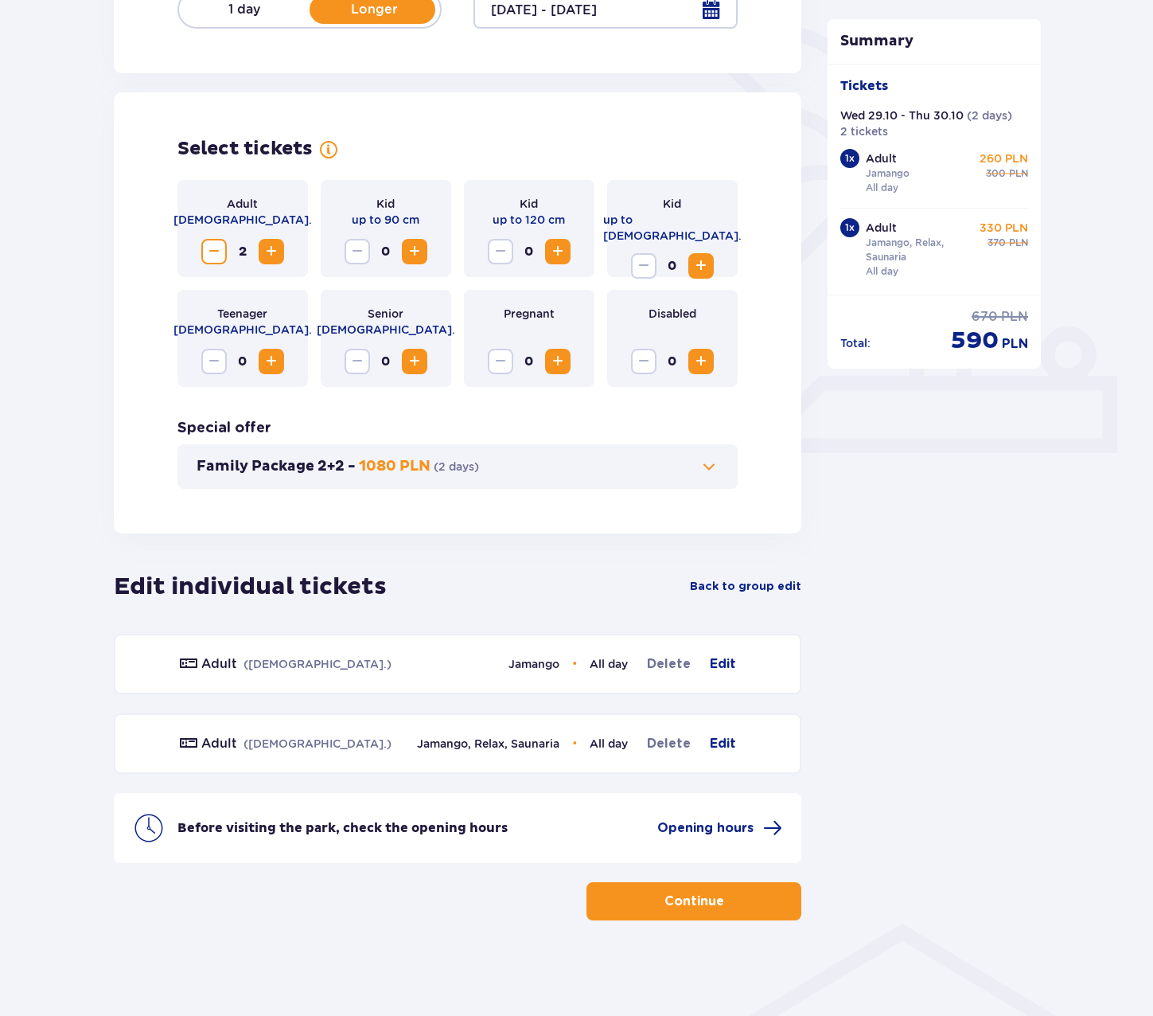
scroll to position [131, 0]
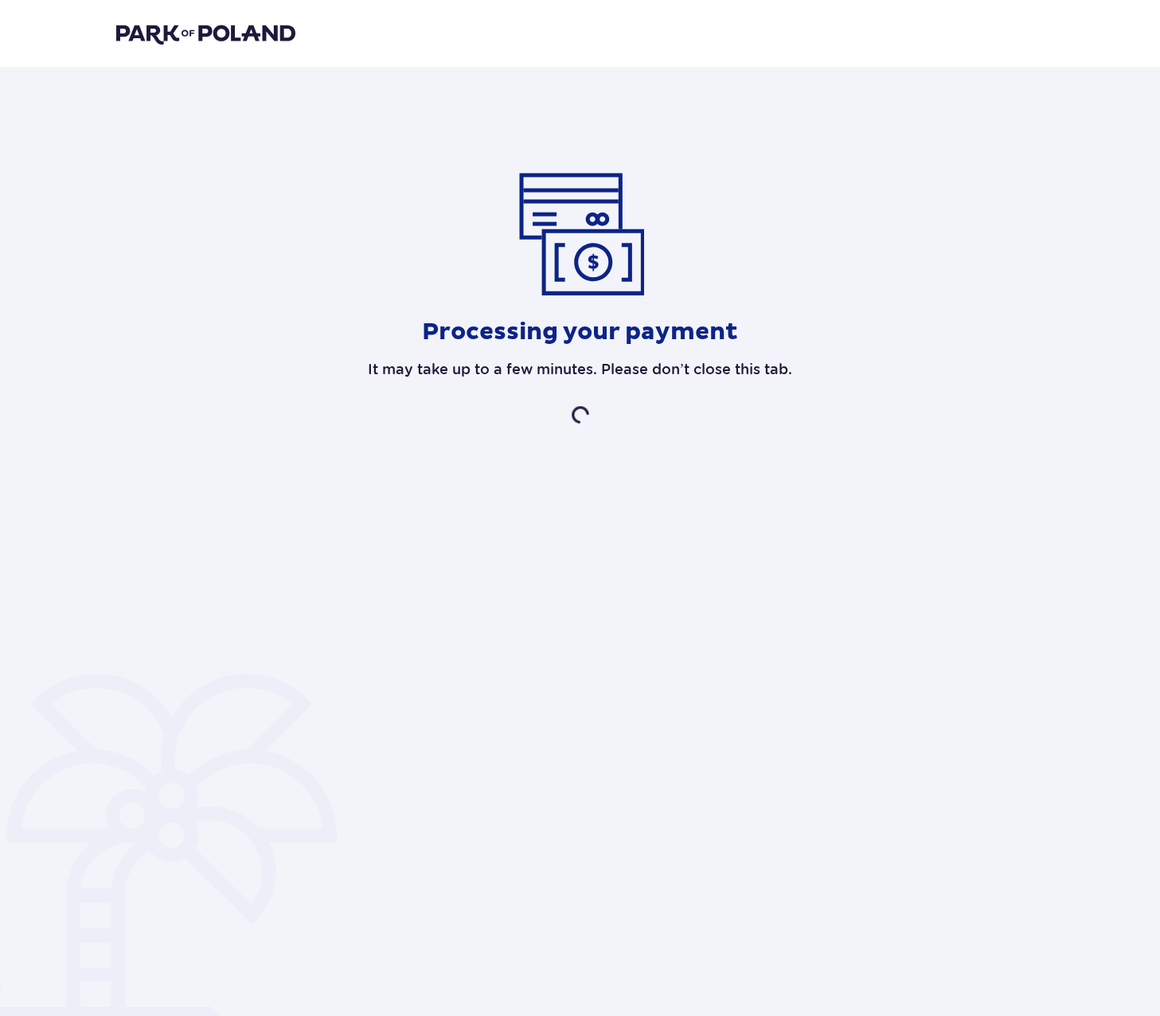
click at [431, 380] on div "Processing your payment It may take up to a few minutes. Please don’t close thi…" at bounding box center [580, 297] width 928 height 255
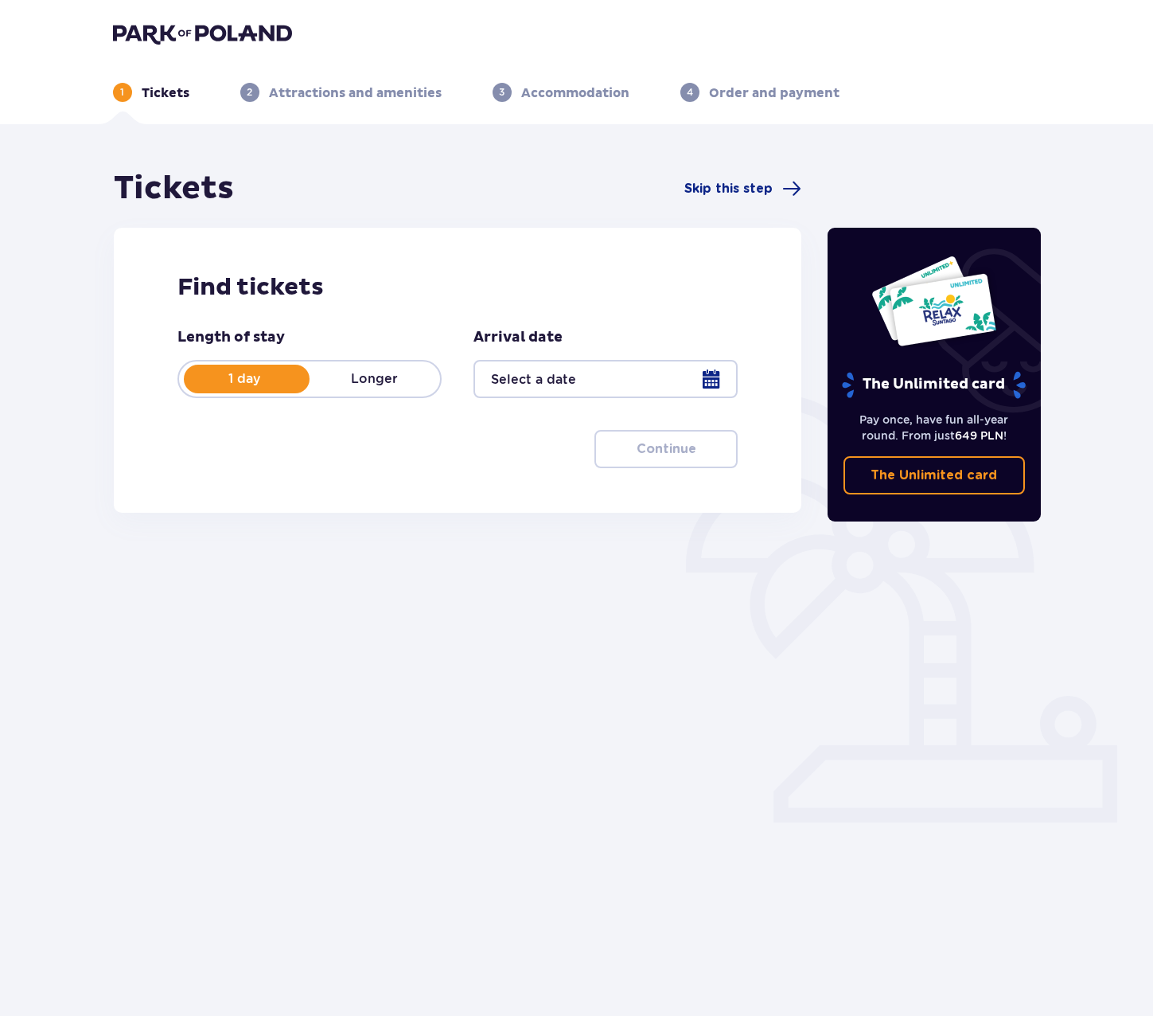
click at [654, 375] on div at bounding box center [606, 379] width 264 height 38
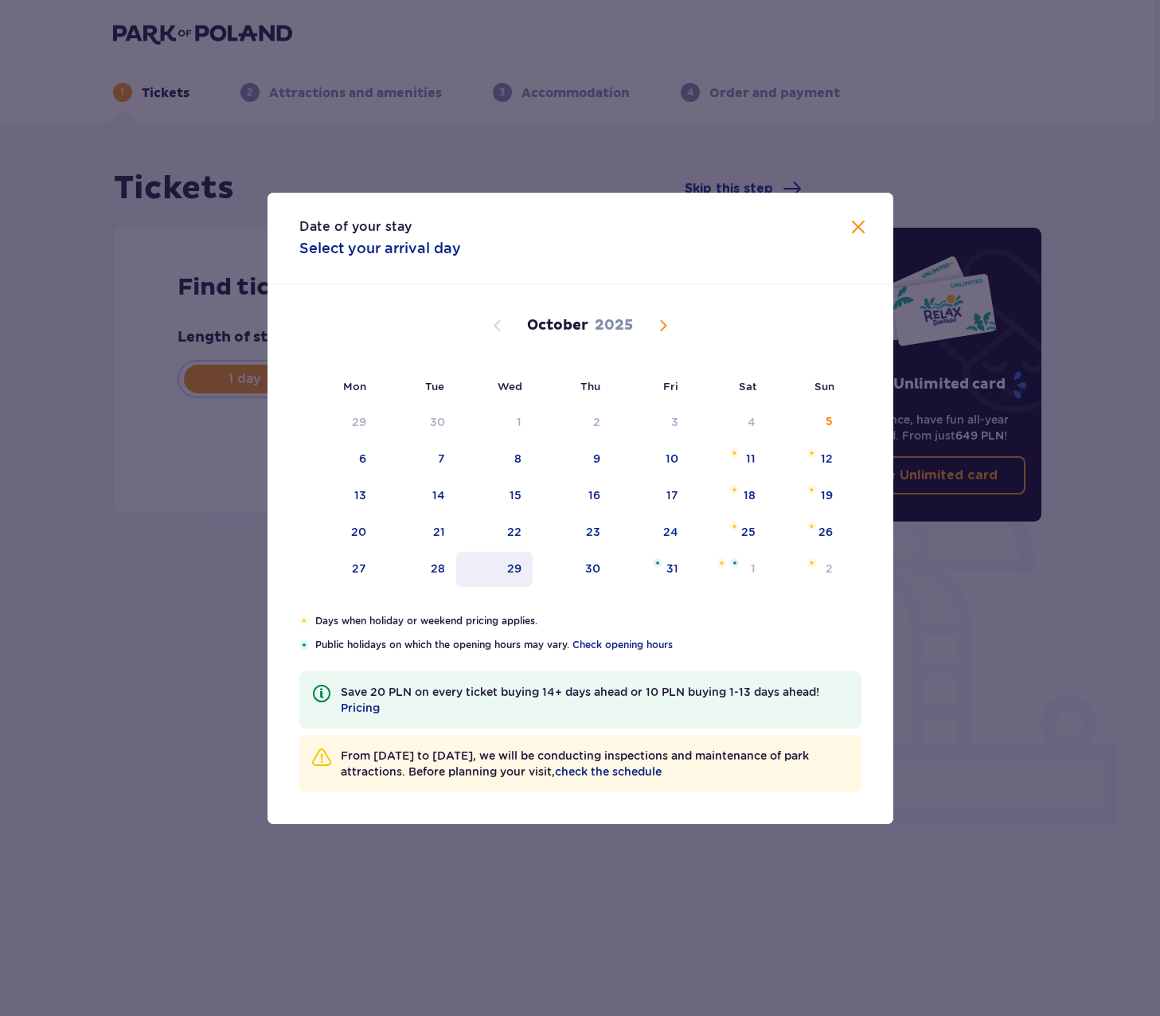
click at [521, 568] on div "29" at bounding box center [514, 568] width 14 height 16
type input "29.10.25"
click at [584, 570] on div "30" at bounding box center [571, 569] width 79 height 35
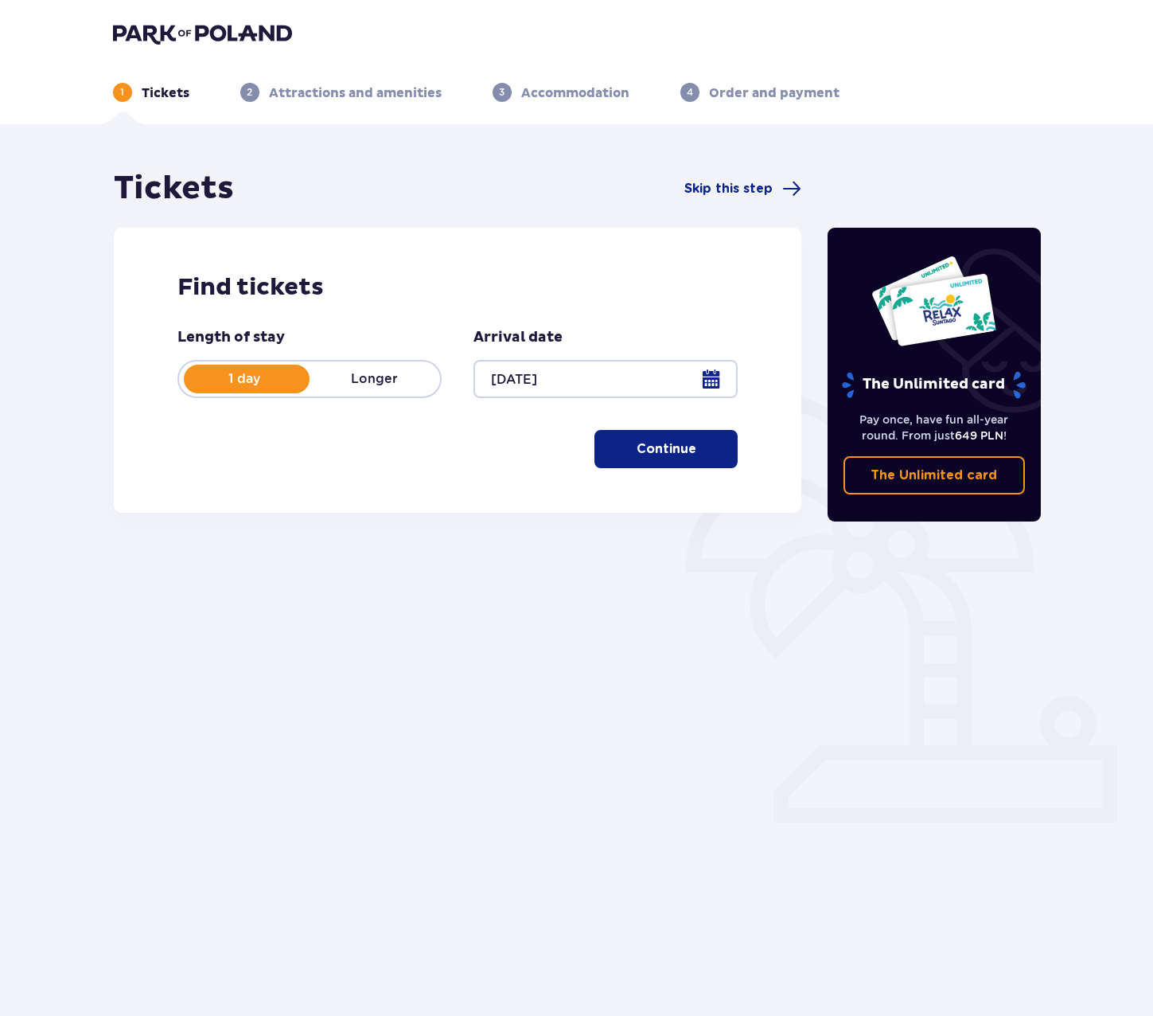
click at [610, 376] on div at bounding box center [606, 379] width 264 height 38
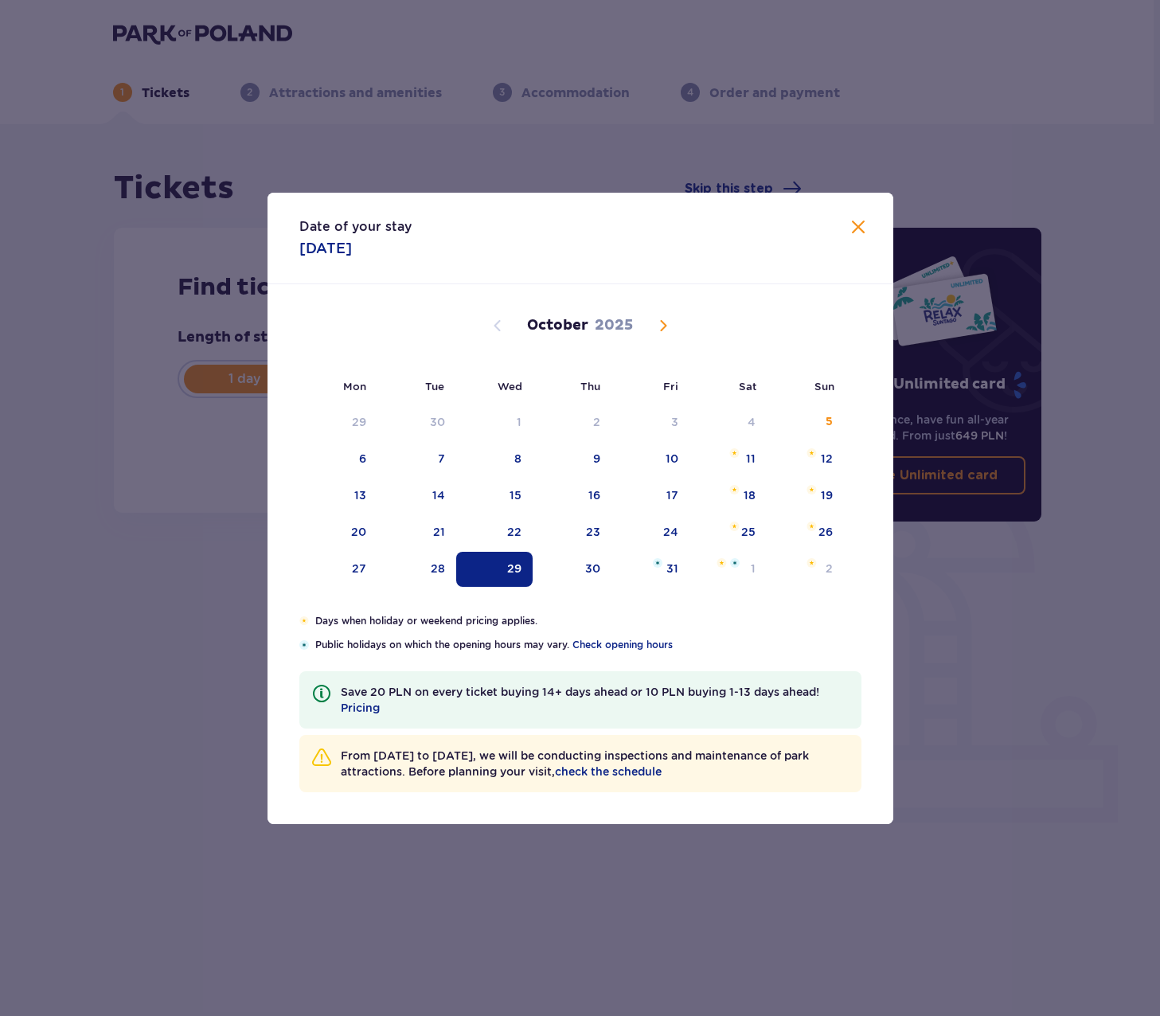
click at [860, 220] on span "Close" at bounding box center [857, 227] width 19 height 19
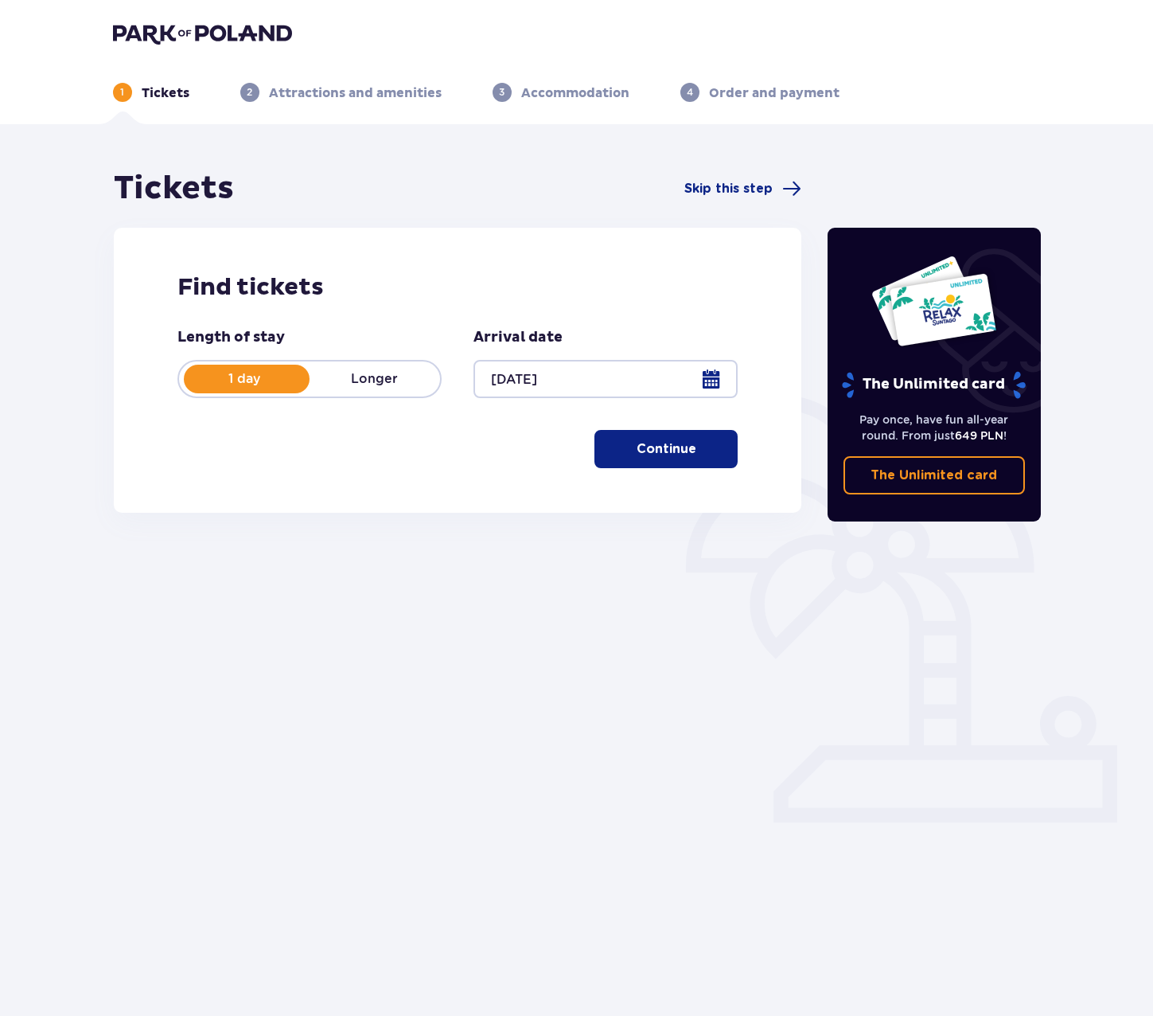
click at [382, 376] on p "Longer" at bounding box center [375, 379] width 131 height 18
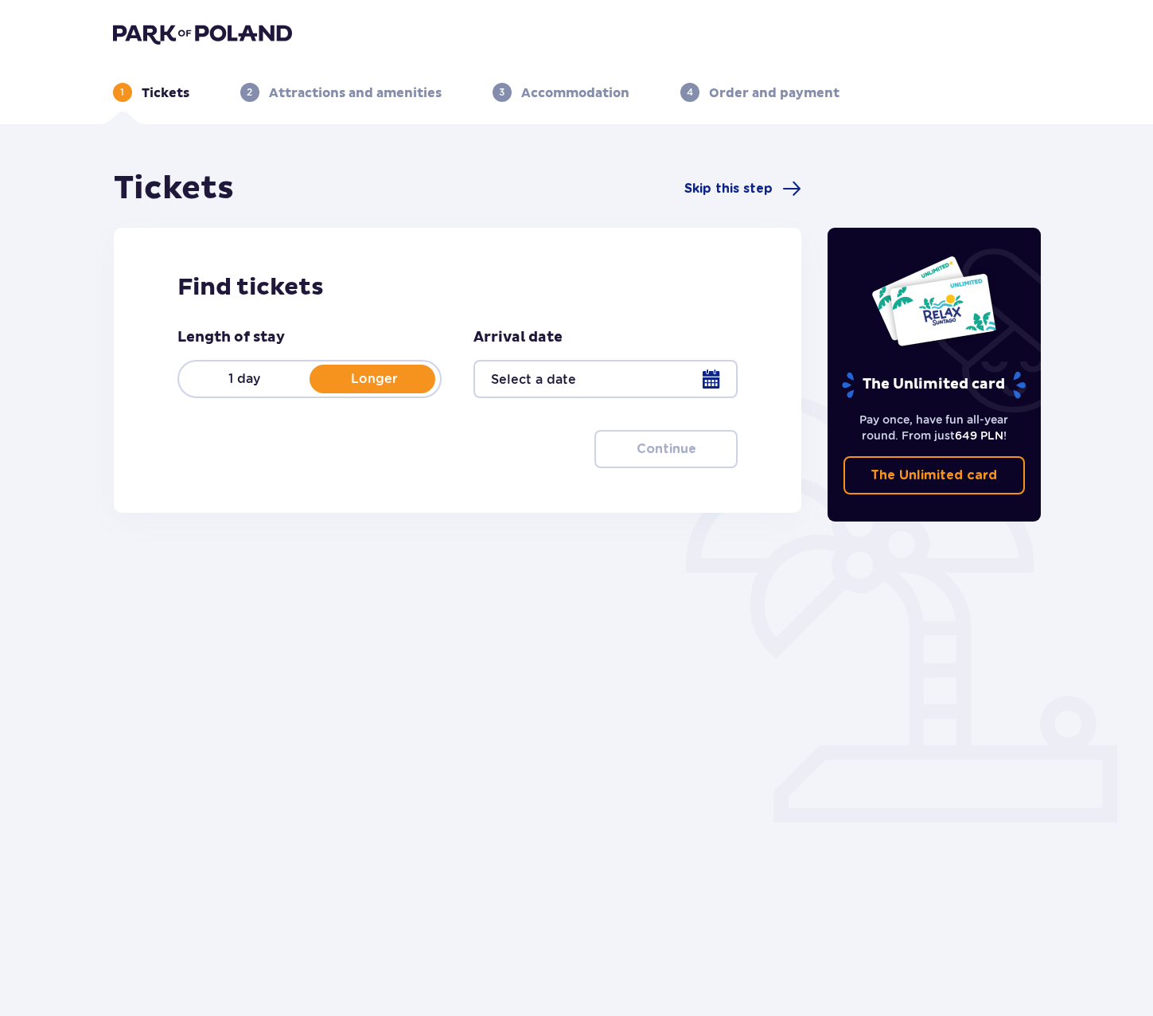
click at [703, 386] on div at bounding box center [606, 379] width 264 height 38
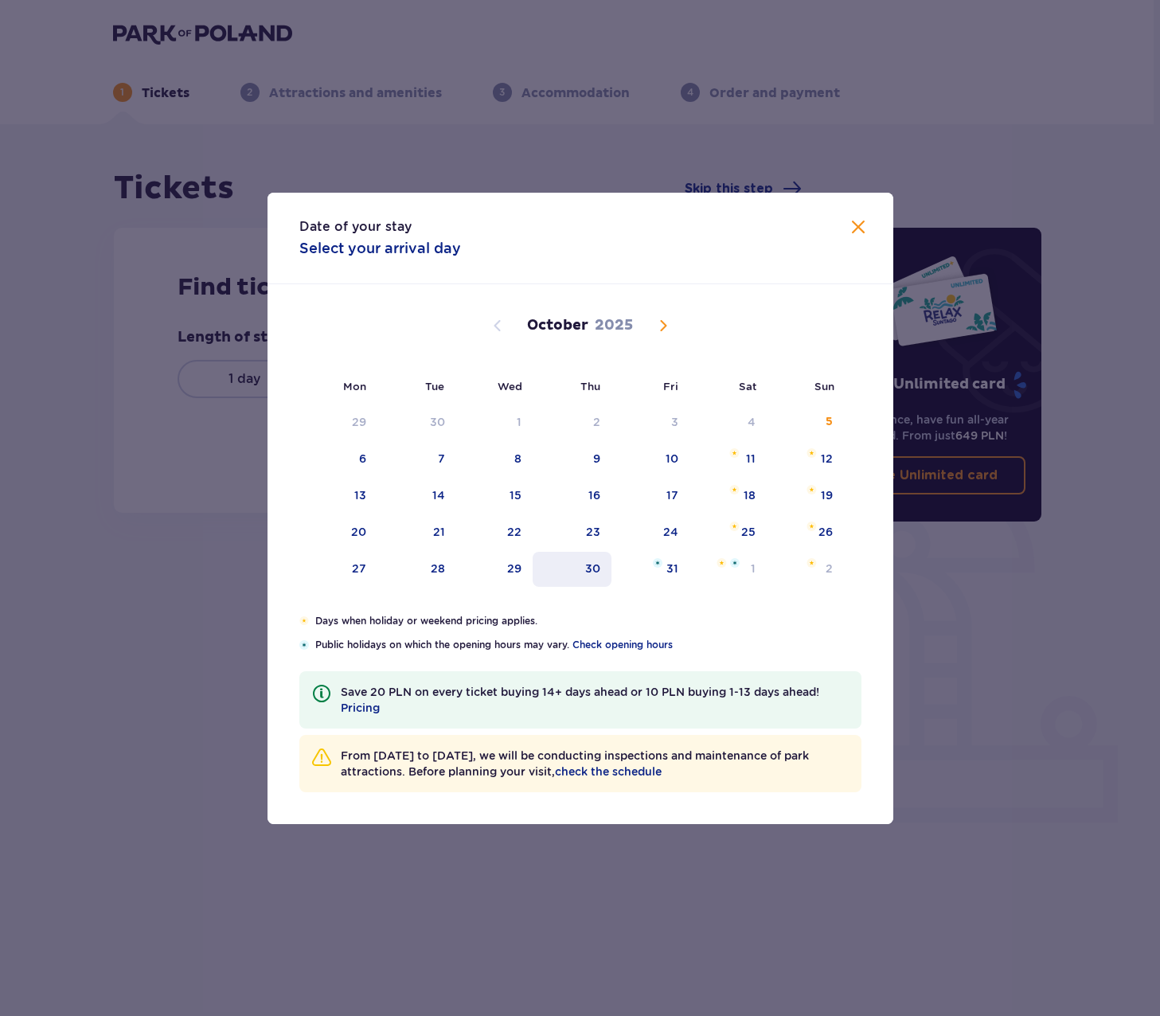
drag, startPoint x: 511, startPoint y: 569, endPoint x: 560, endPoint y: 575, distance: 49.0
click at [510, 569] on div "29" at bounding box center [514, 568] width 14 height 16
click at [564, 573] on div "30" at bounding box center [571, 569] width 79 height 35
type input "29.10.25 - 30.10.25"
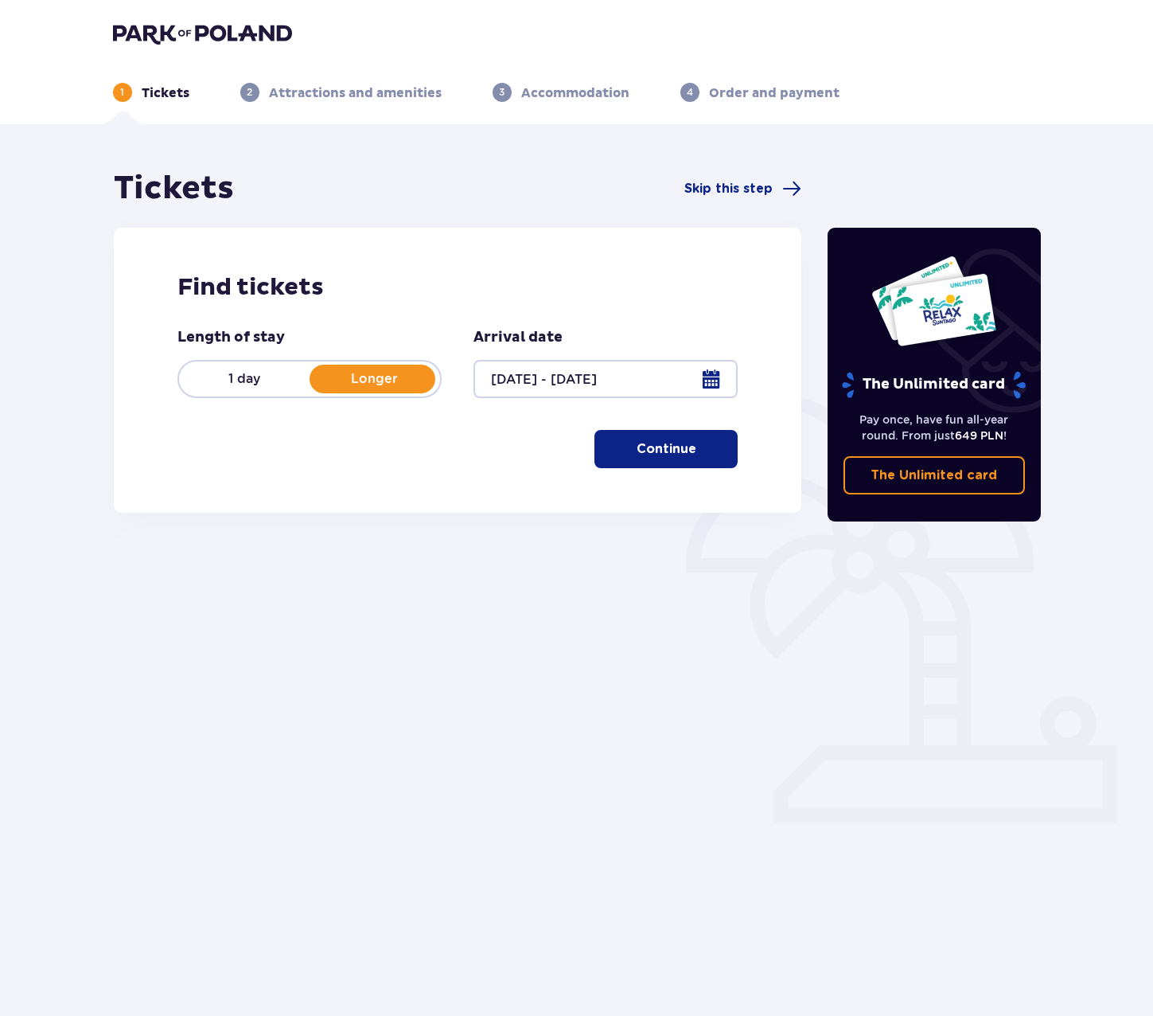
click at [669, 446] on p "Continue" at bounding box center [667, 449] width 60 height 18
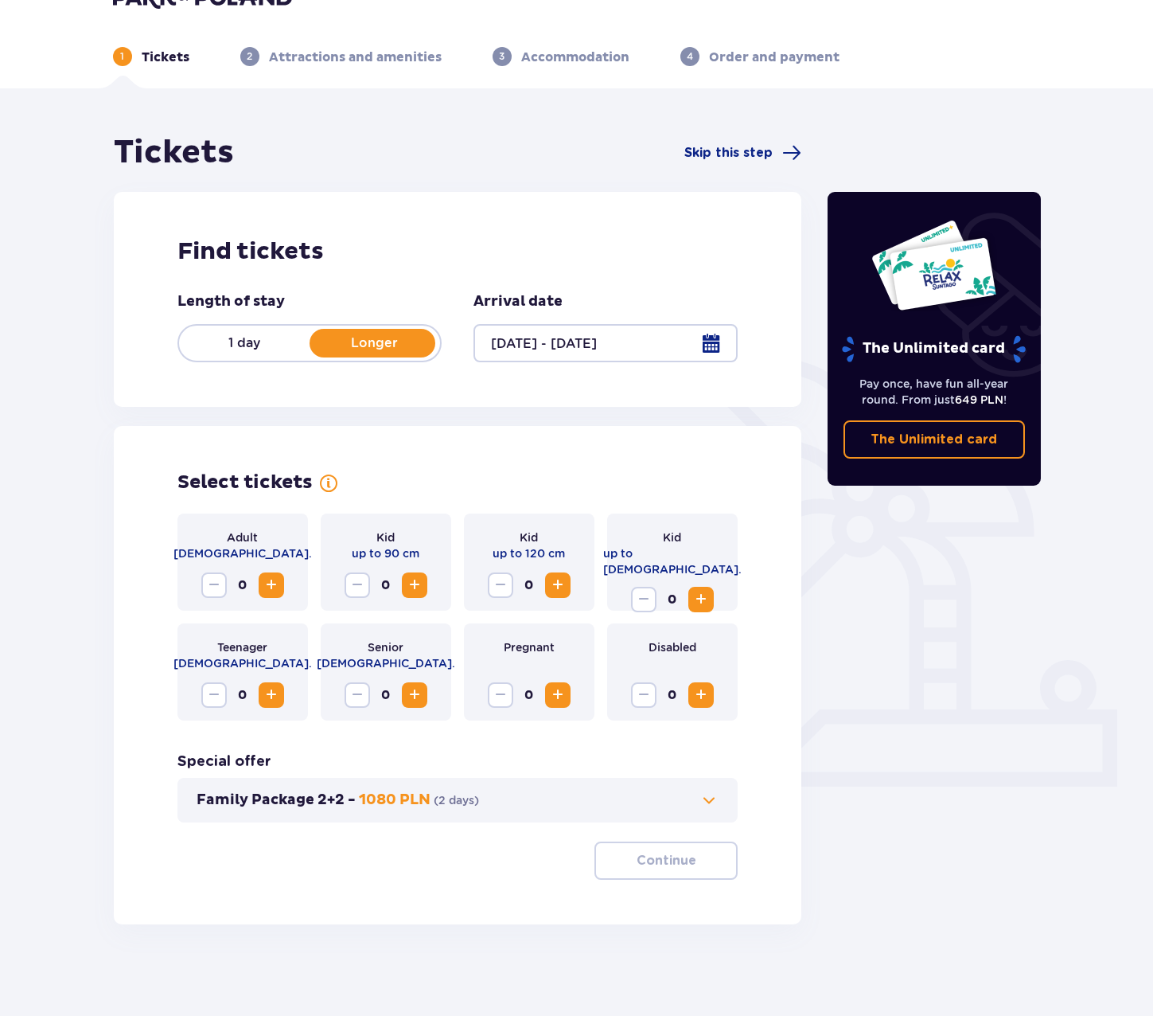
scroll to position [57, 0]
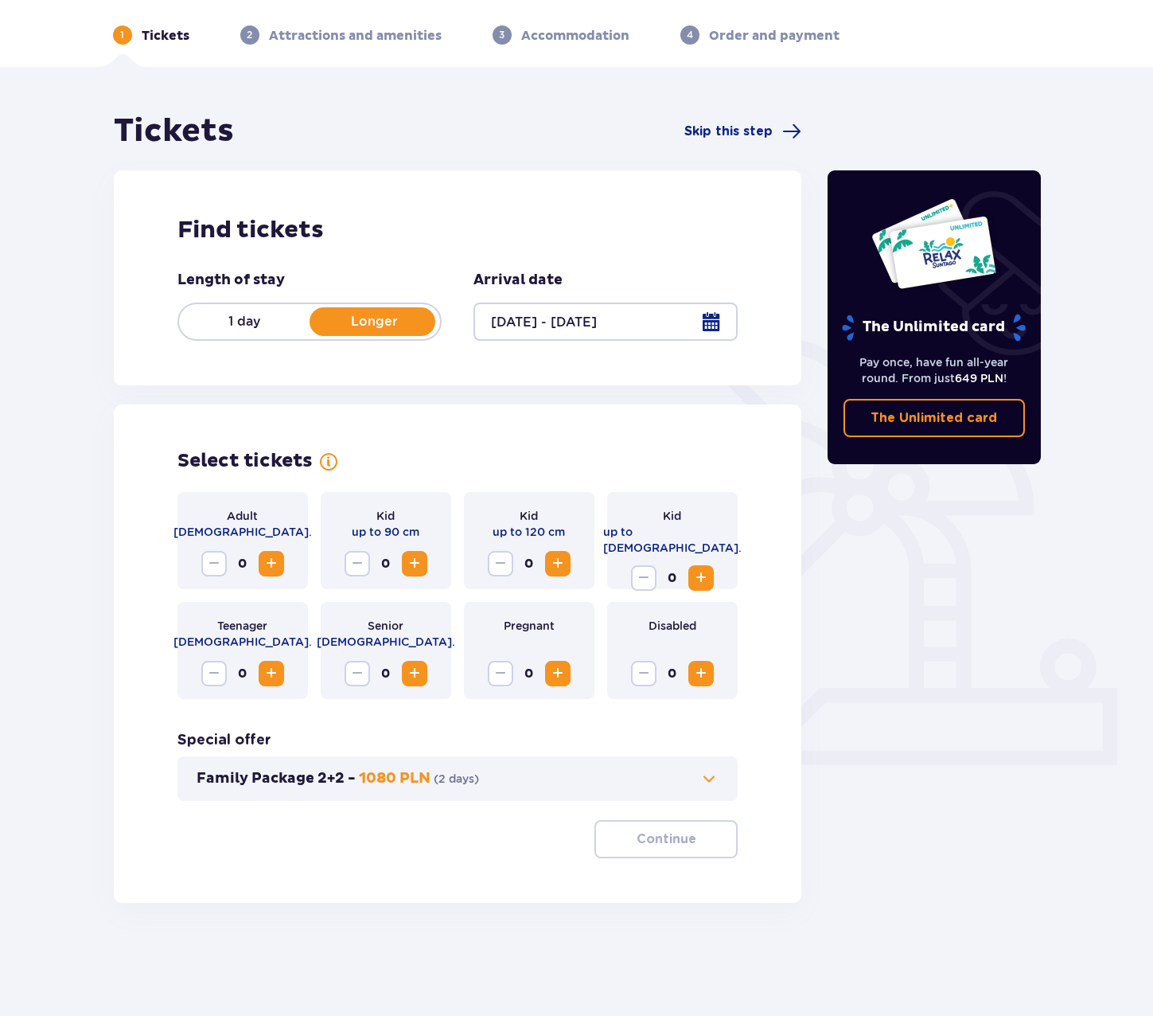
click at [264, 560] on span "Increase" at bounding box center [271, 563] width 19 height 19
click at [277, 566] on button "Increase" at bounding box center [271, 563] width 25 height 25
click at [703, 568] on span "Increase" at bounding box center [701, 577] width 19 height 19
click at [638, 828] on button "Continue" at bounding box center [666, 839] width 143 height 38
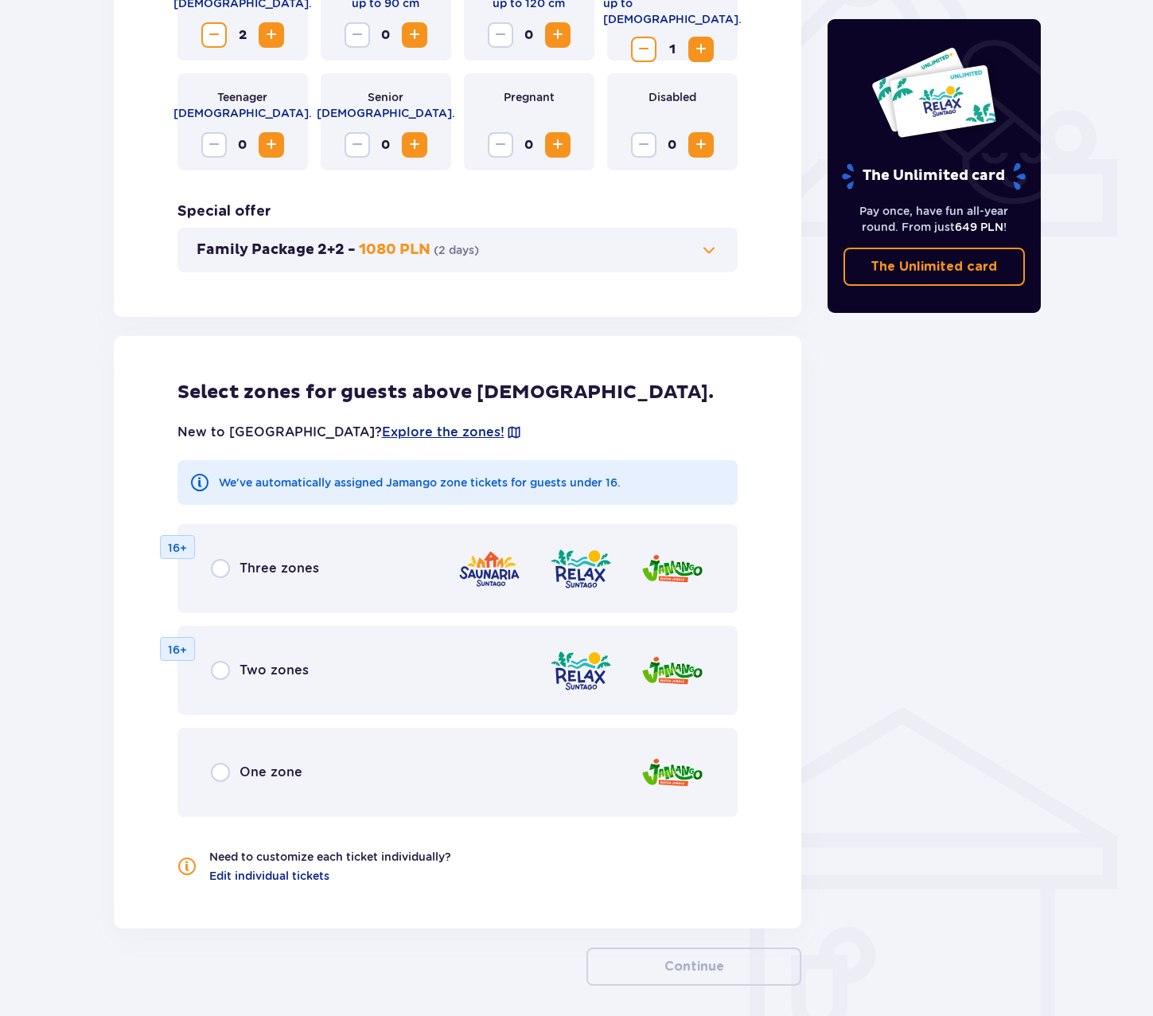
scroll to position [651, 0]
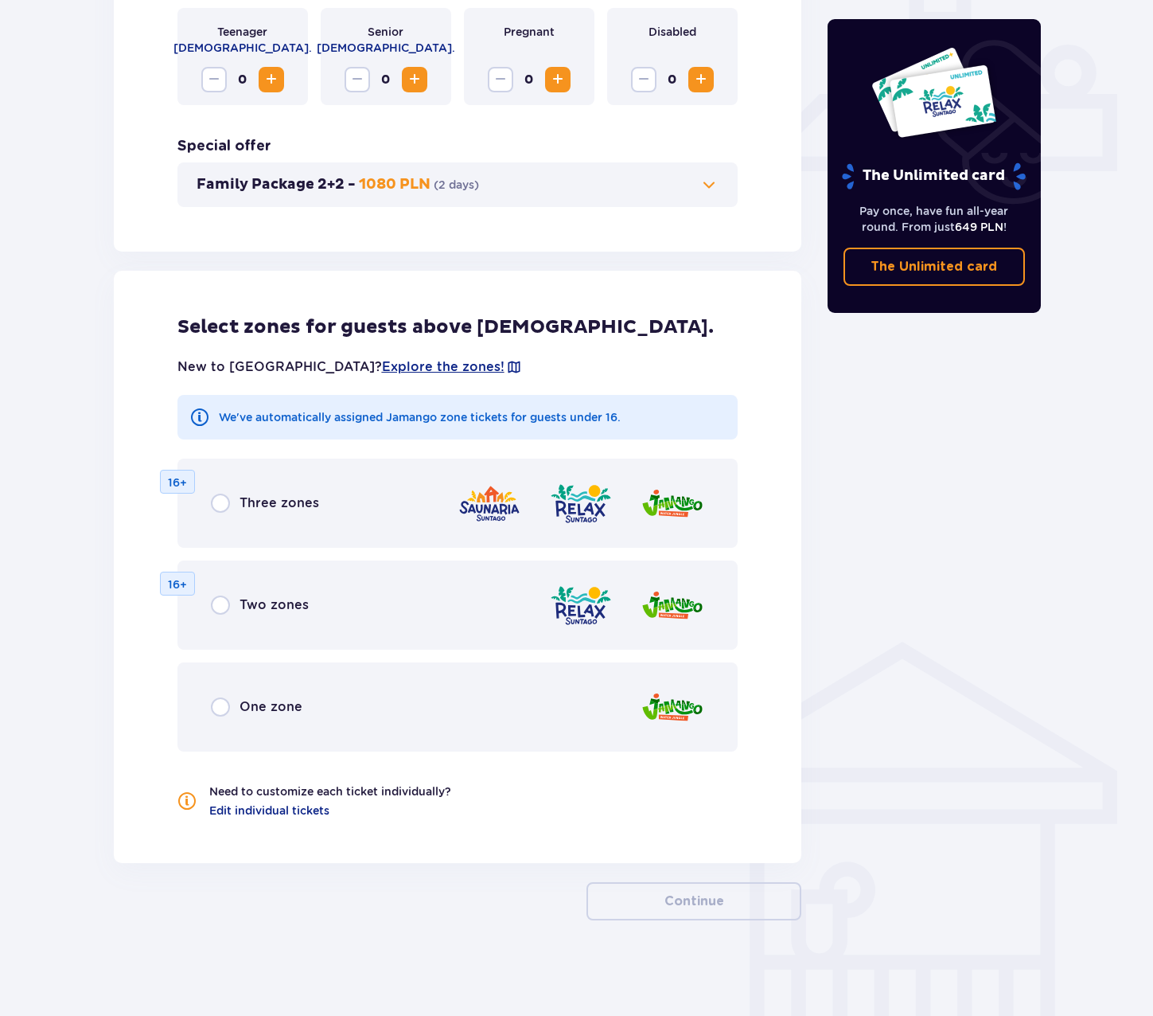
click at [220, 505] on input "radio" at bounding box center [220, 502] width 19 height 19
radio input "true"
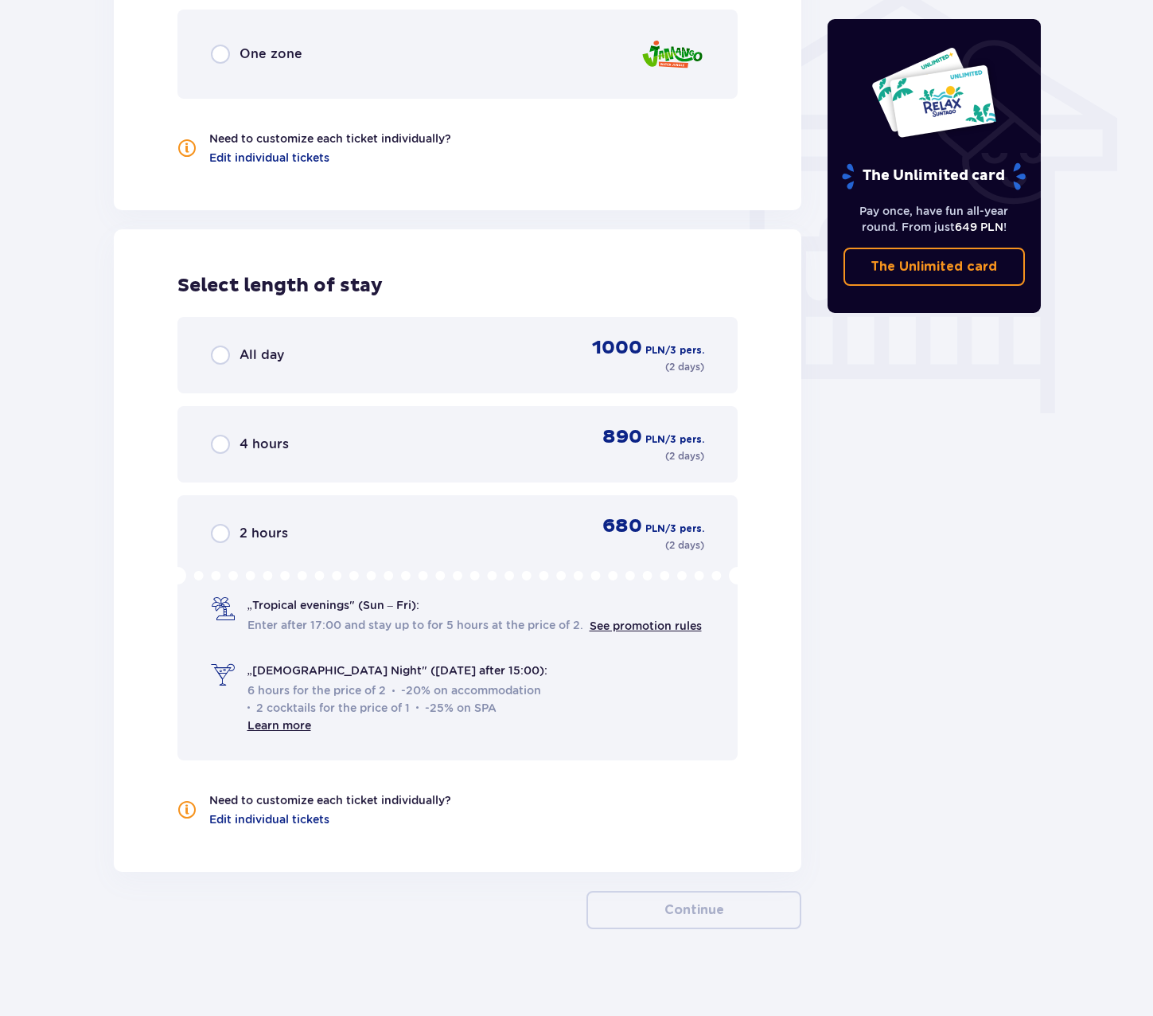
scroll to position [1313, 0]
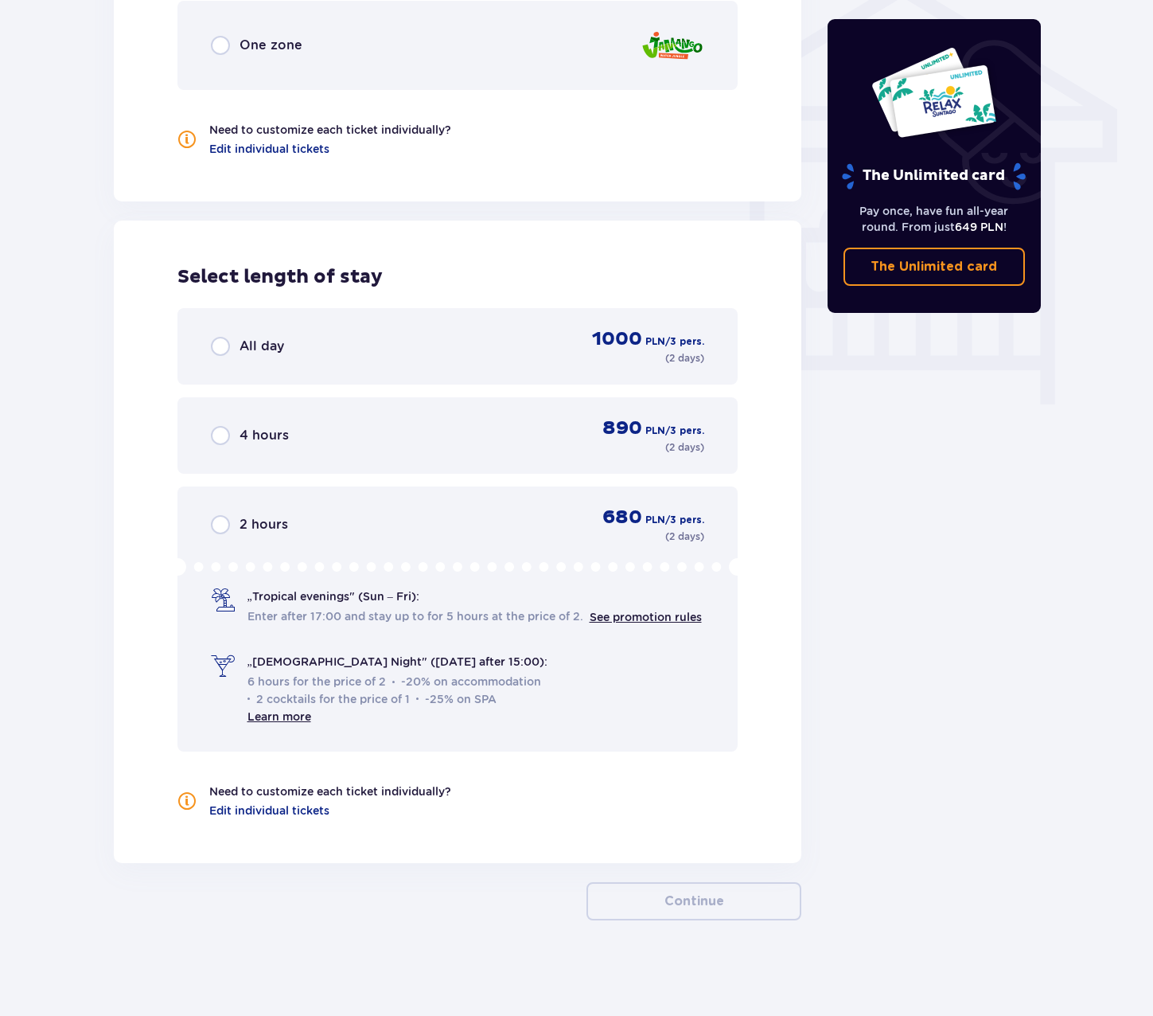
click at [216, 351] on input "radio" at bounding box center [220, 346] width 19 height 19
radio input "true"
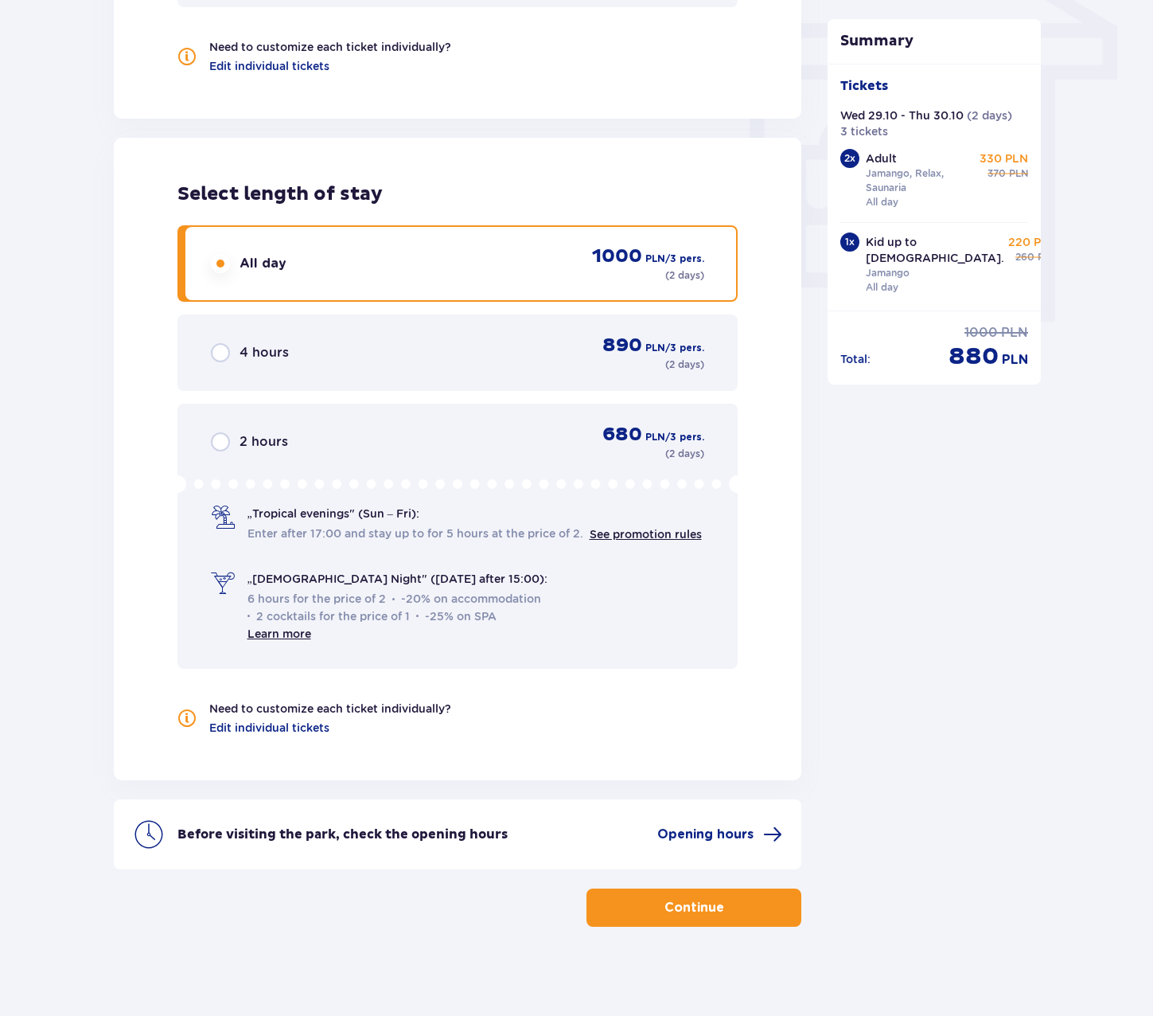
scroll to position [1402, 0]
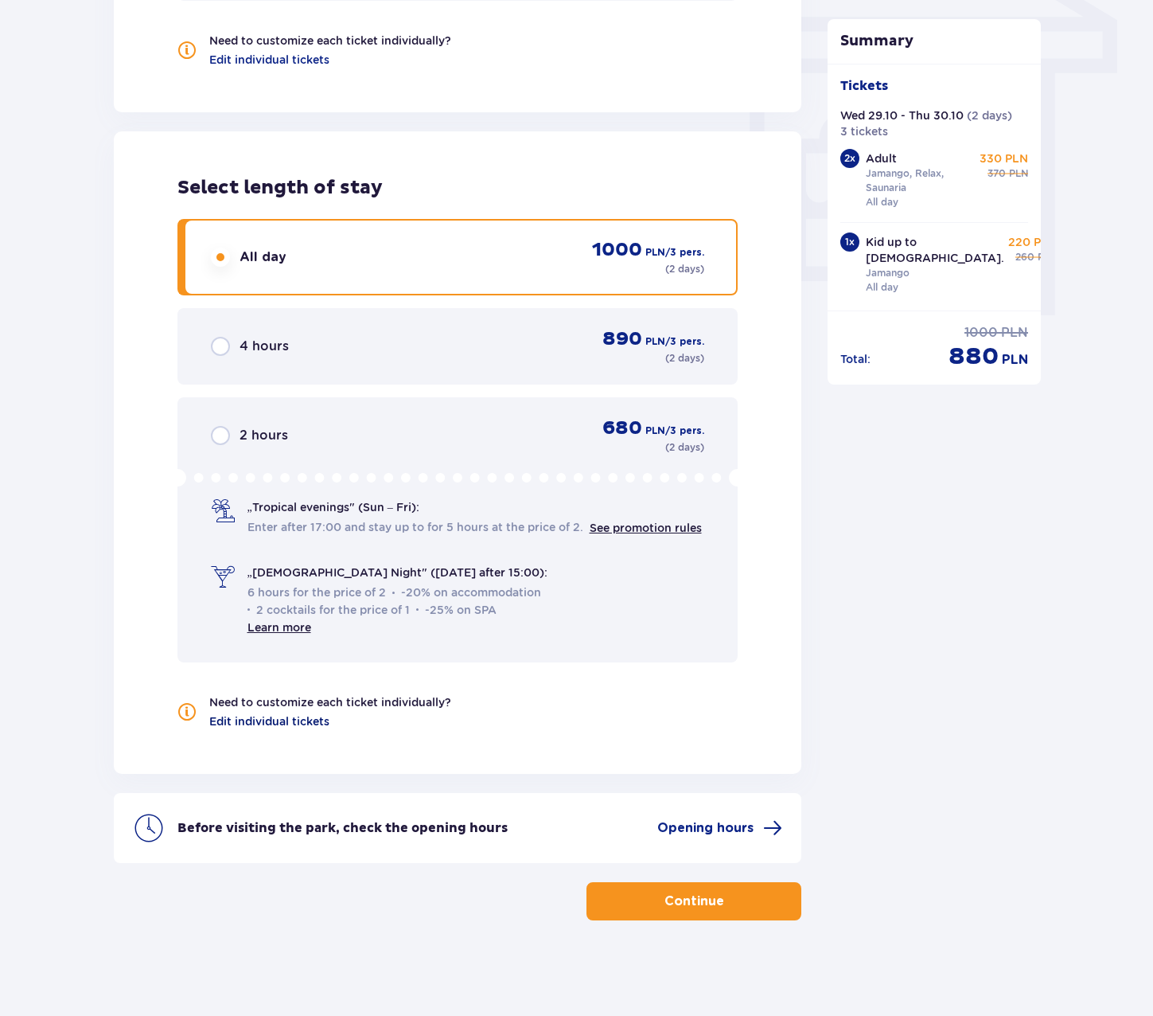
click at [309, 717] on span "Edit individual tickets" at bounding box center [269, 721] width 120 height 16
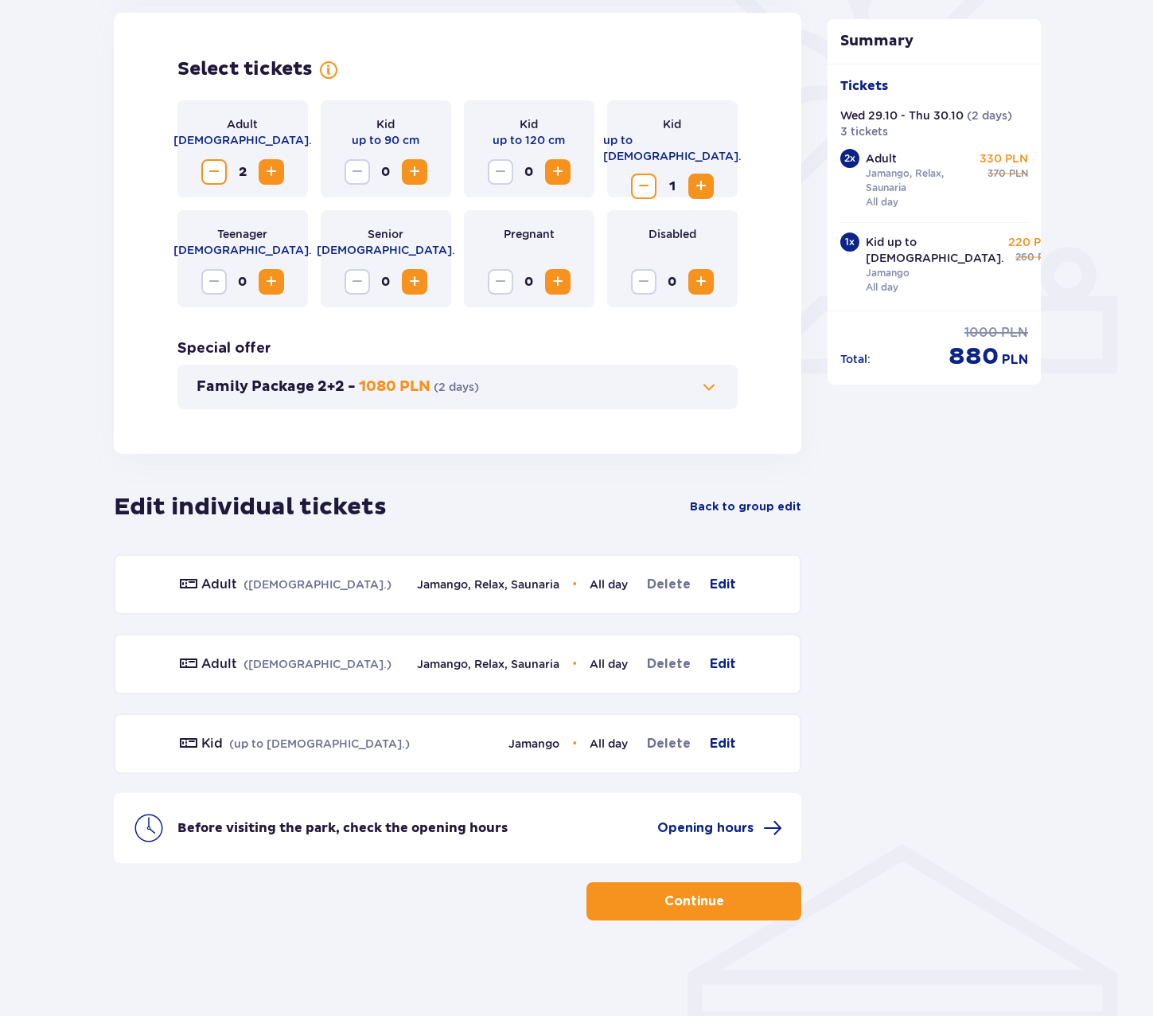
scroll to position [449, 0]
click at [731, 659] on span "Edit" at bounding box center [723, 663] width 26 height 19
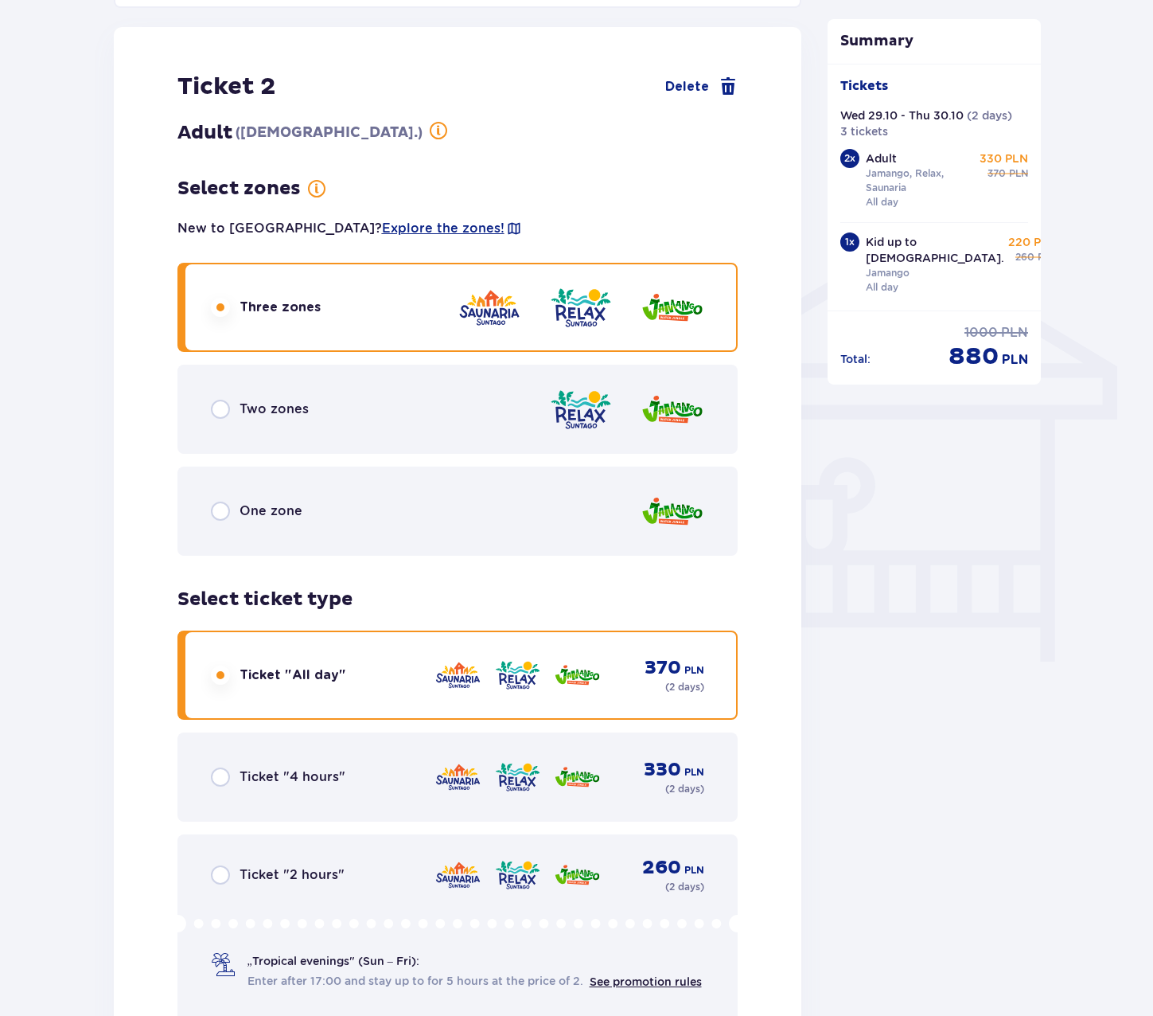
scroll to position [1063, 0]
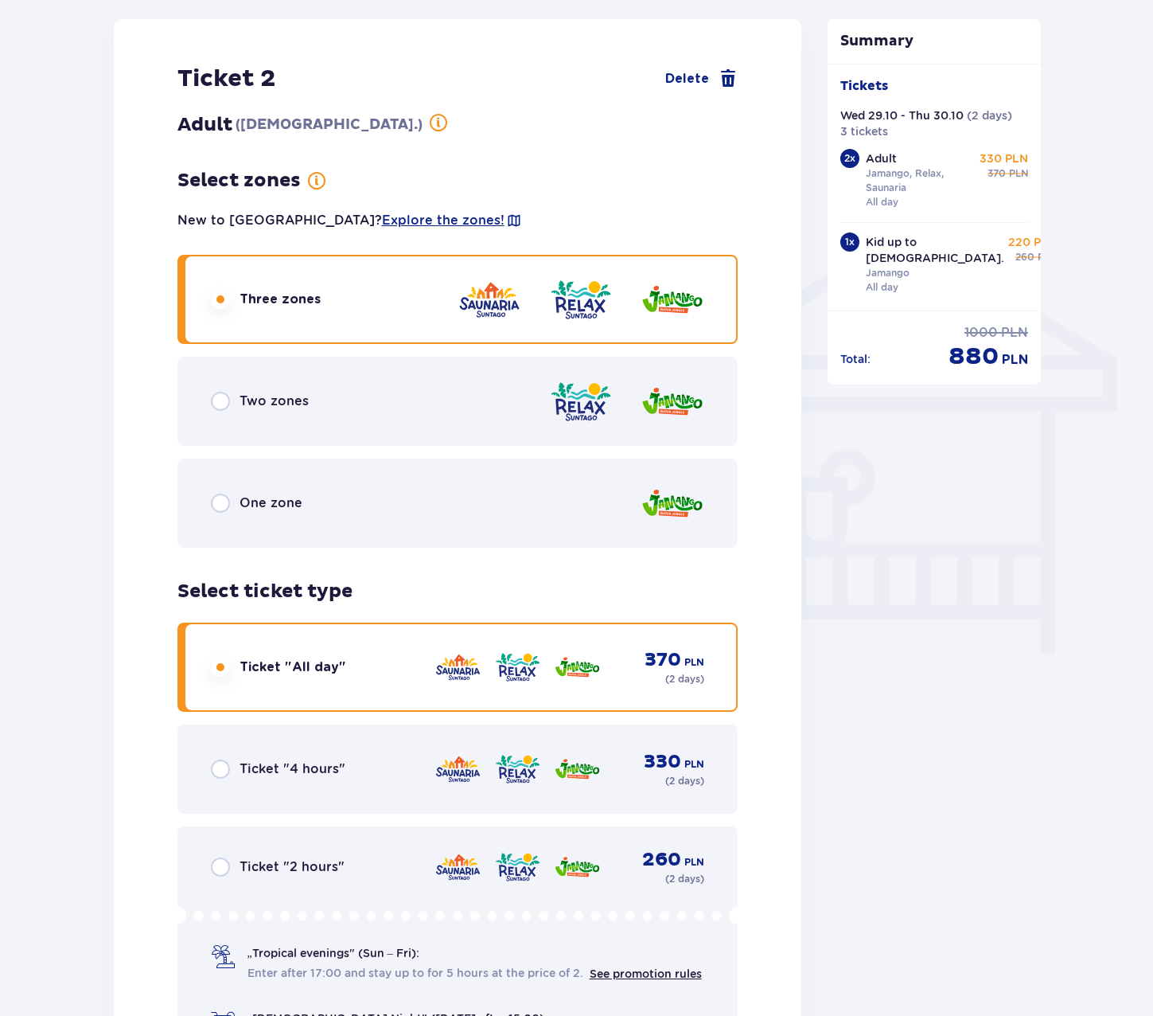
click at [216, 504] on input "radio" at bounding box center [220, 502] width 19 height 19
radio input "true"
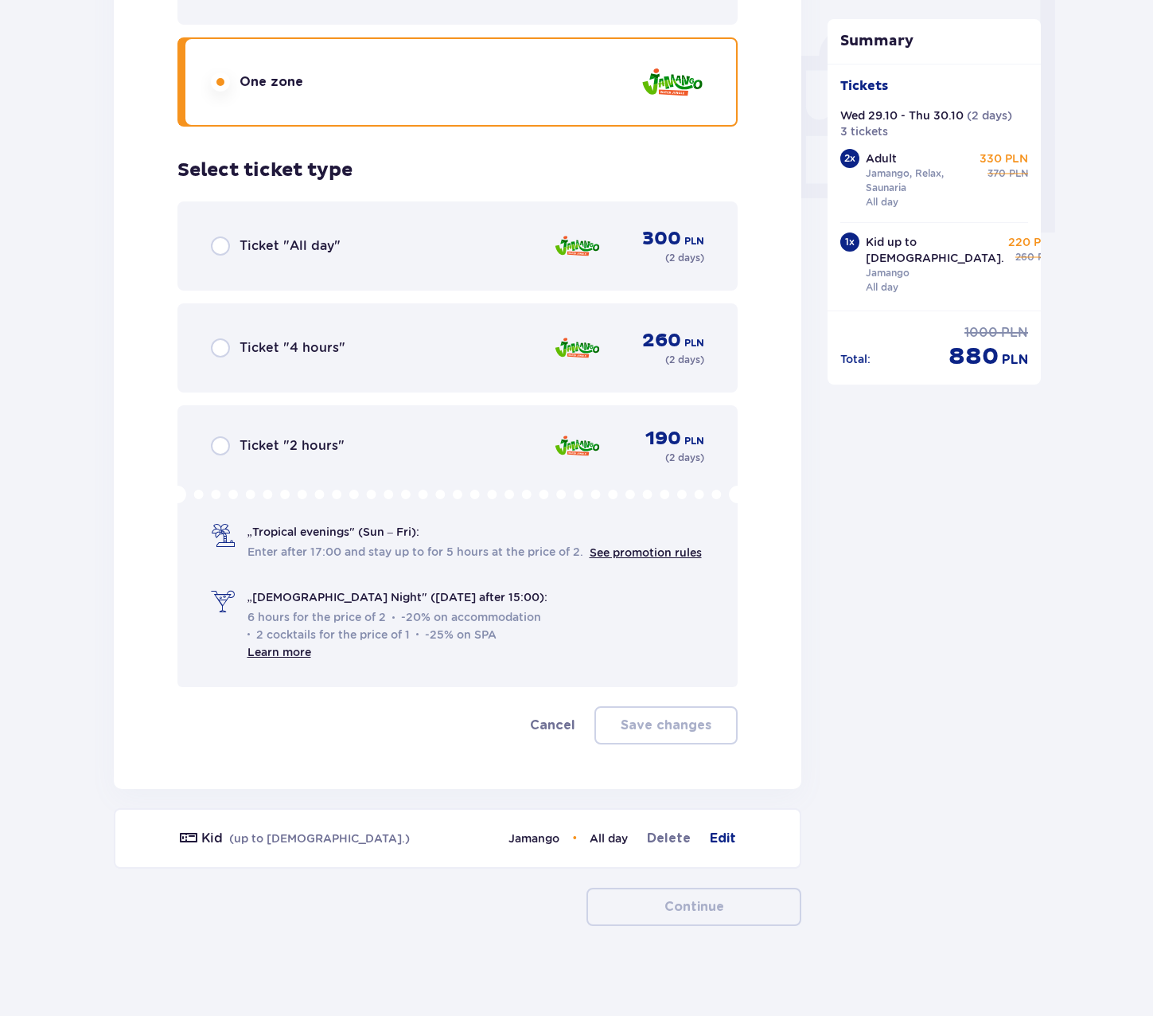
scroll to position [1490, 0]
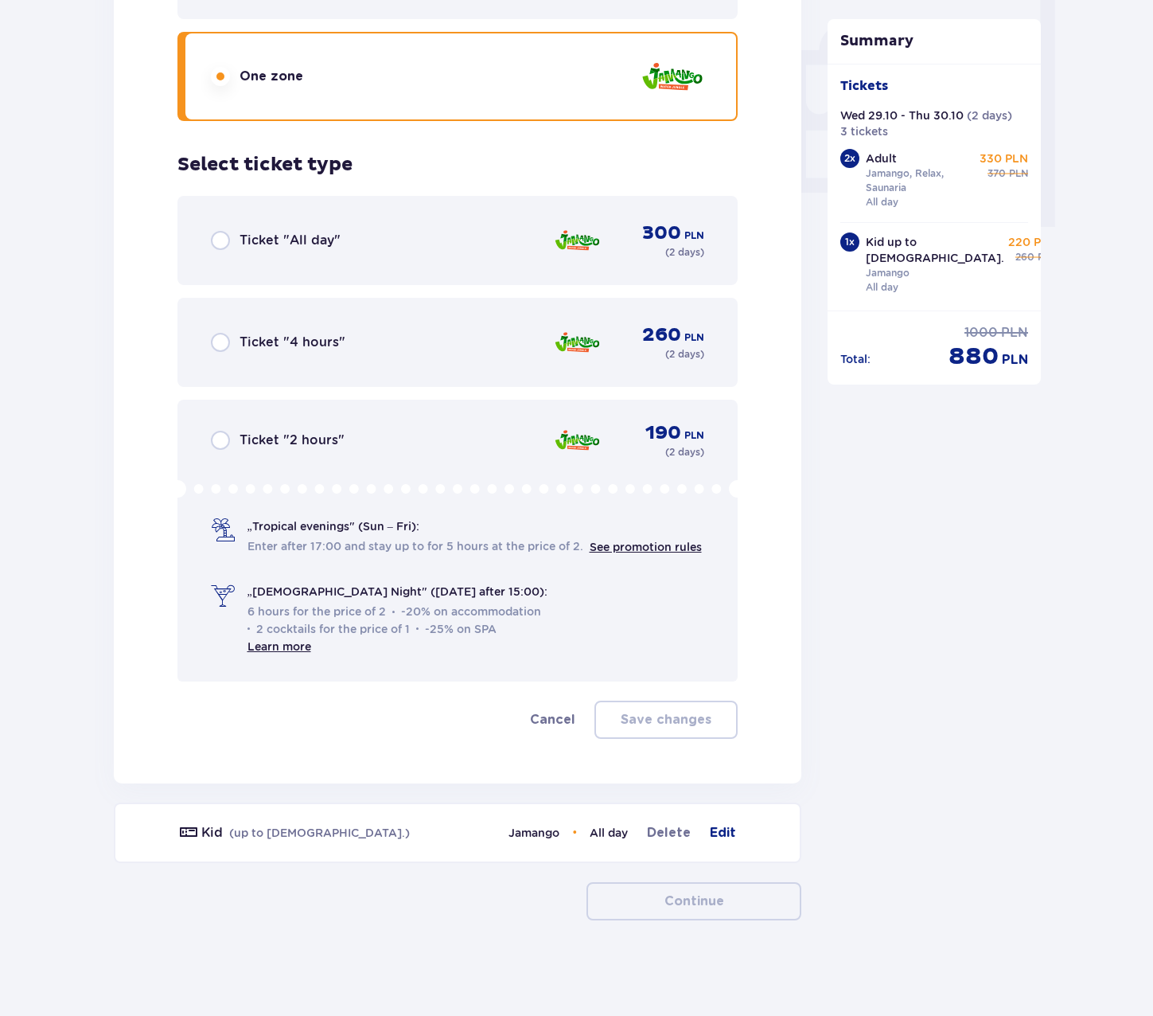
click at [240, 236] on span "Ticket "All day"" at bounding box center [290, 241] width 101 height 18
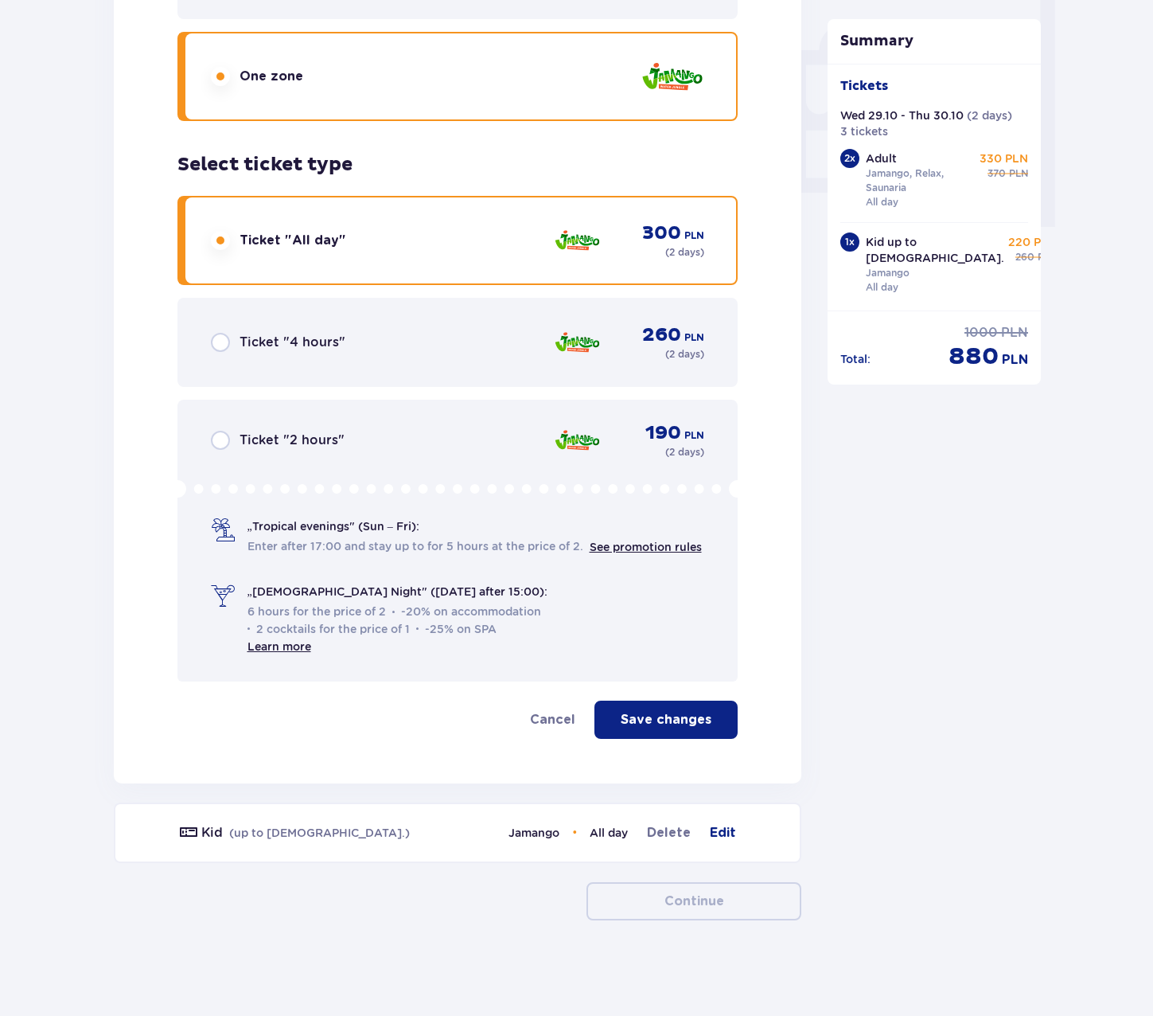
click at [654, 716] on p "Save changes" at bounding box center [666, 720] width 91 height 18
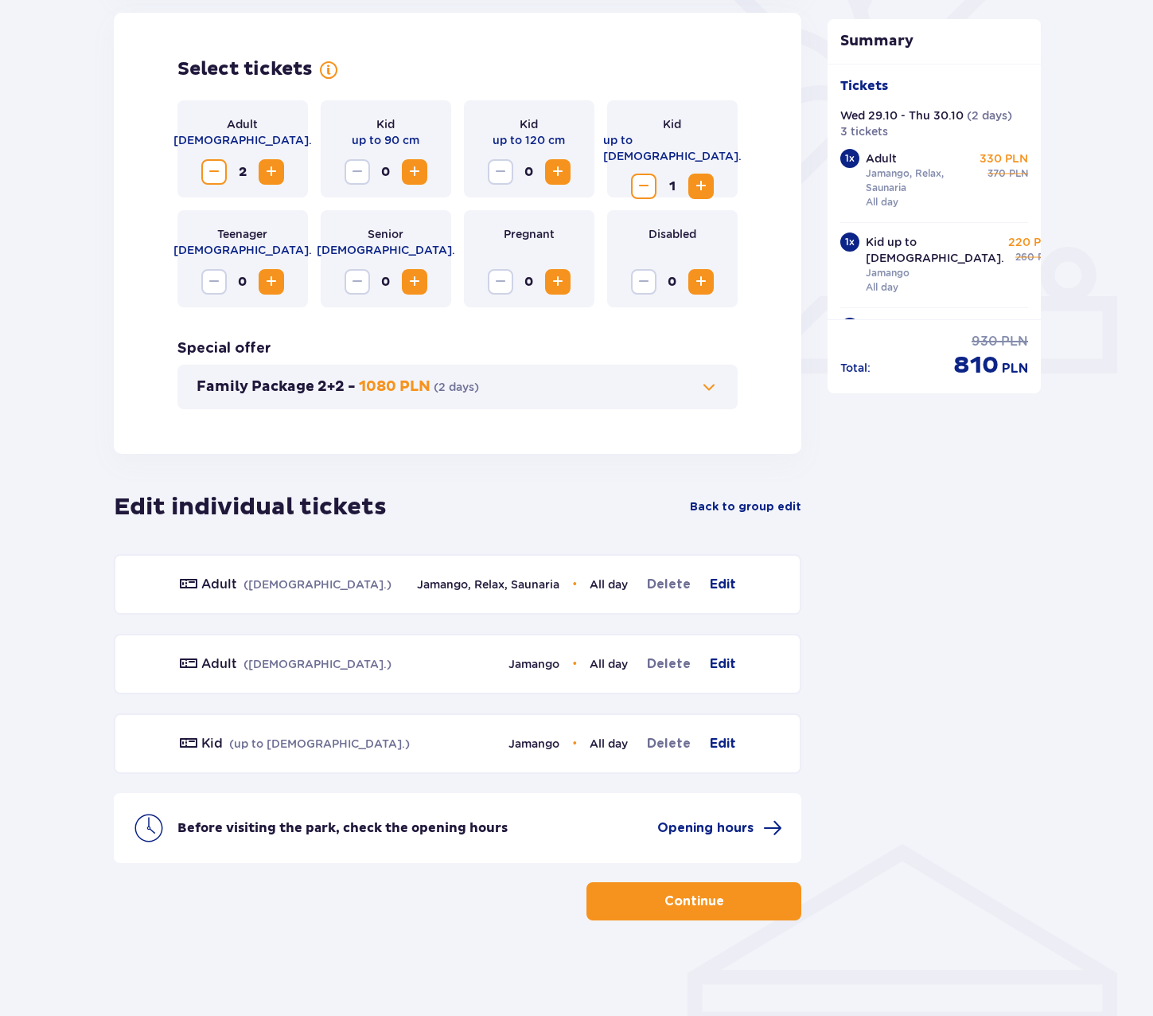
scroll to position [45, 0]
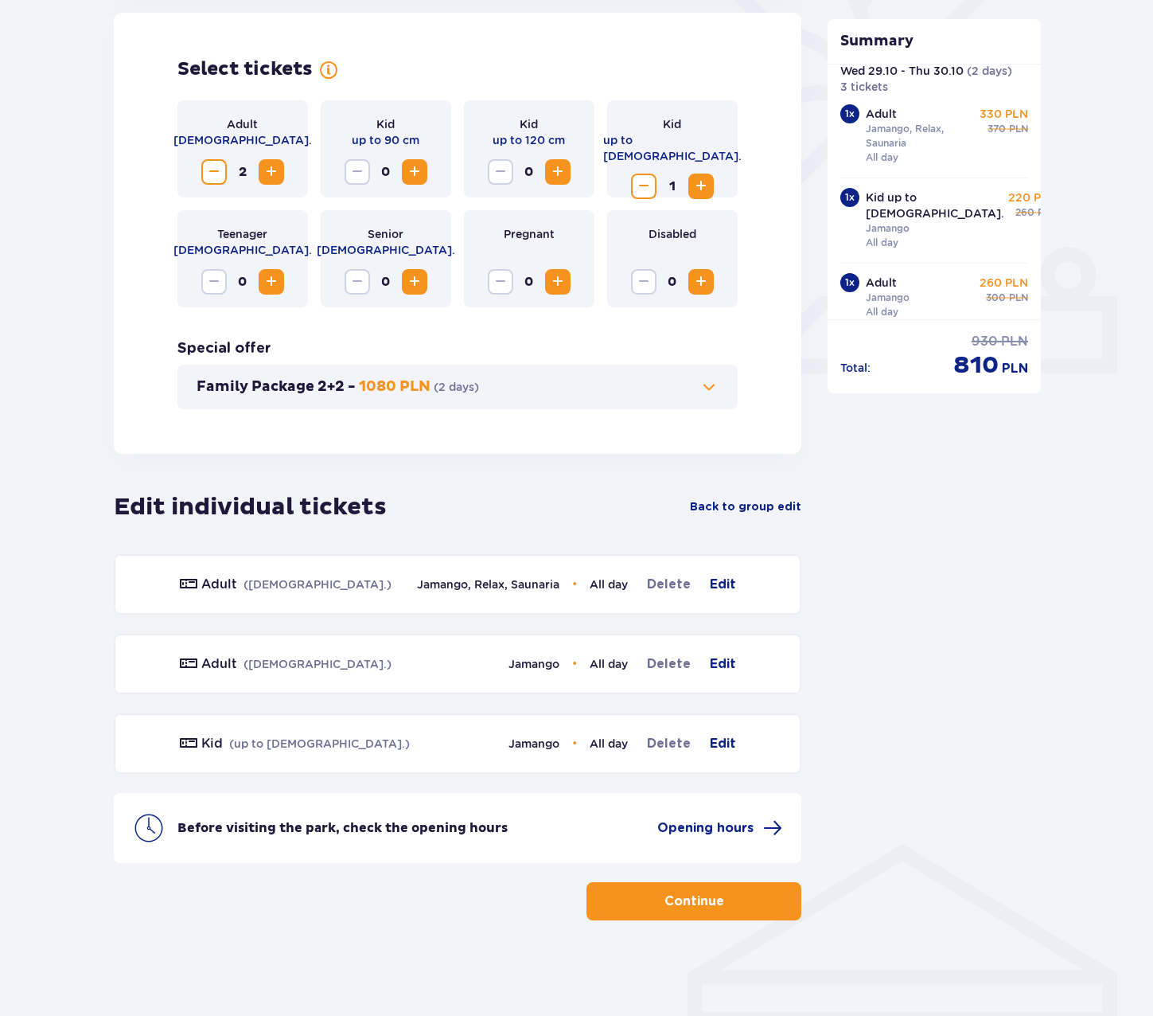
click at [737, 904] on button "Continue" at bounding box center [694, 901] width 215 height 38
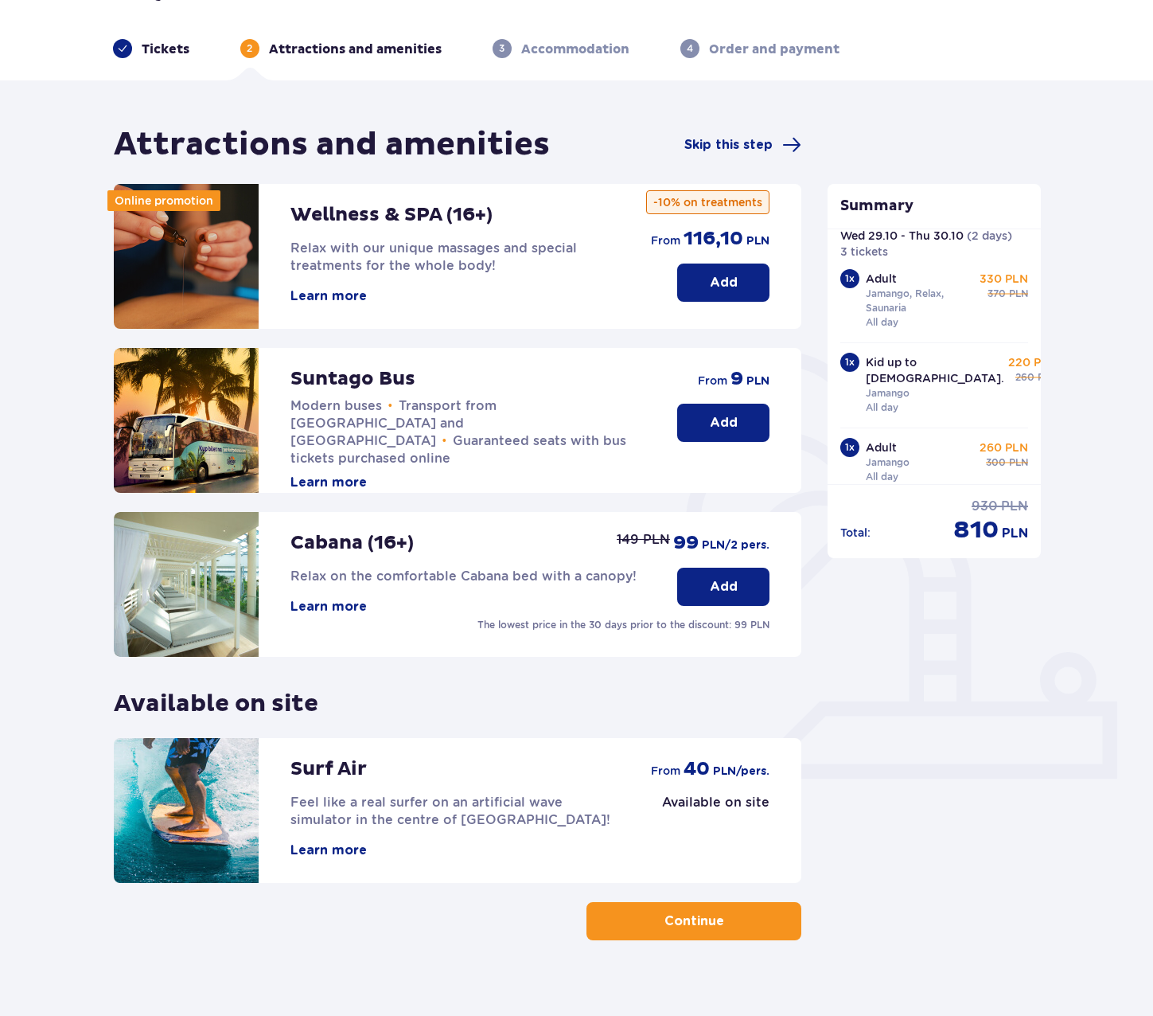
scroll to position [64, 0]
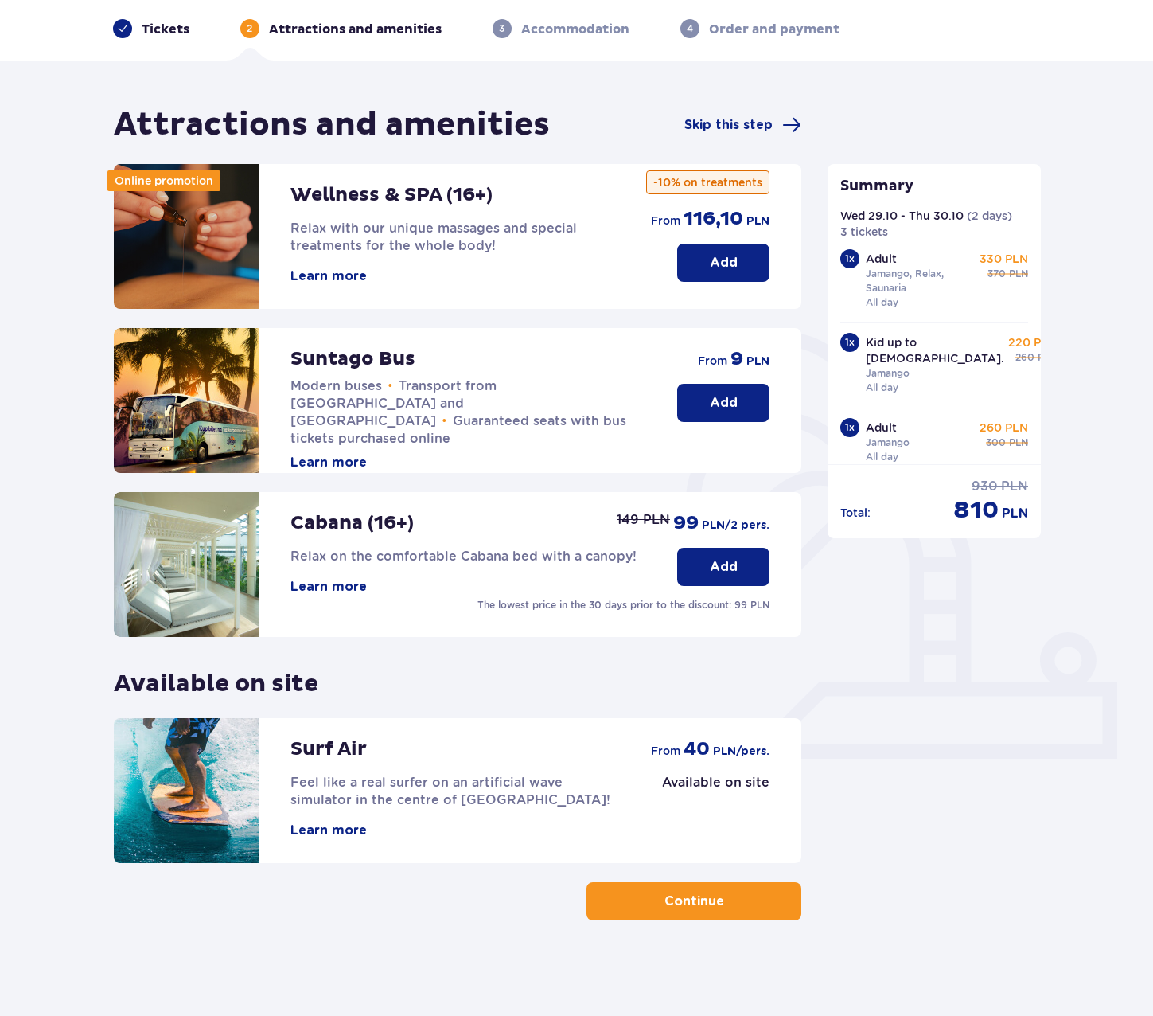
click at [739, 396] on button "Add" at bounding box center [723, 403] width 92 height 38
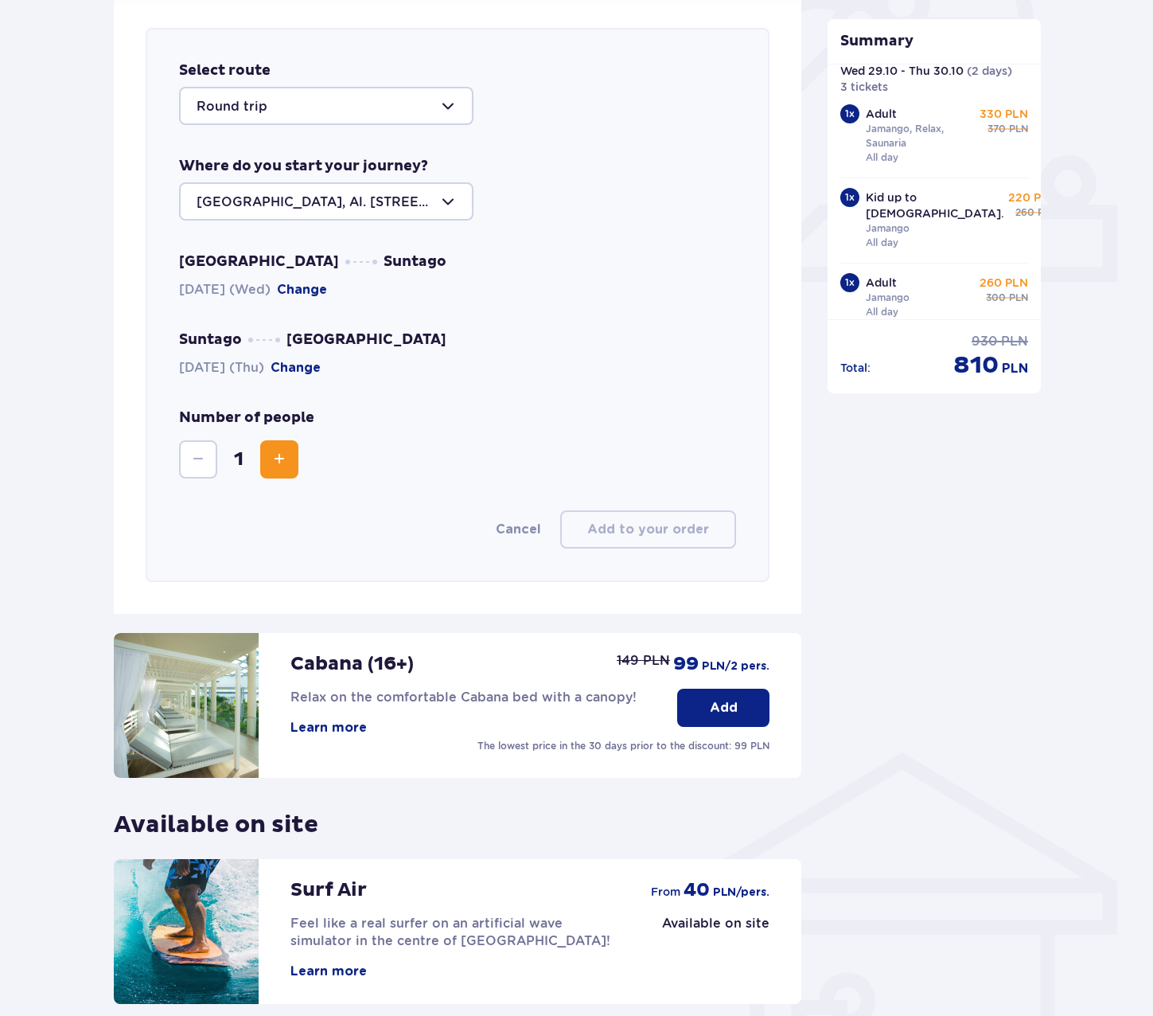
scroll to position [549, 0]
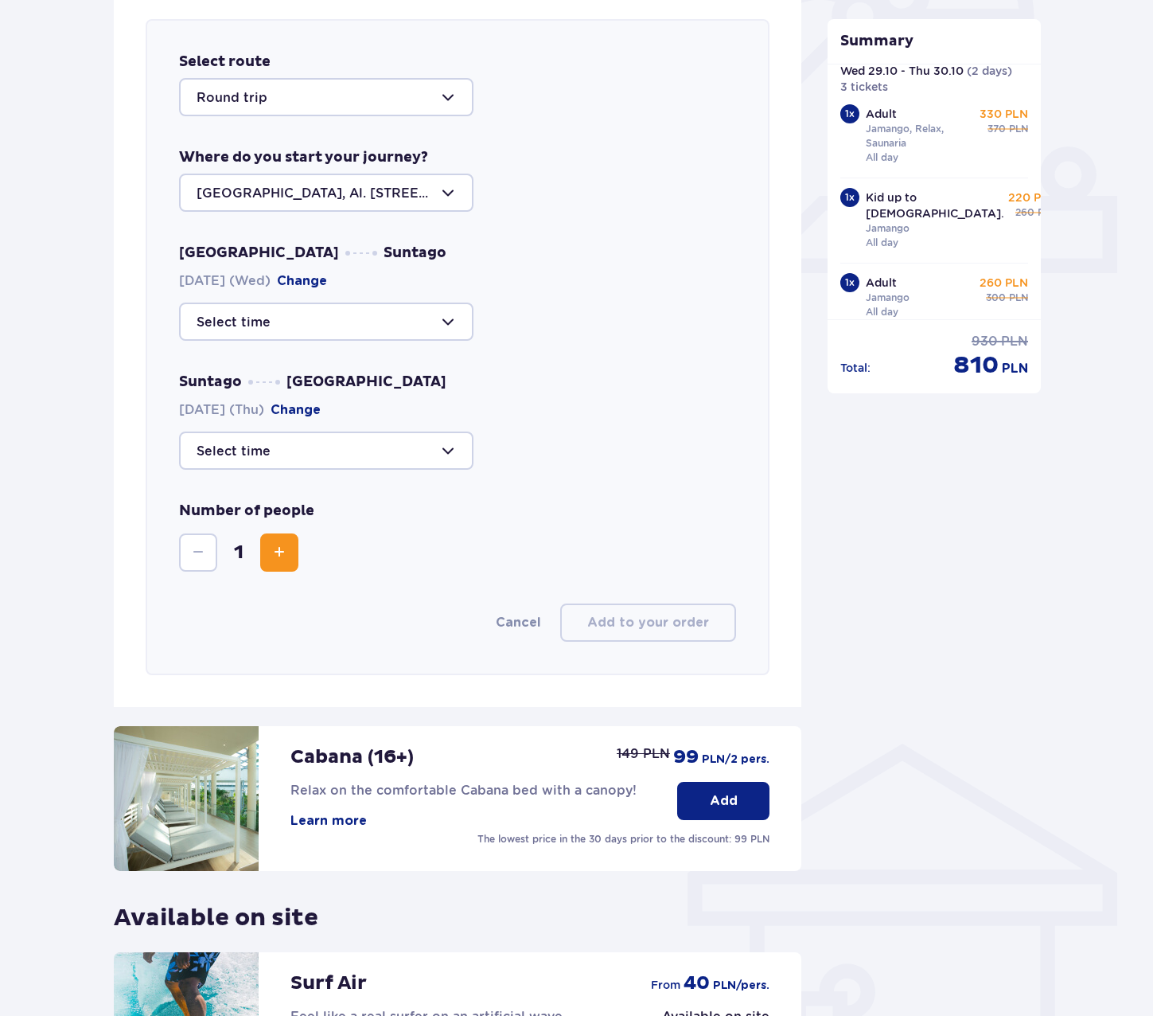
click at [303, 103] on div at bounding box center [326, 97] width 294 height 38
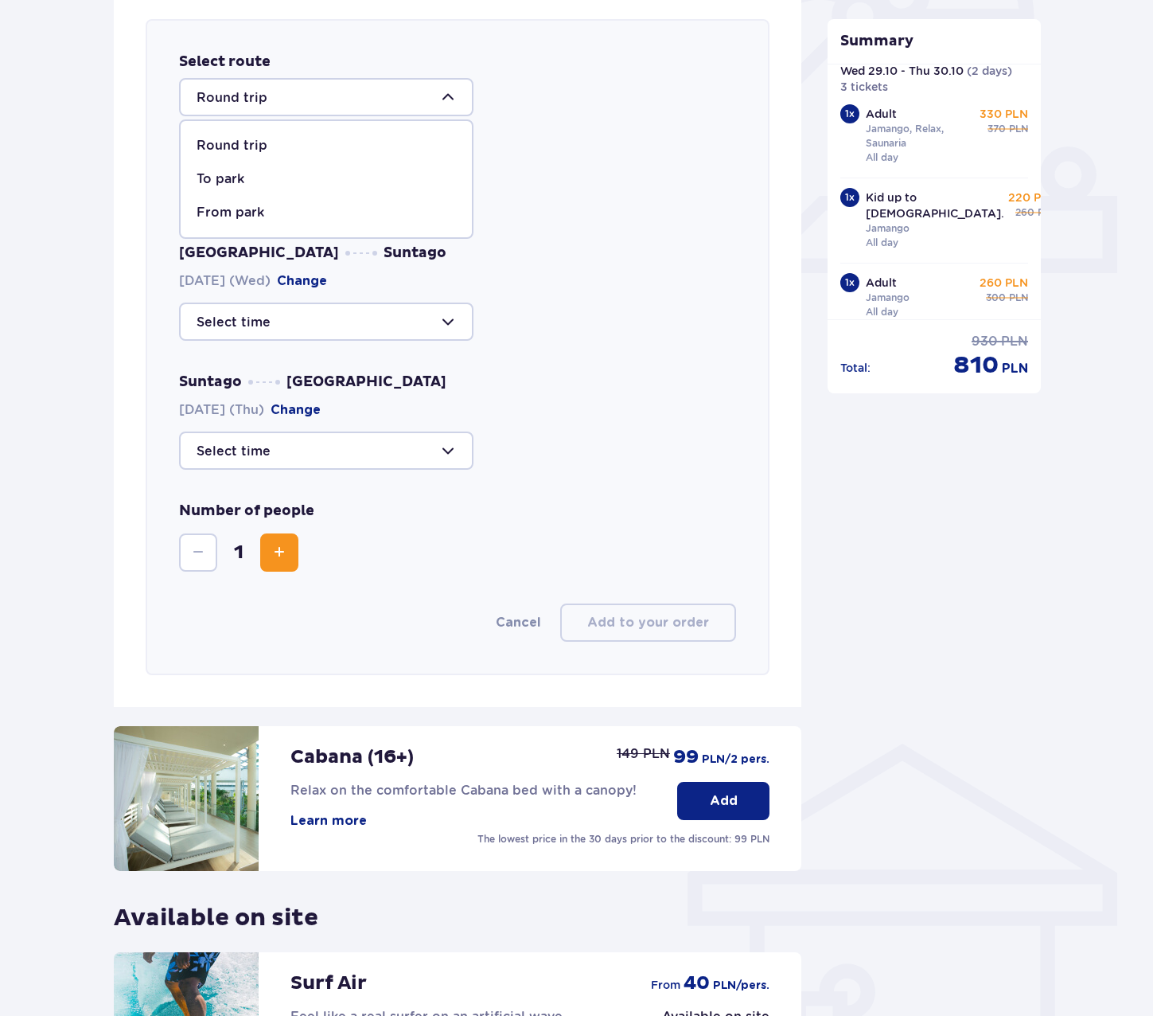
click at [224, 180] on p "To park" at bounding box center [221, 179] width 48 height 18
type input "To Suntago"
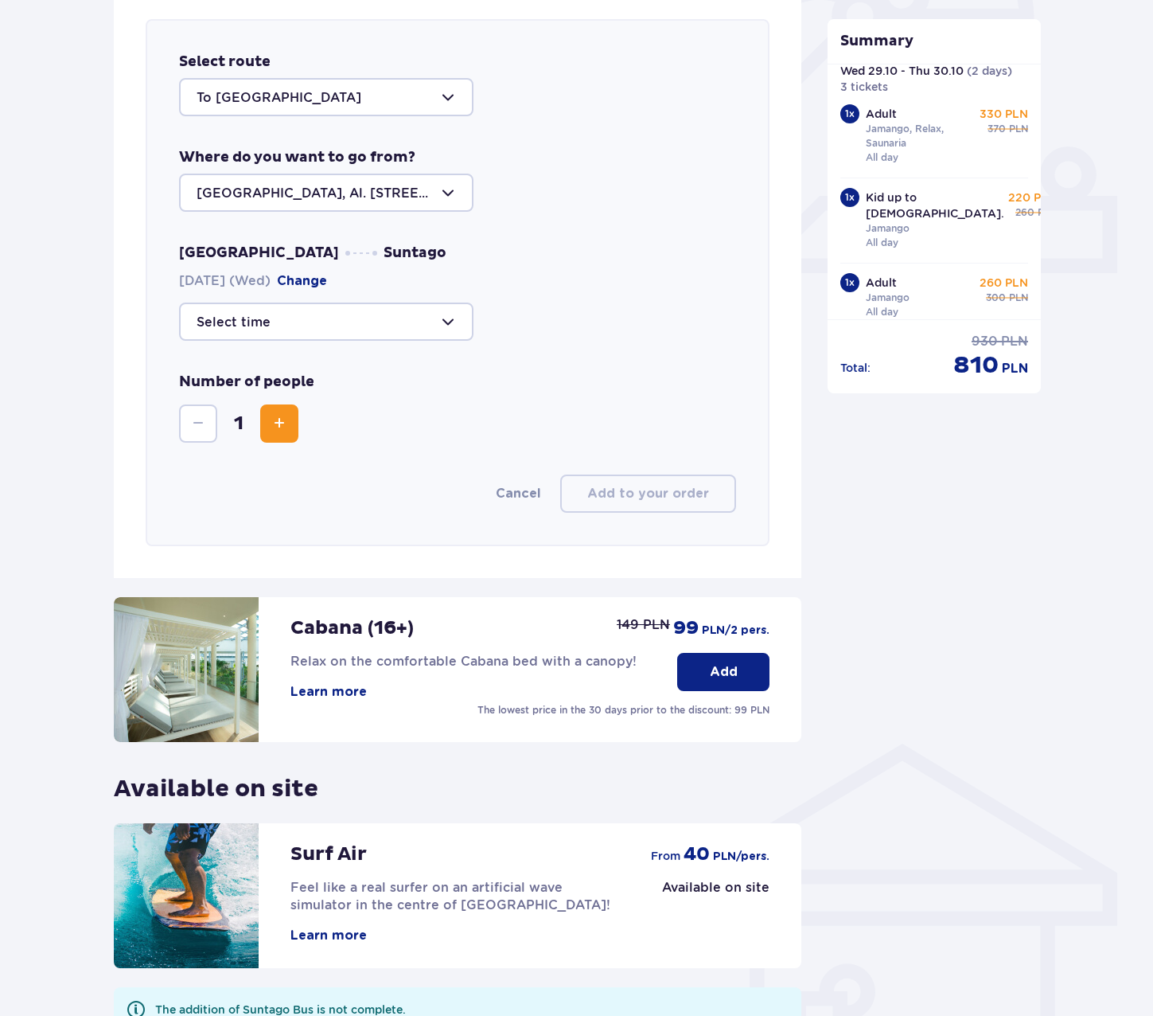
click at [394, 311] on div at bounding box center [326, 321] width 294 height 38
click at [225, 408] on p "09:30" at bounding box center [217, 404] width 41 height 18
type input "09:30"
click at [328, 312] on div at bounding box center [326, 321] width 294 height 38
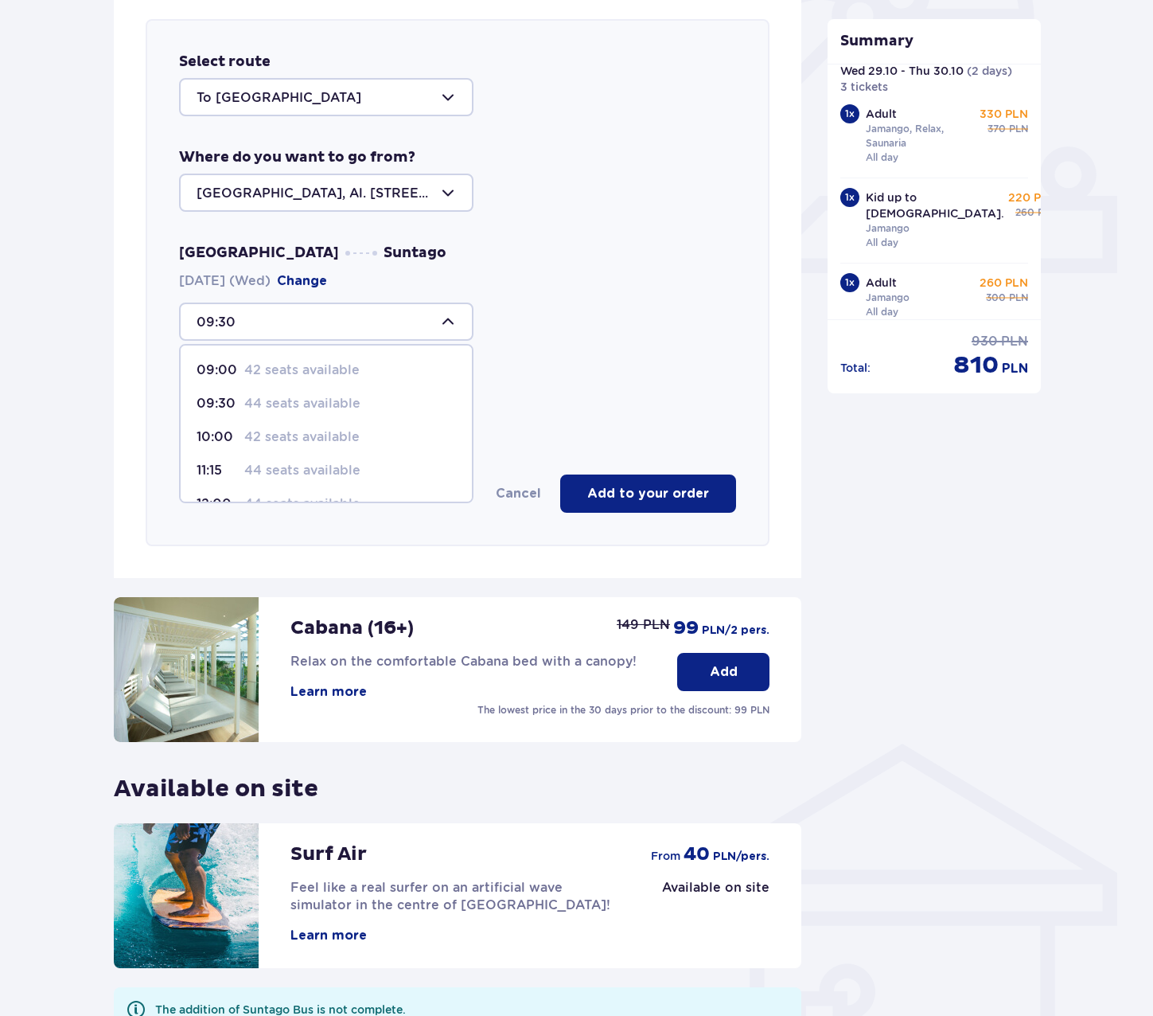
click at [328, 311] on div at bounding box center [326, 321] width 294 height 38
click at [287, 419] on span "Increase" at bounding box center [279, 423] width 19 height 19
click at [709, 493] on button "Add to your order" at bounding box center [648, 493] width 176 height 38
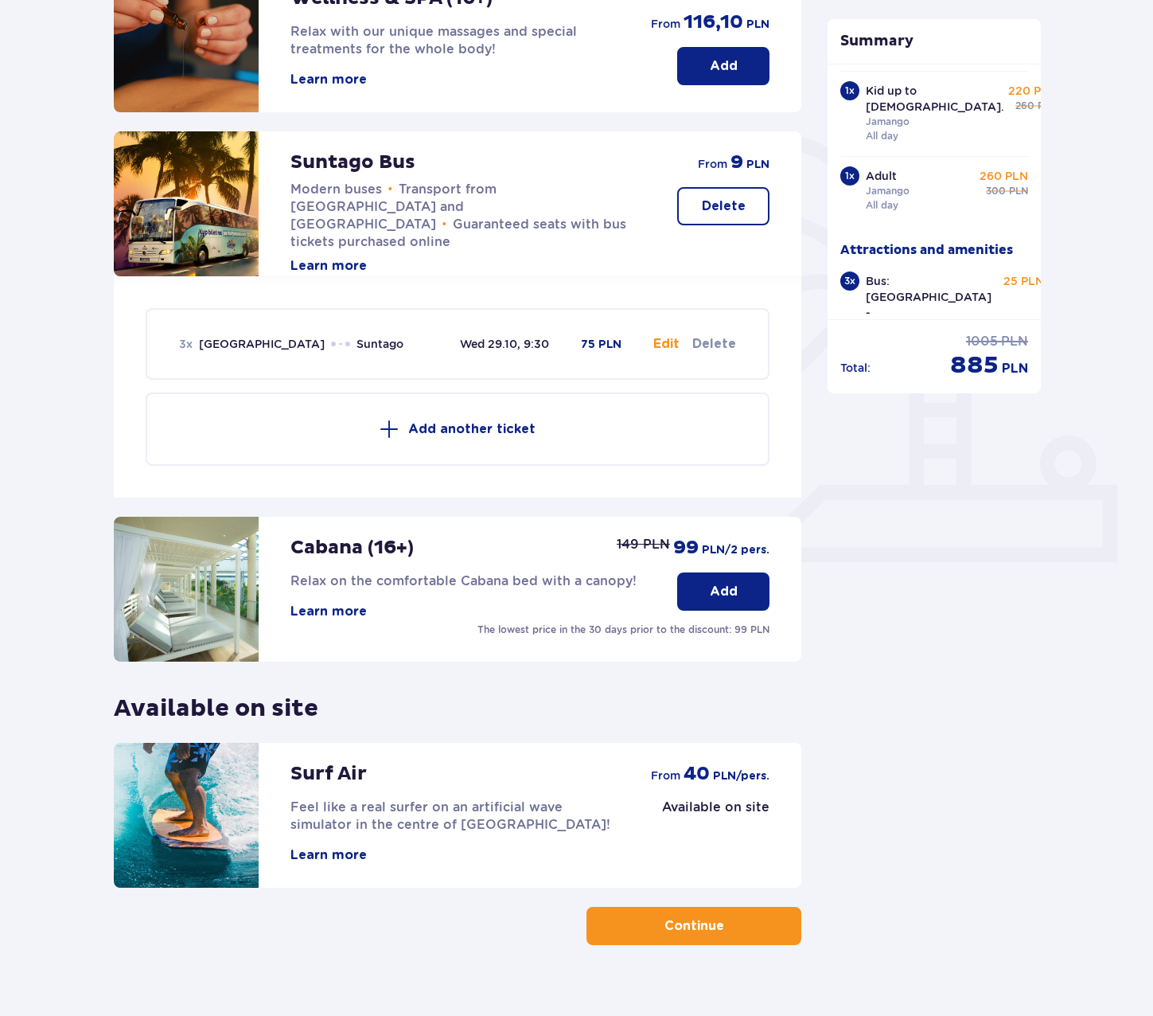
scroll to position [285, 0]
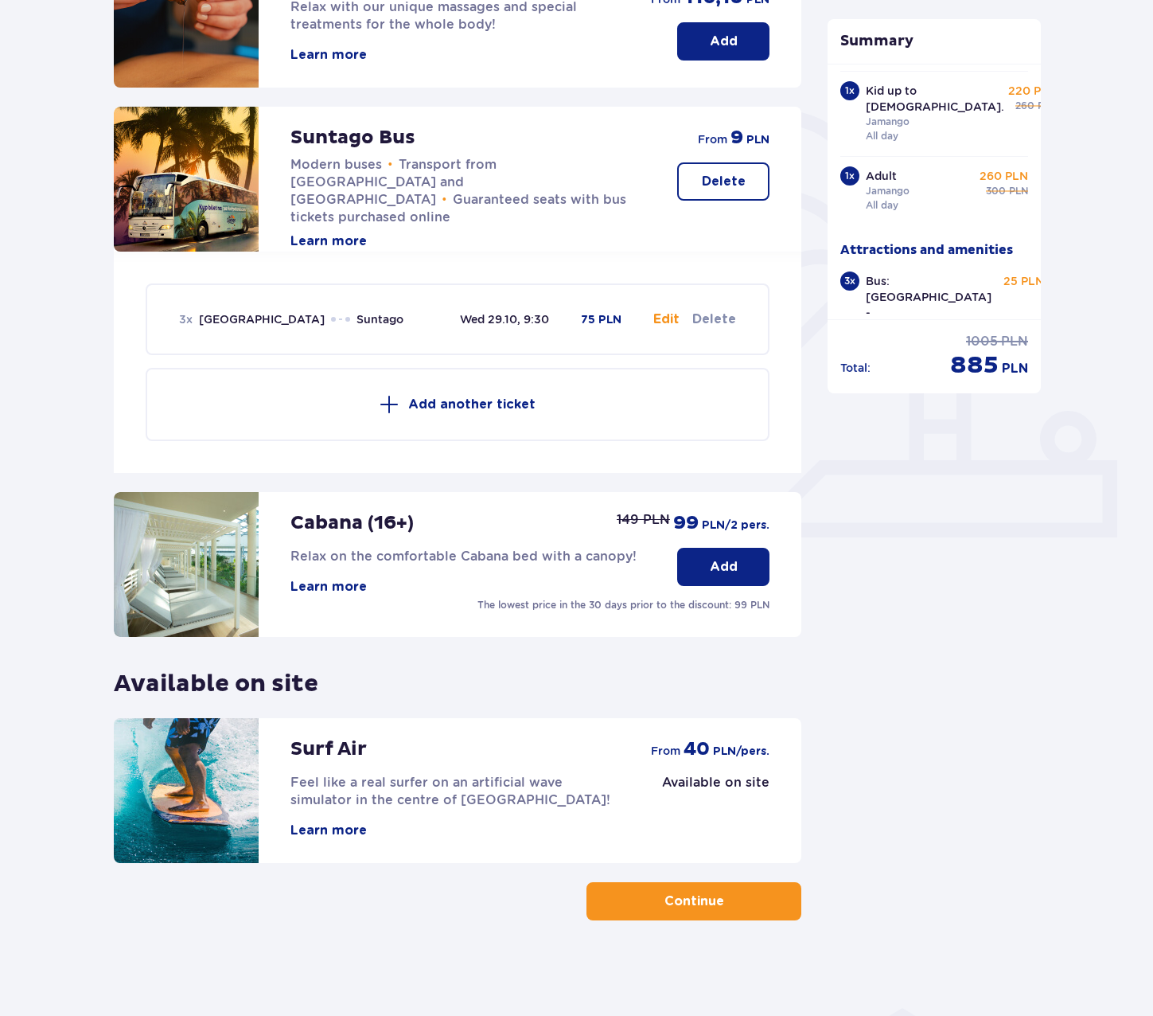
click at [731, 903] on span "button" at bounding box center [727, 900] width 19 height 19
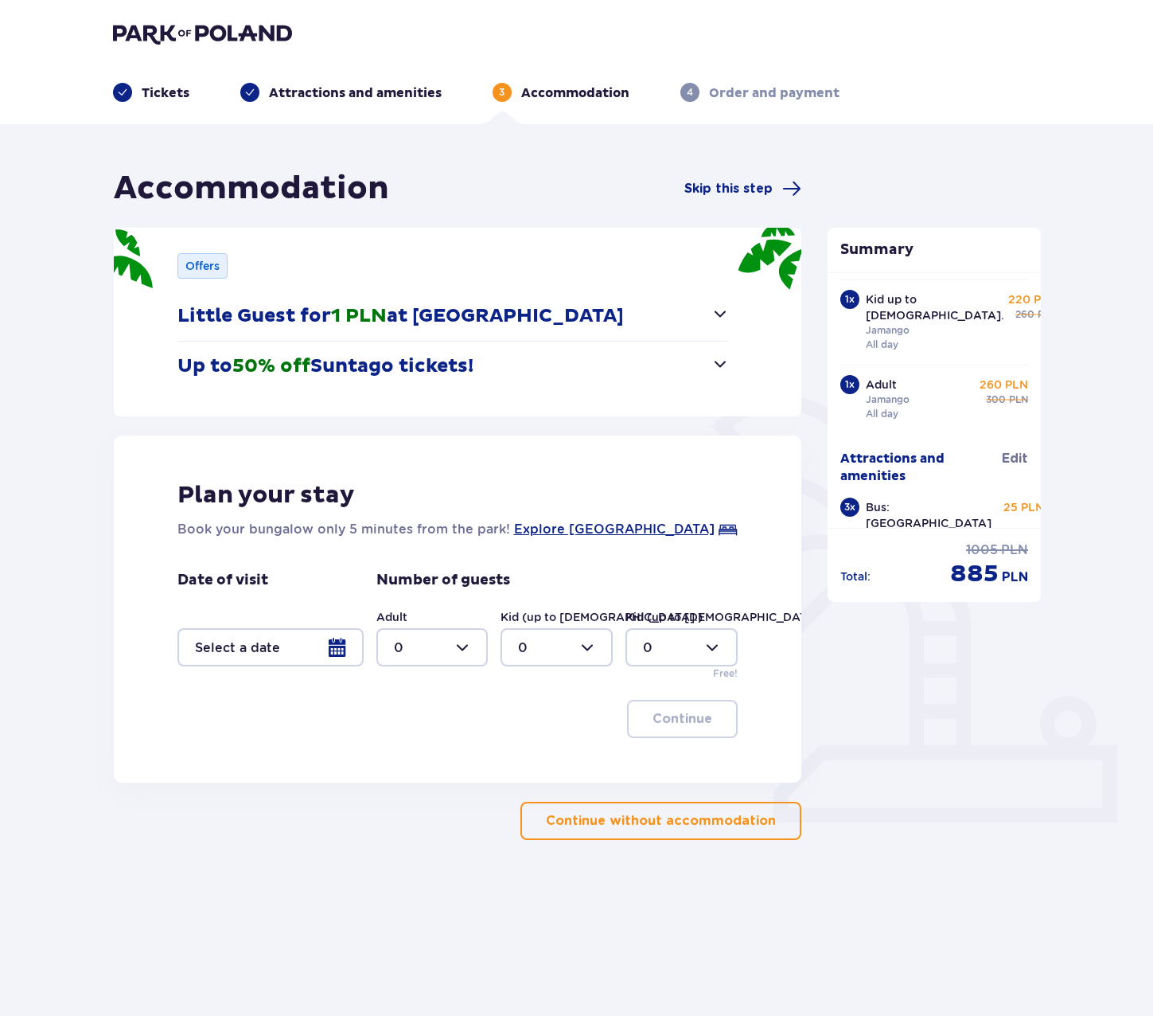
click at [381, 321] on span "1 PLN" at bounding box center [359, 316] width 56 height 24
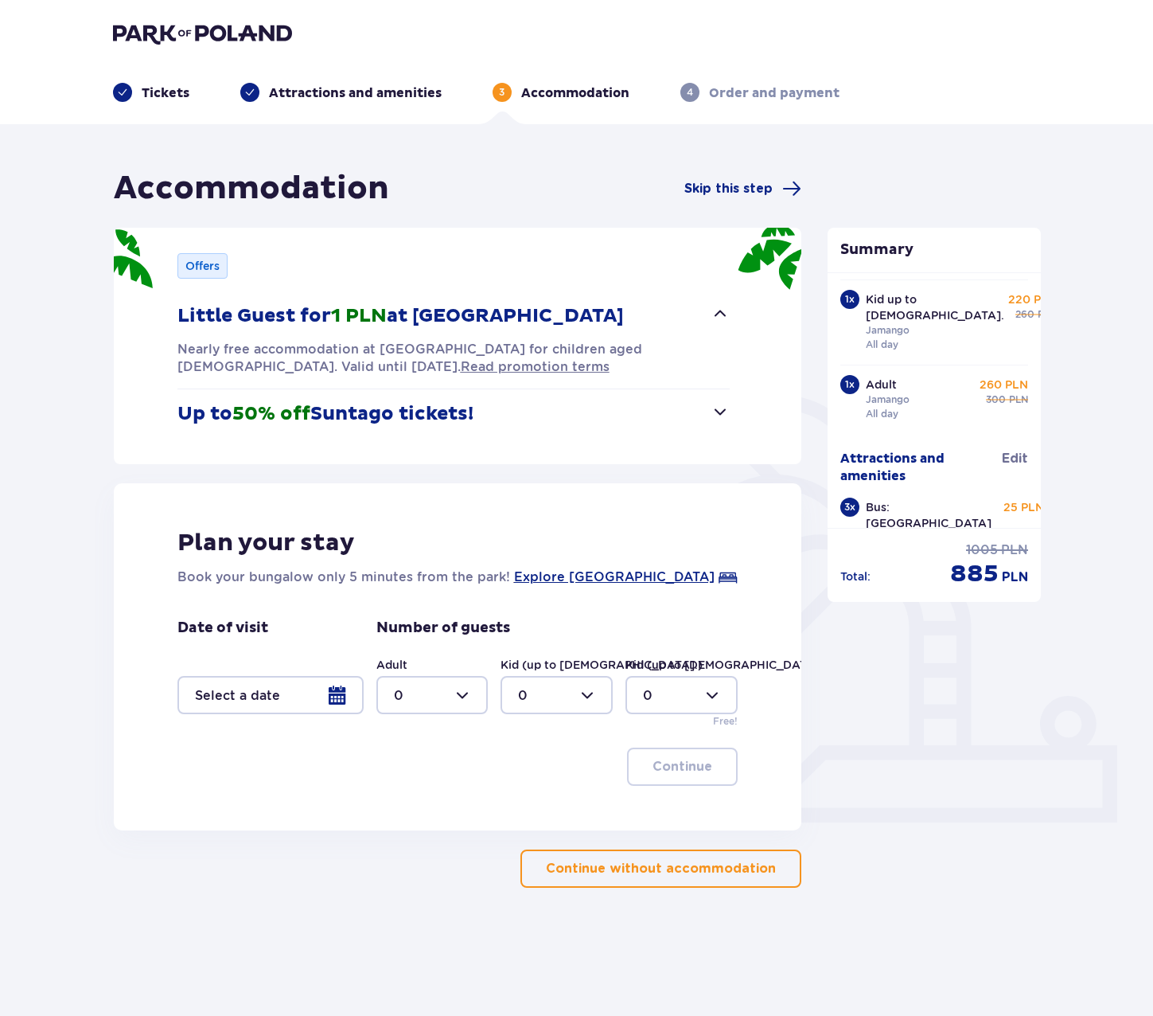
click at [381, 321] on span "1 PLN" at bounding box center [359, 316] width 56 height 24
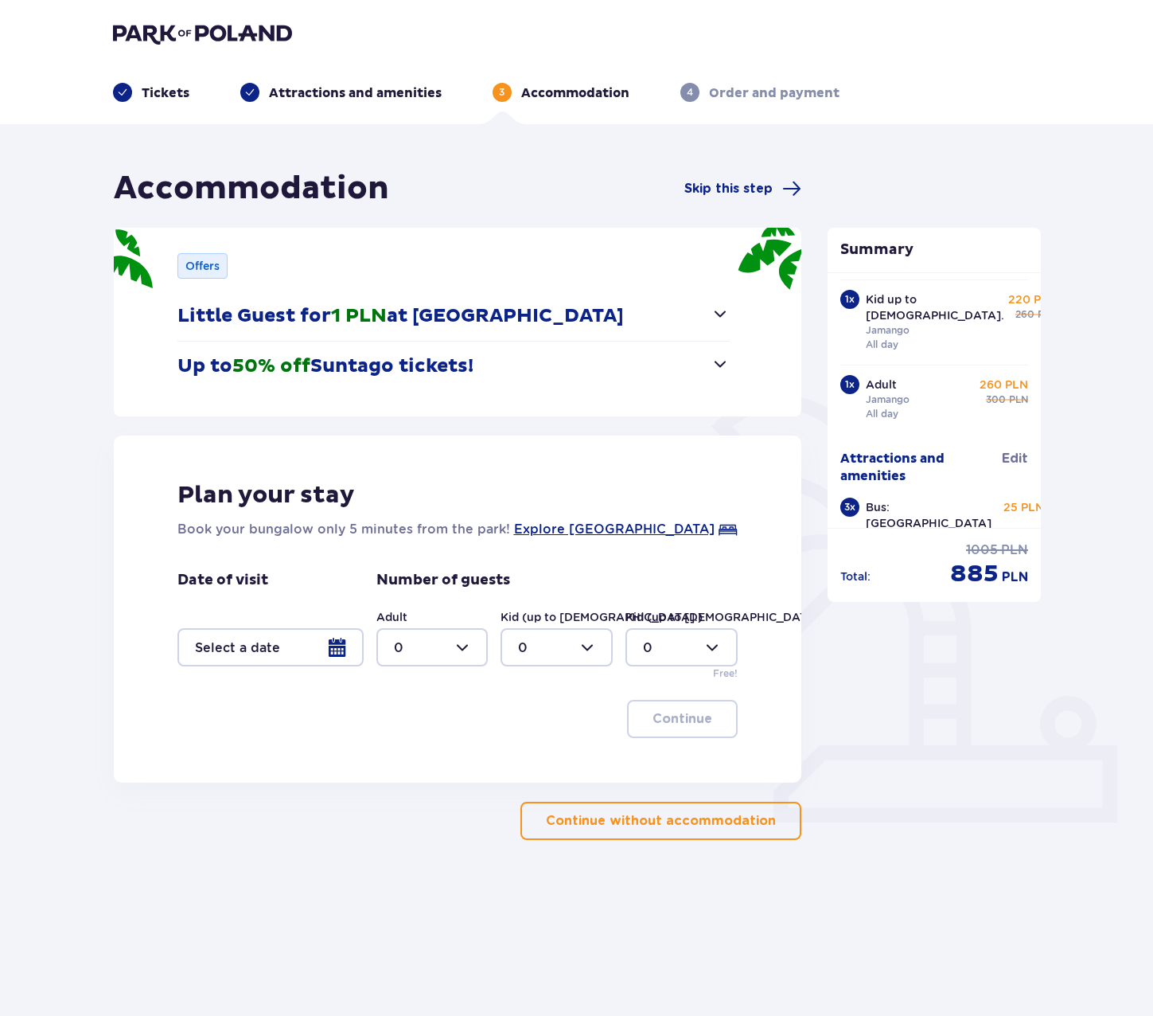
click at [370, 355] on p "Up to 50% off Suntago tickets!" at bounding box center [325, 366] width 296 height 24
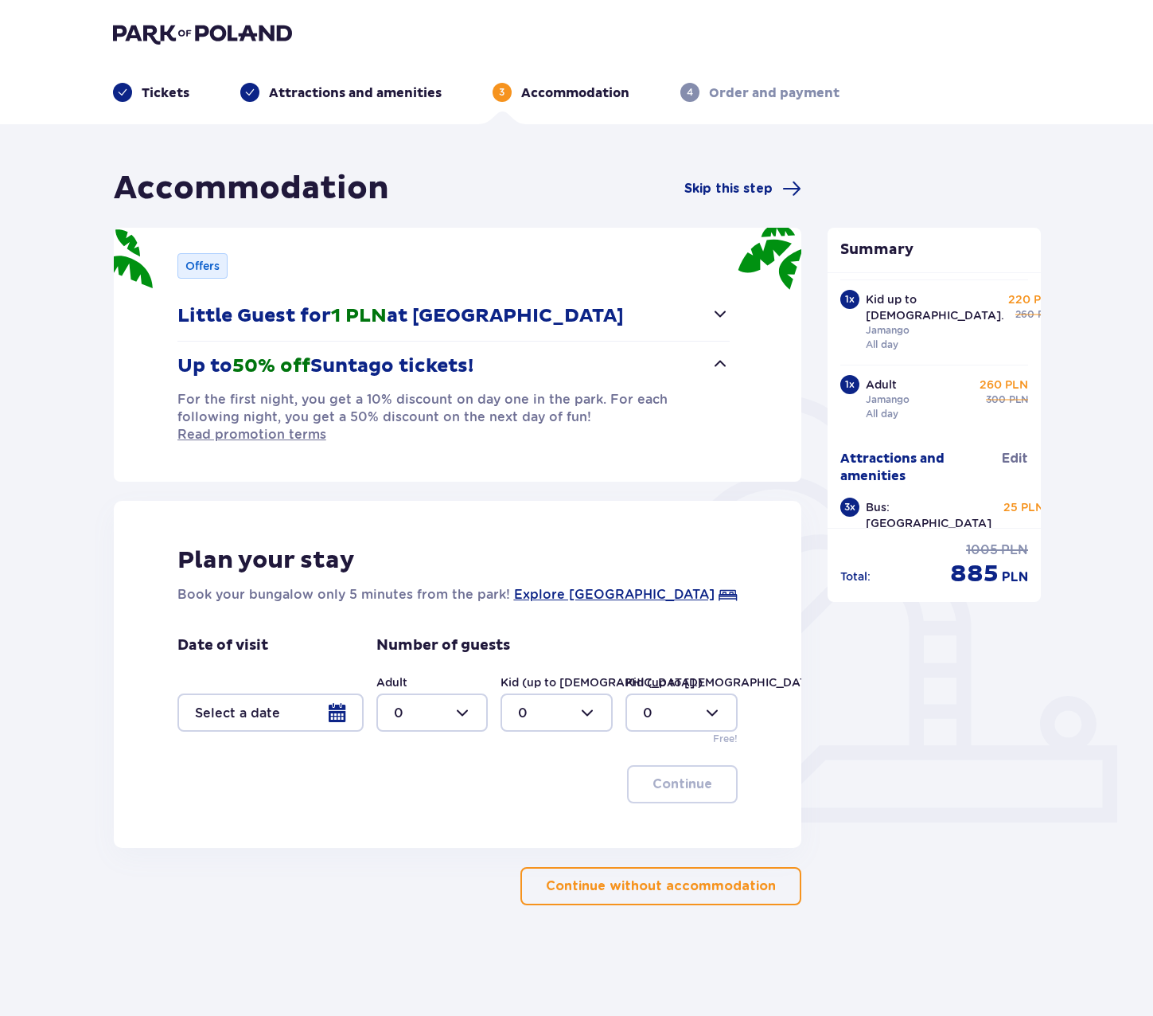
click at [779, 876] on span "button" at bounding box center [779, 885] width 19 height 19
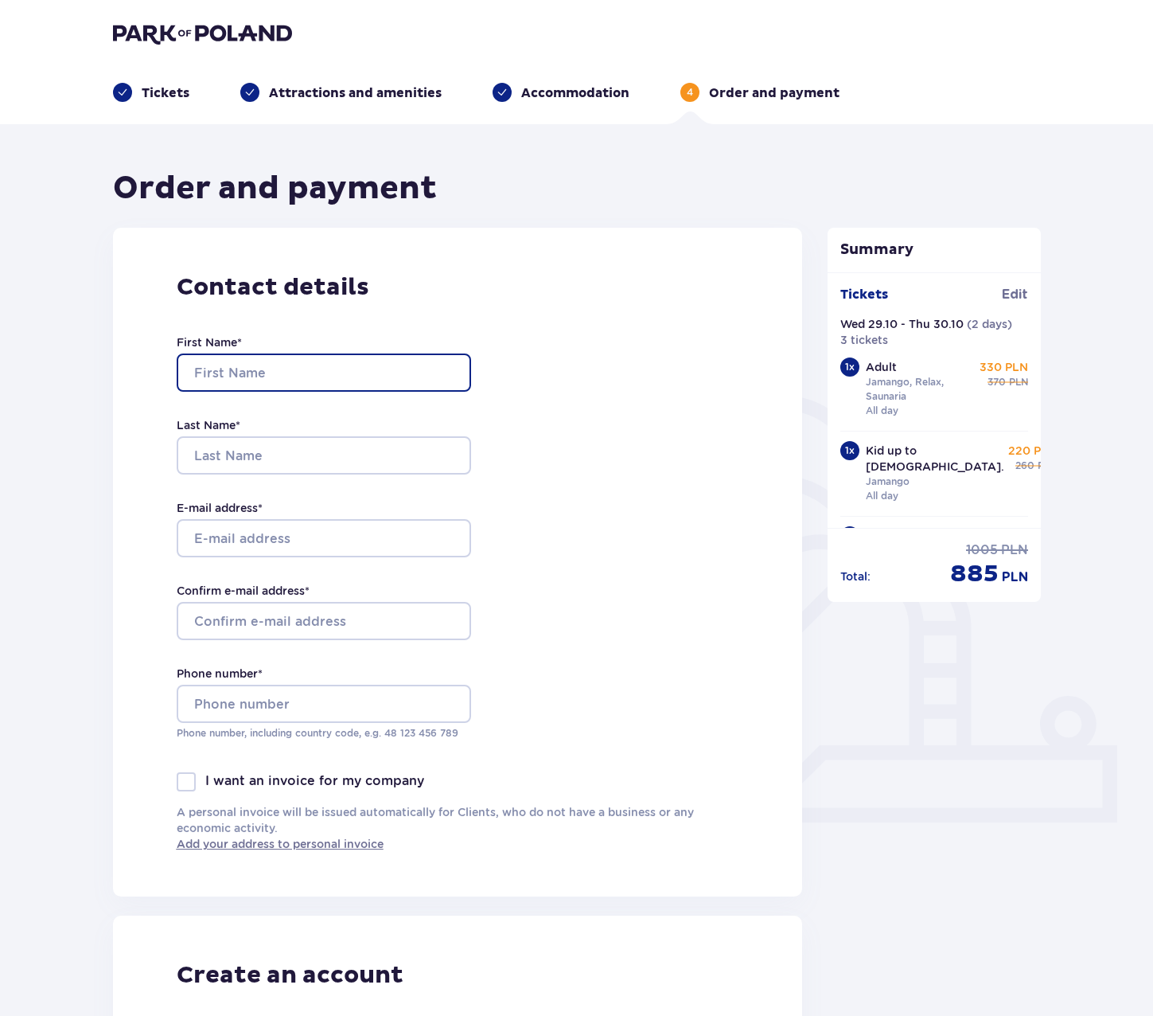
click at [299, 376] on input "First Name *" at bounding box center [324, 372] width 294 height 38
type input "Nicholas"
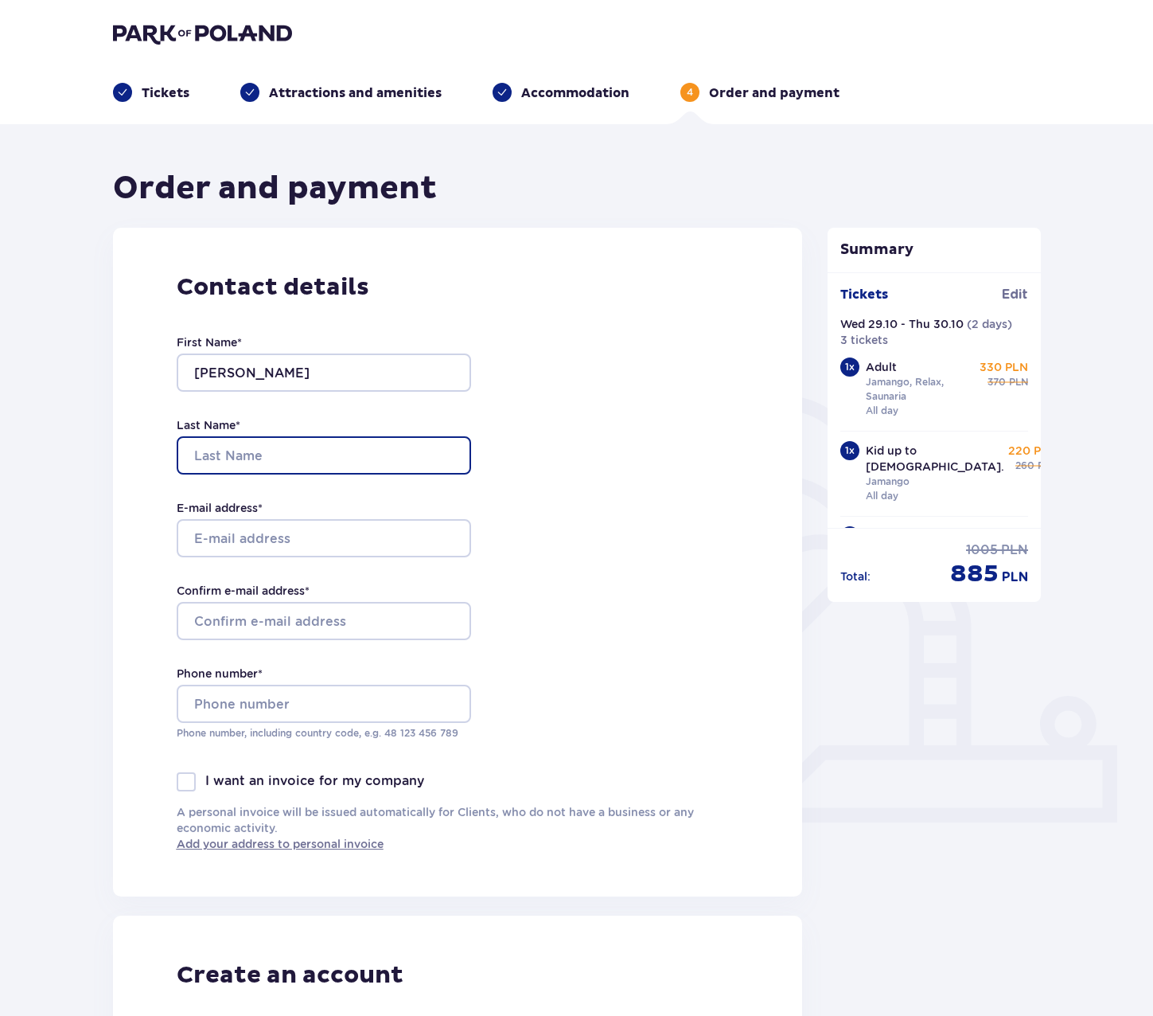
type input "Burgh"
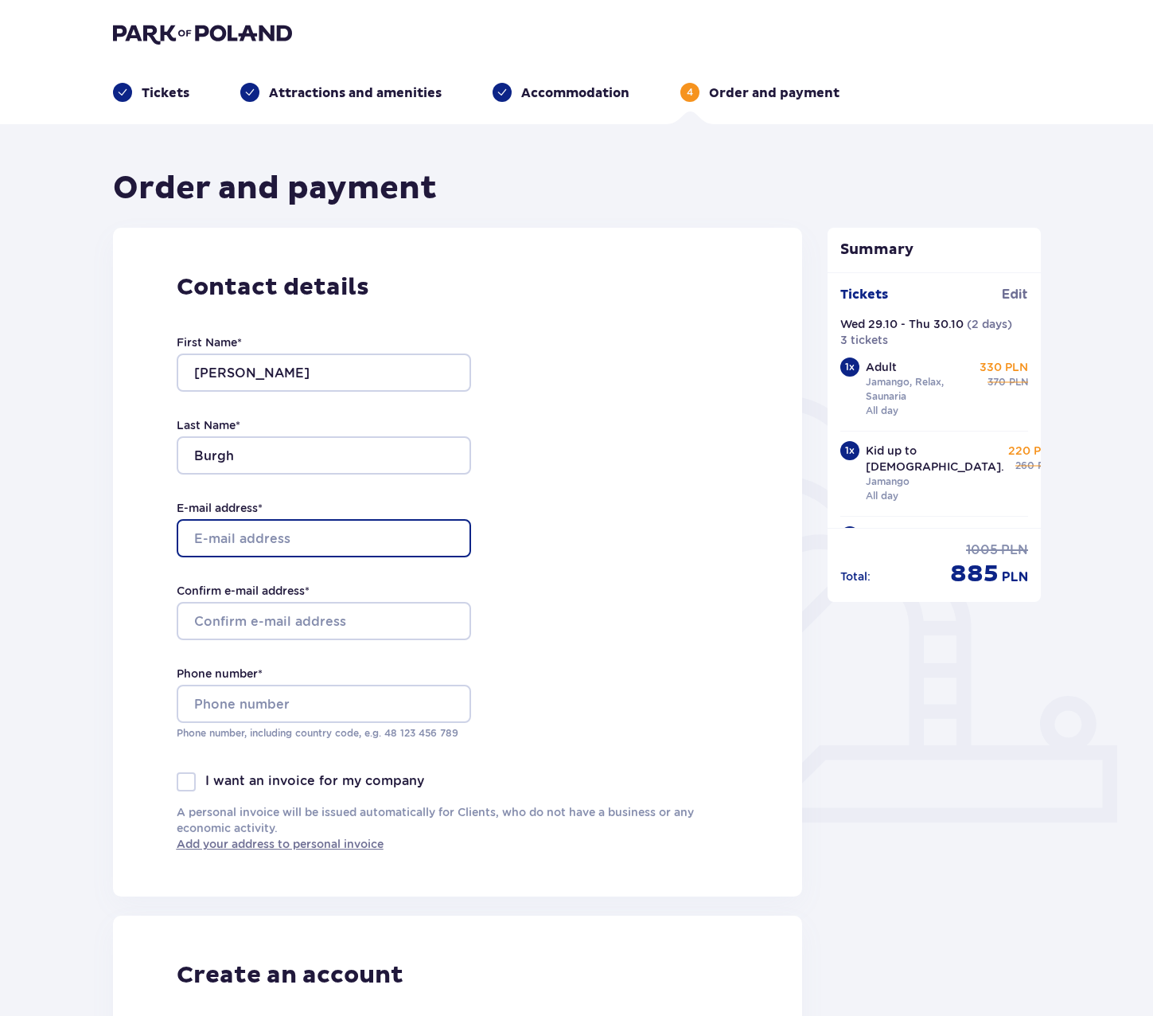
type input "nickburgh@gmail.com"
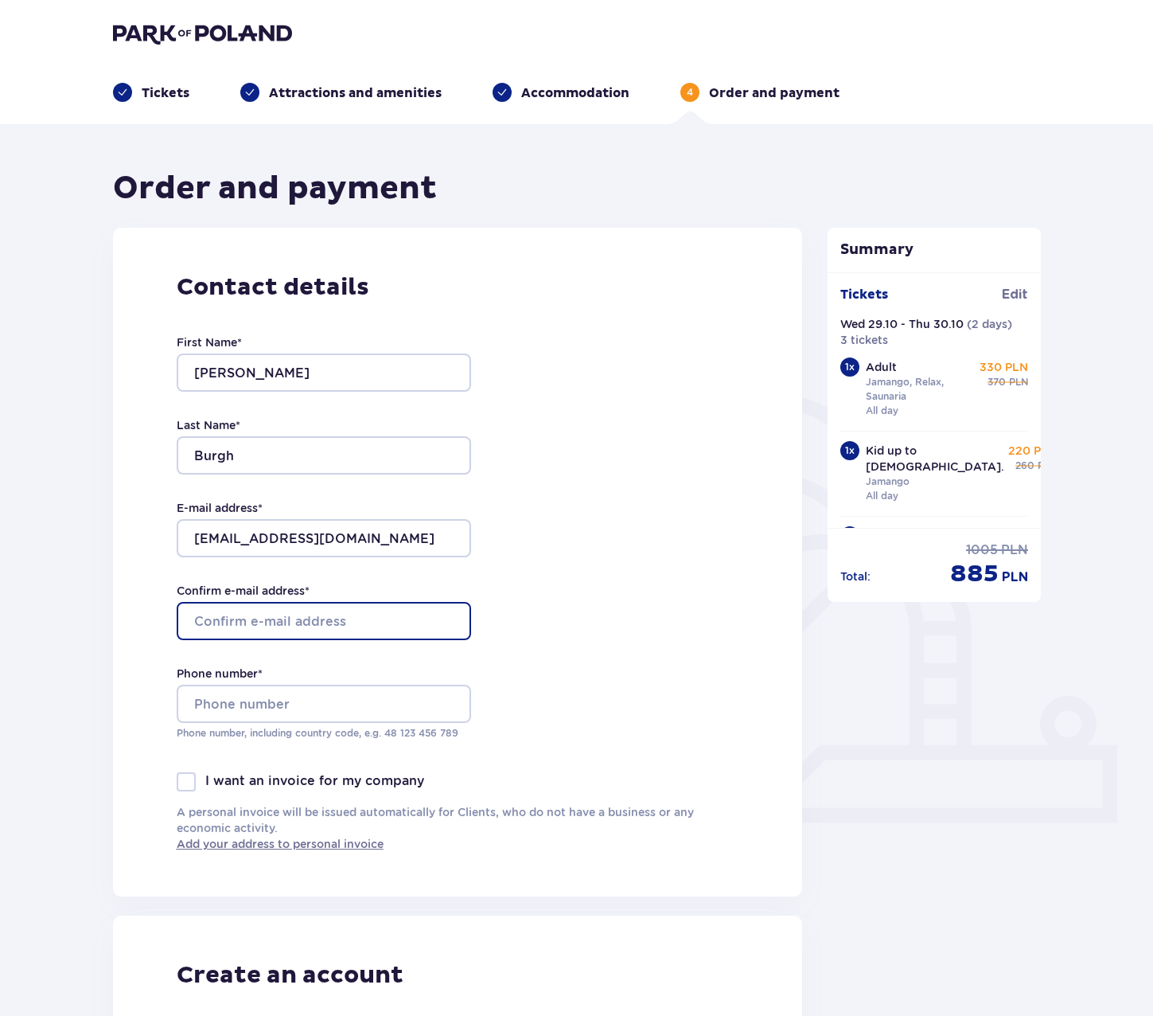
type input "nickburgh@gmail.com"
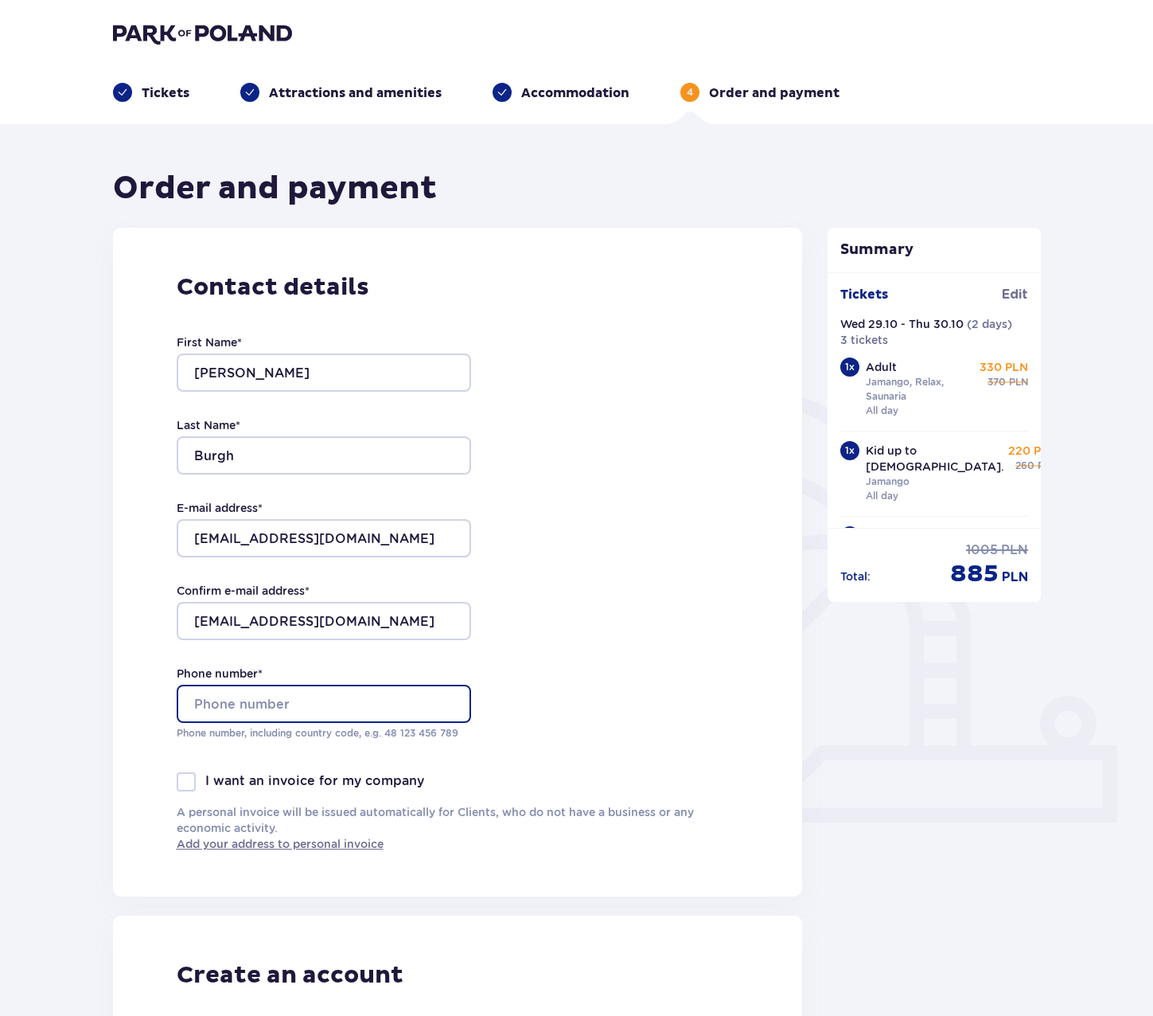
type input "+447525780012"
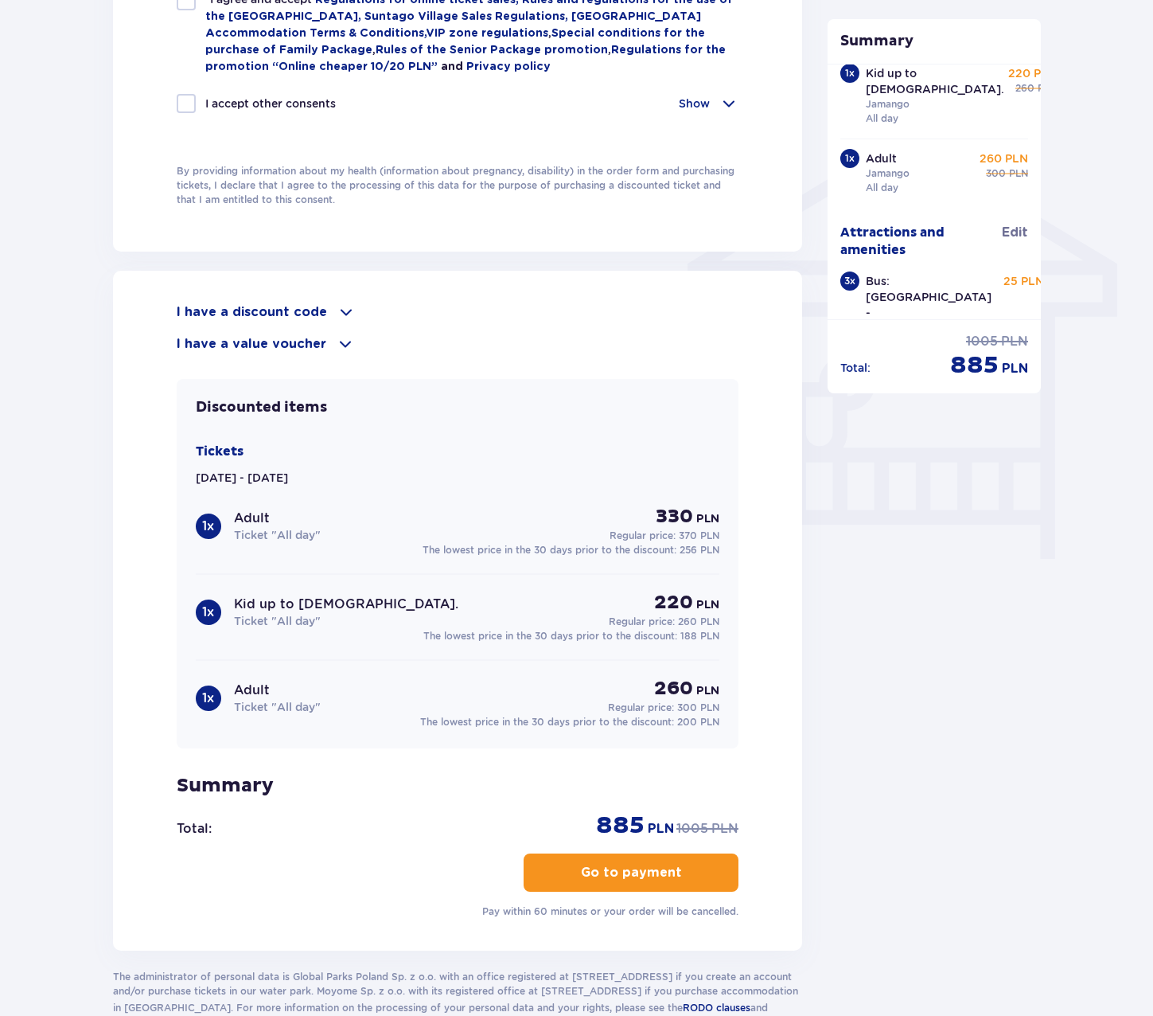
scroll to position [1194, 0]
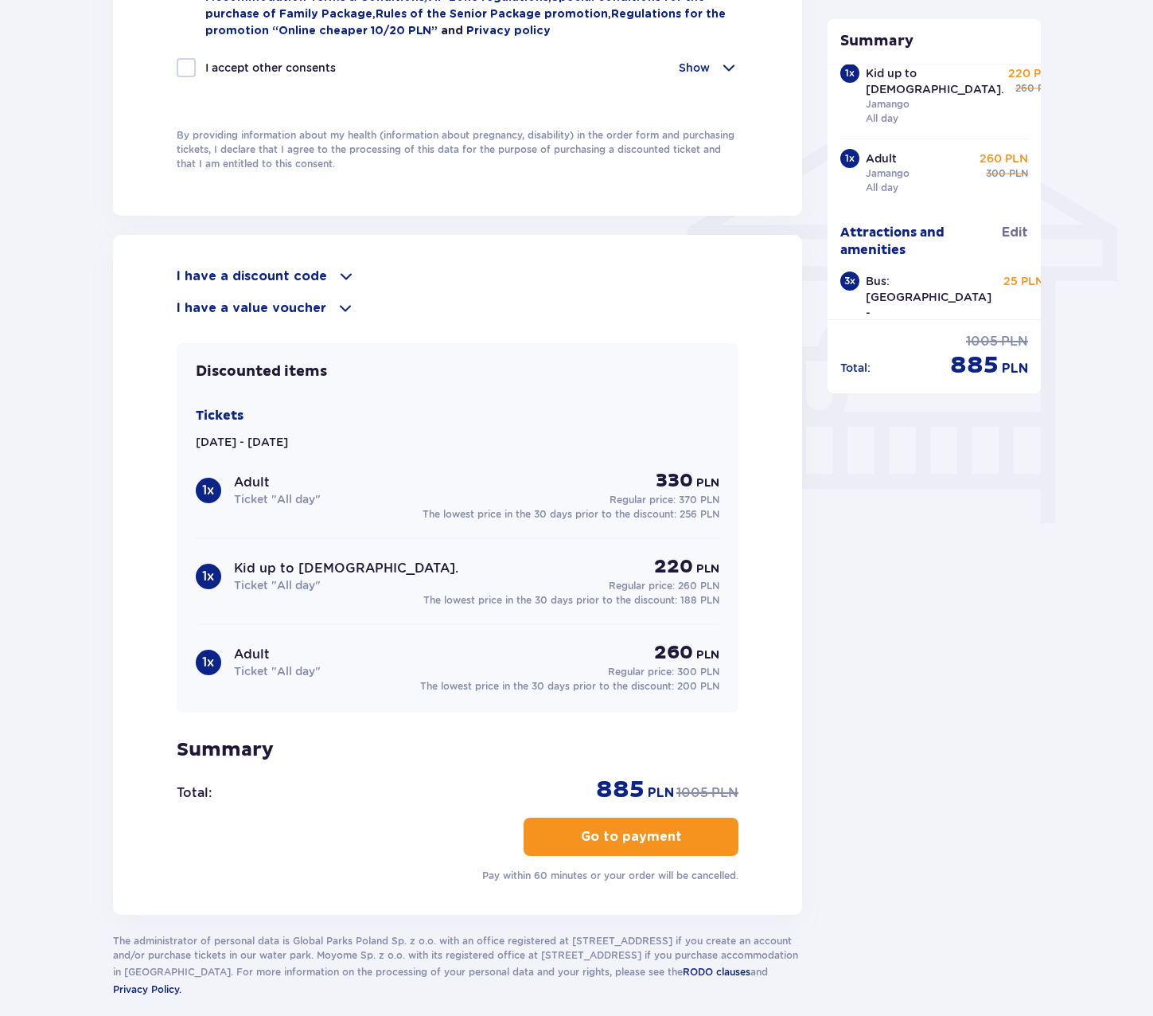
click at [661, 830] on p "Go to payment" at bounding box center [631, 837] width 101 height 18
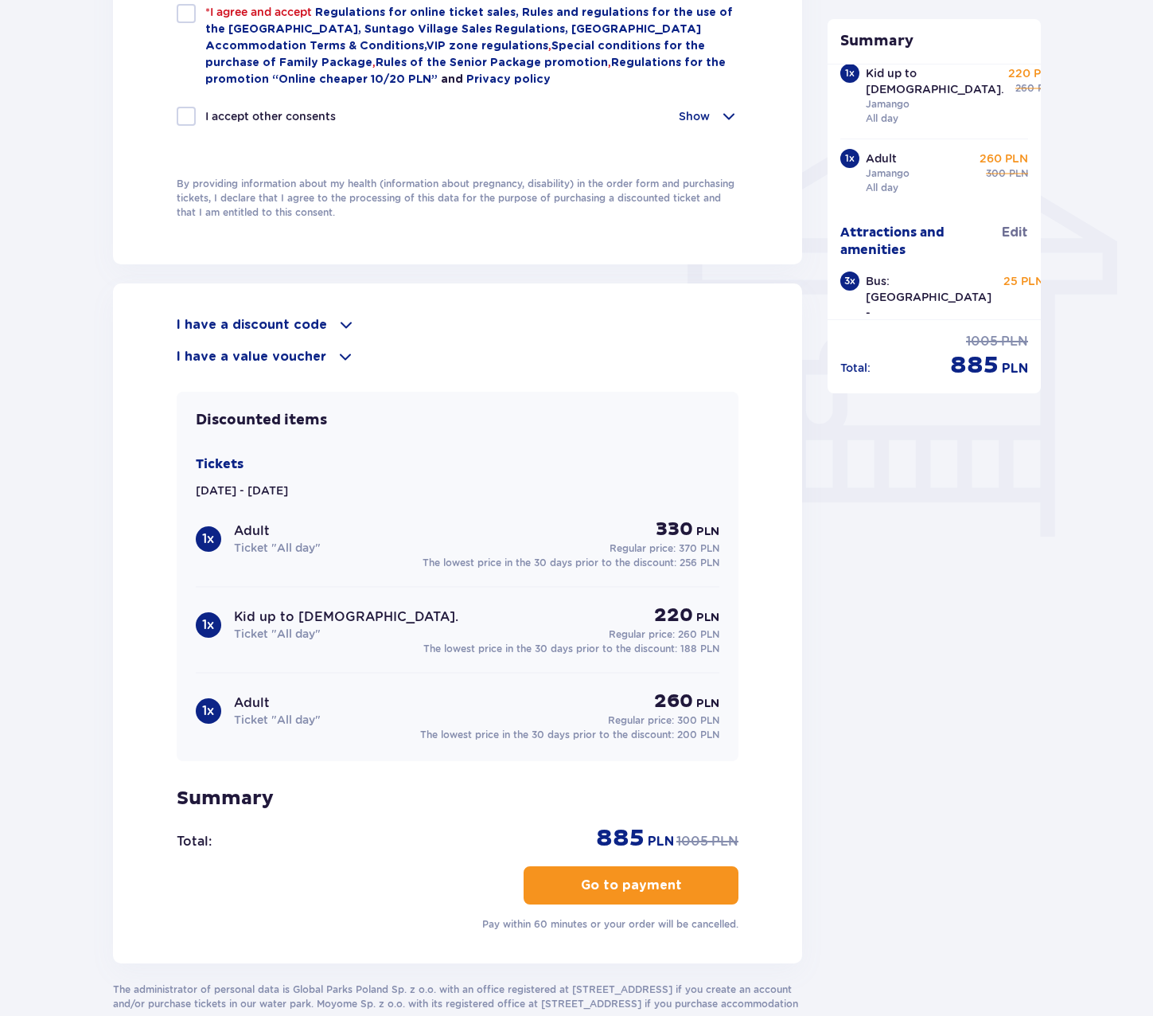
scroll to position [981, 0]
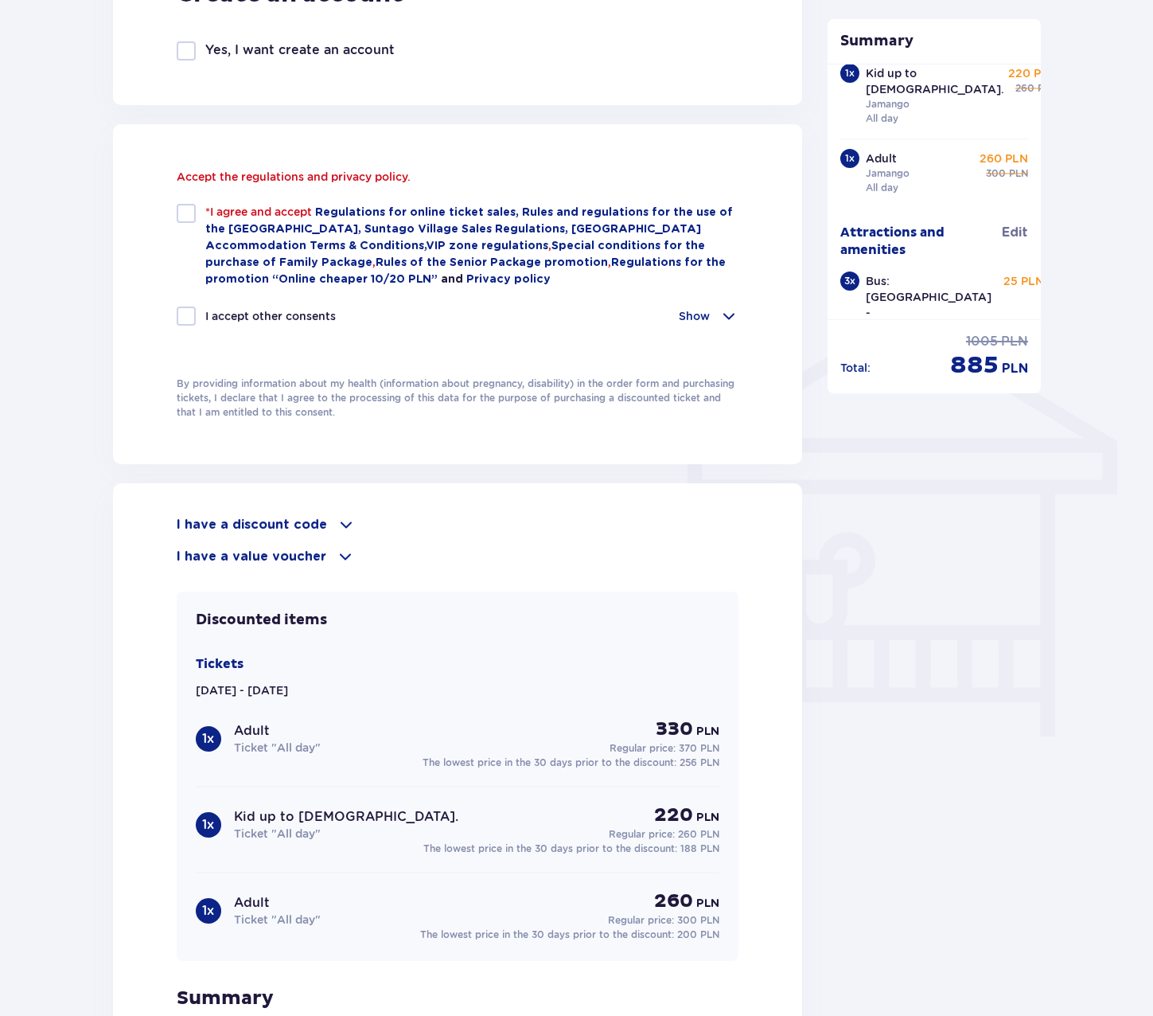
click at [194, 222] on div at bounding box center [186, 213] width 19 height 19
checkbox input "true"
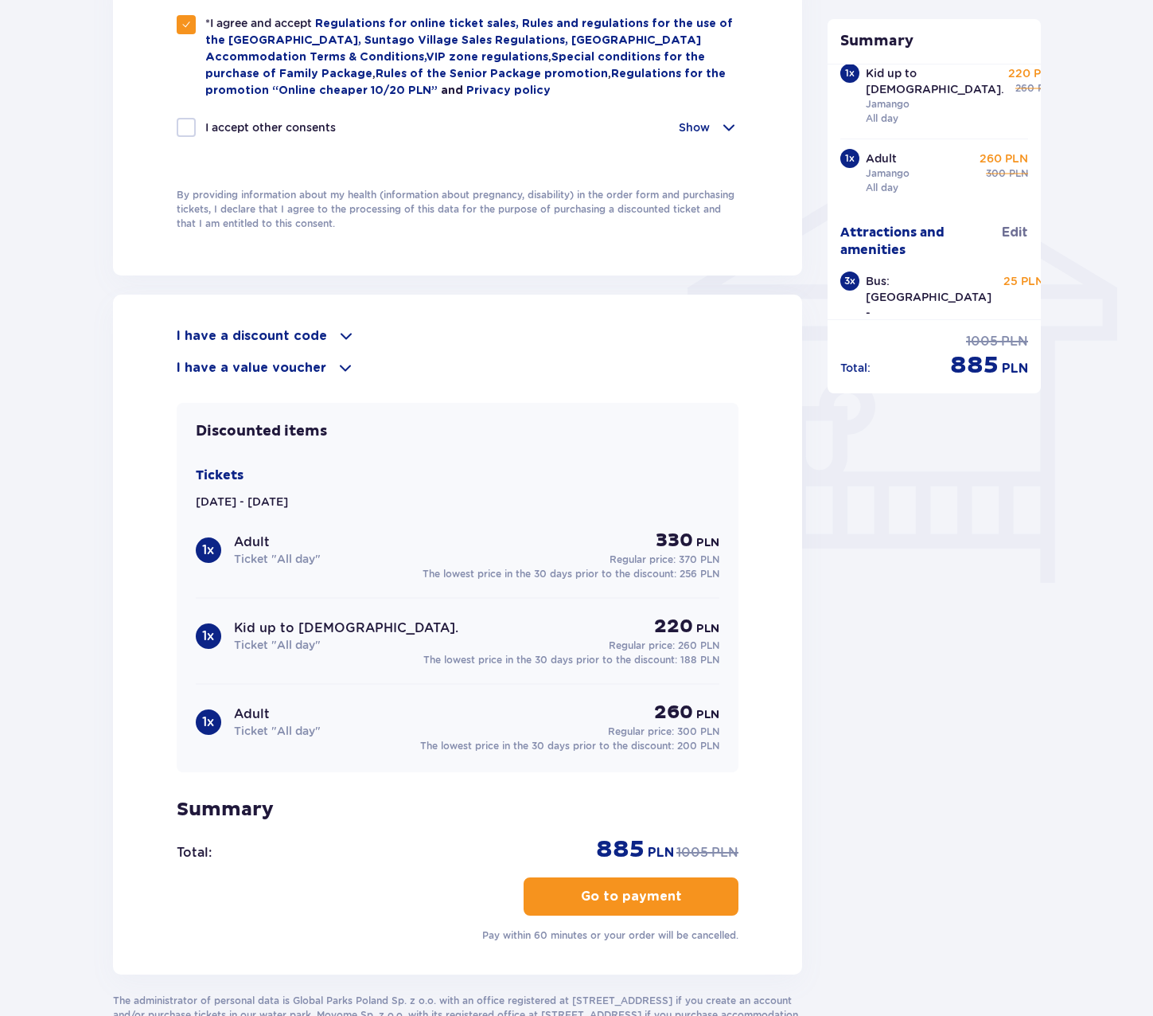
scroll to position [1219, 0]
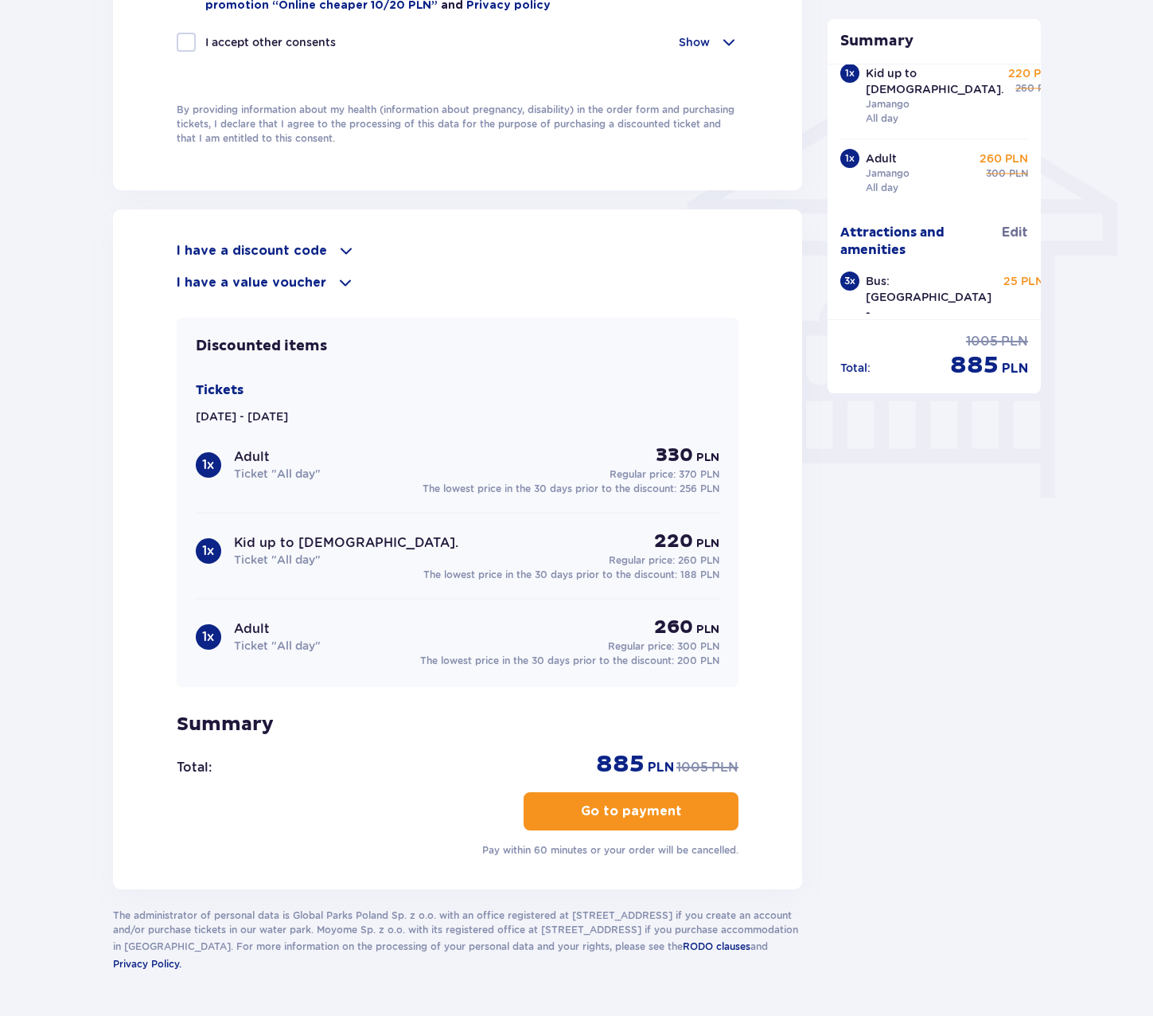
click at [653, 804] on p "Go to payment" at bounding box center [631, 811] width 101 height 18
